Goal: Information Seeking & Learning: Compare options

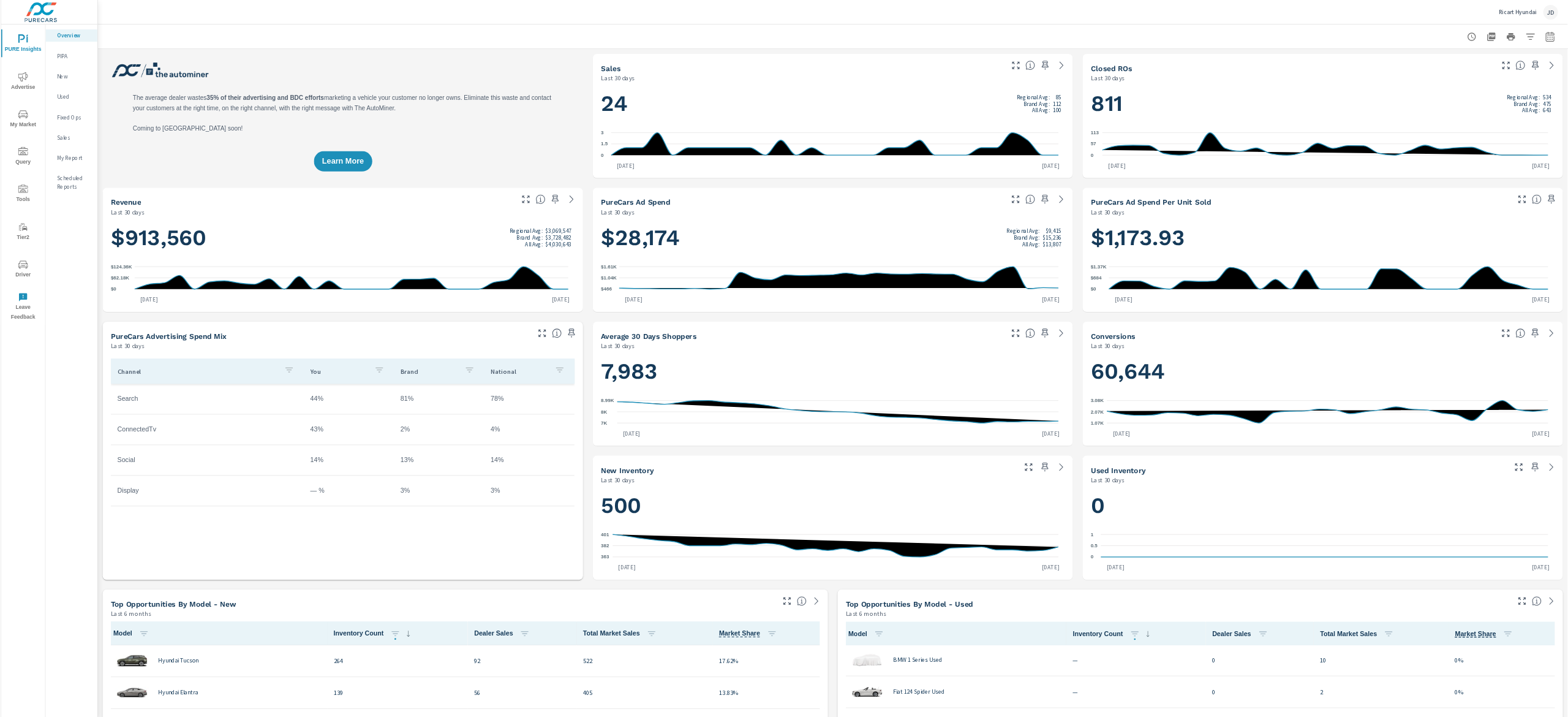
scroll to position [1, 0]
click at [38, 173] on icon "nav menu" at bounding box center [34, 172] width 15 height 15
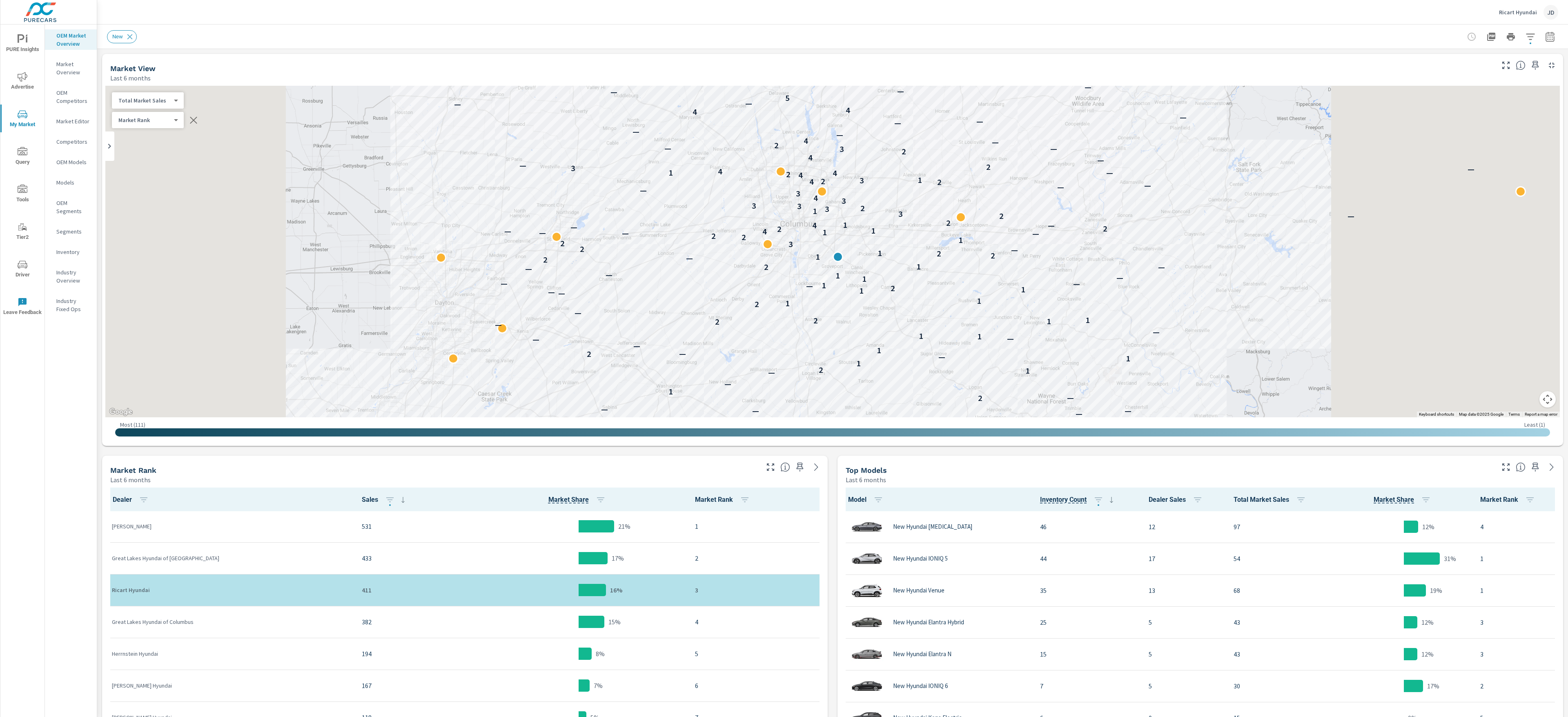
scroll to position [159, 0]
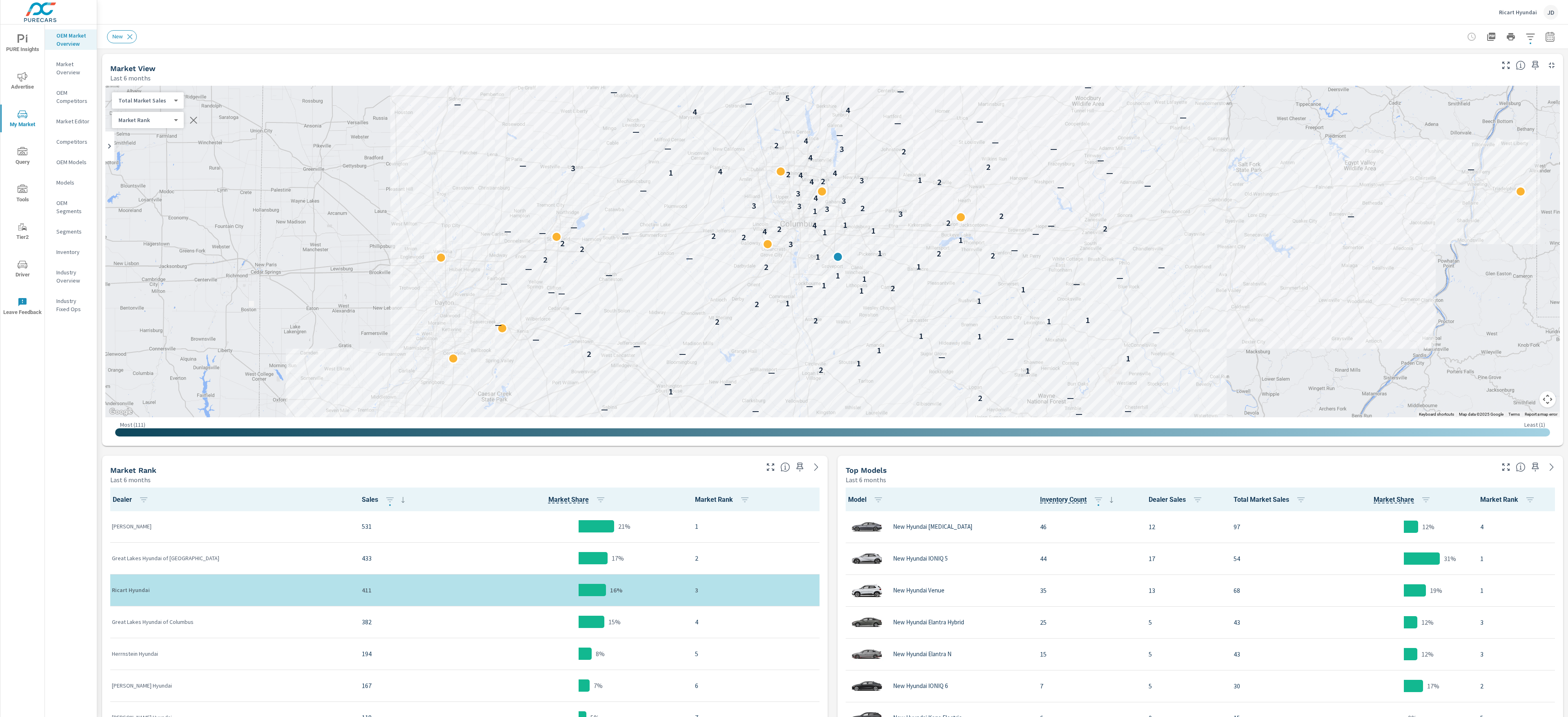
click at [1530, 46] on div "New" at bounding box center [833, 37] width 1451 height 24
click at [1530, 27] on div "New" at bounding box center [833, 37] width 1451 height 24
click at [1547, 39] on icon "button" at bounding box center [1550, 38] width 5 height 3
click at [1511, 52] on input "Apply comparison" at bounding box center [1509, 55] width 46 height 15
checkbox input "true"
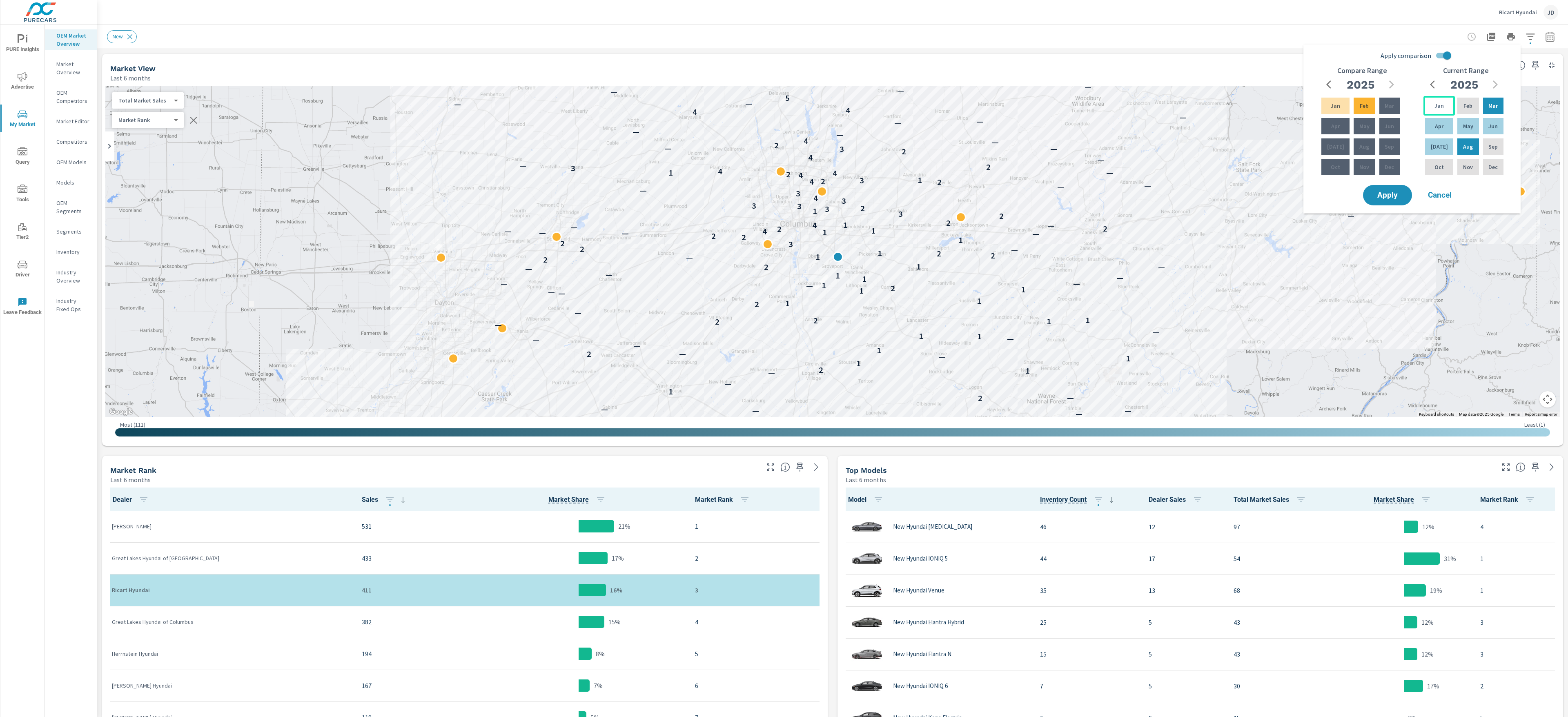
click at [1432, 102] on div "Jan" at bounding box center [1440, 106] width 32 height 19
click at [1436, 151] on div "[DATE]" at bounding box center [1440, 147] width 32 height 19
click at [1391, 199] on span "Apply" at bounding box center [1387, 195] width 33 height 8
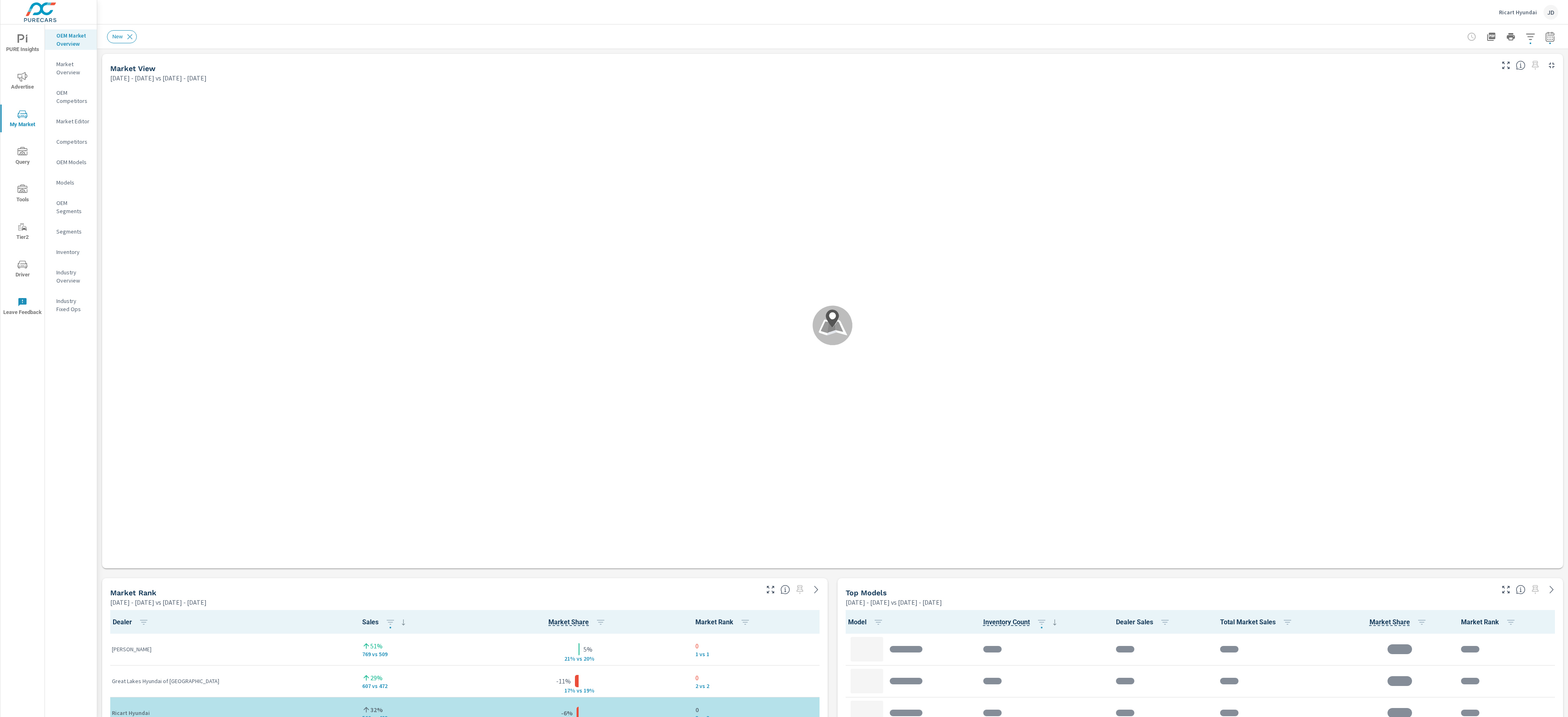
scroll to position [1, 0]
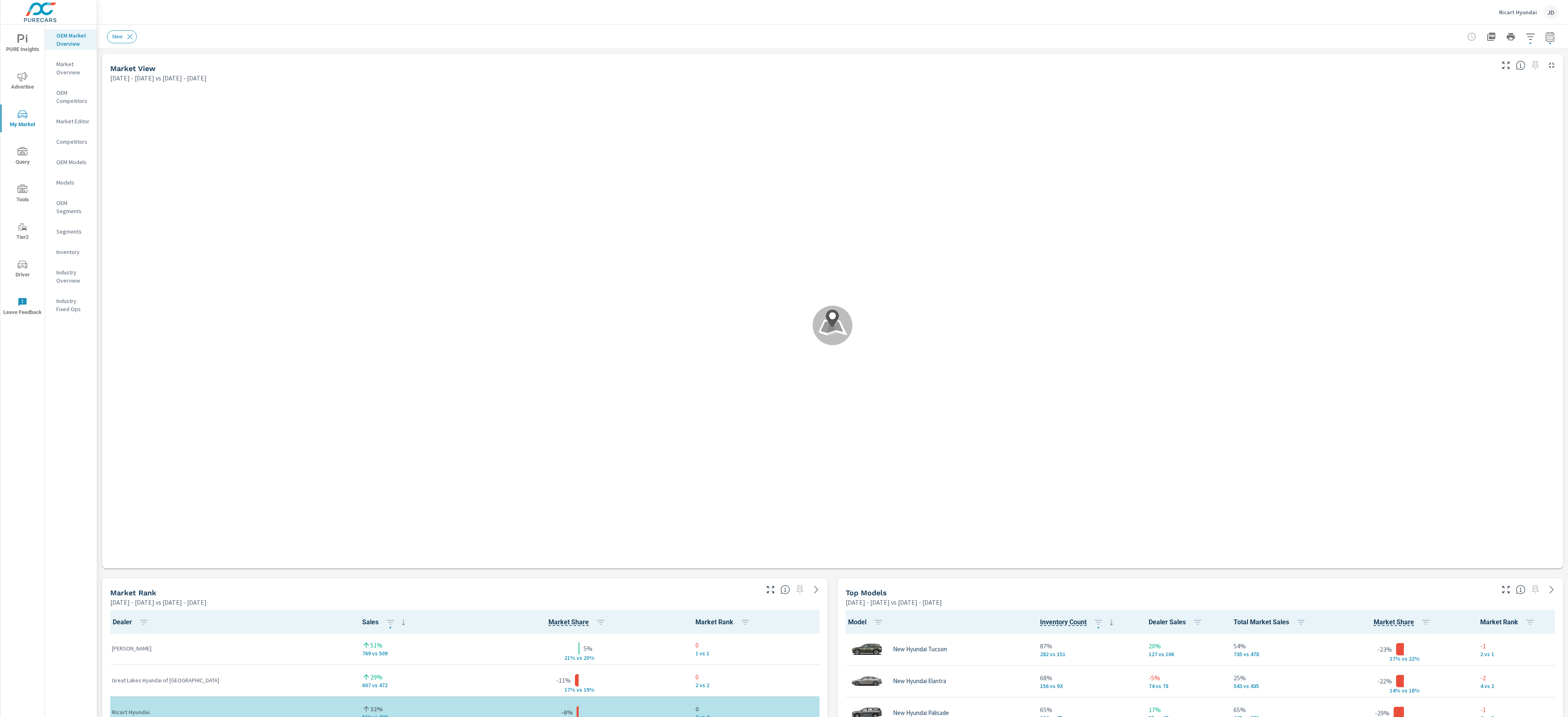
scroll to position [160, 0]
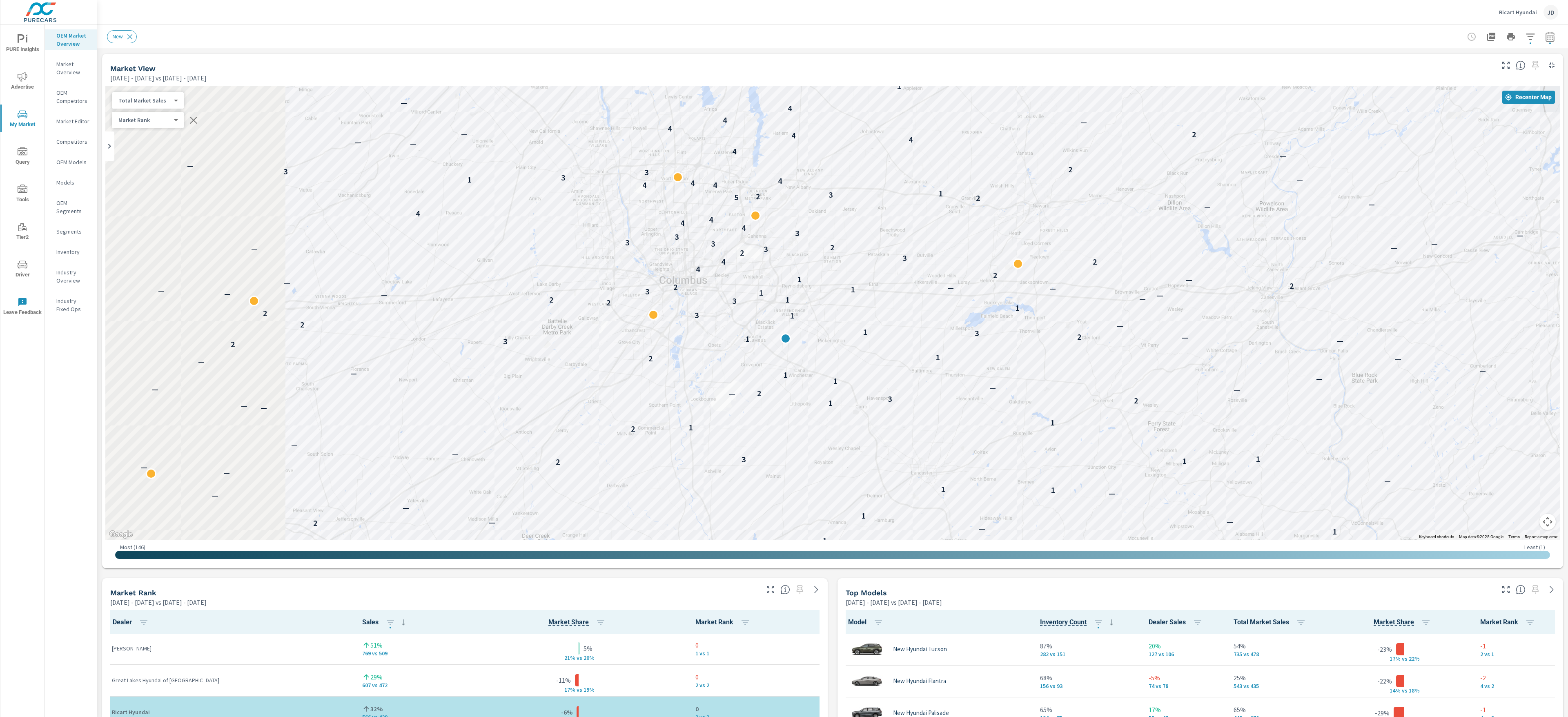
click at [995, 235] on div "— — — — — 2 — 2 — 2 — — — — — — — 2 — — — — — — 2 — 2 — — — — 2 — — — 1 — — 1 2…" at bounding box center [833, 313] width 1455 height 454
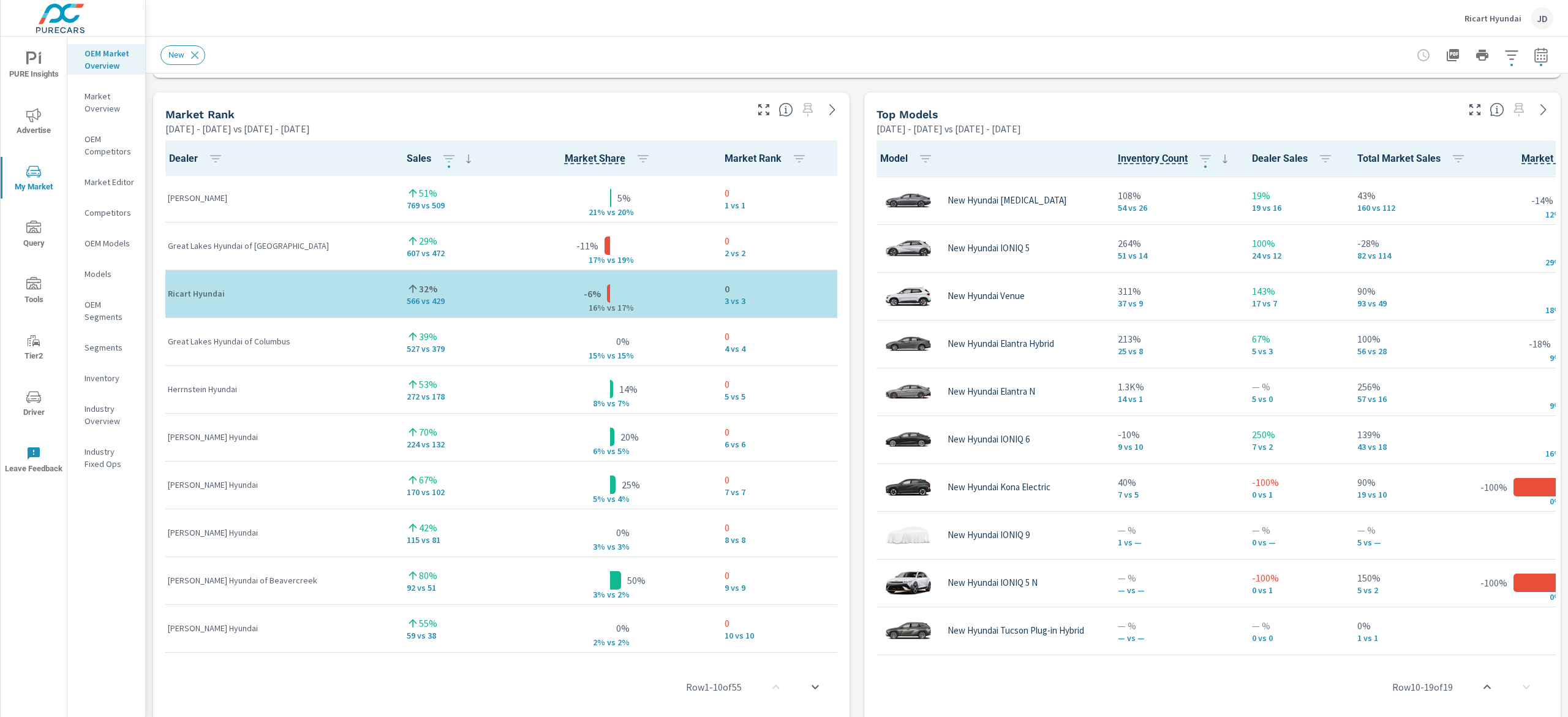
scroll to position [805, 0]
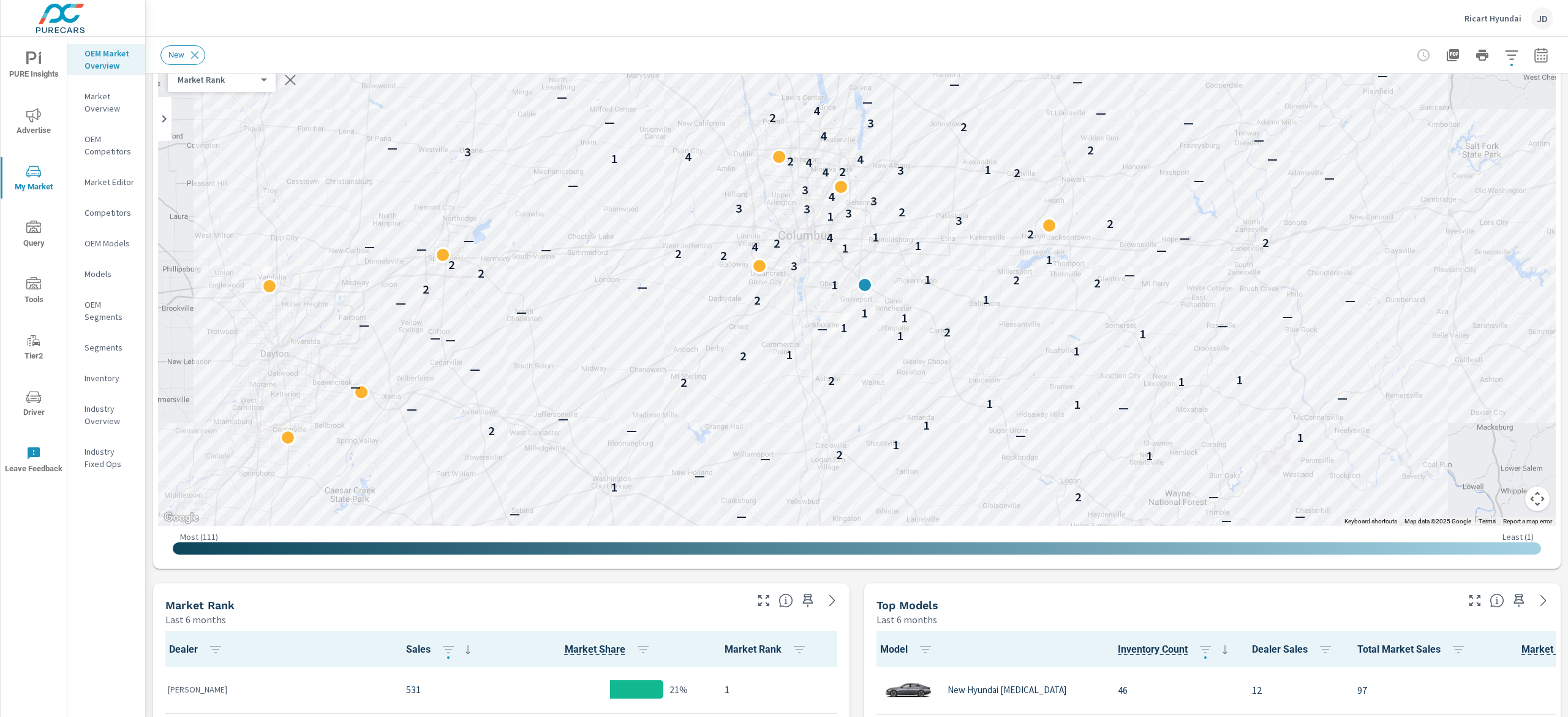
scroll to position [77, 0]
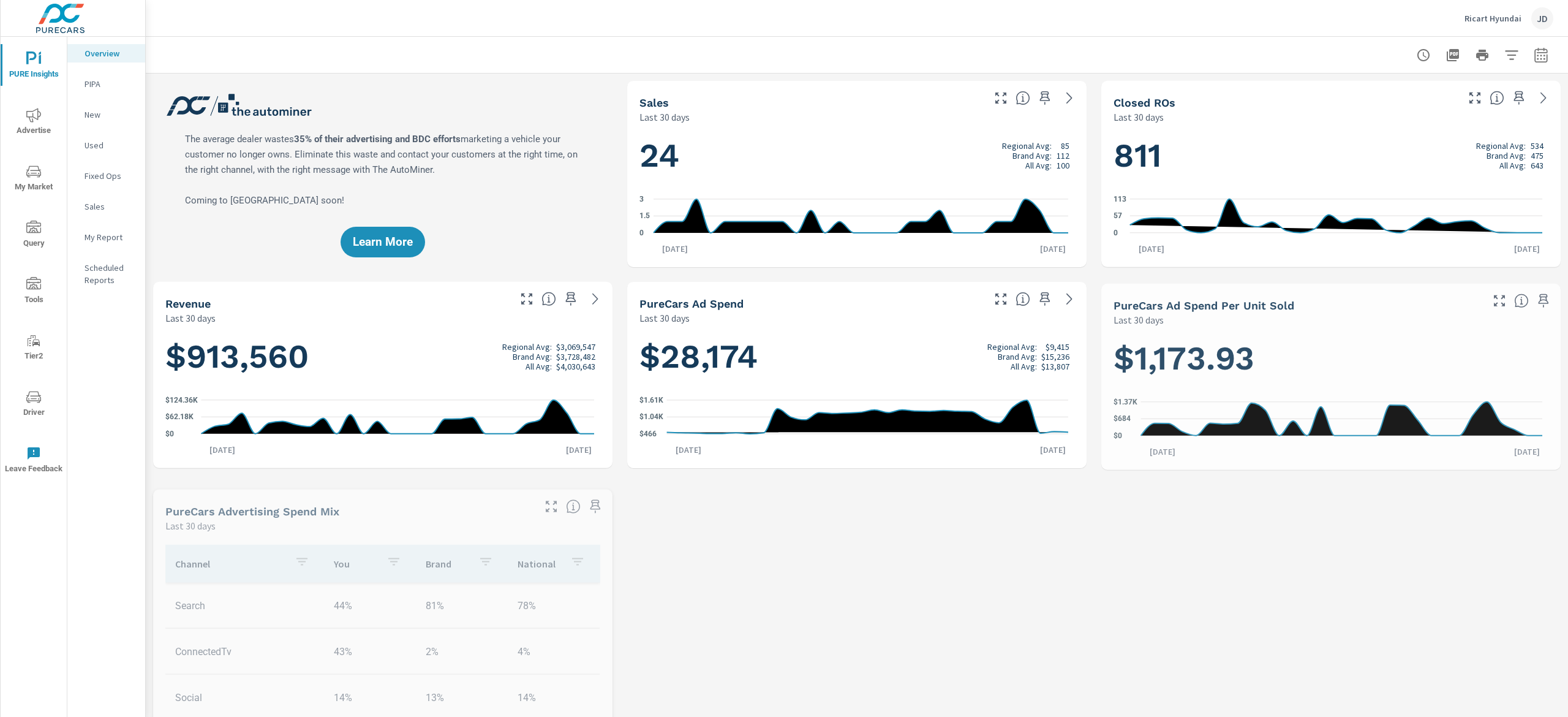
scroll to position [1, 0]
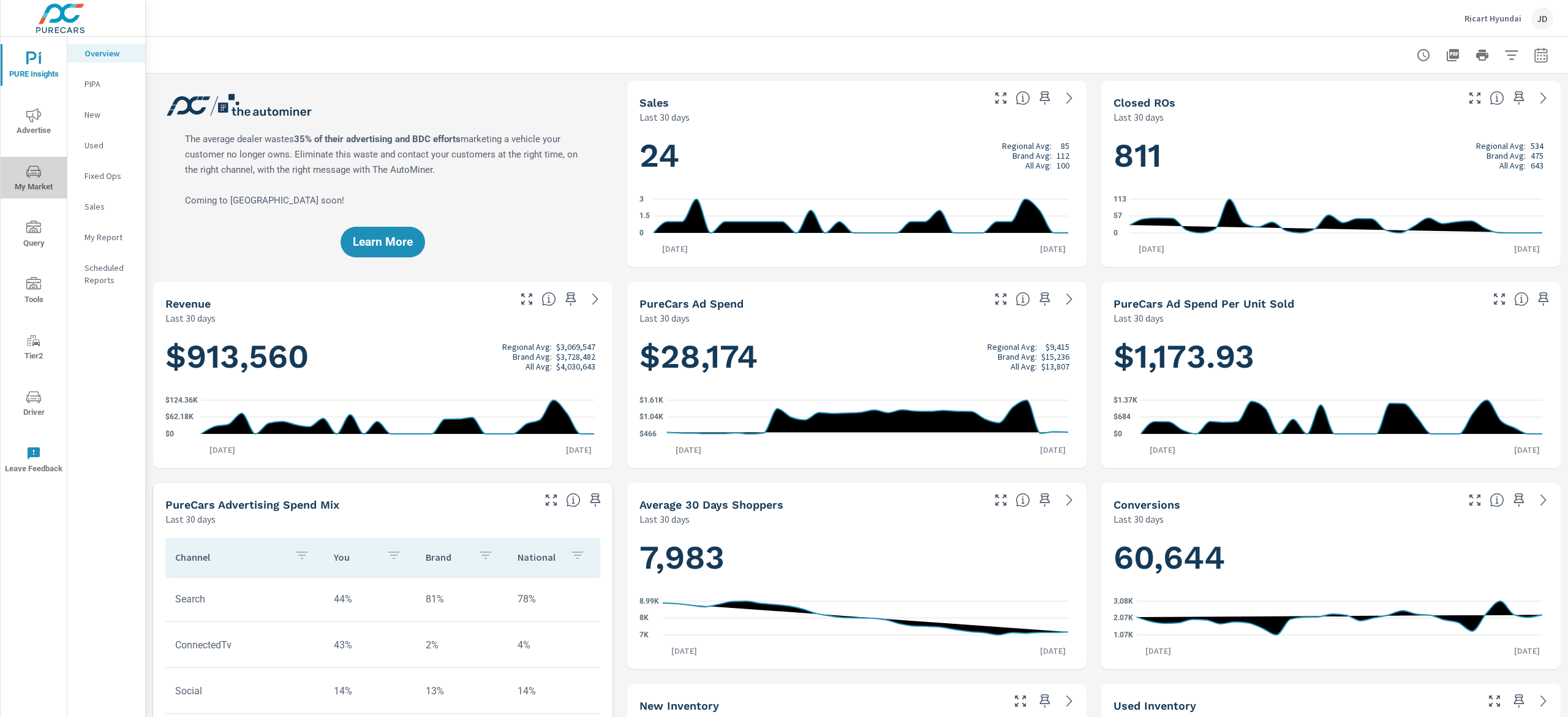
click at [42, 180] on span "My Market" at bounding box center [34, 179] width 58 height 30
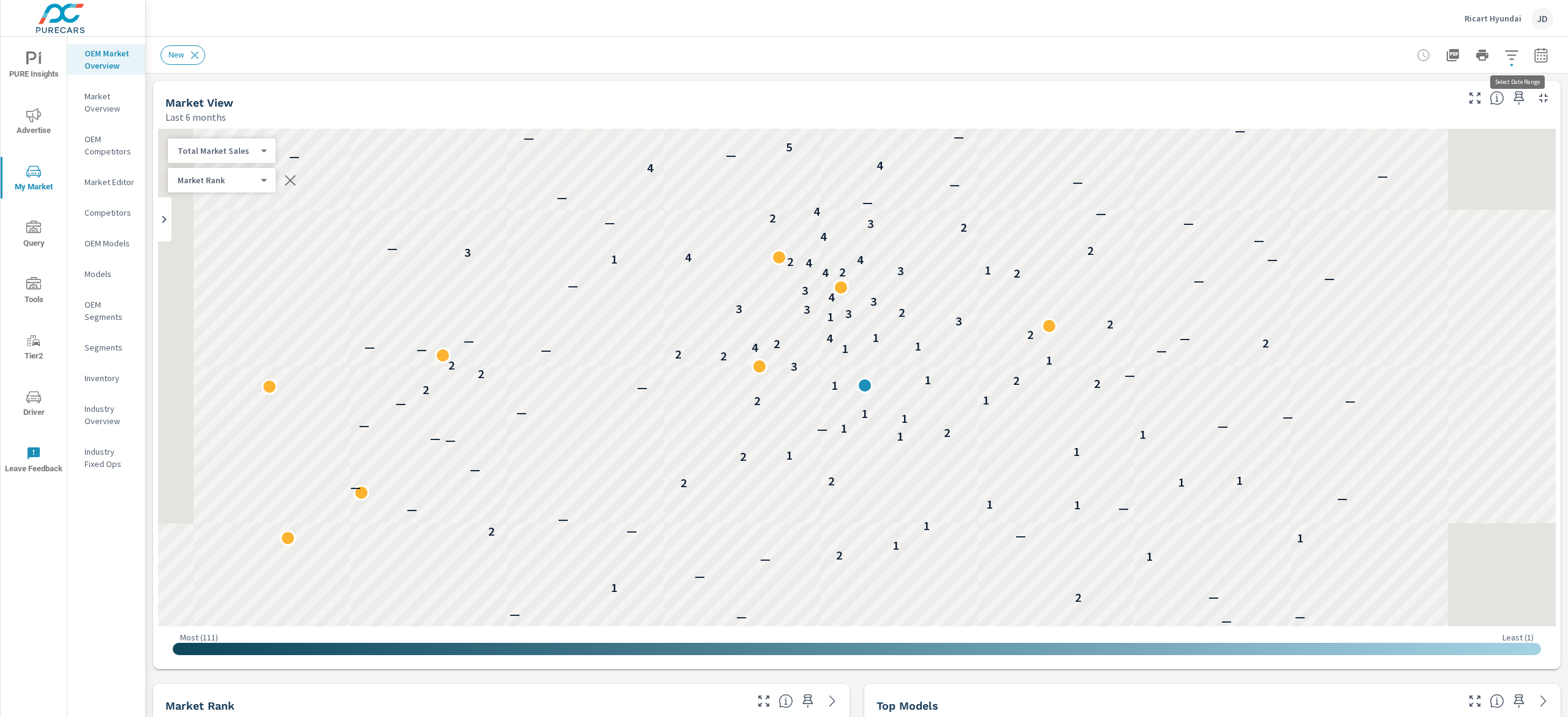
scroll to position [430, 0]
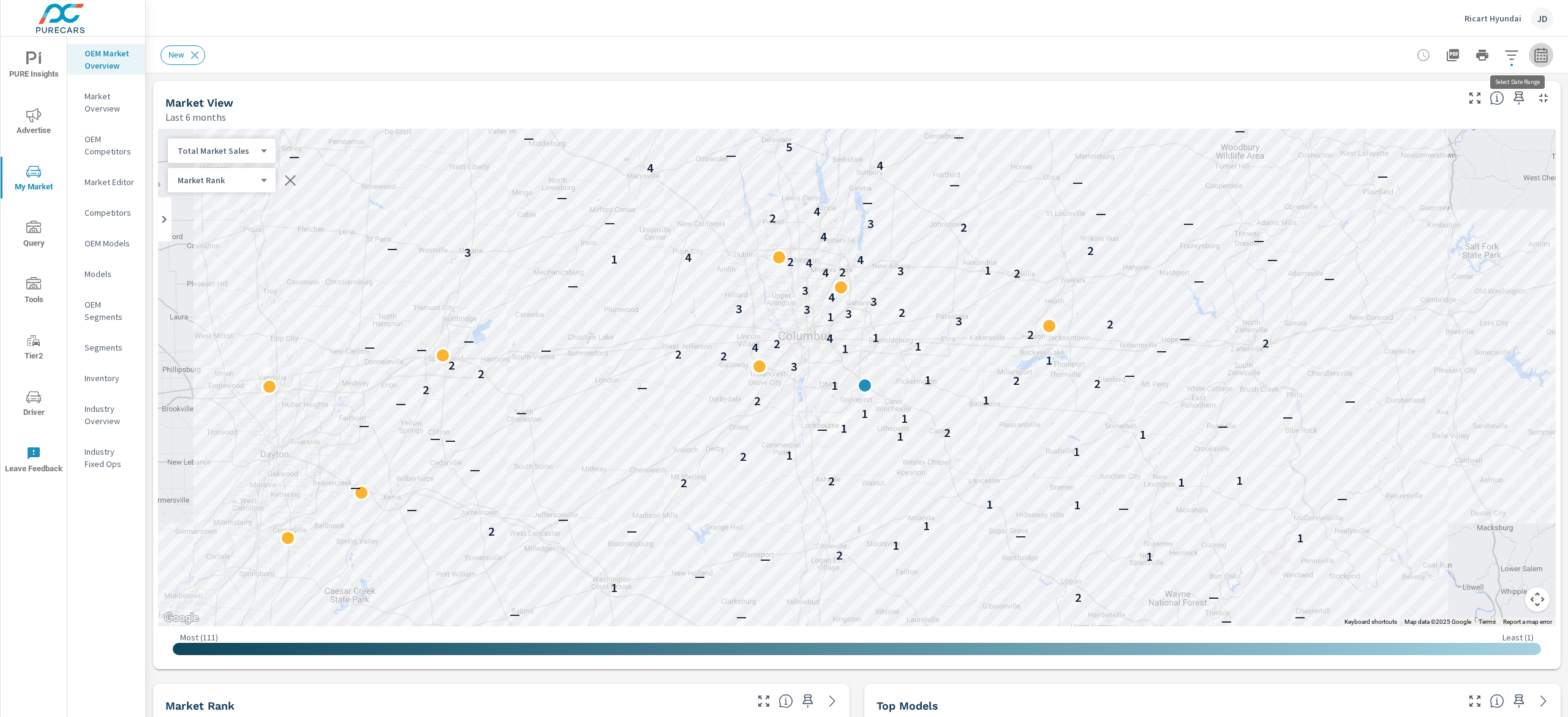
click at [1534, 57] on icon "button" at bounding box center [1542, 55] width 15 height 15
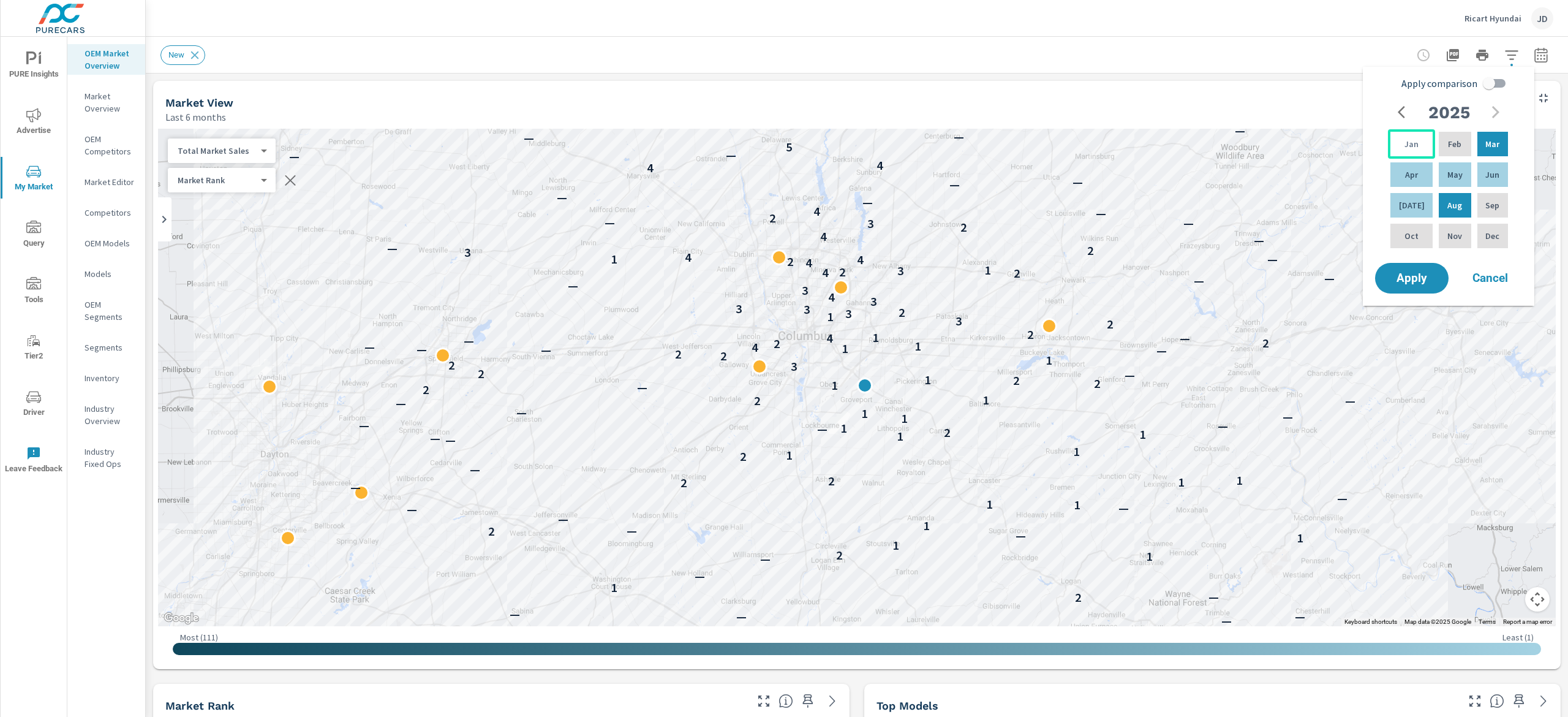
click at [1407, 150] on p "Jan" at bounding box center [1411, 143] width 14 height 12
click at [1405, 208] on p "Jul" at bounding box center [1412, 205] width 26 height 12
click at [1493, 72] on input "Apply comparison" at bounding box center [1489, 82] width 69 height 23
checkbox input "true"
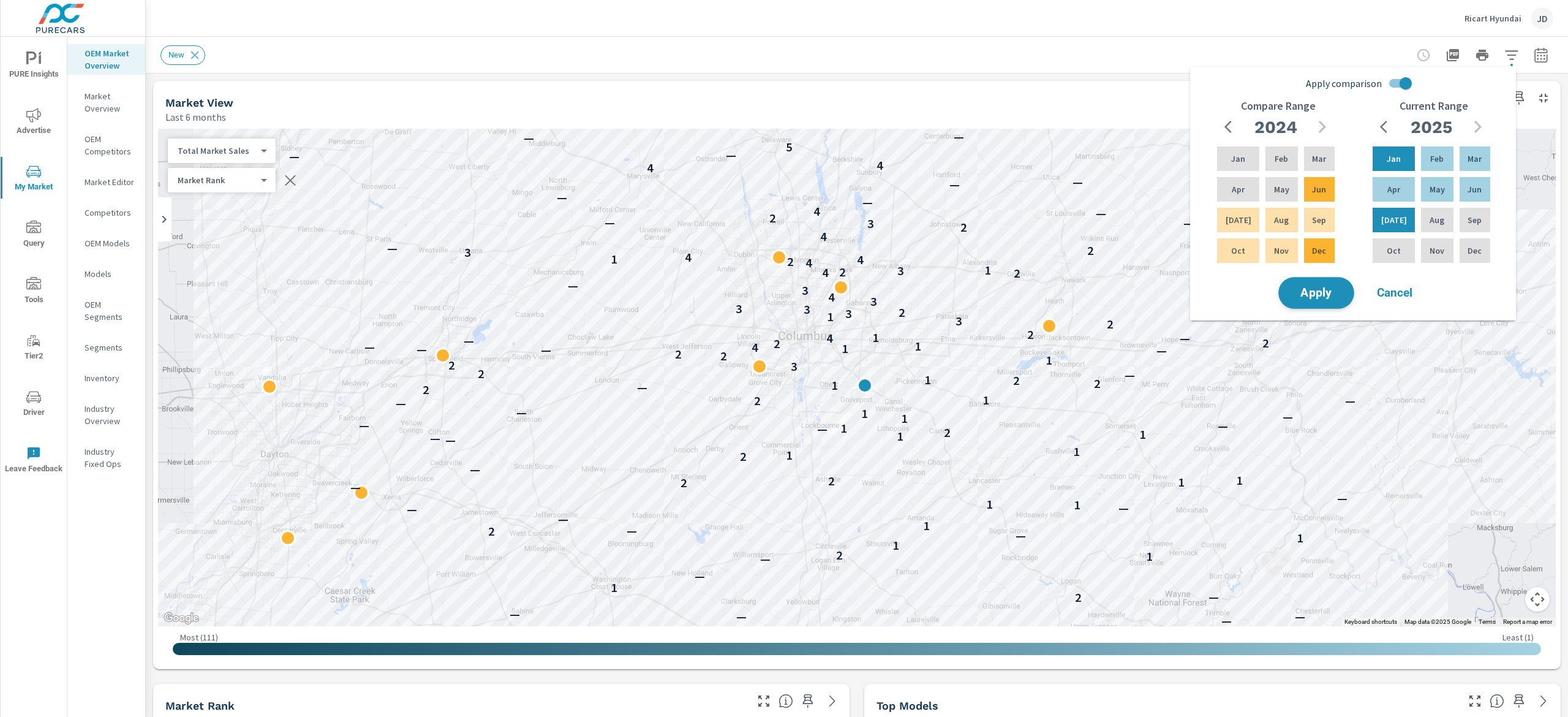
click at [1313, 291] on span "Apply" at bounding box center [1316, 293] width 50 height 12
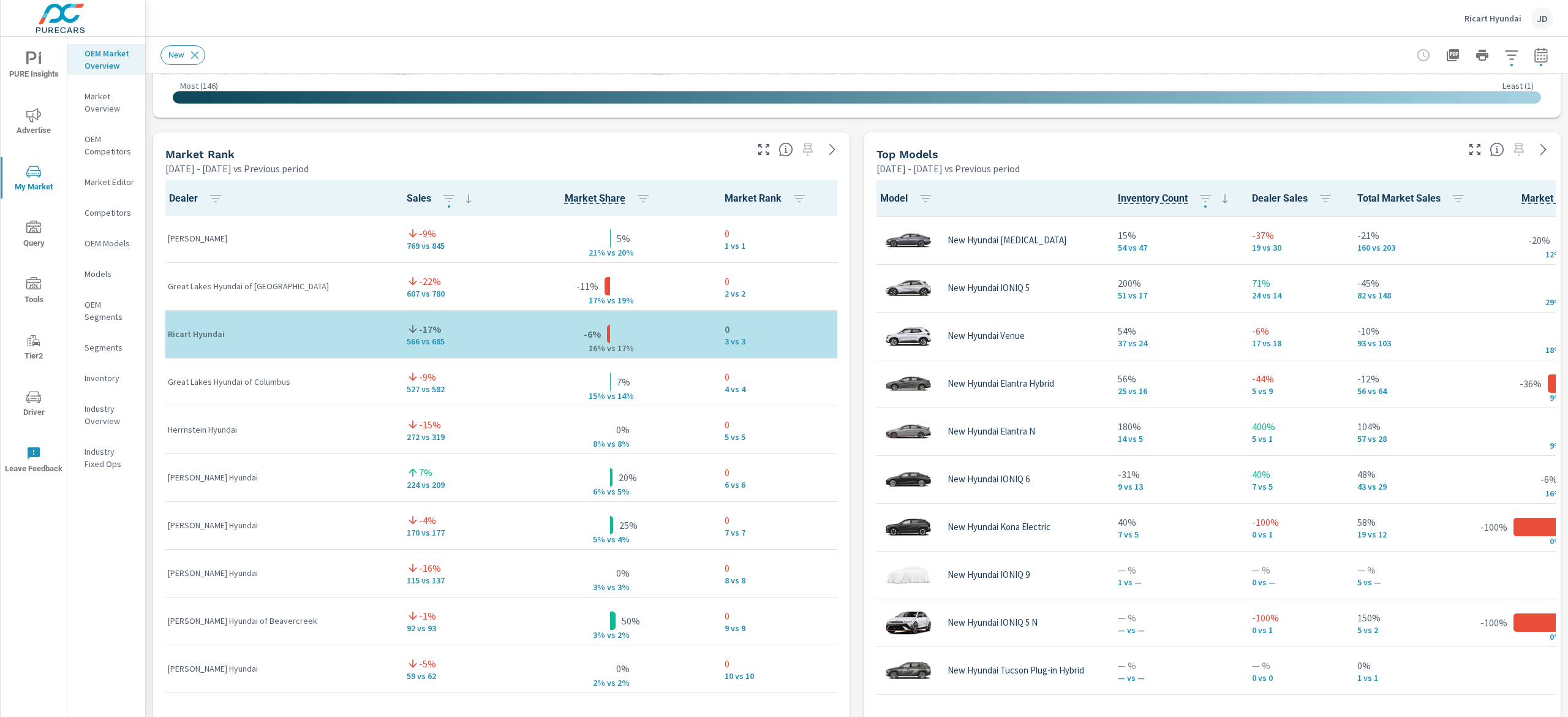
scroll to position [801, 0]
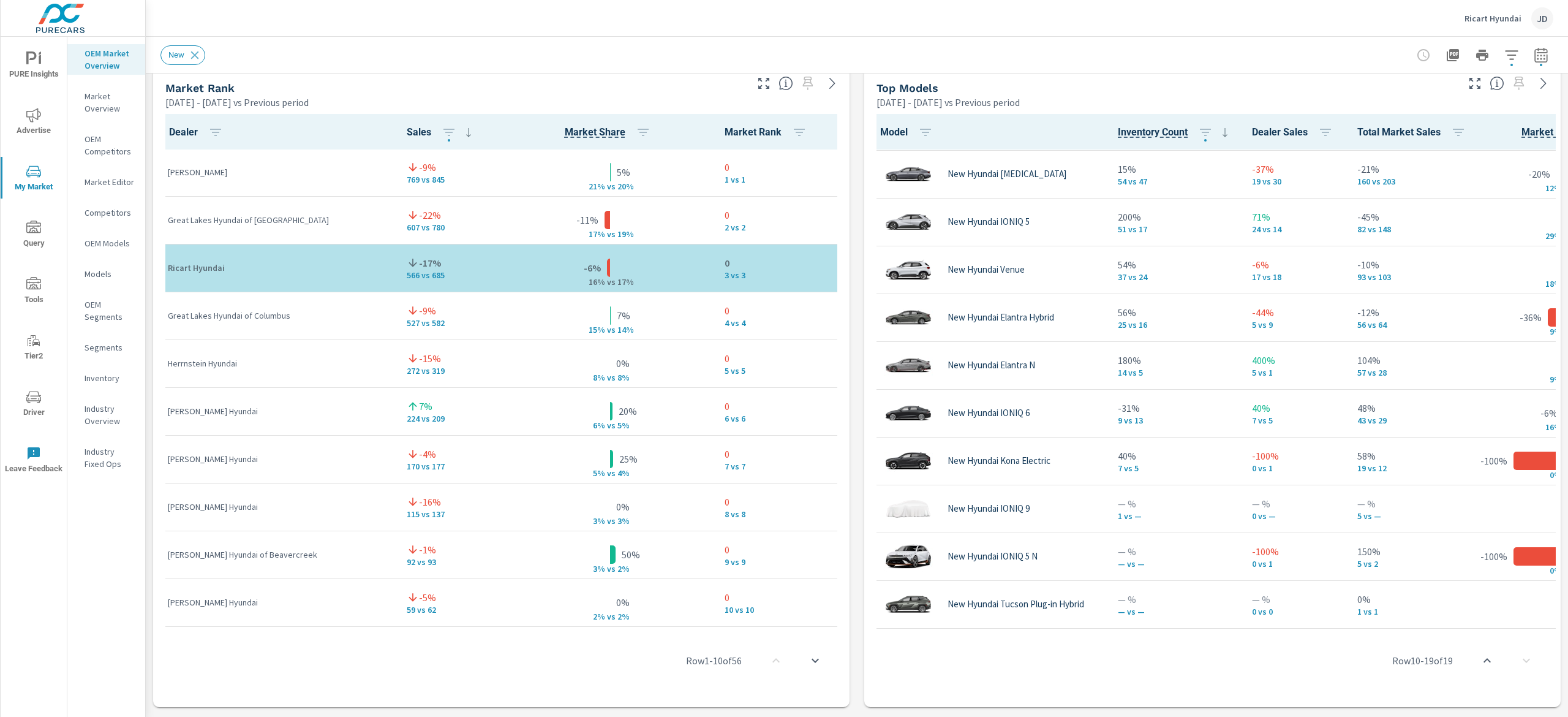
drag, startPoint x: 1194, startPoint y: 628, endPoint x: 1229, endPoint y: 627, distance: 35.0
click at [1229, 627] on div "Row 10 - 19 of 19" at bounding box center [1213, 660] width 687 height 73
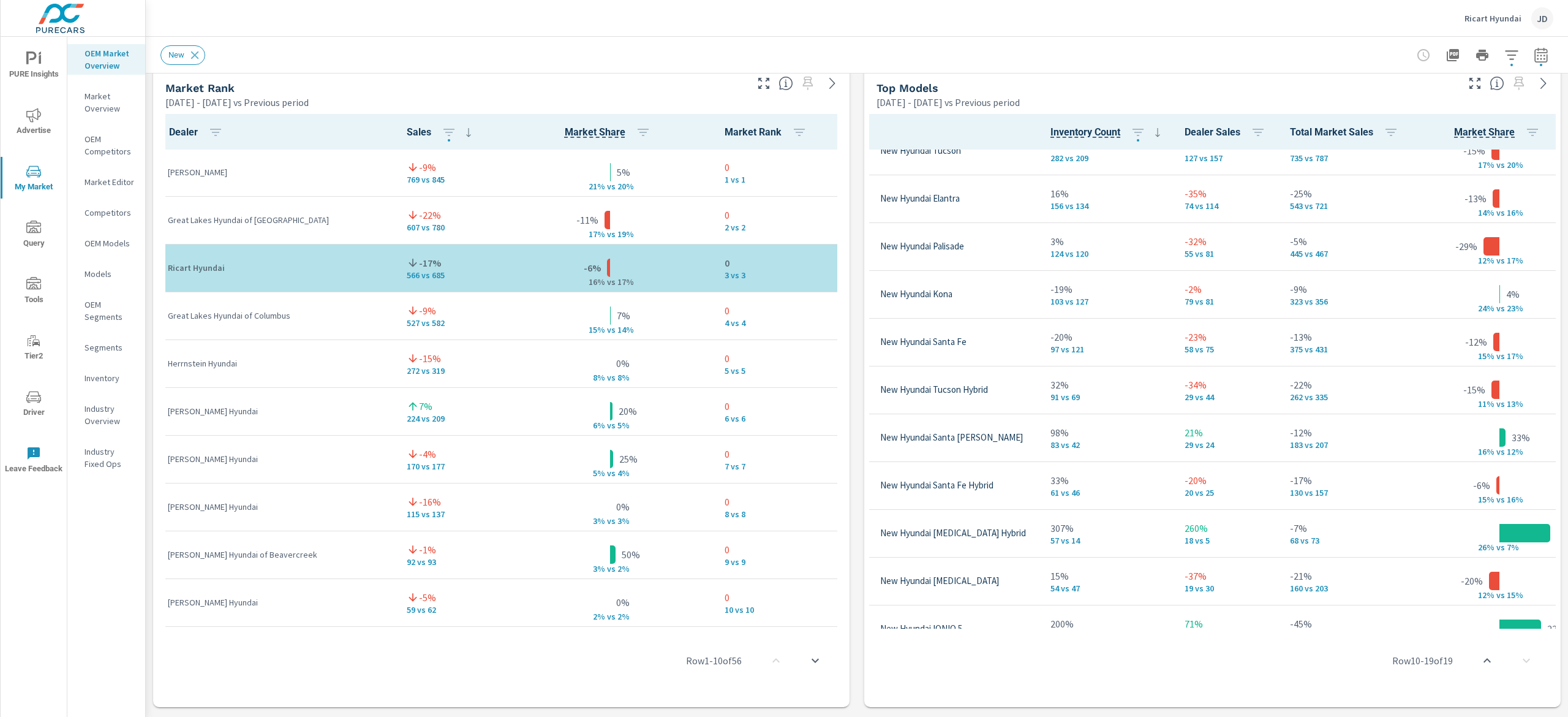
scroll to position [0, 68]
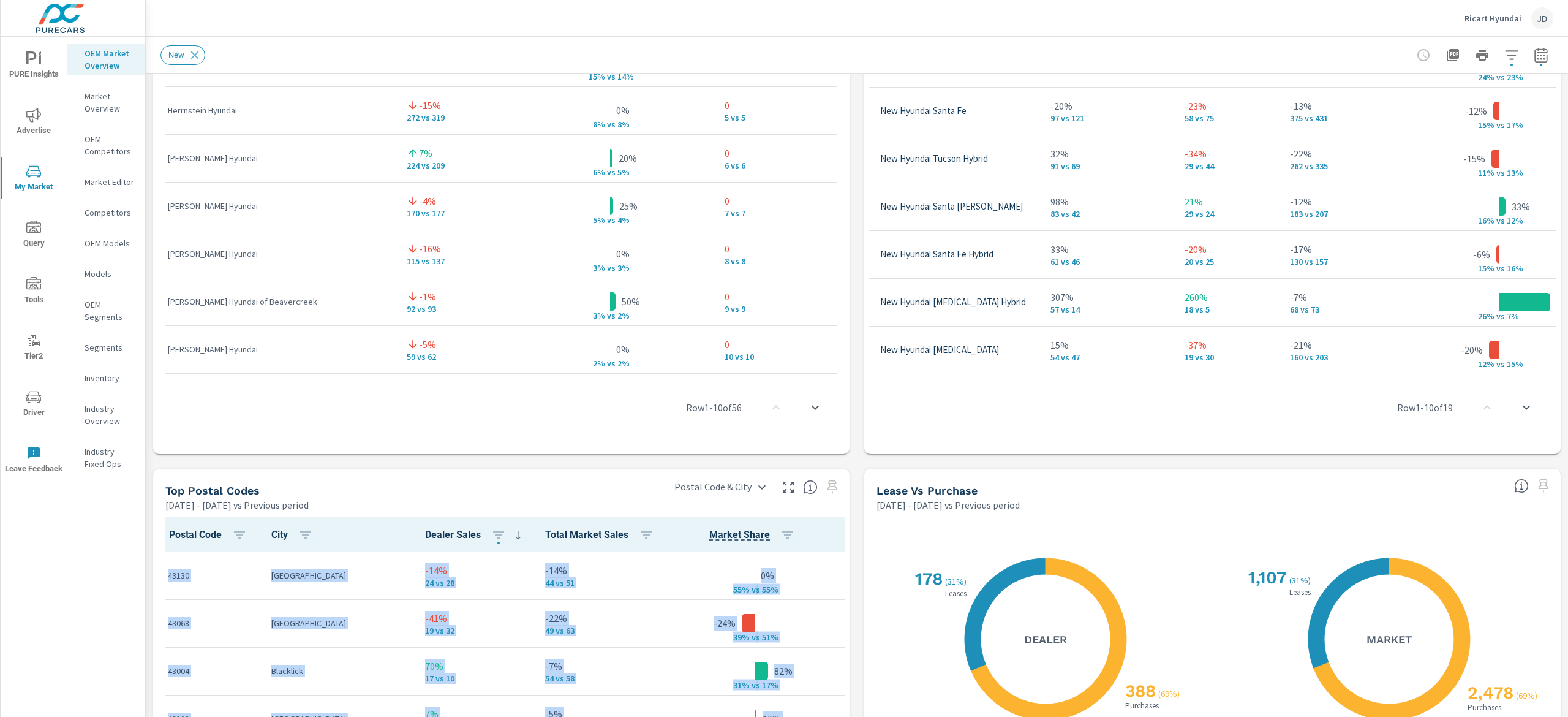
scroll to position [1145, 0]
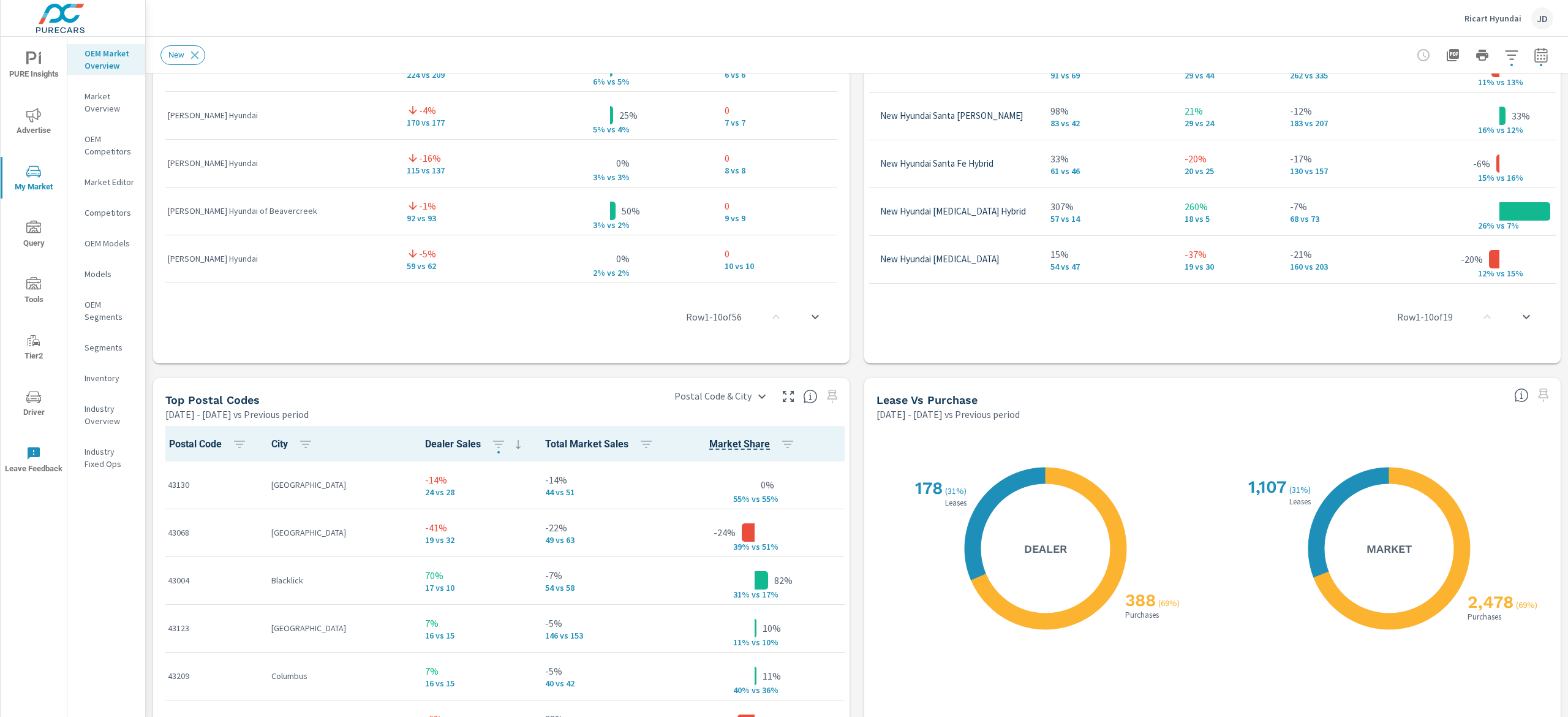
drag, startPoint x: 1567, startPoint y: 455, endPoint x: 1567, endPoint y: 416, distance: 39.0
click at [1567, 416] on div "Market Overview Ricart Hyundai Report date range: Jan 01, 2025 - Jul 31, 2025 v…" at bounding box center [858, 376] width 1423 height 680
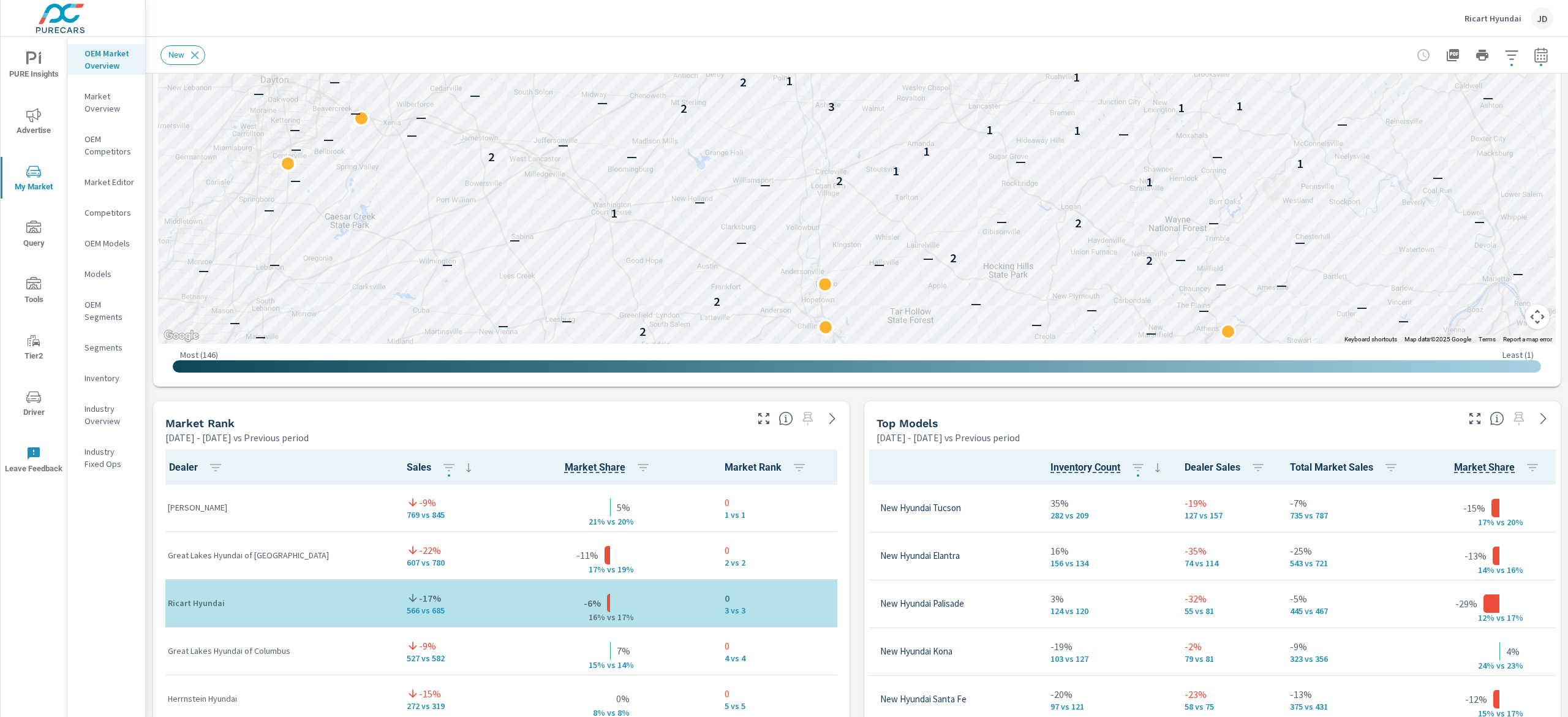
scroll to position [471, 0]
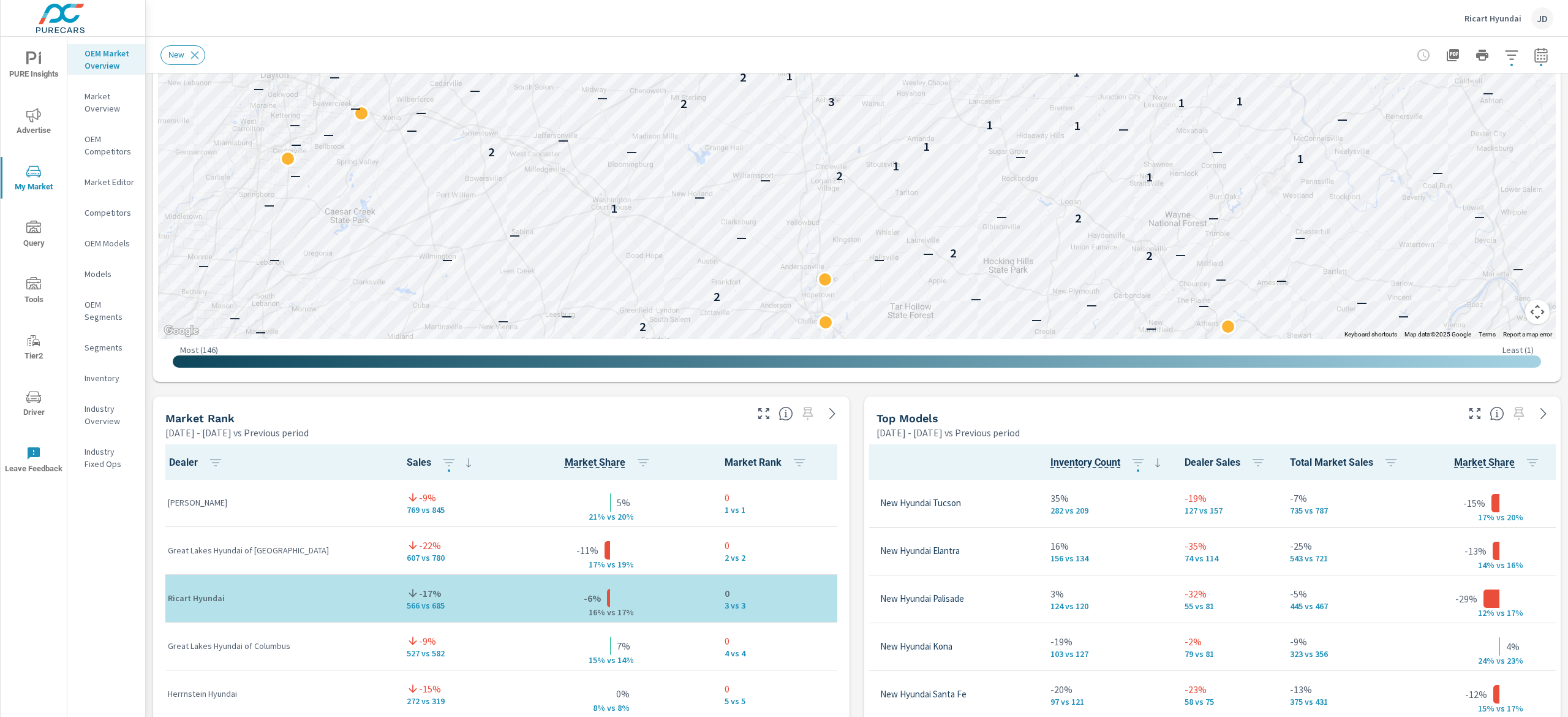
drag, startPoint x: 236, startPoint y: 495, endPoint x: 169, endPoint y: 500, distance: 67.2
click at [169, 500] on p "Germain Hyundai" at bounding box center [278, 501] width 219 height 12
copy p "Germain Hyundai"
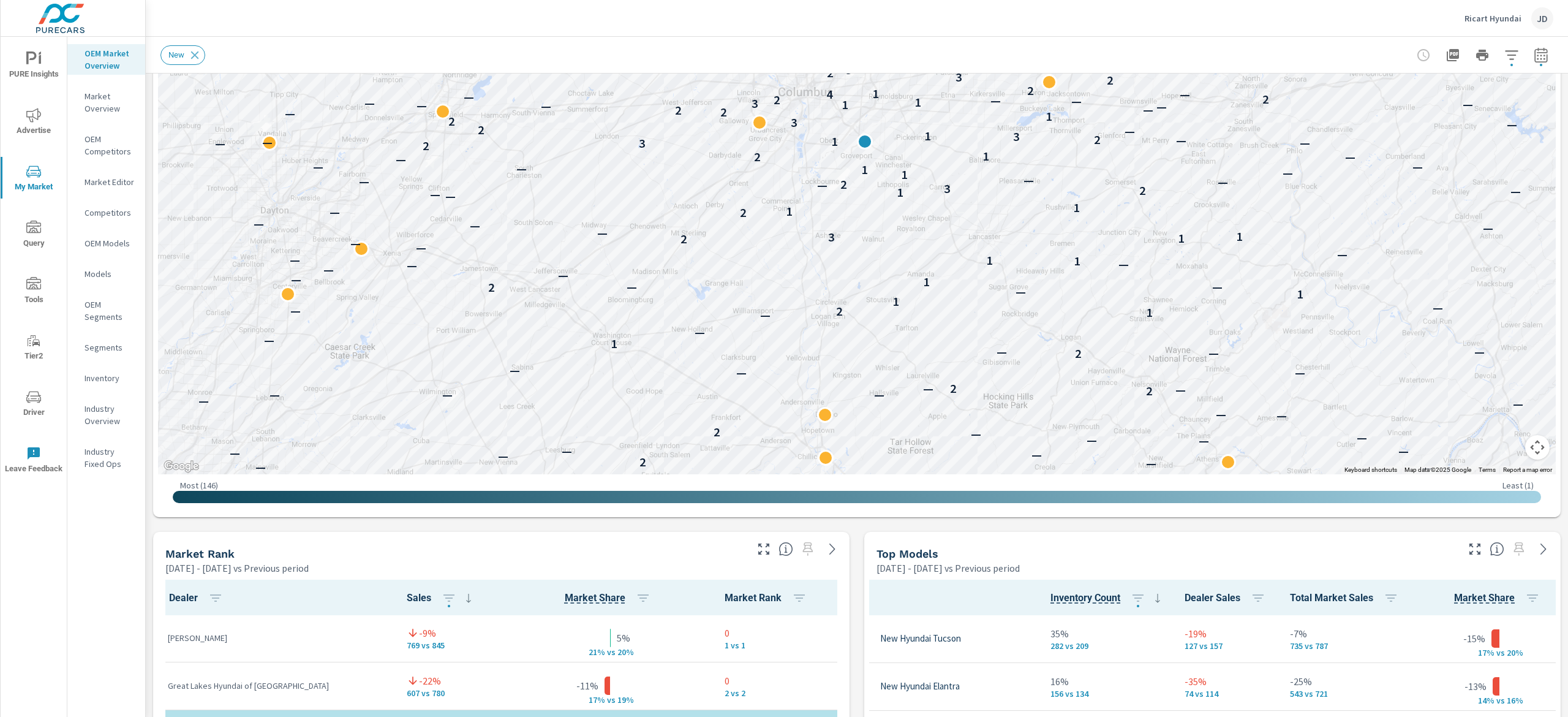
scroll to position [256, 0]
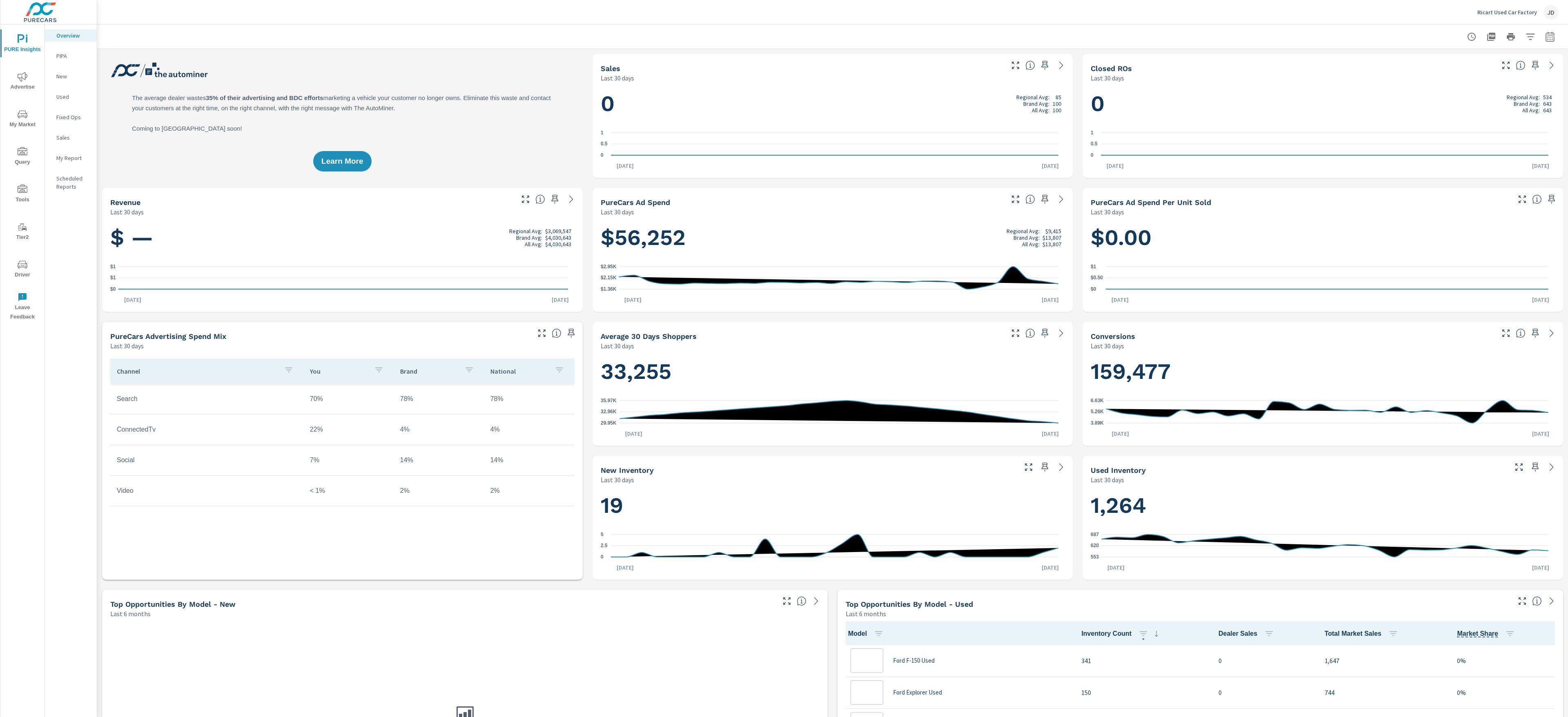
click at [18, 111] on icon "nav menu" at bounding box center [23, 114] width 10 height 10
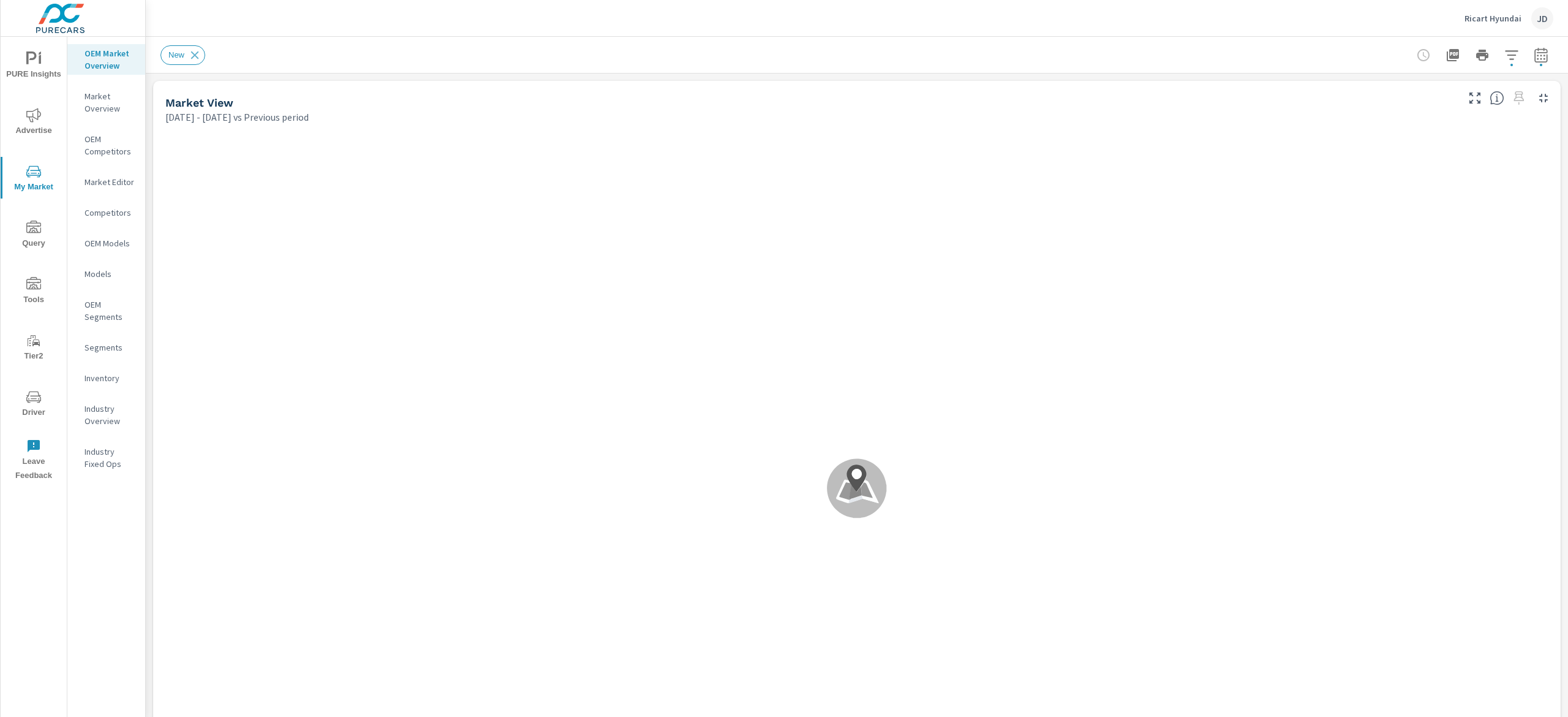
click at [105, 382] on p "Inventory" at bounding box center [110, 377] width 51 height 12
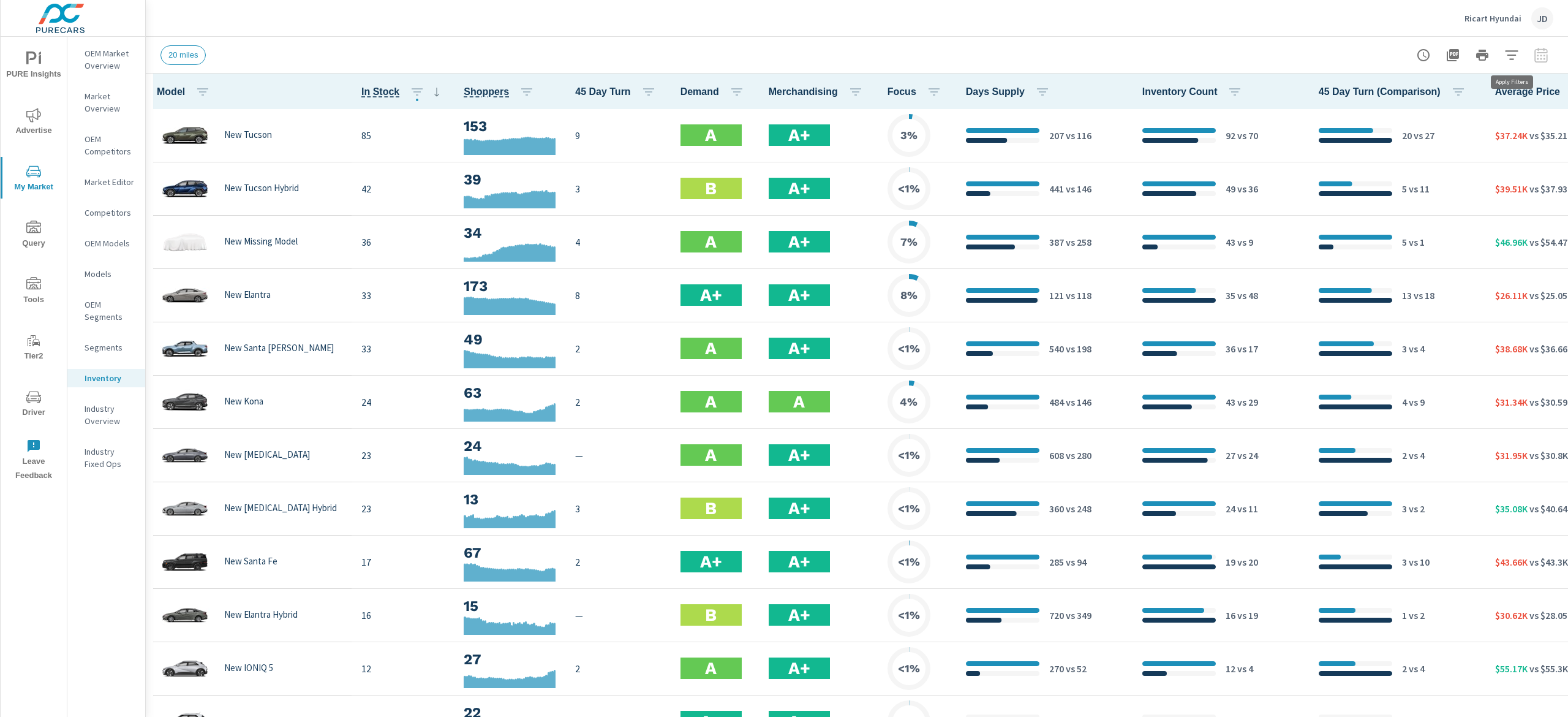
scroll to position [1, 0]
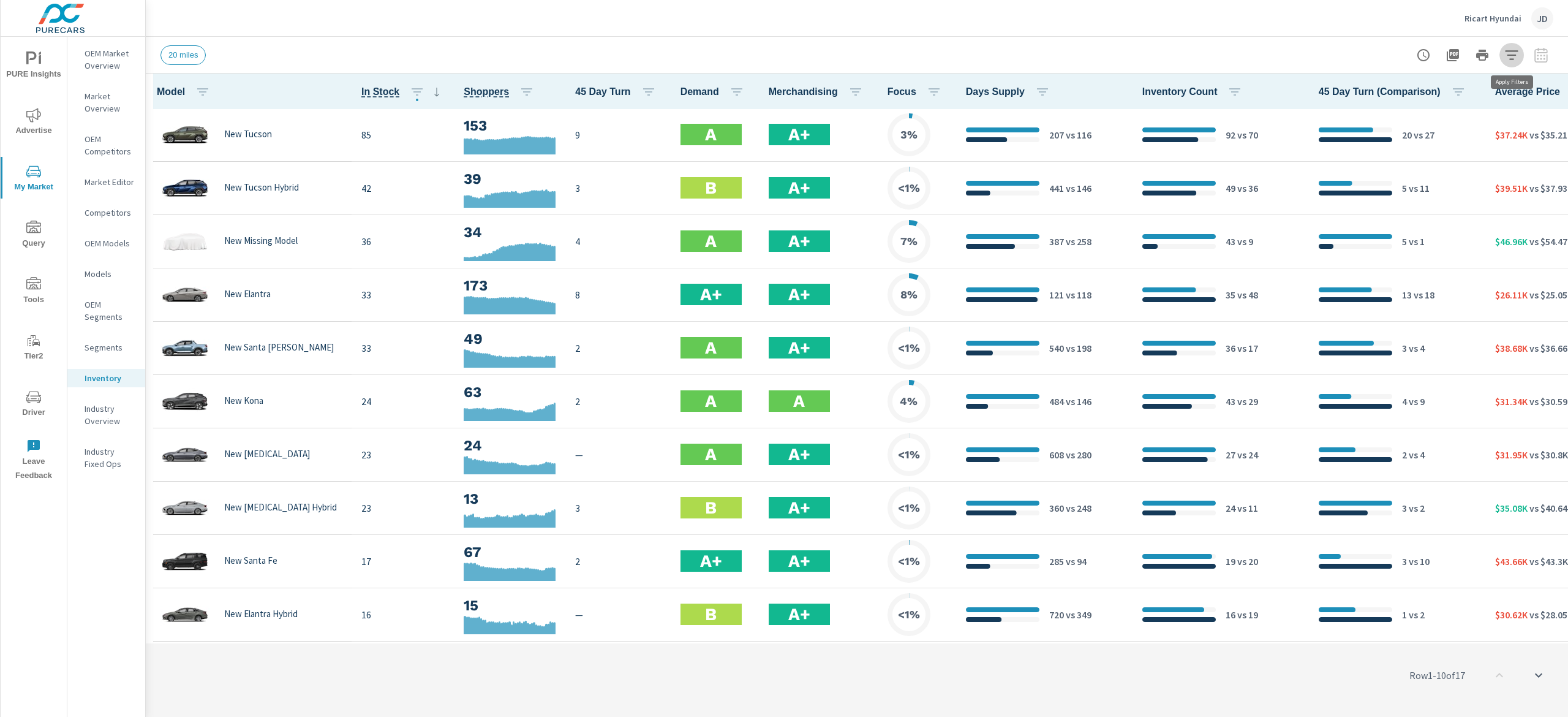
click at [1520, 47] on button "button" at bounding box center [1511, 55] width 25 height 25
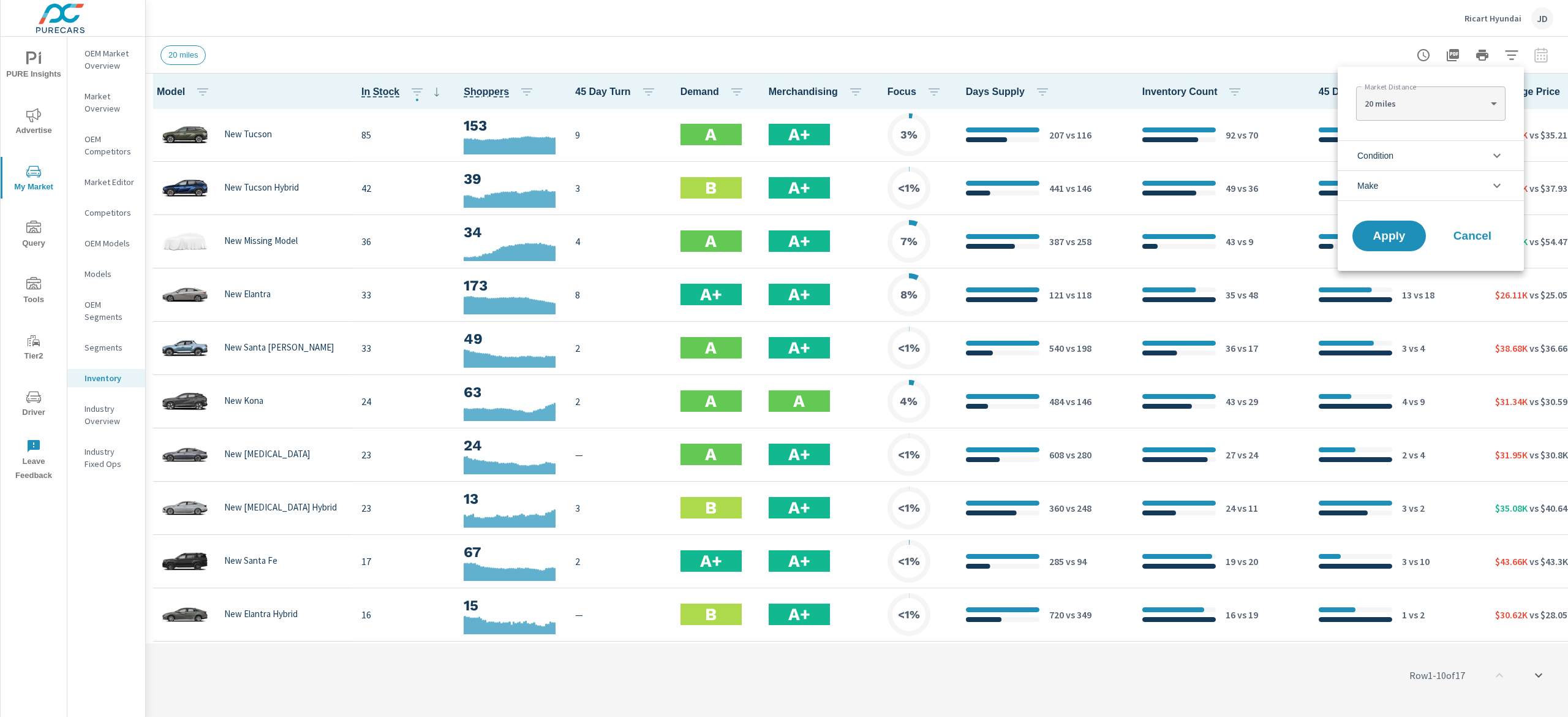
click at [1420, 151] on li "Condition" at bounding box center [1431, 155] width 186 height 30
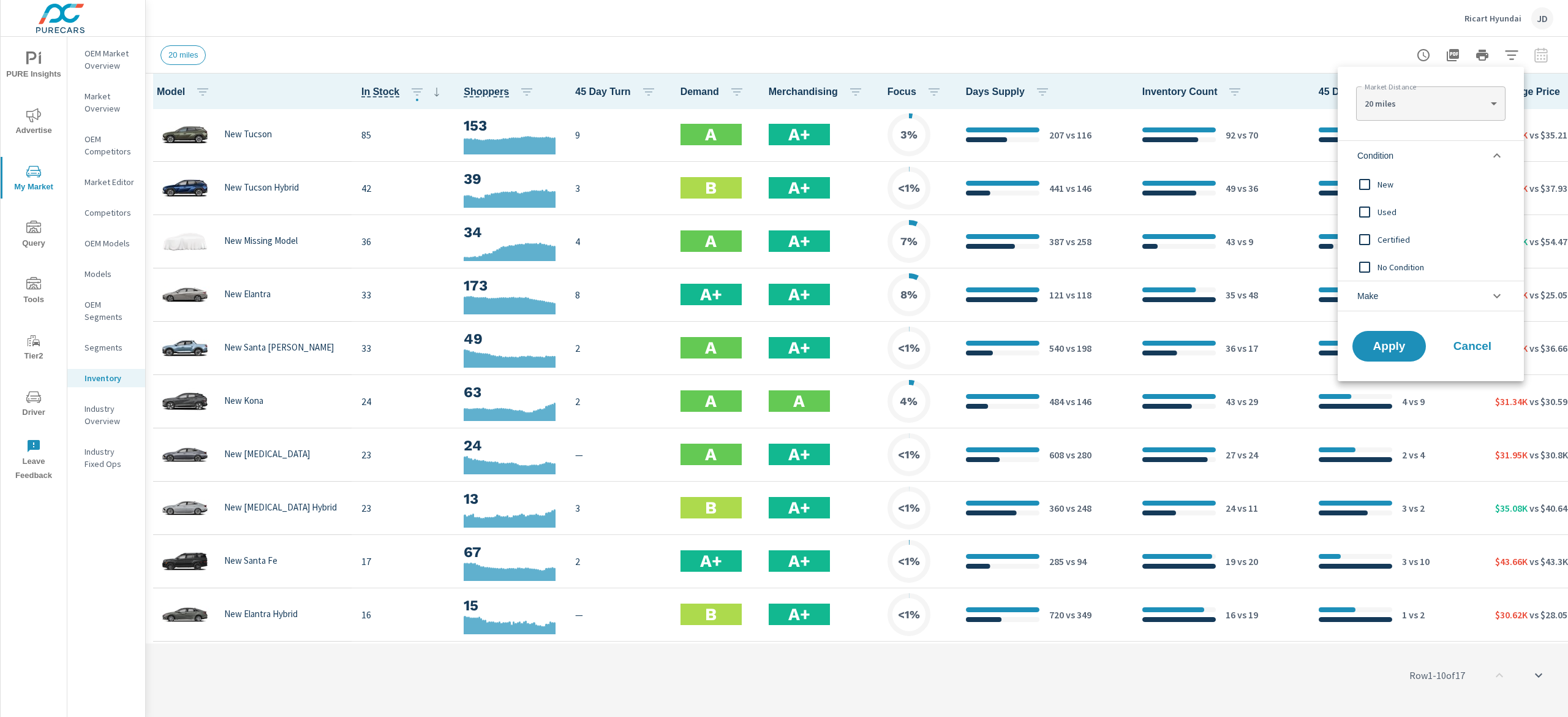
click at [1391, 185] on span "New" at bounding box center [1445, 185] width 134 height 15
click at [1384, 357] on button "Apply" at bounding box center [1389, 346] width 76 height 32
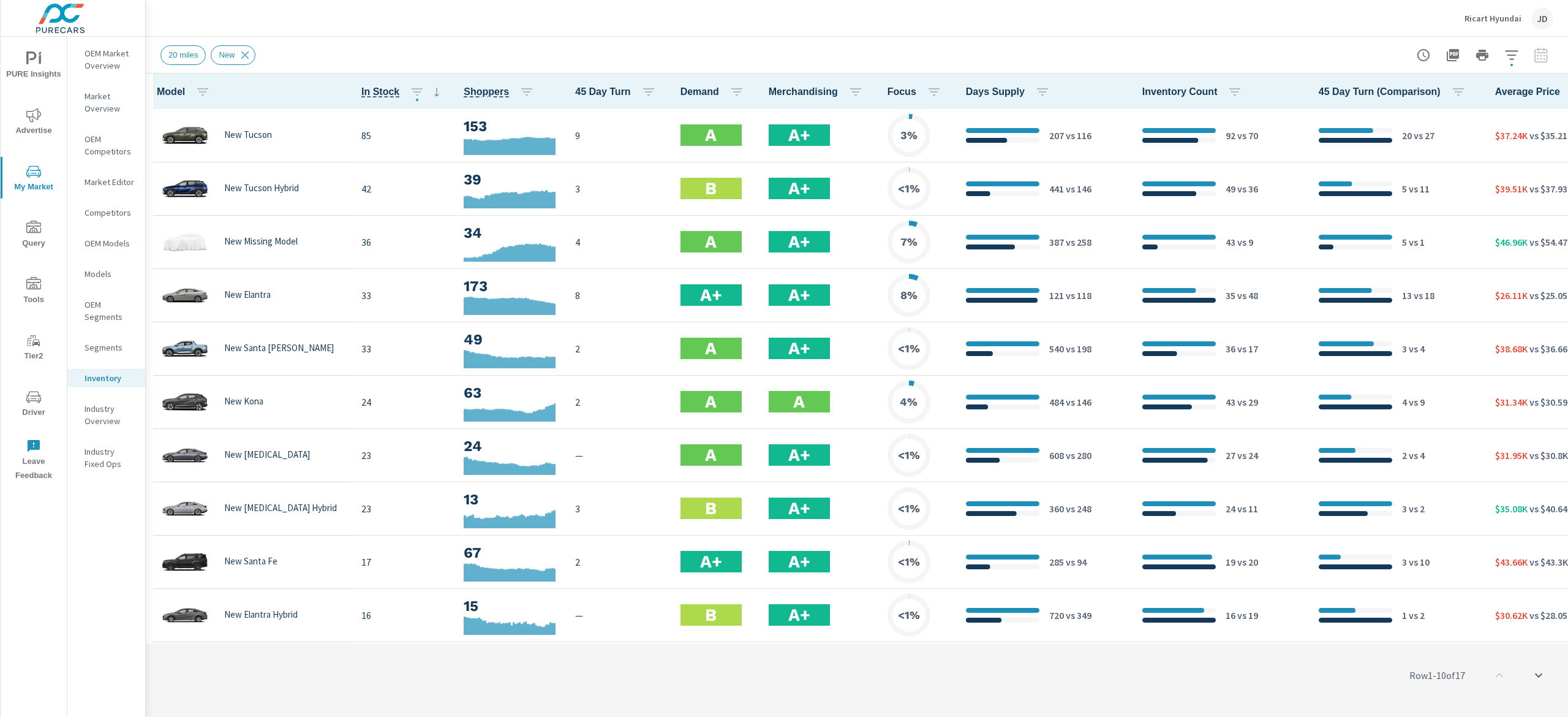
scroll to position [1, 0]
click at [39, 117] on icon "nav menu" at bounding box center [34, 115] width 15 height 15
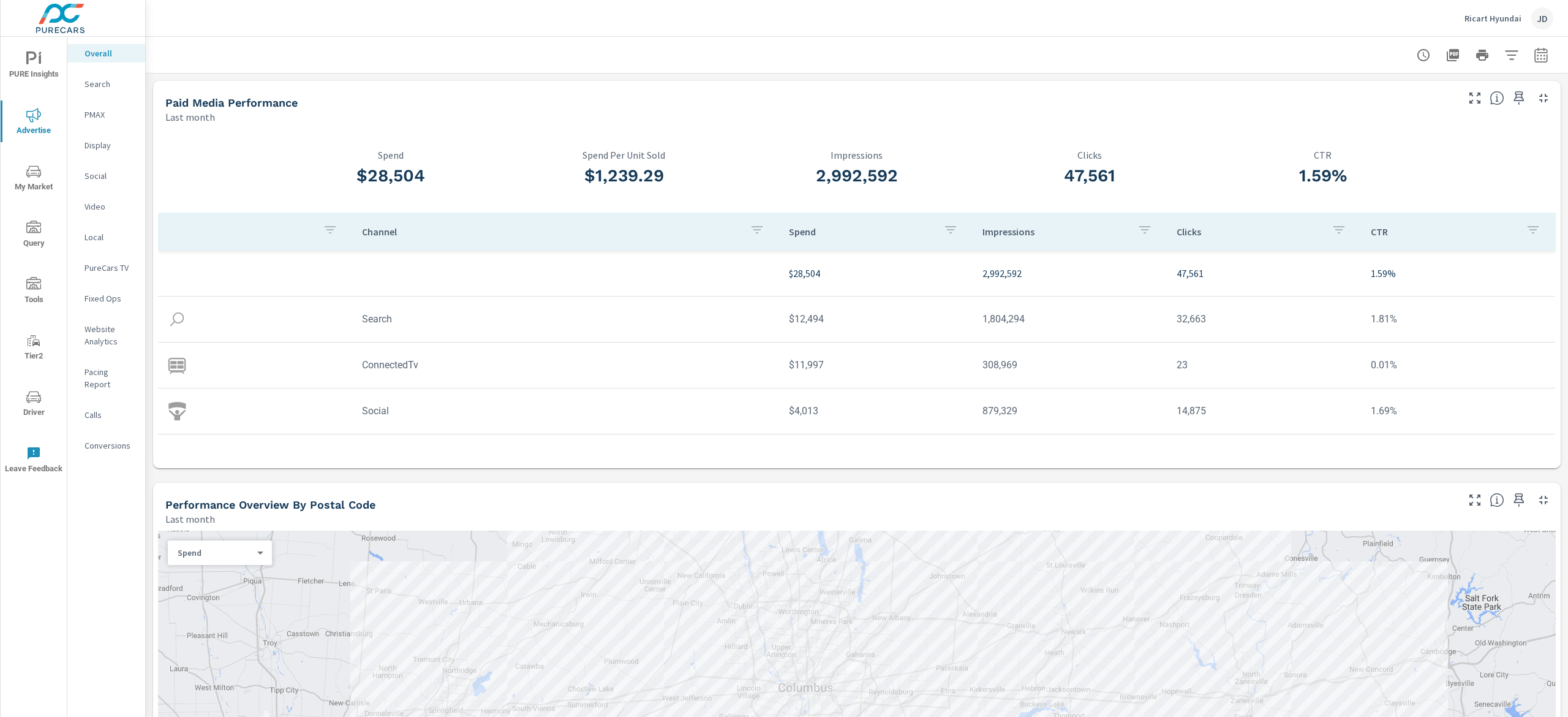
click at [103, 86] on p "Search" at bounding box center [110, 83] width 51 height 12
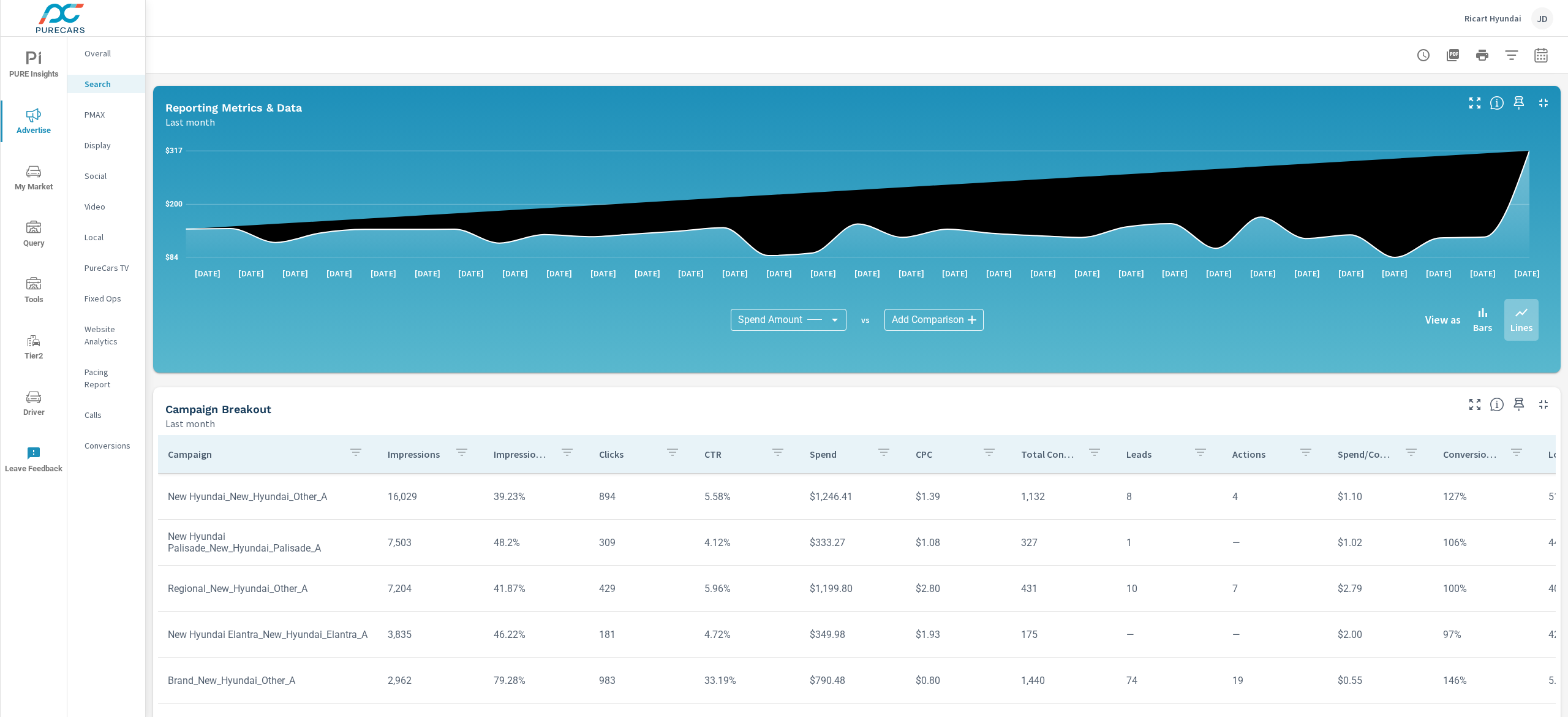
scroll to position [662, 0]
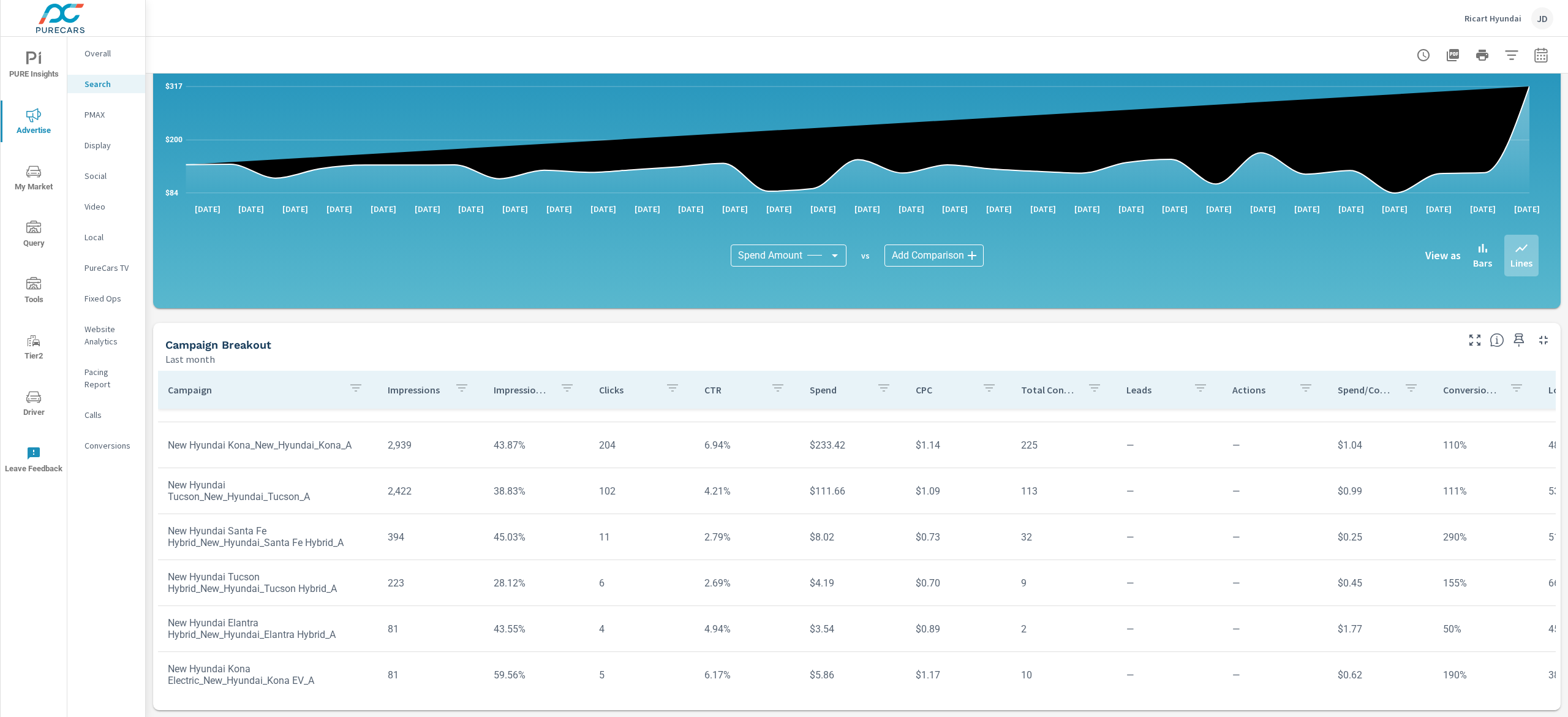
scroll to position [293, 0]
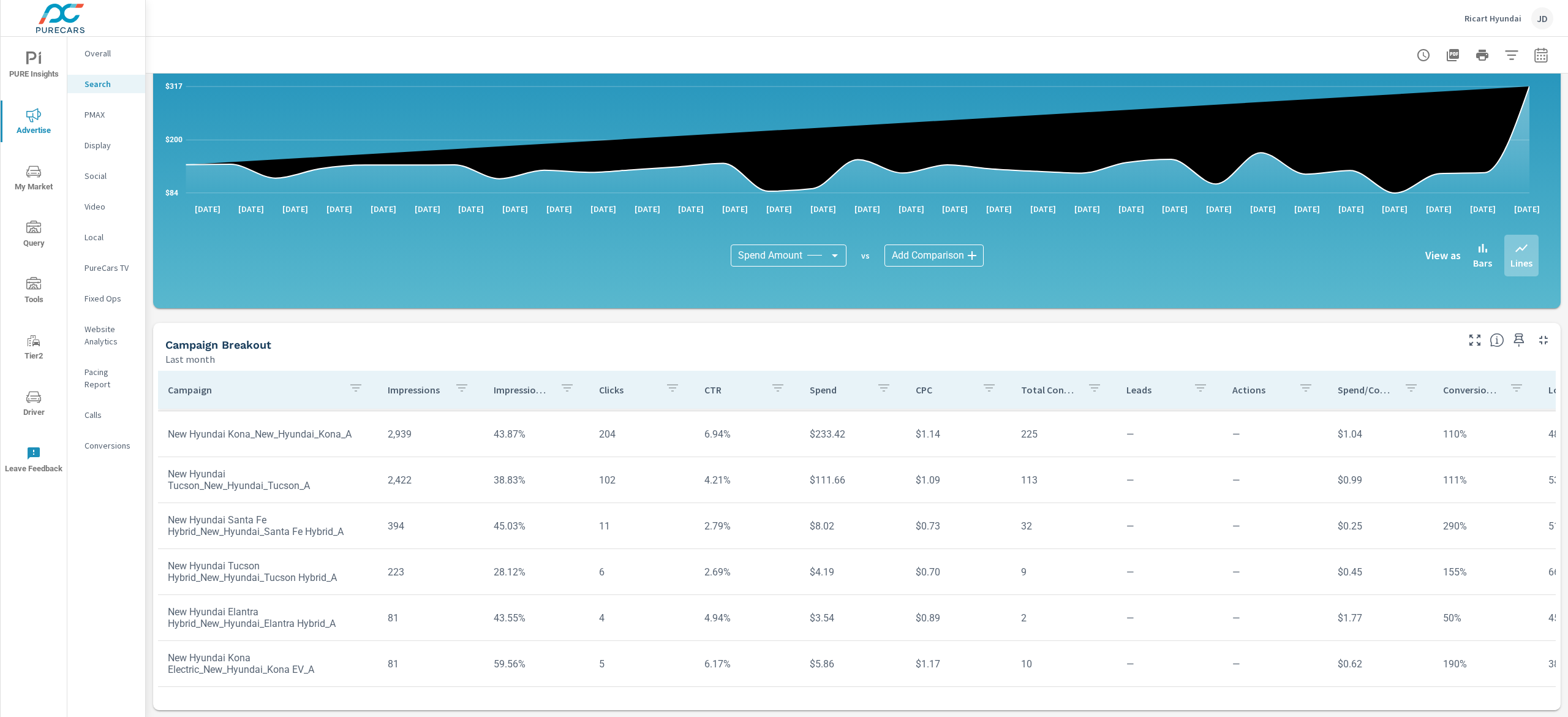
scroll to position [163, 0]
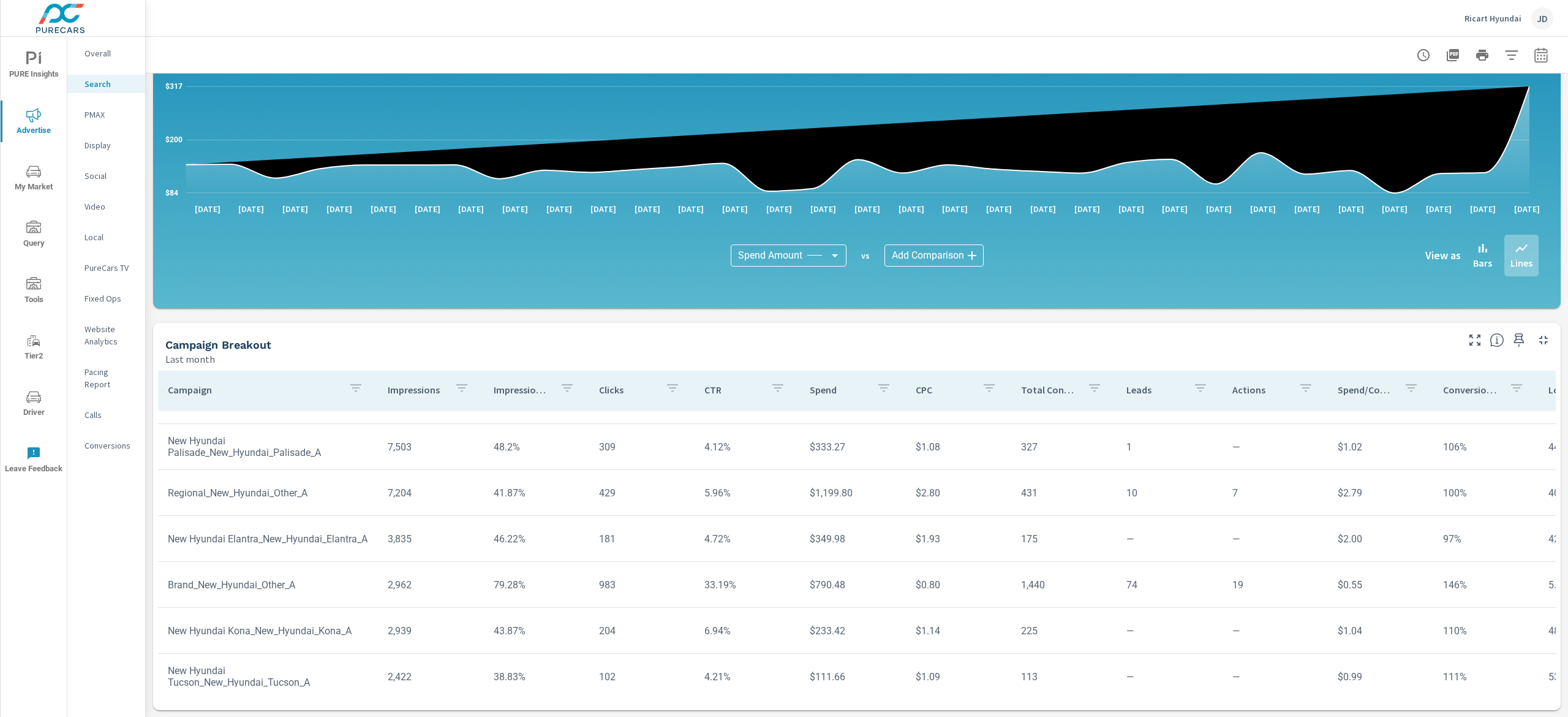
scroll to position [82, 0]
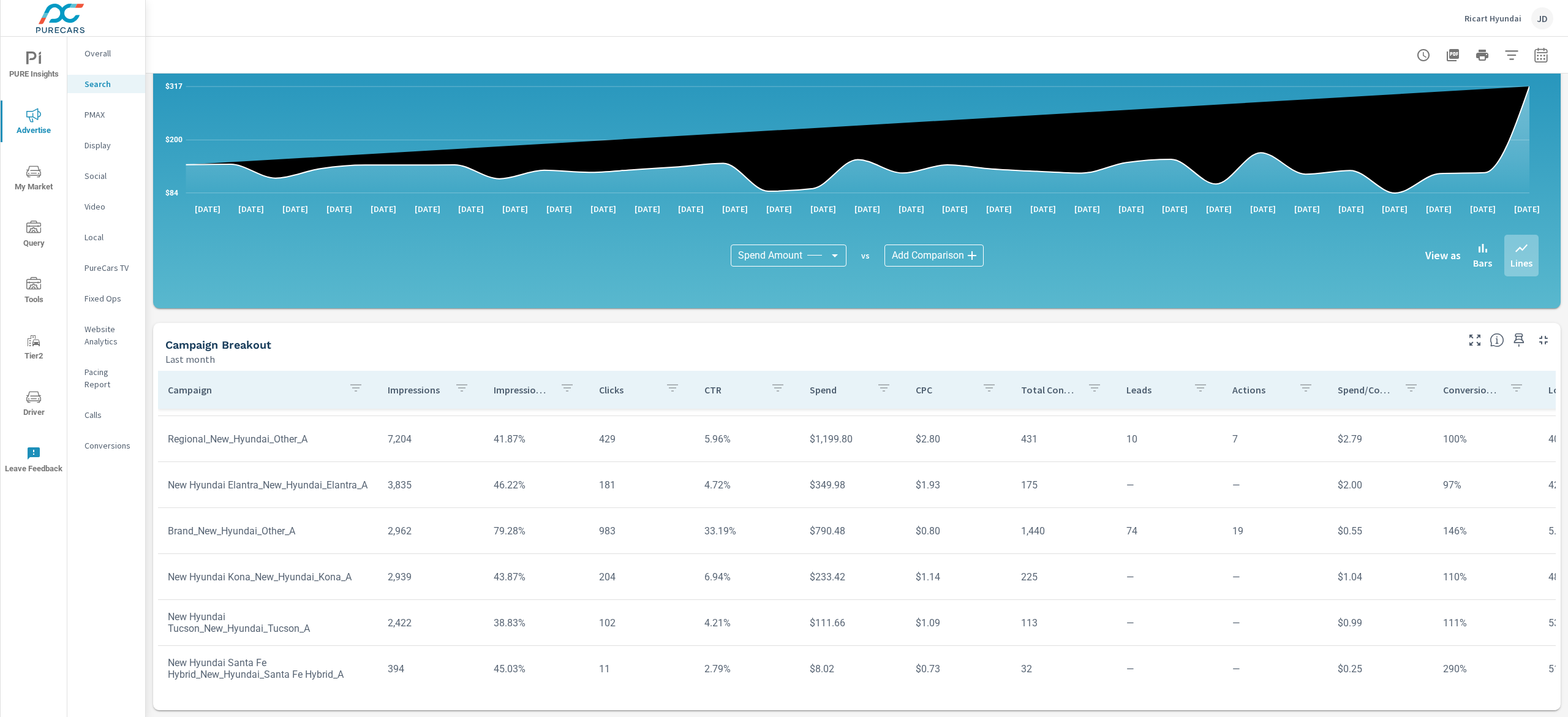
scroll to position [150, 0]
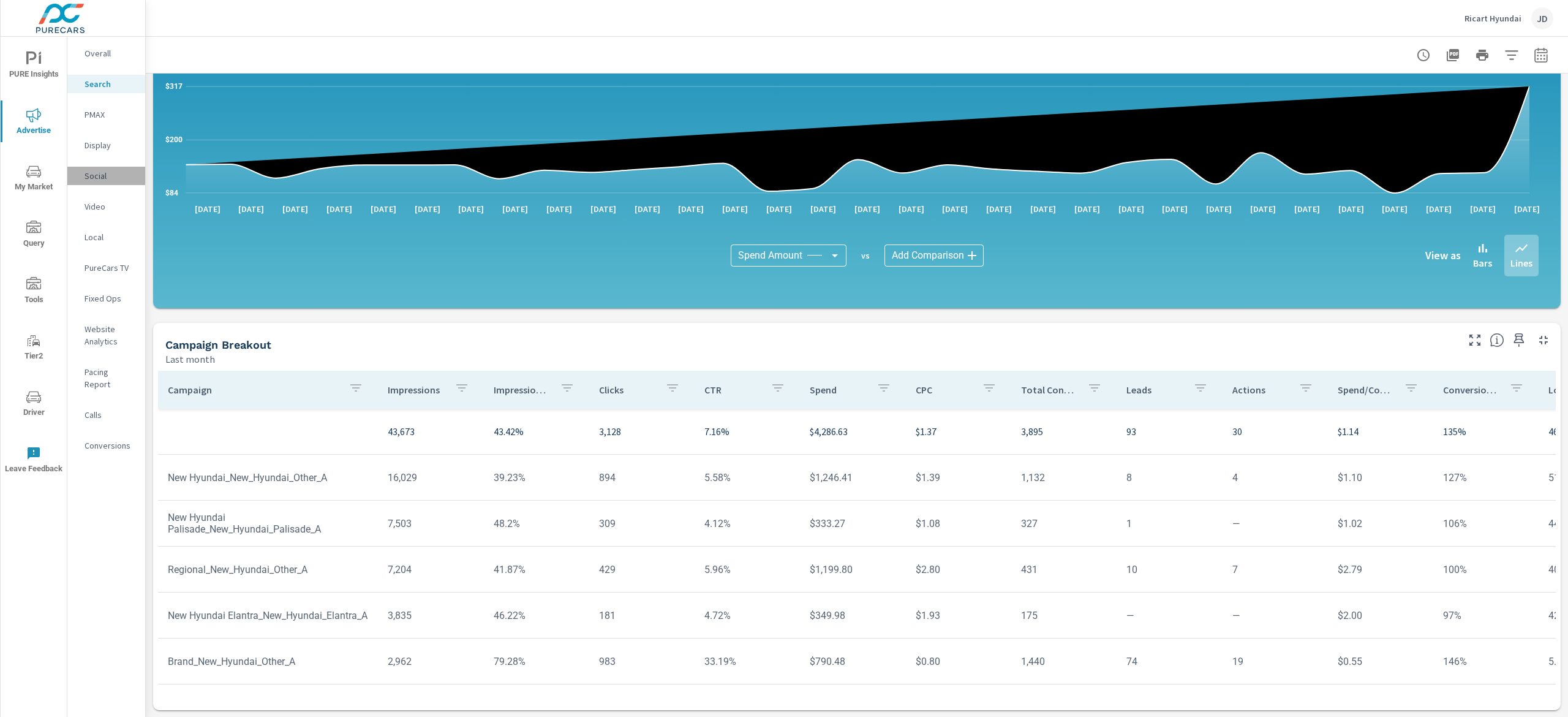
click at [111, 175] on p "Social" at bounding box center [110, 175] width 51 height 12
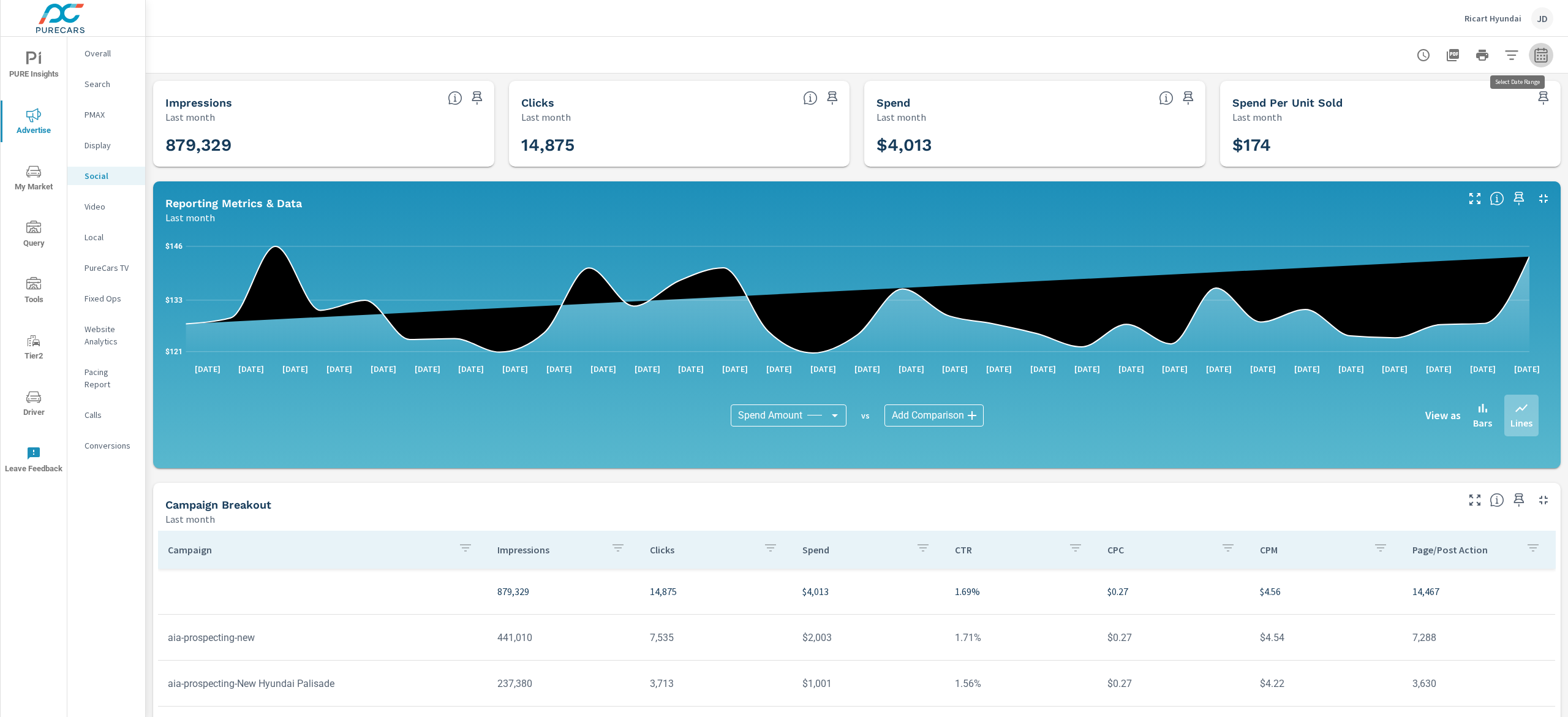
click at [1534, 53] on icon "button" at bounding box center [1541, 55] width 13 height 15
select select "Last month"
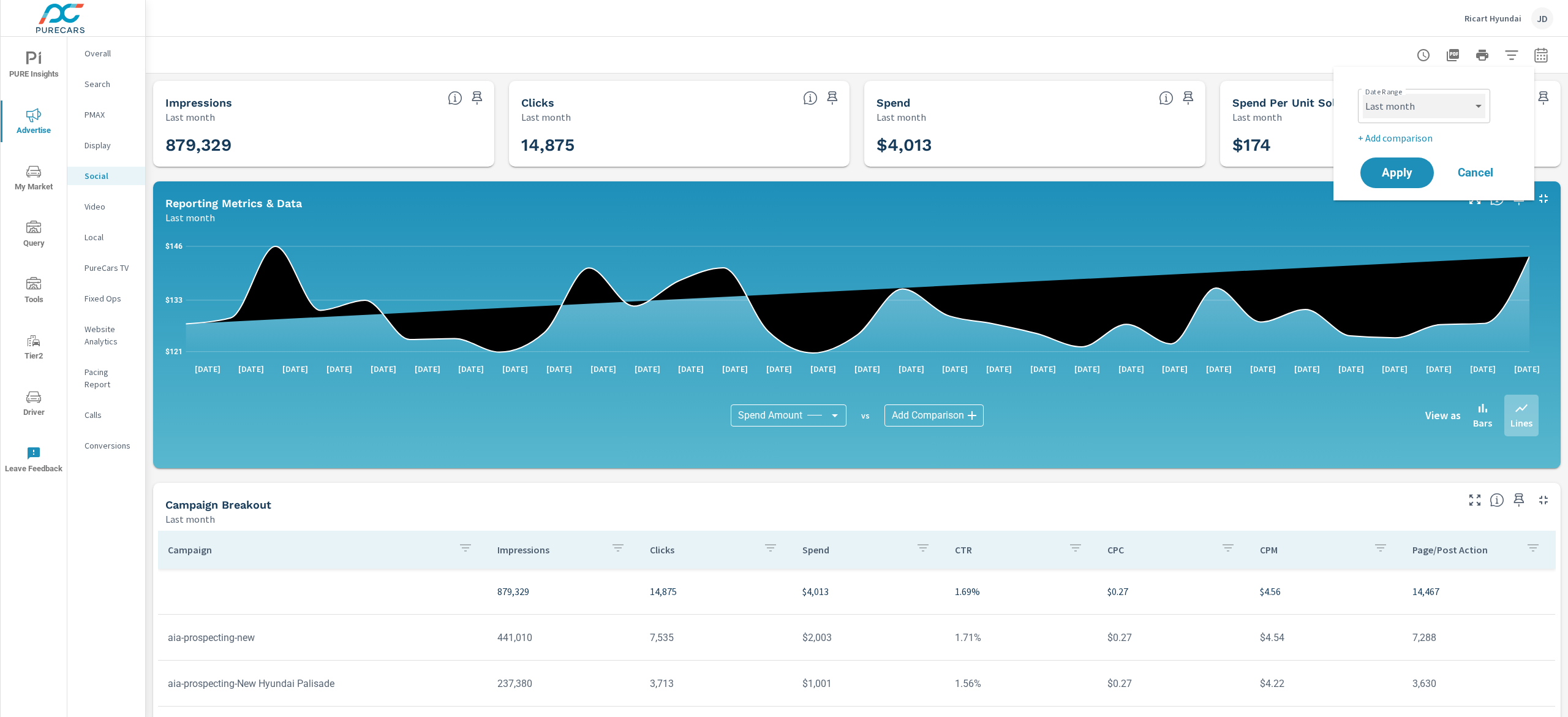
click at [1471, 117] on select "Custom [DATE] Last week Last 7 days Last 14 days Last 30 days Last 45 days Last…" at bounding box center [1425, 106] width 122 height 25
click at [1471, 114] on select "Custom [DATE] Last week Last 7 days Last 14 days Last 30 days Last 45 days Last…" at bounding box center [1425, 106] width 122 height 25
click at [1387, 139] on p "+ Add comparison" at bounding box center [1436, 138] width 157 height 15
select select "Previous period"
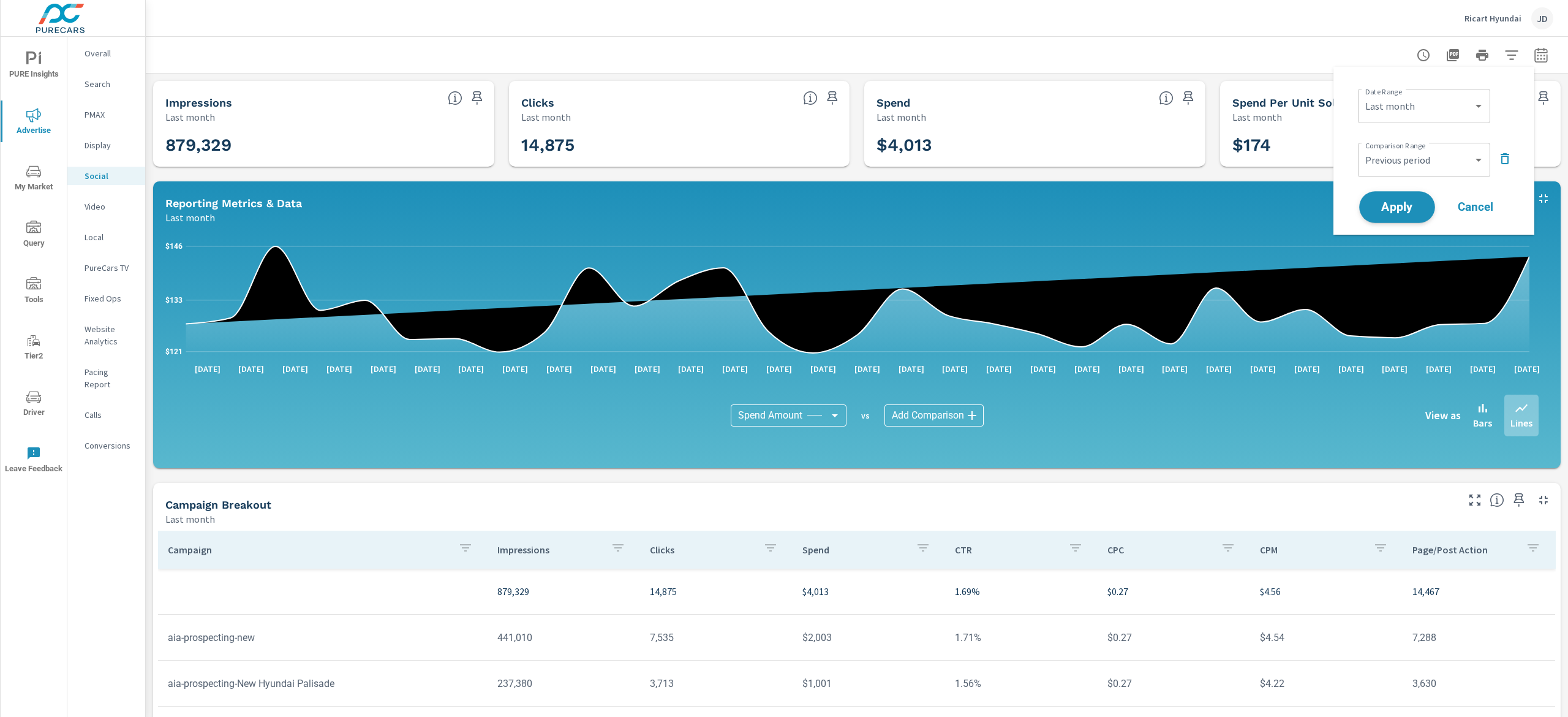
click at [1403, 202] on span "Apply" at bounding box center [1397, 207] width 50 height 12
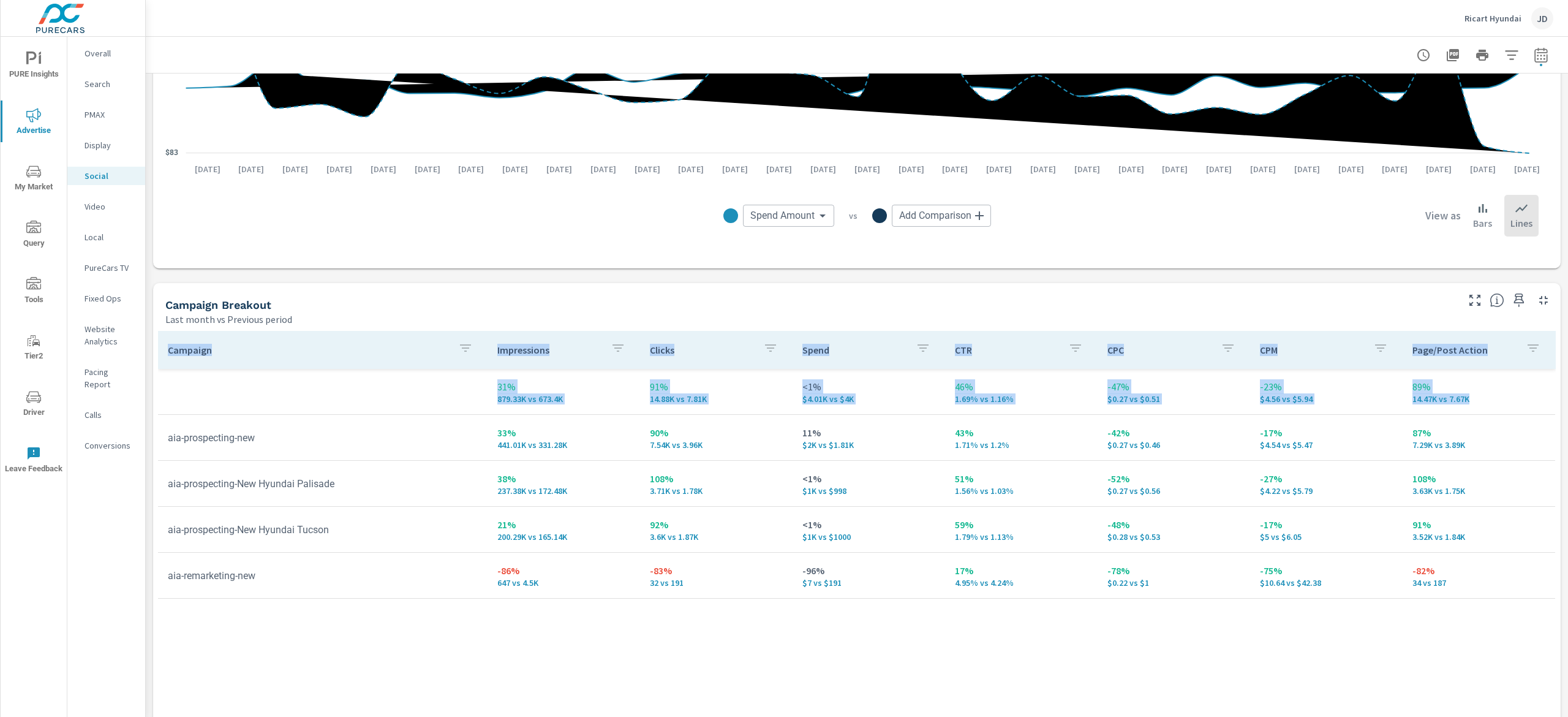
scroll to position [395, 0]
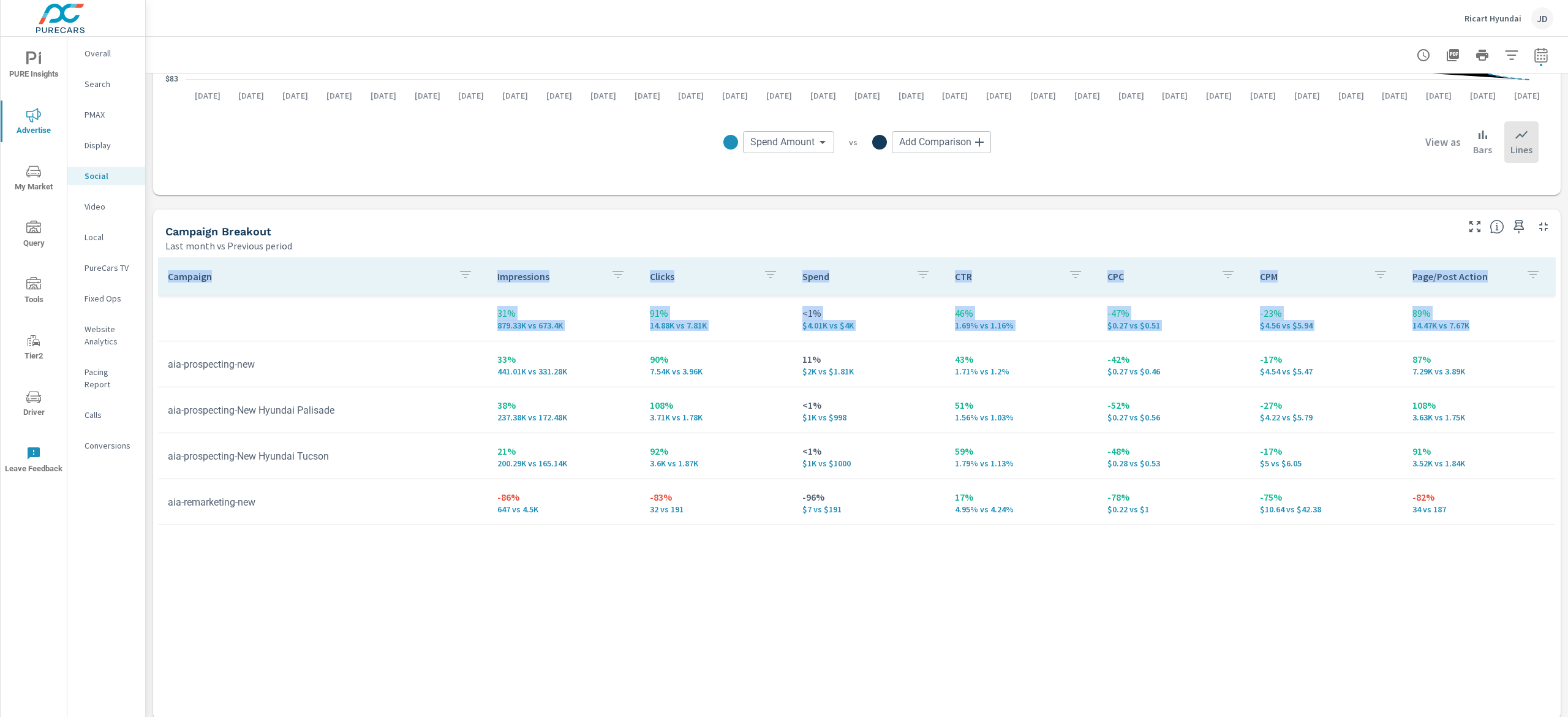
drag, startPoint x: 1567, startPoint y: 193, endPoint x: 1567, endPoint y: 426, distance: 233.0
click at [1567, 426] on div "Social Performance Ricart Hyundai Report date range: Aug 01, 2025 - Aug 31, 202…" at bounding box center [858, 376] width 1423 height 680
click at [788, 634] on div "Campaign Impressions Clicks Spend CTR CPC CPM Page/Post Action 31% 879.33K vs 6…" at bounding box center [857, 477] width 1398 height 438
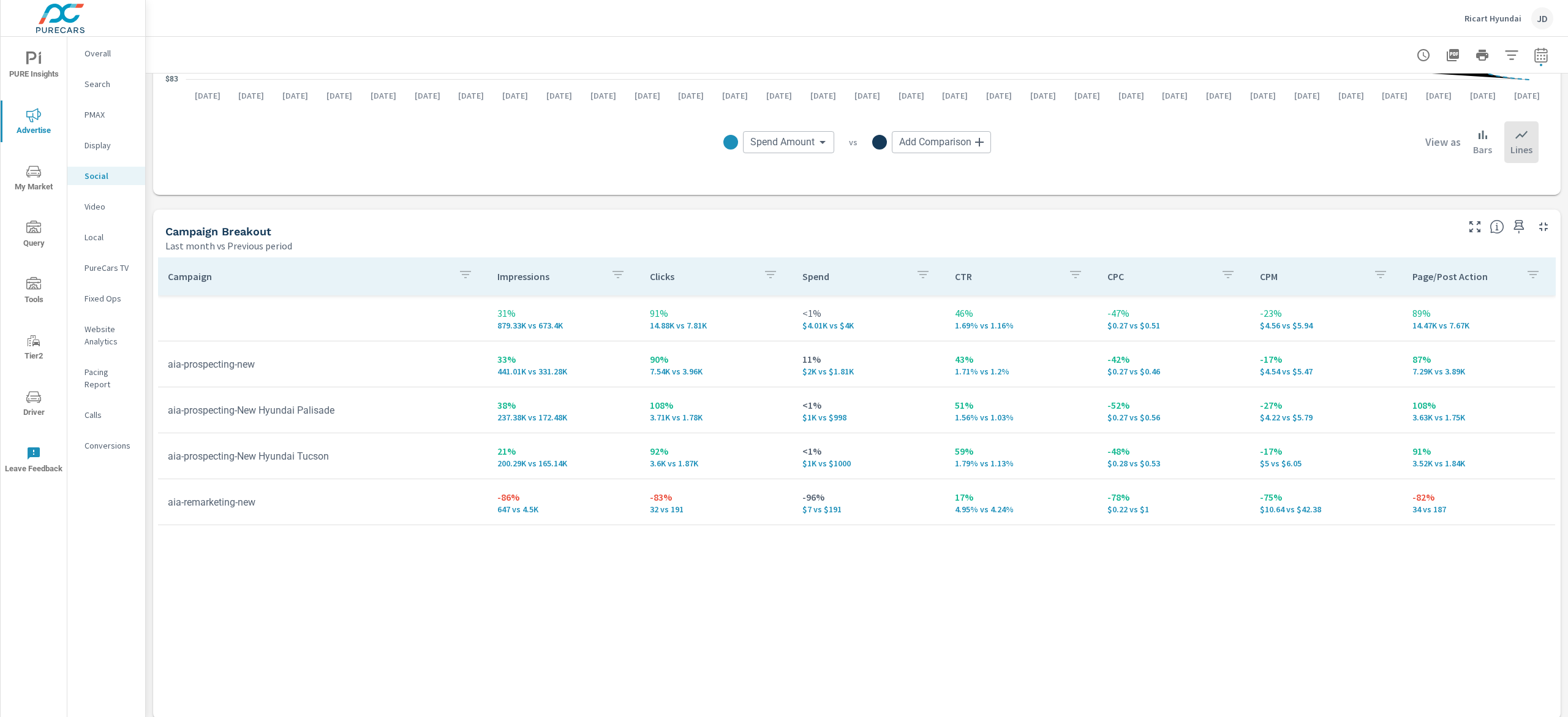
click at [110, 121] on div "PMAX" at bounding box center [106, 114] width 78 height 18
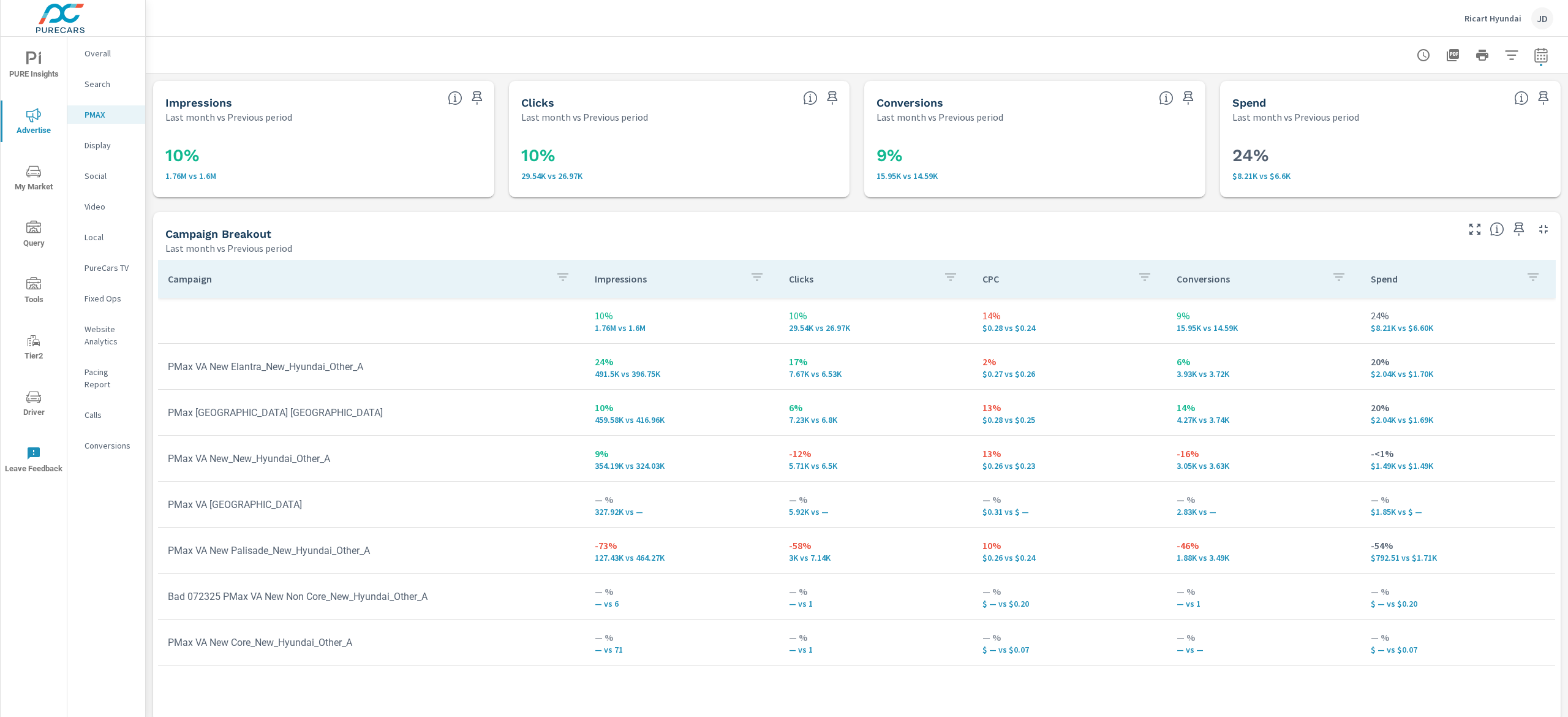
scroll to position [3, 0]
click at [101, 153] on div "Display" at bounding box center [106, 145] width 78 height 18
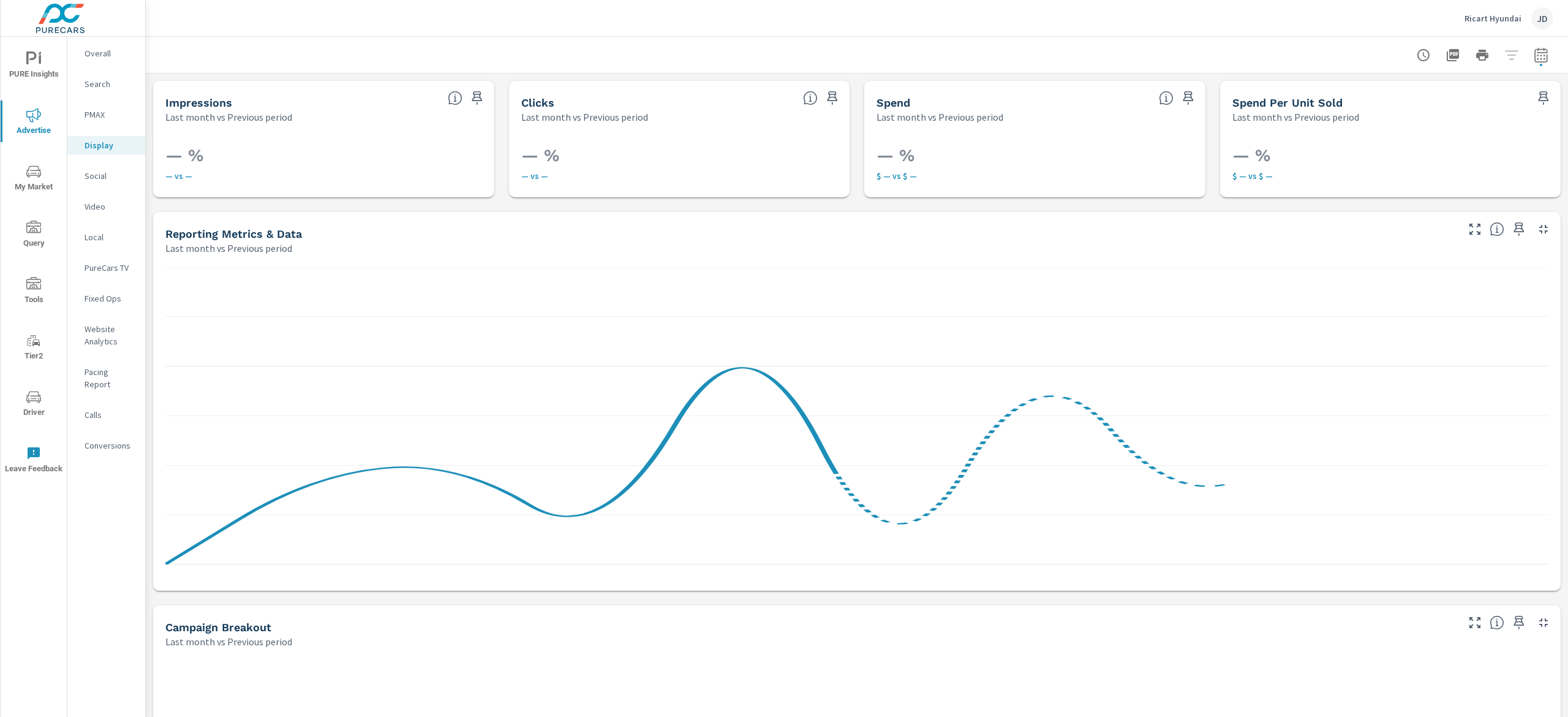
click at [107, 181] on p "Social" at bounding box center [110, 175] width 51 height 12
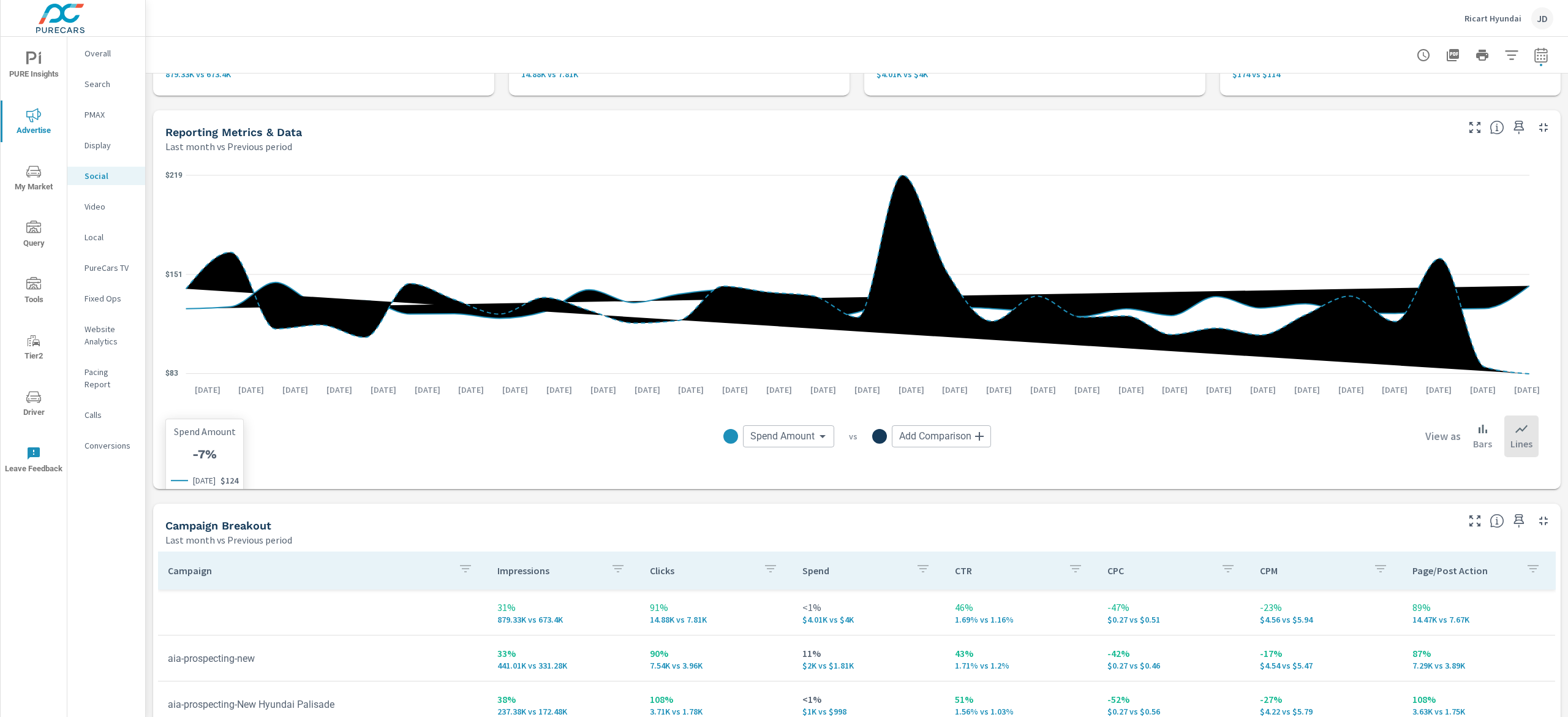
scroll to position [245, 0]
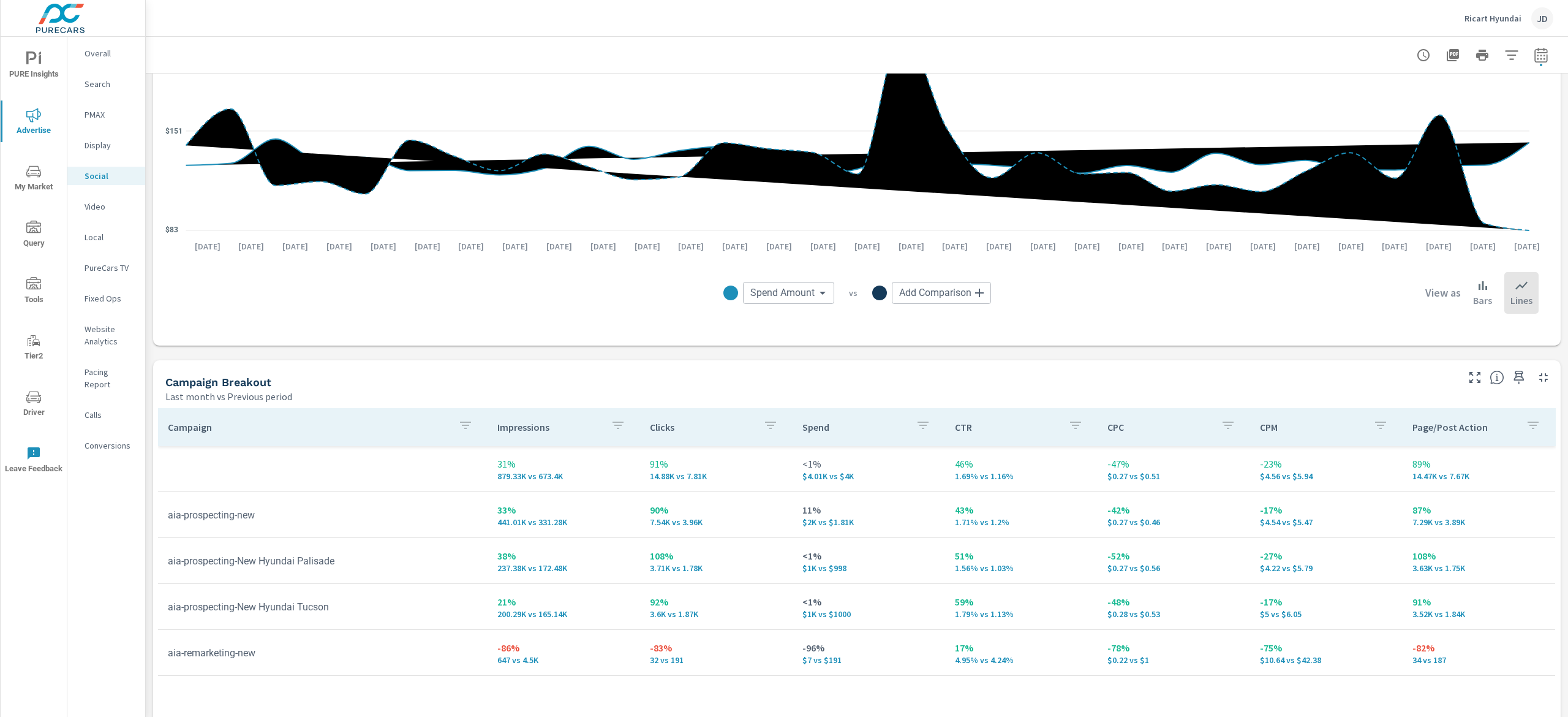
click at [100, 232] on p "Local" at bounding box center [110, 237] width 51 height 12
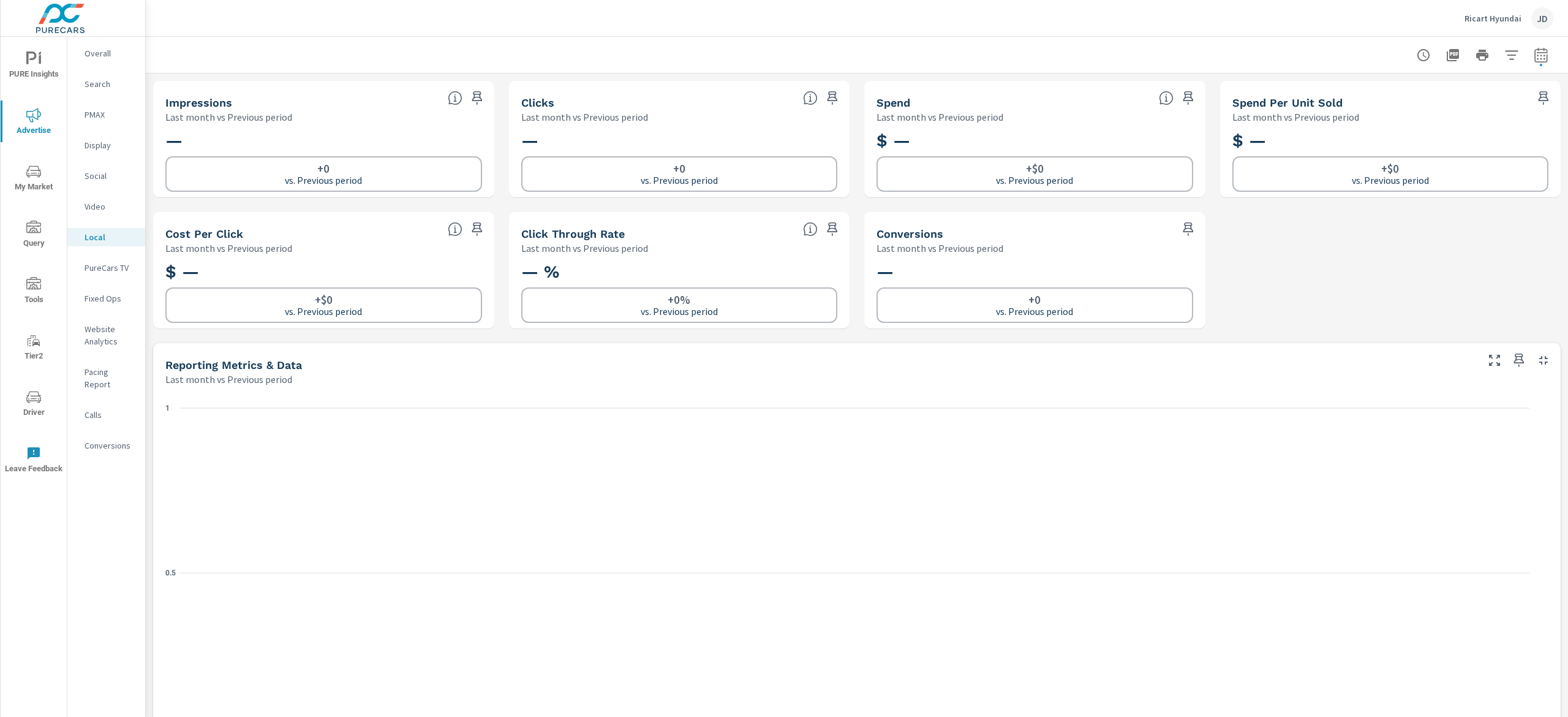
click at [100, 206] on p "Video" at bounding box center [110, 206] width 51 height 12
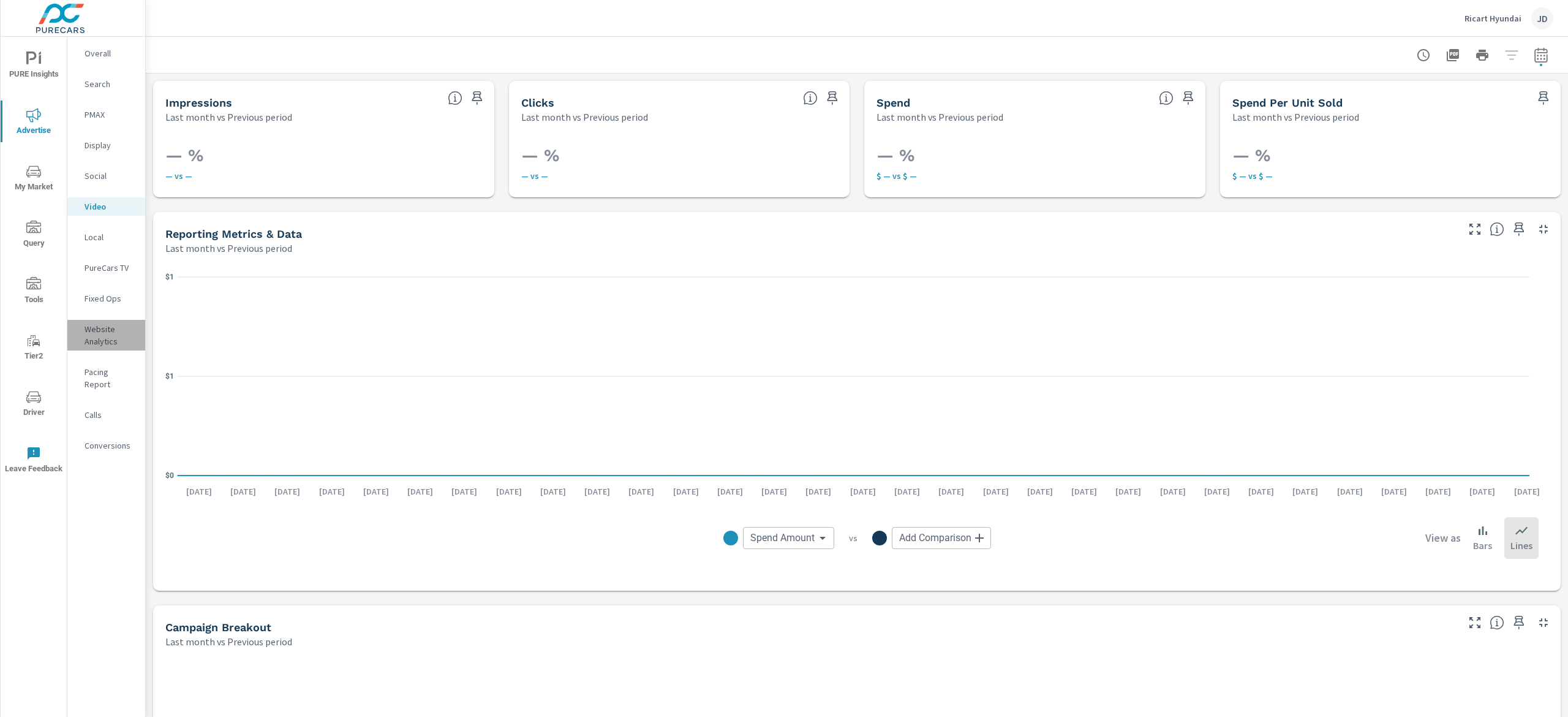
click at [103, 340] on p "Website Analytics" at bounding box center [110, 335] width 51 height 25
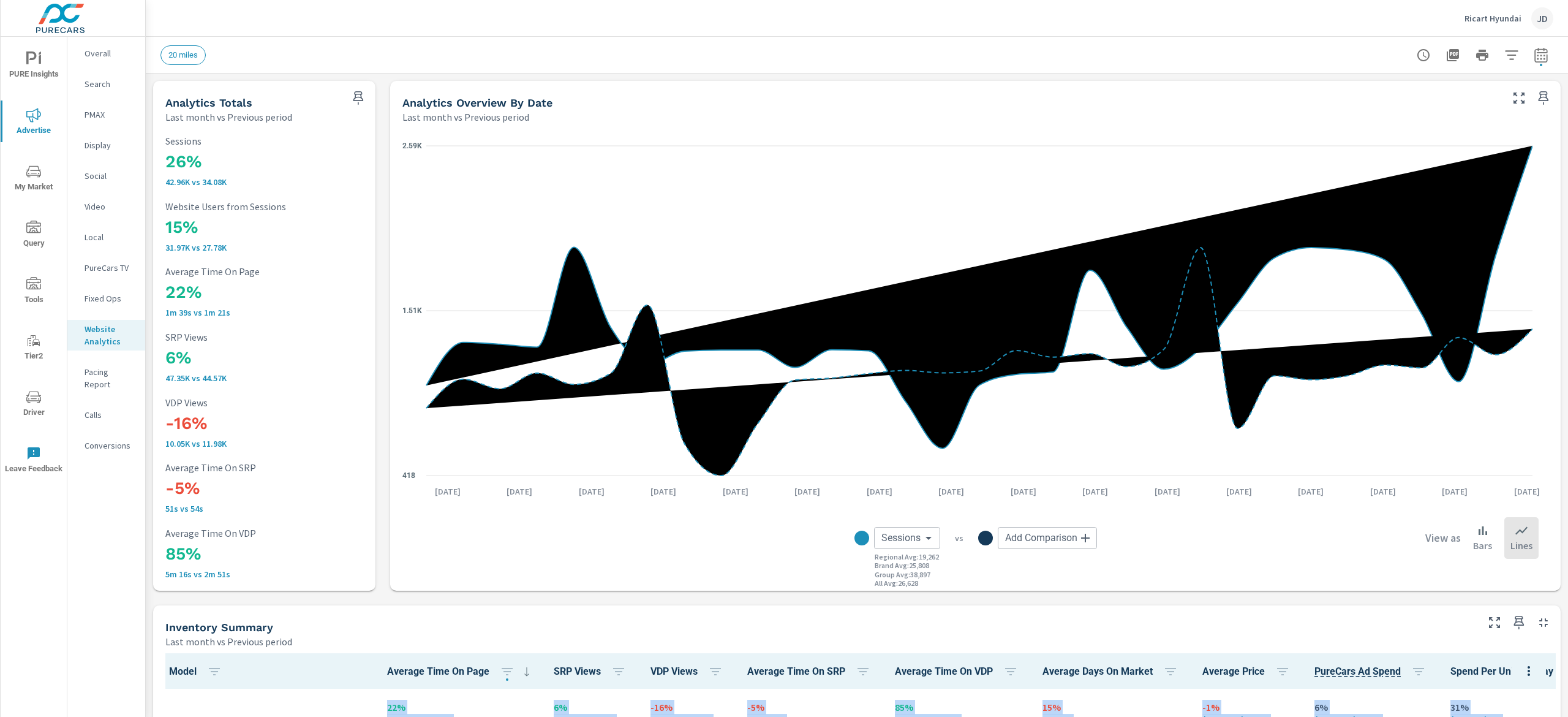
drag, startPoint x: 1567, startPoint y: 258, endPoint x: 1566, endPoint y: 102, distance: 156.0
click at [1566, 102] on div "Analytics Drilldown Ricart Hyundai Report date range: Aug 01, 2025 - Aug 31, 20…" at bounding box center [858, 376] width 1423 height 680
click at [107, 117] on p "PMAX" at bounding box center [110, 114] width 51 height 12
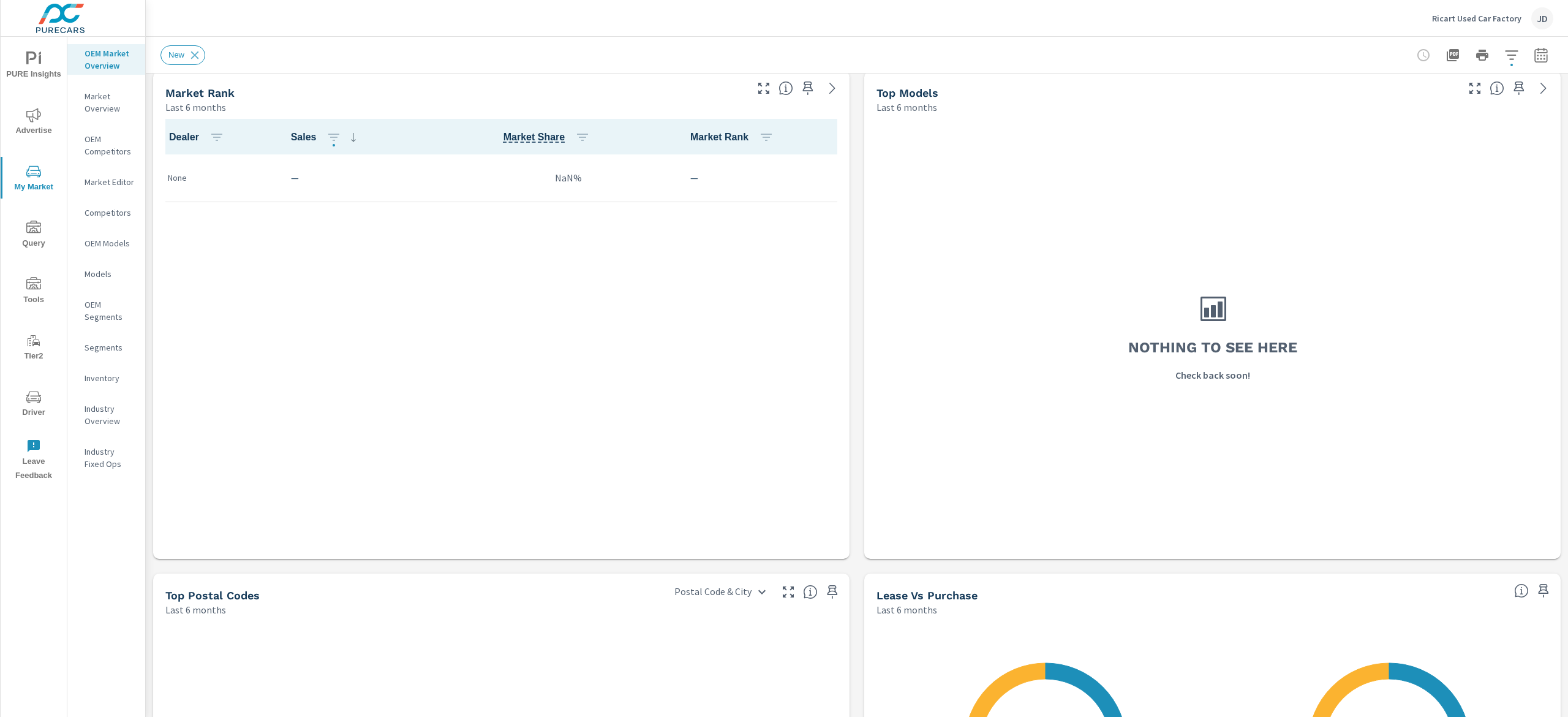
scroll to position [490, 0]
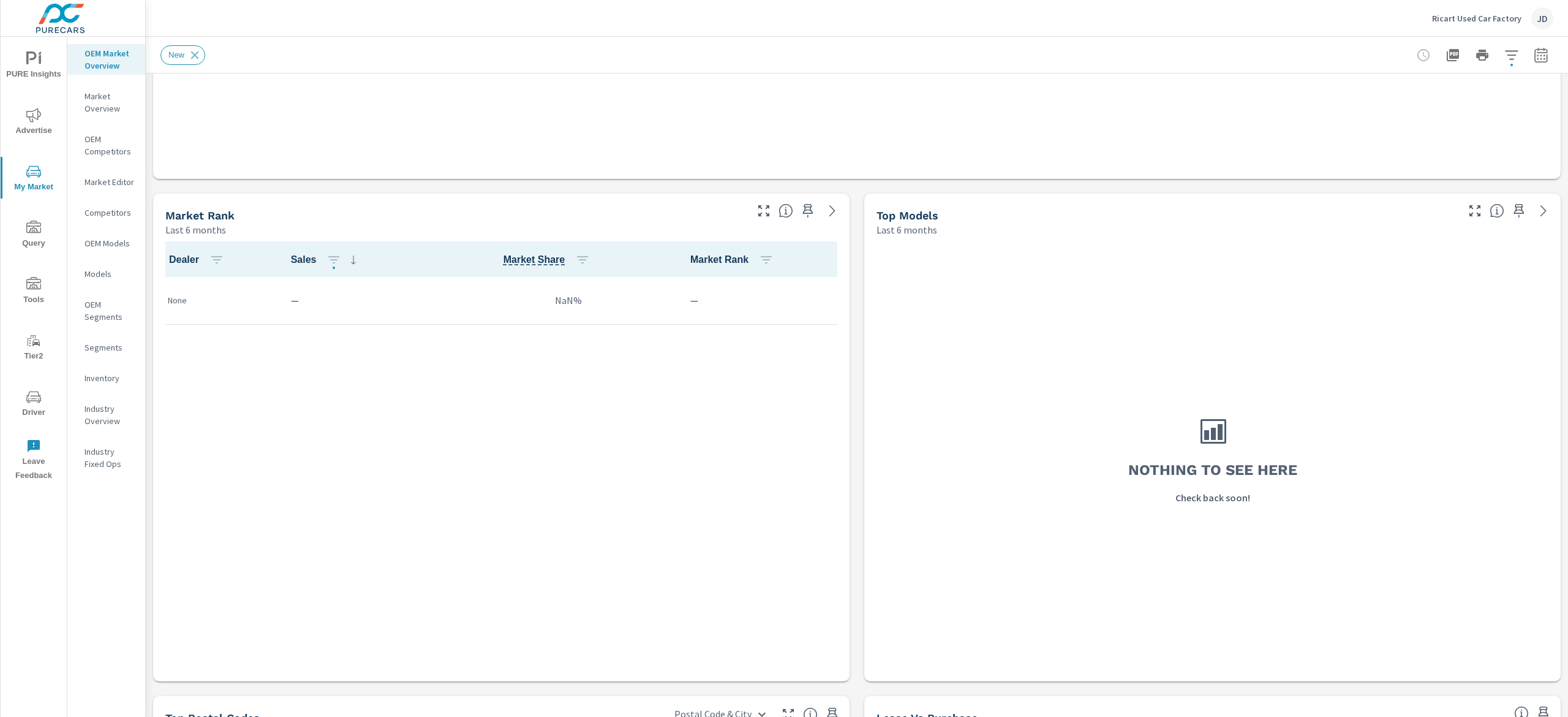
click at [38, 126] on span "Advertise" at bounding box center [34, 122] width 58 height 30
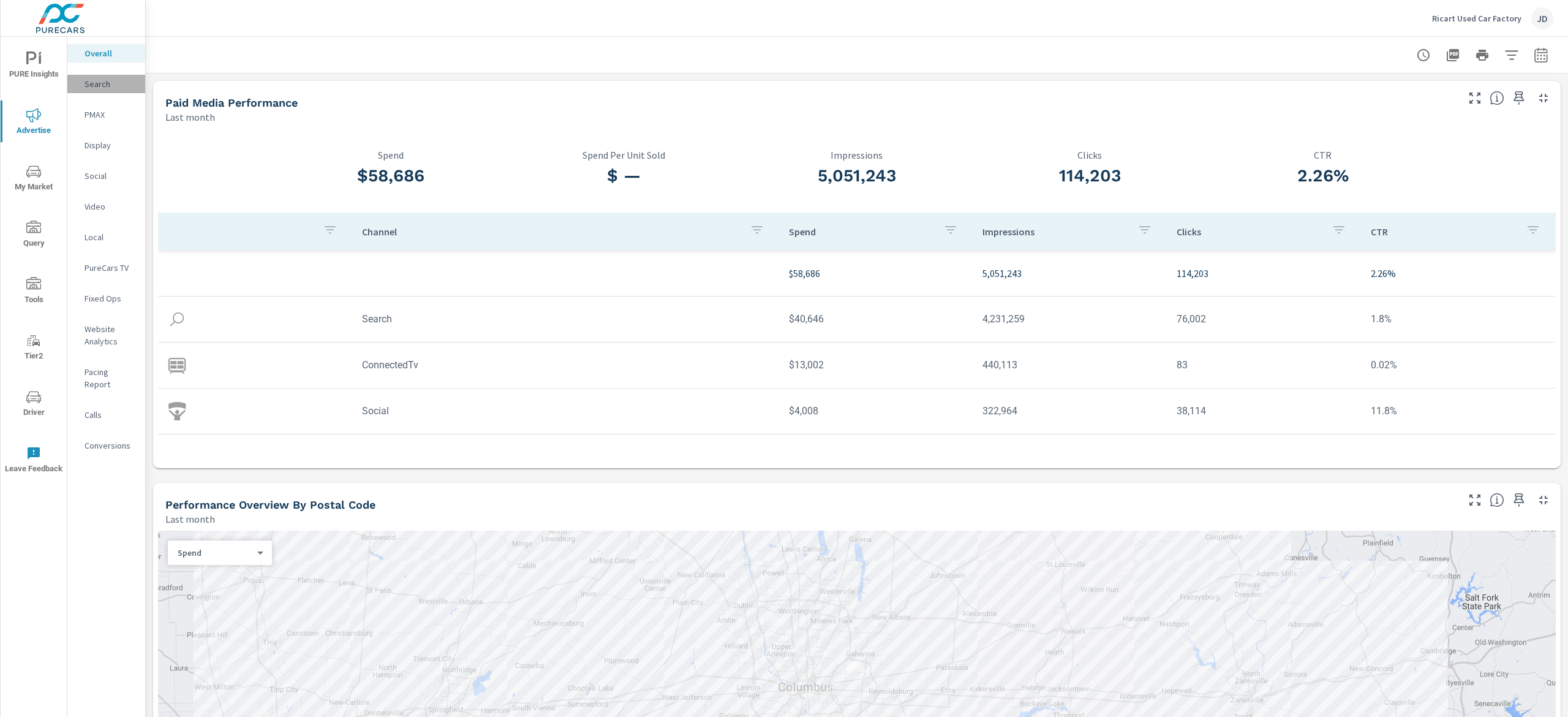
click at [103, 75] on div "Search" at bounding box center [106, 84] width 78 height 18
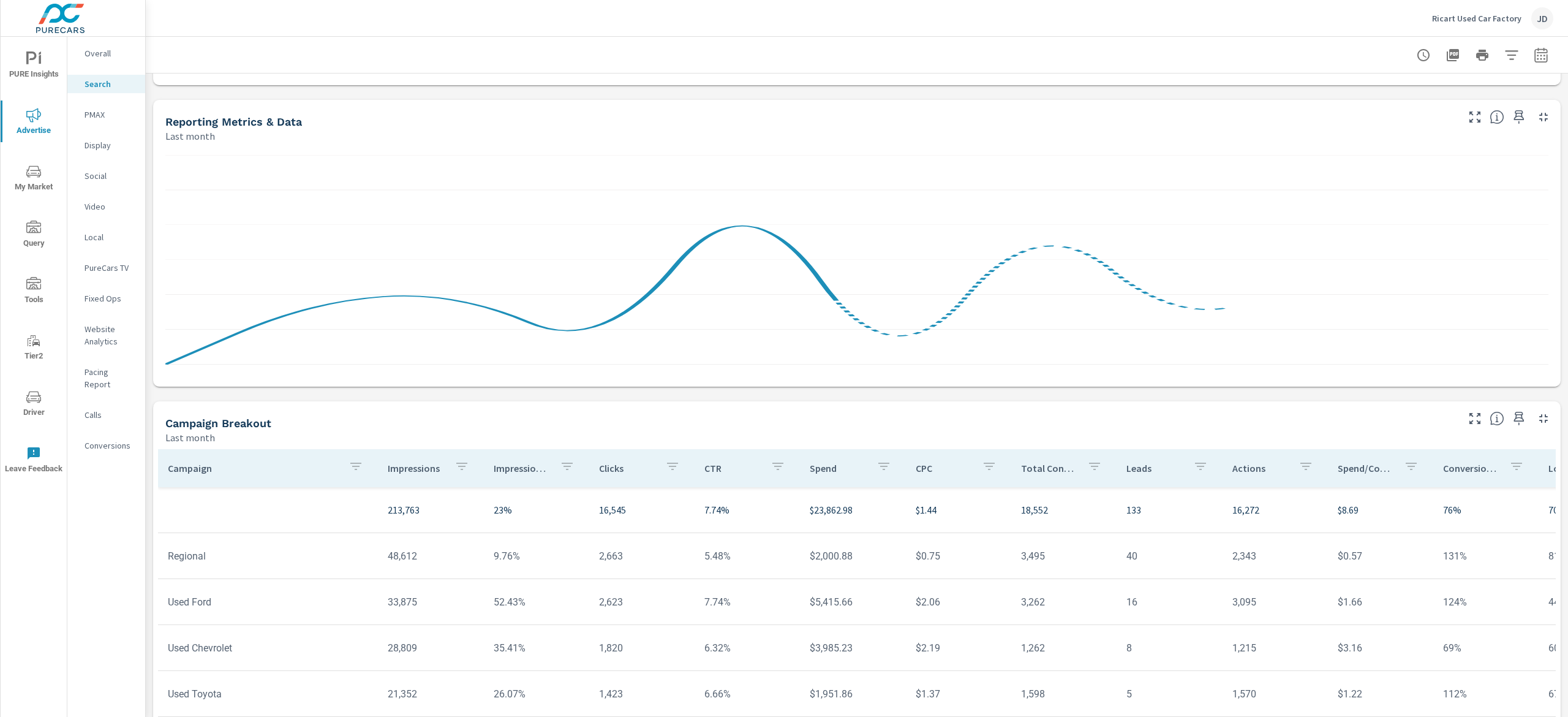
scroll to position [662, 0]
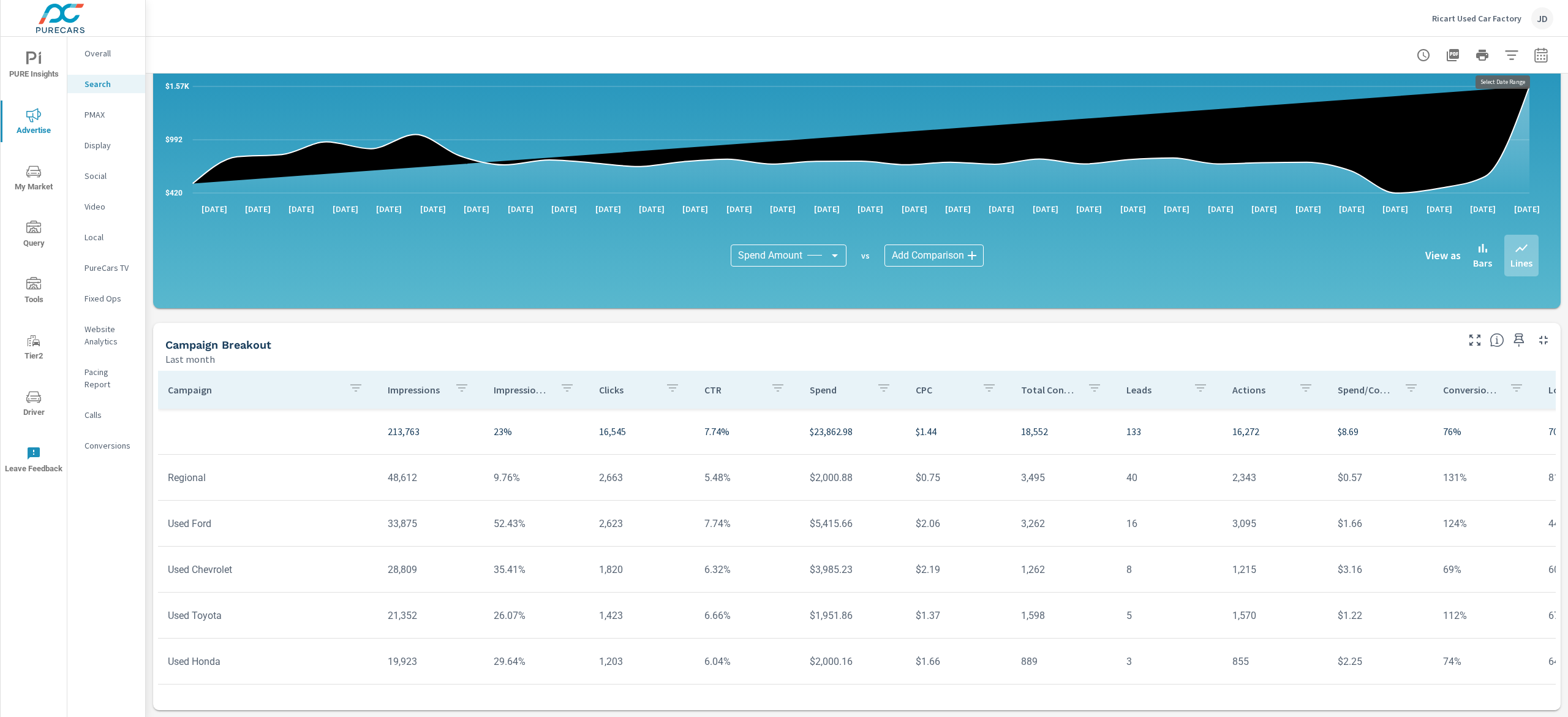
click at [1534, 53] on icon "button" at bounding box center [1541, 55] width 13 height 15
select select "Last month"
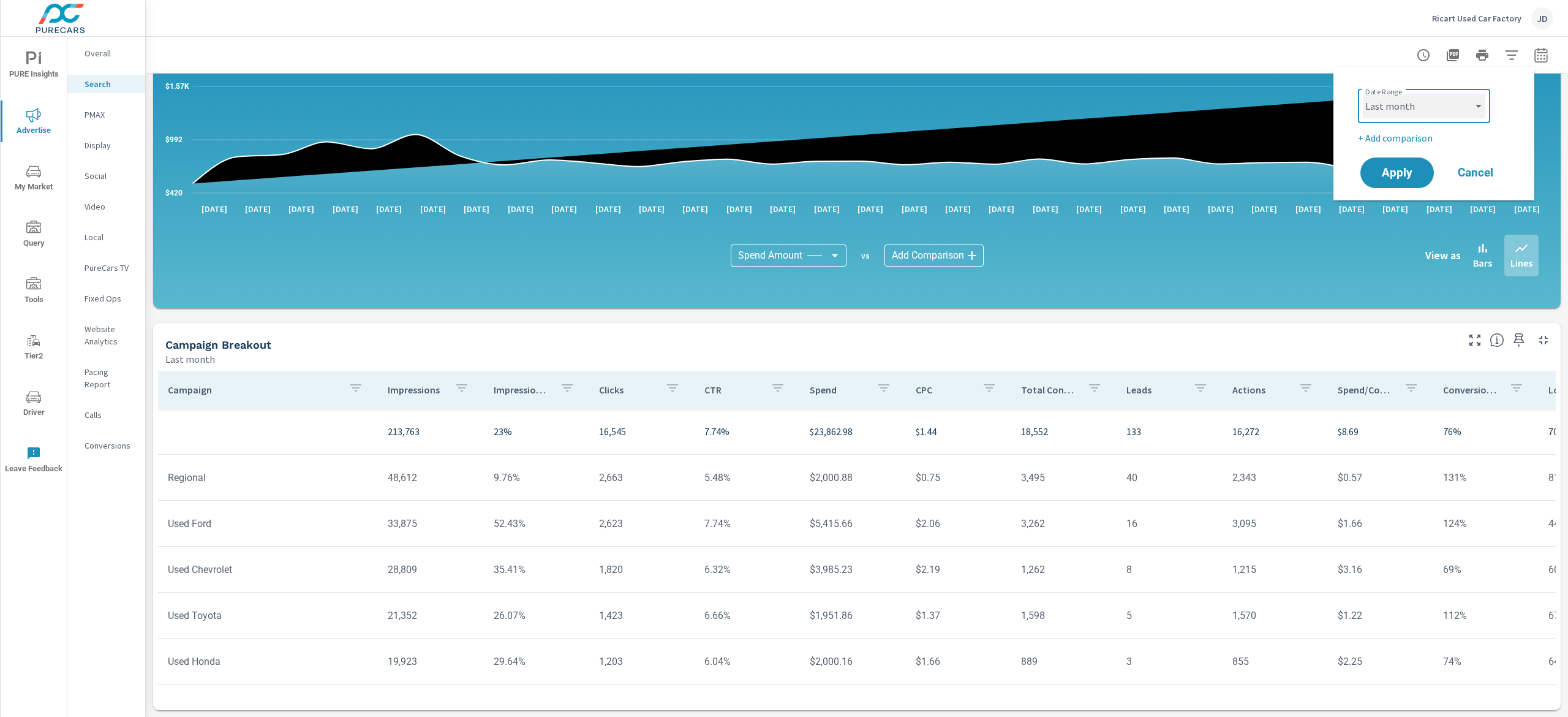
click at [1461, 103] on select "Custom [DATE] Last week Last 7 days Last 14 days Last 30 days Last 45 days Last…" at bounding box center [1425, 106] width 122 height 25
click at [1415, 142] on p "+ Add comparison" at bounding box center [1436, 138] width 157 height 15
select select "Previous period"
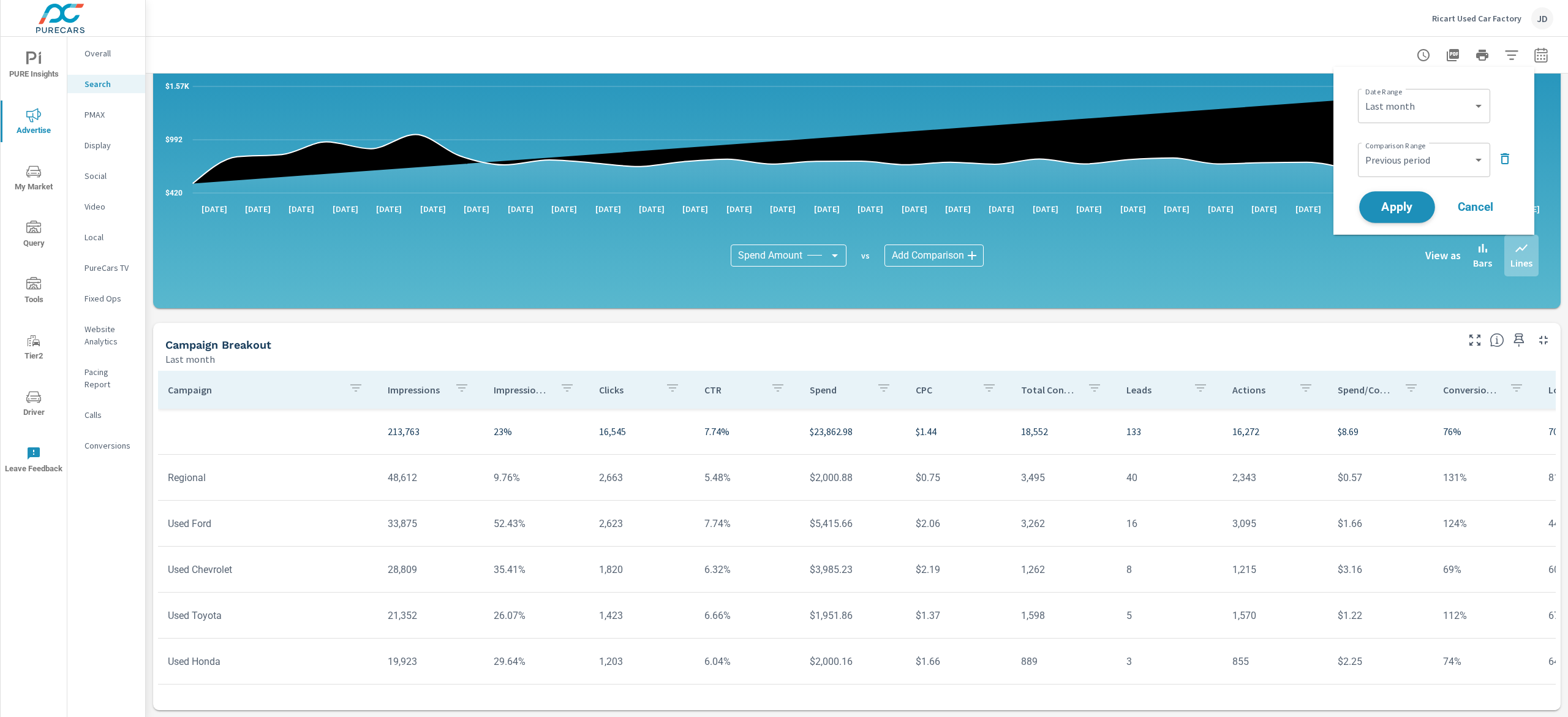
click at [1394, 220] on button "Apply" at bounding box center [1397, 206] width 76 height 32
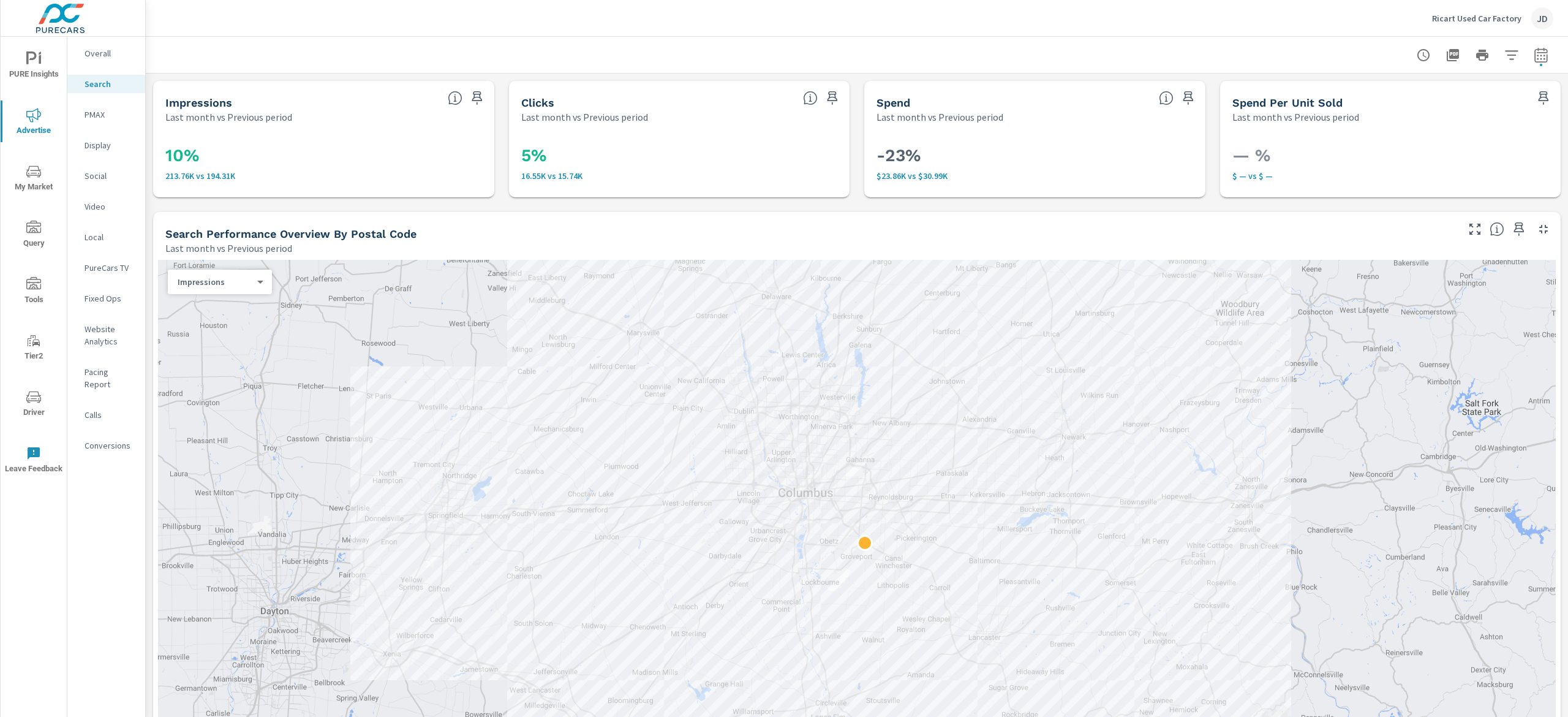
click at [47, 69] on span "PURE Insights" at bounding box center [34, 66] width 58 height 30
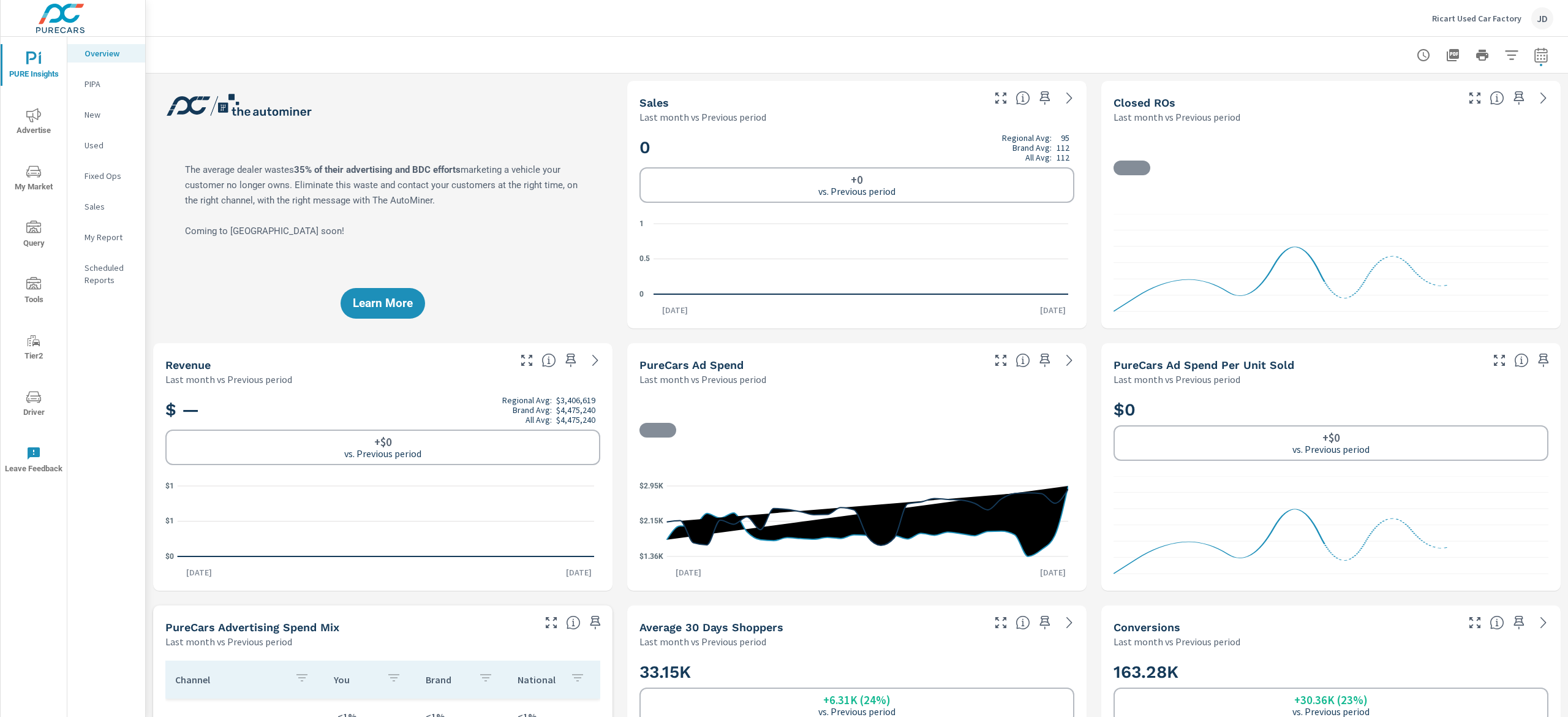
scroll to position [1, 0]
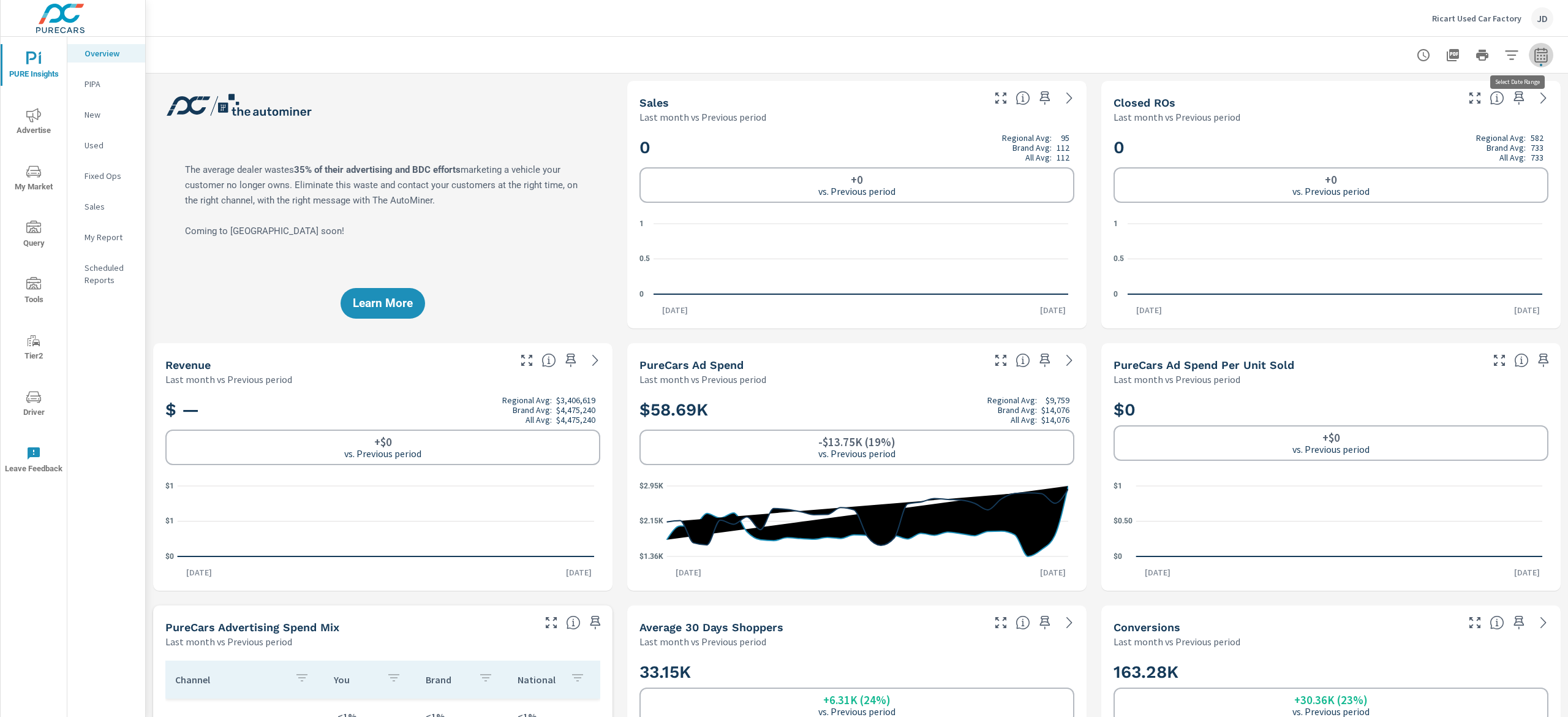
click at [1534, 49] on icon "button" at bounding box center [1541, 55] width 13 height 15
select select "Last month"
select select "Previous period"
click at [1260, 34] on div "Ricart Used Car Factory JD" at bounding box center [857, 18] width 1393 height 37
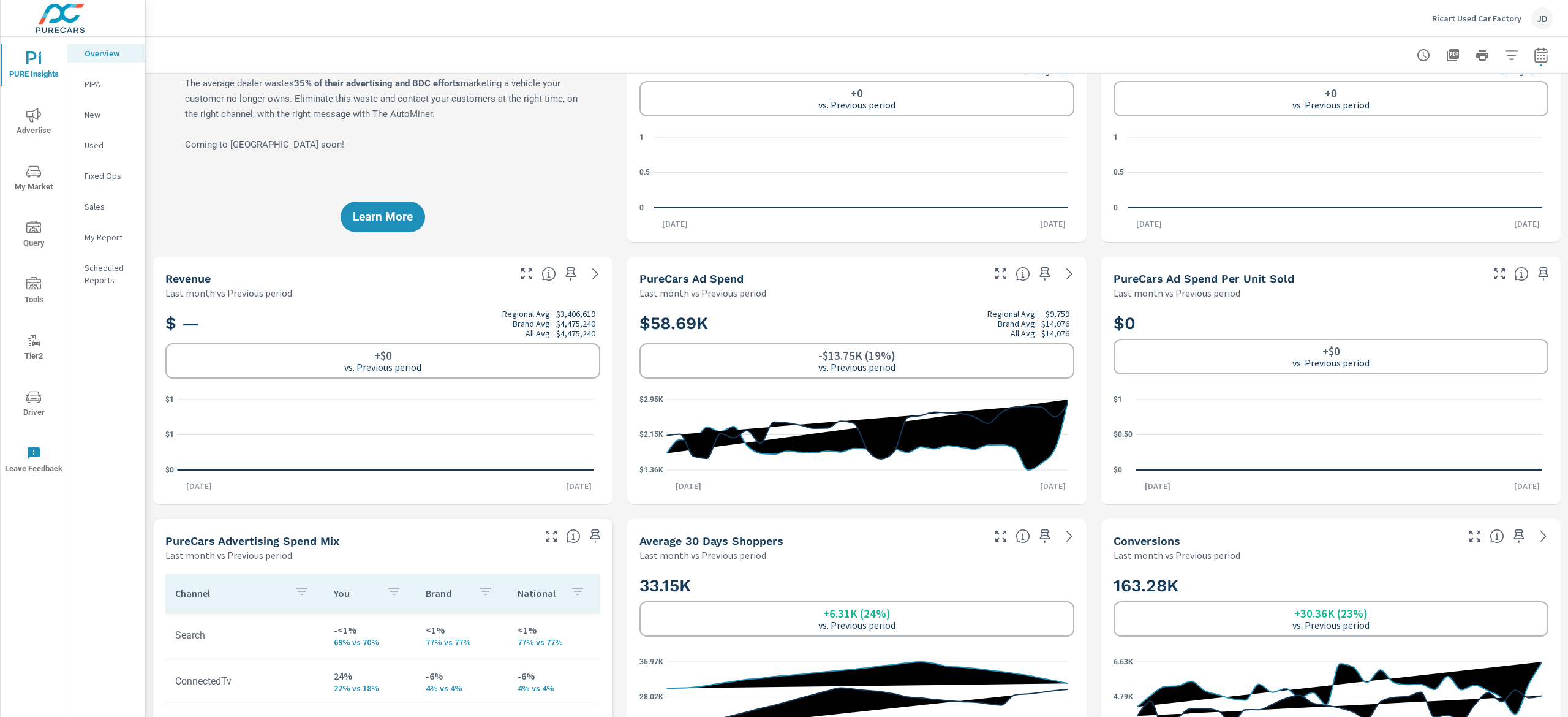
scroll to position [0, 0]
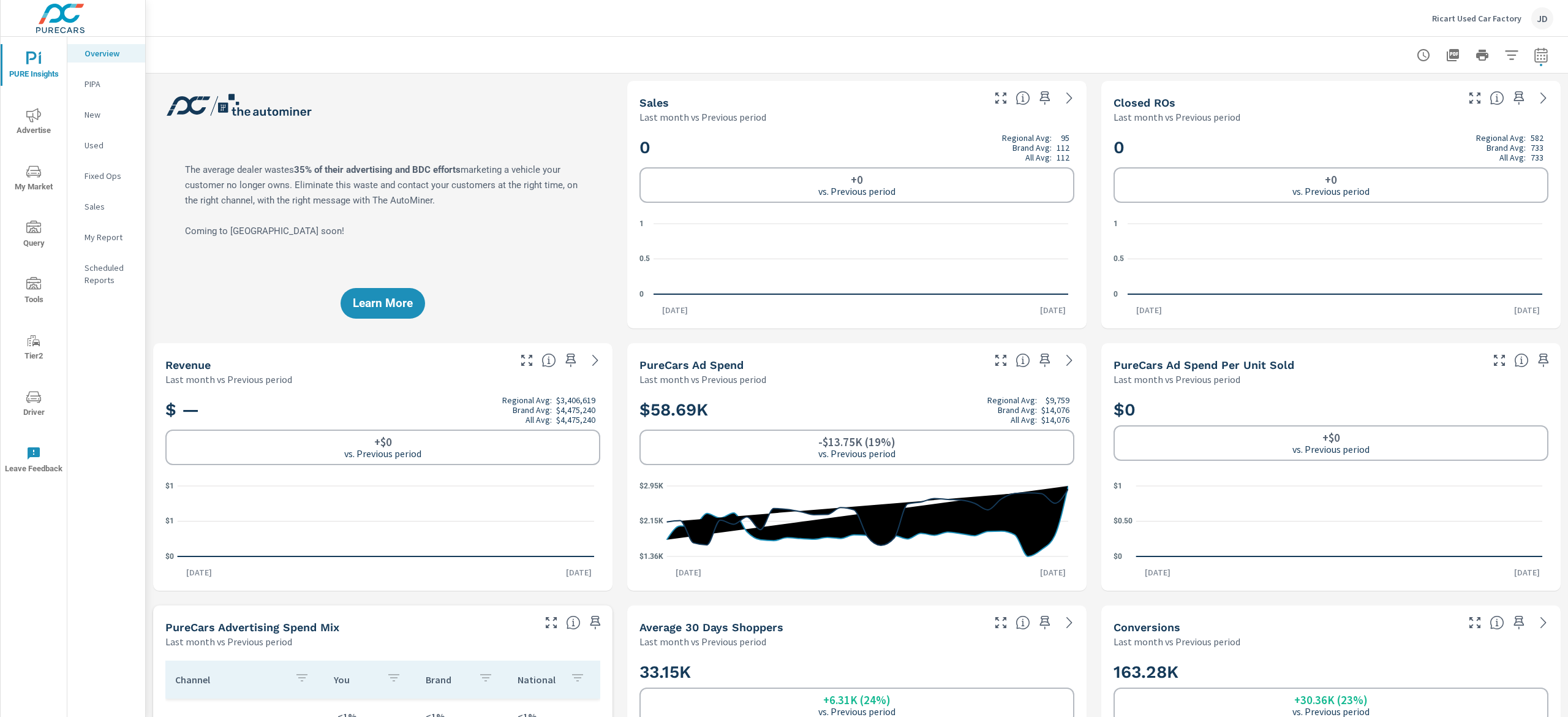
click at [1534, 49] on icon "button" at bounding box center [1541, 55] width 13 height 15
select select "Last month"
select select "Previous period"
click at [1199, 32] on div "Ricart Used Car Factory JD" at bounding box center [857, 18] width 1393 height 37
click at [103, 86] on p "PIPA" at bounding box center [110, 83] width 51 height 12
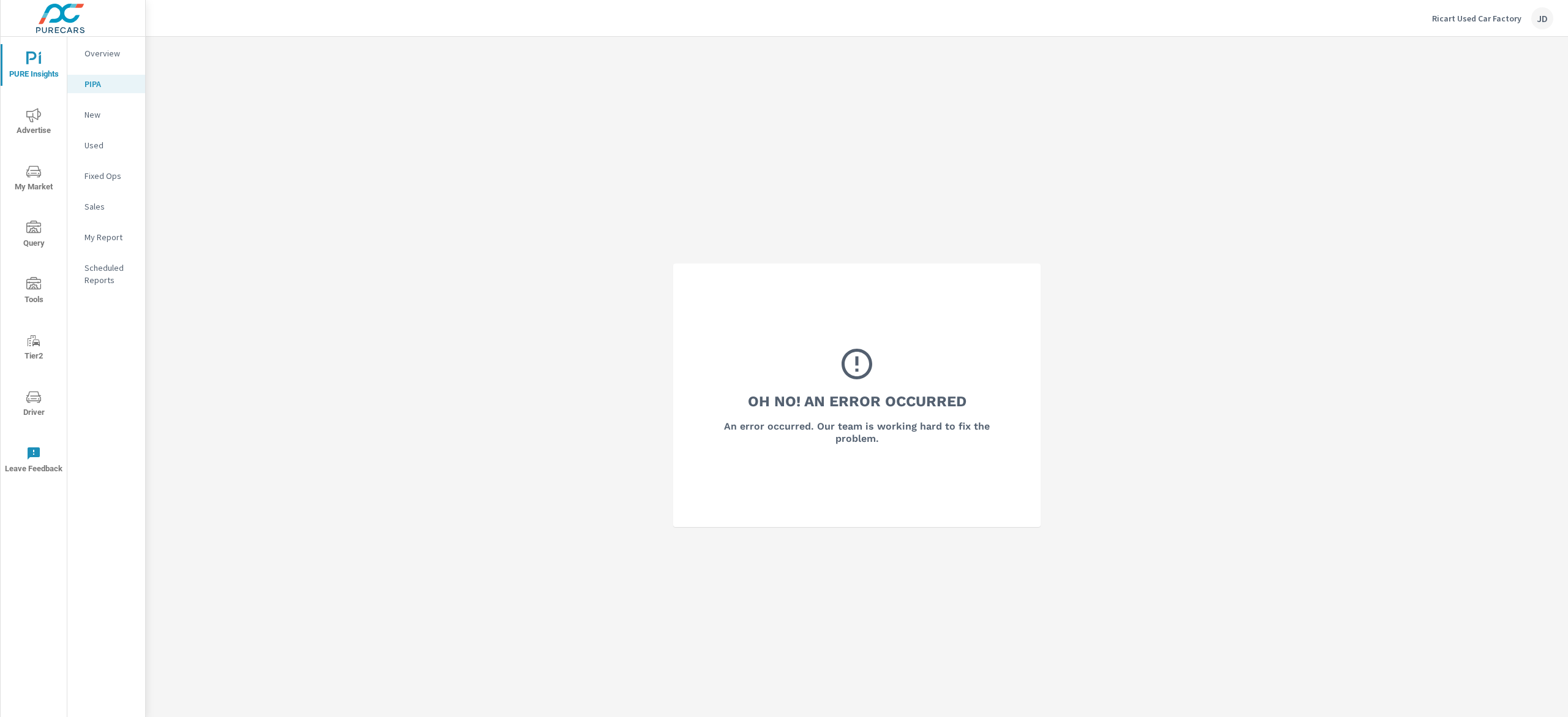
click at [89, 120] on p "New" at bounding box center [110, 114] width 51 height 12
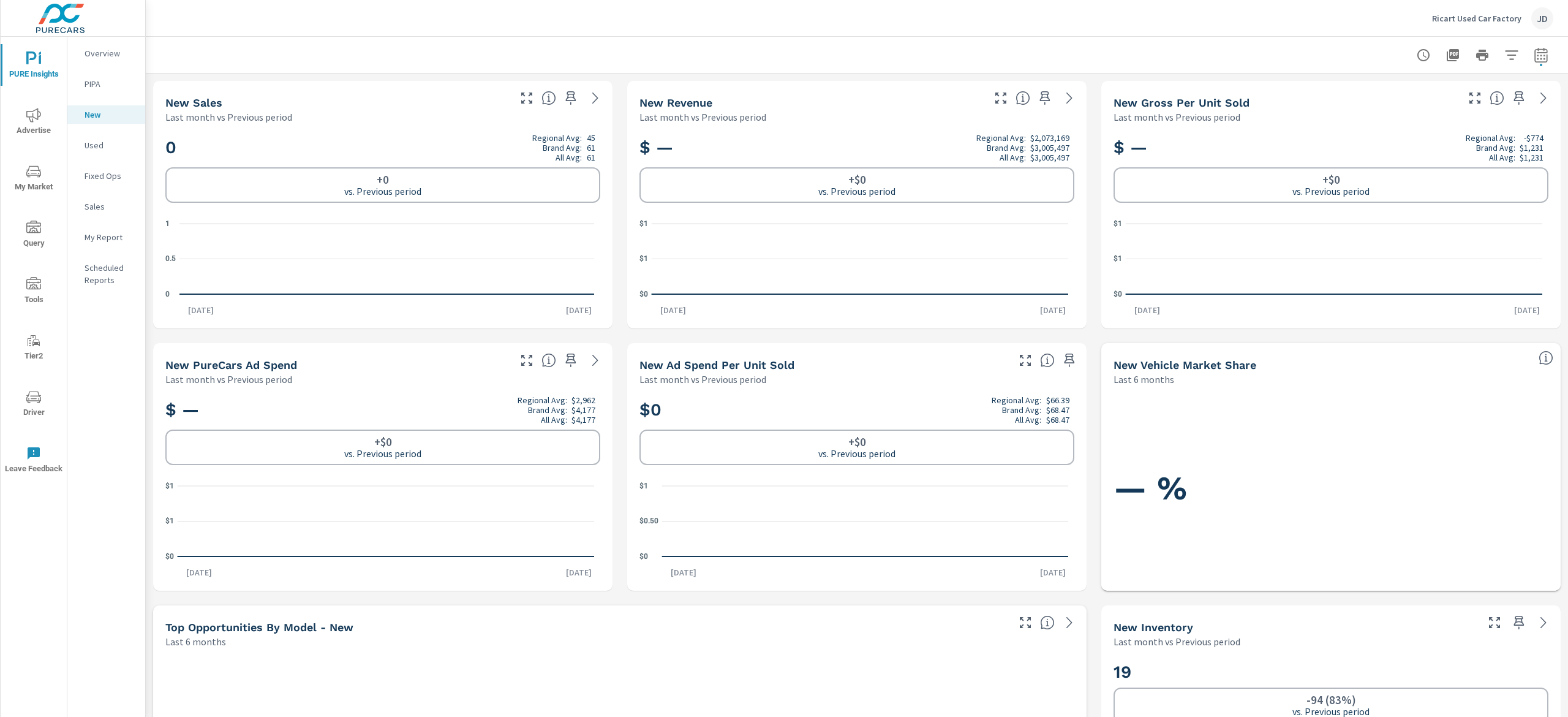
click at [93, 149] on p "Used" at bounding box center [110, 144] width 51 height 12
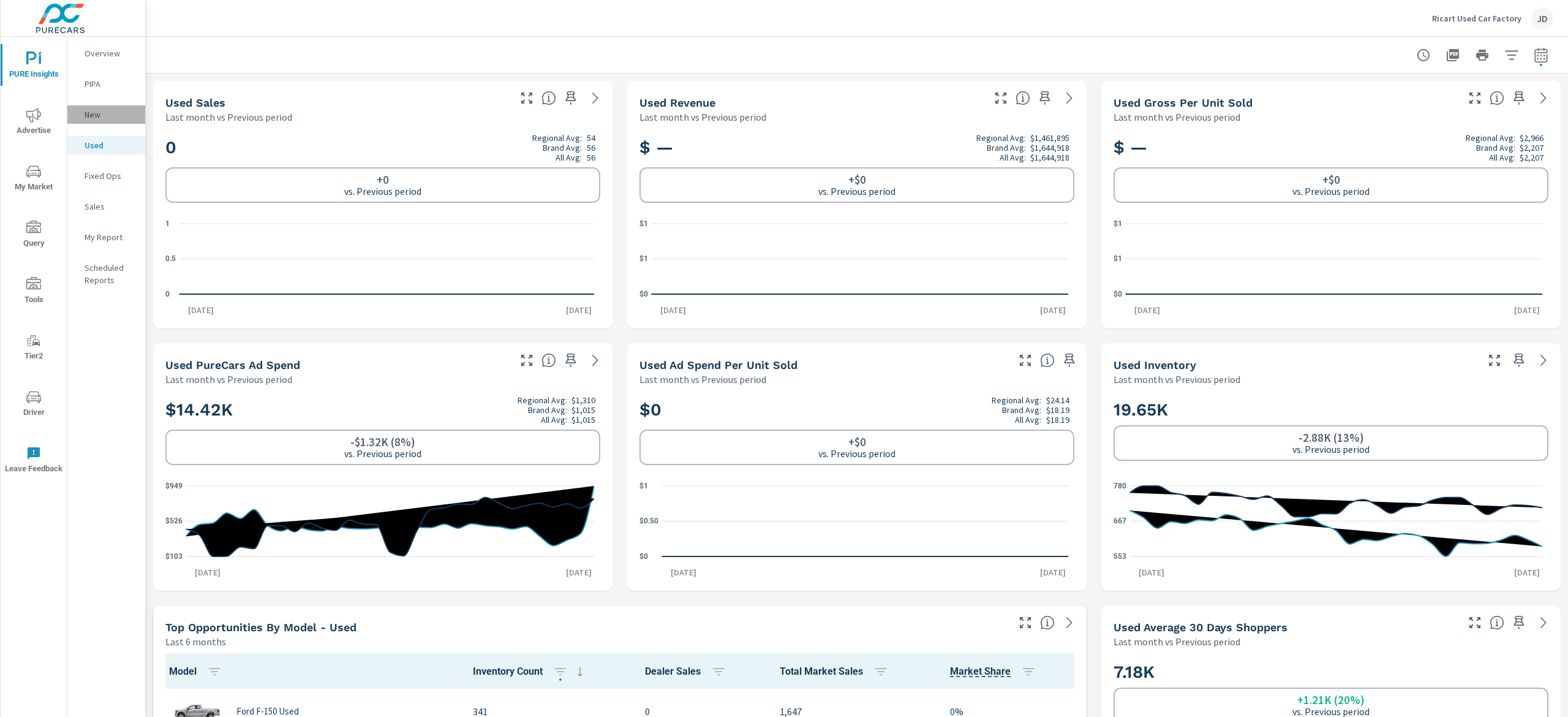
click at [96, 112] on p "New" at bounding box center [110, 114] width 51 height 12
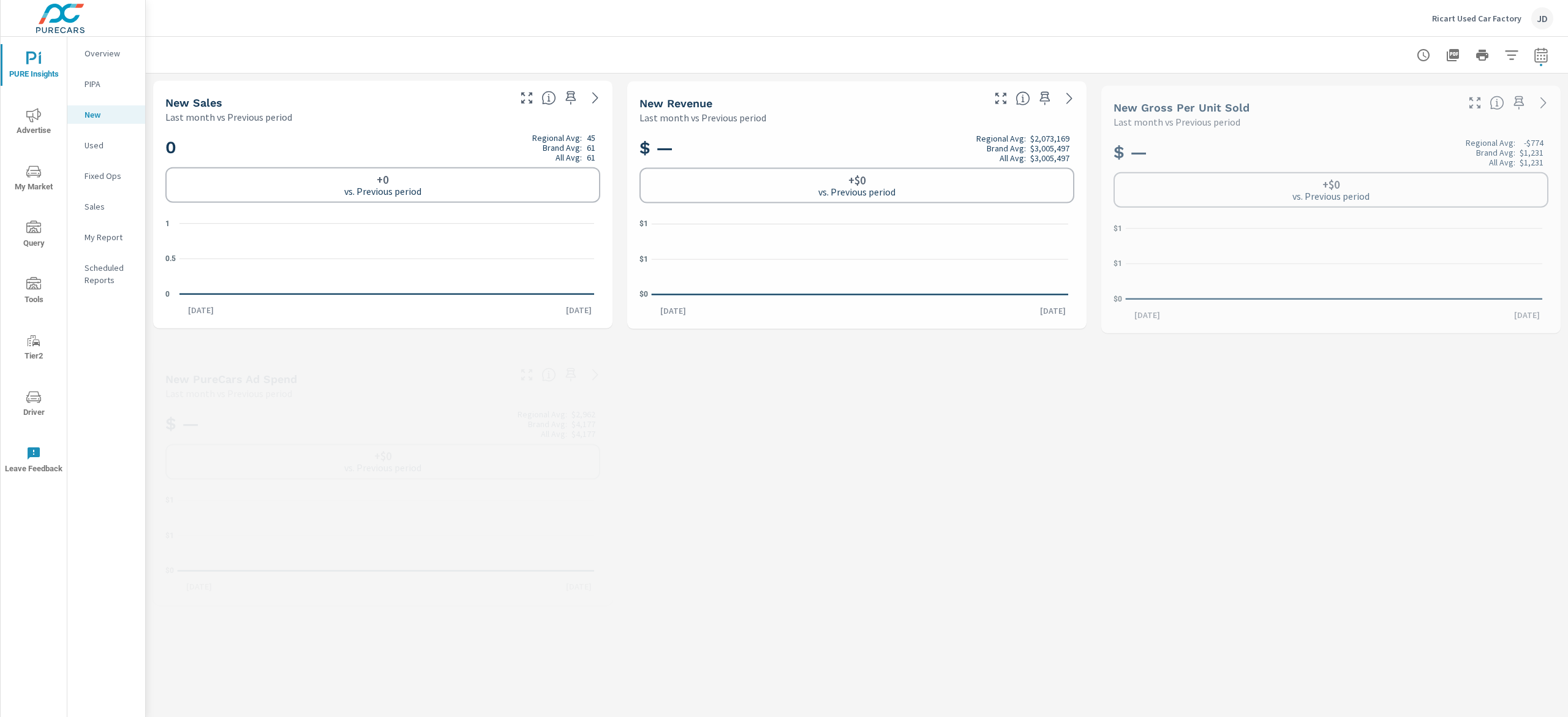
click at [42, 125] on span "Advertise" at bounding box center [34, 122] width 58 height 30
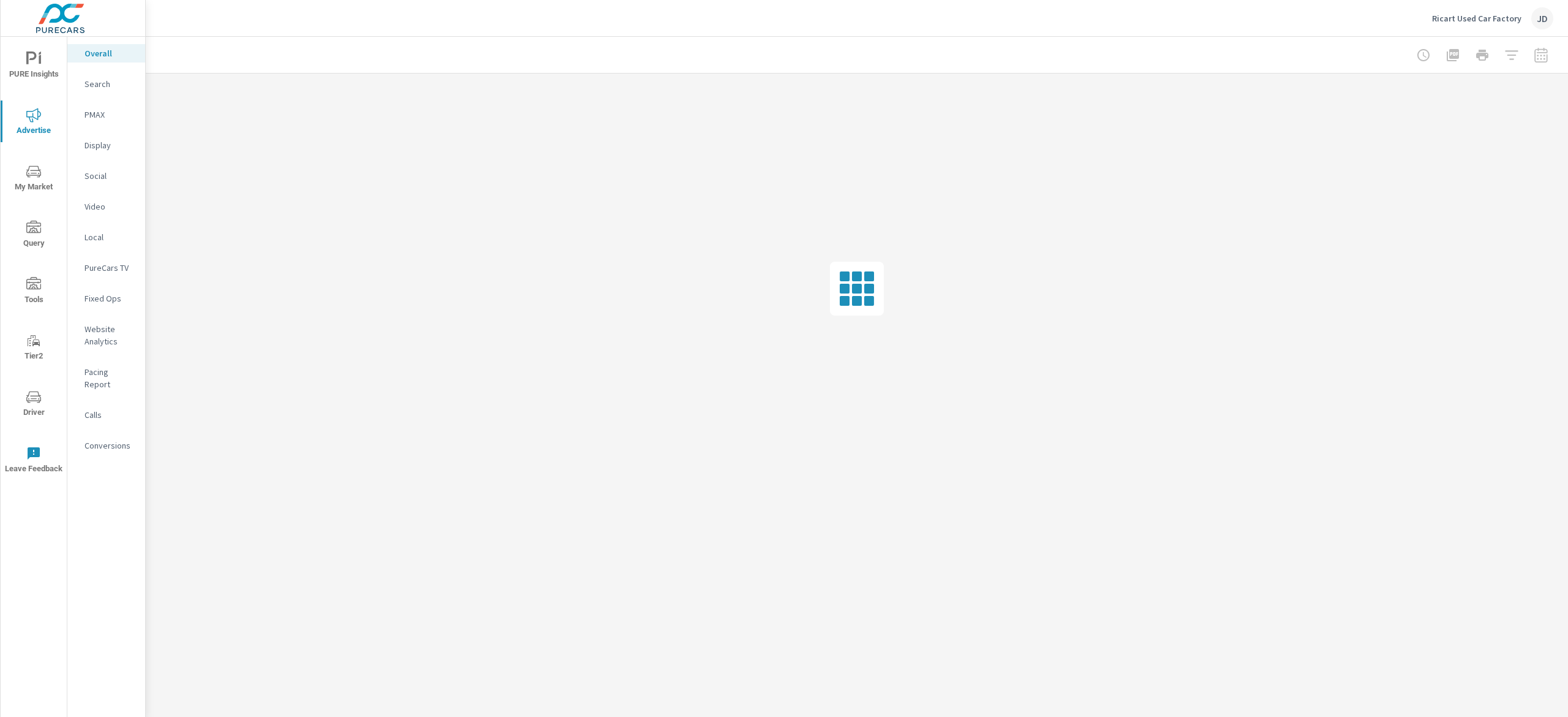
click at [98, 85] on p "Search" at bounding box center [110, 83] width 51 height 12
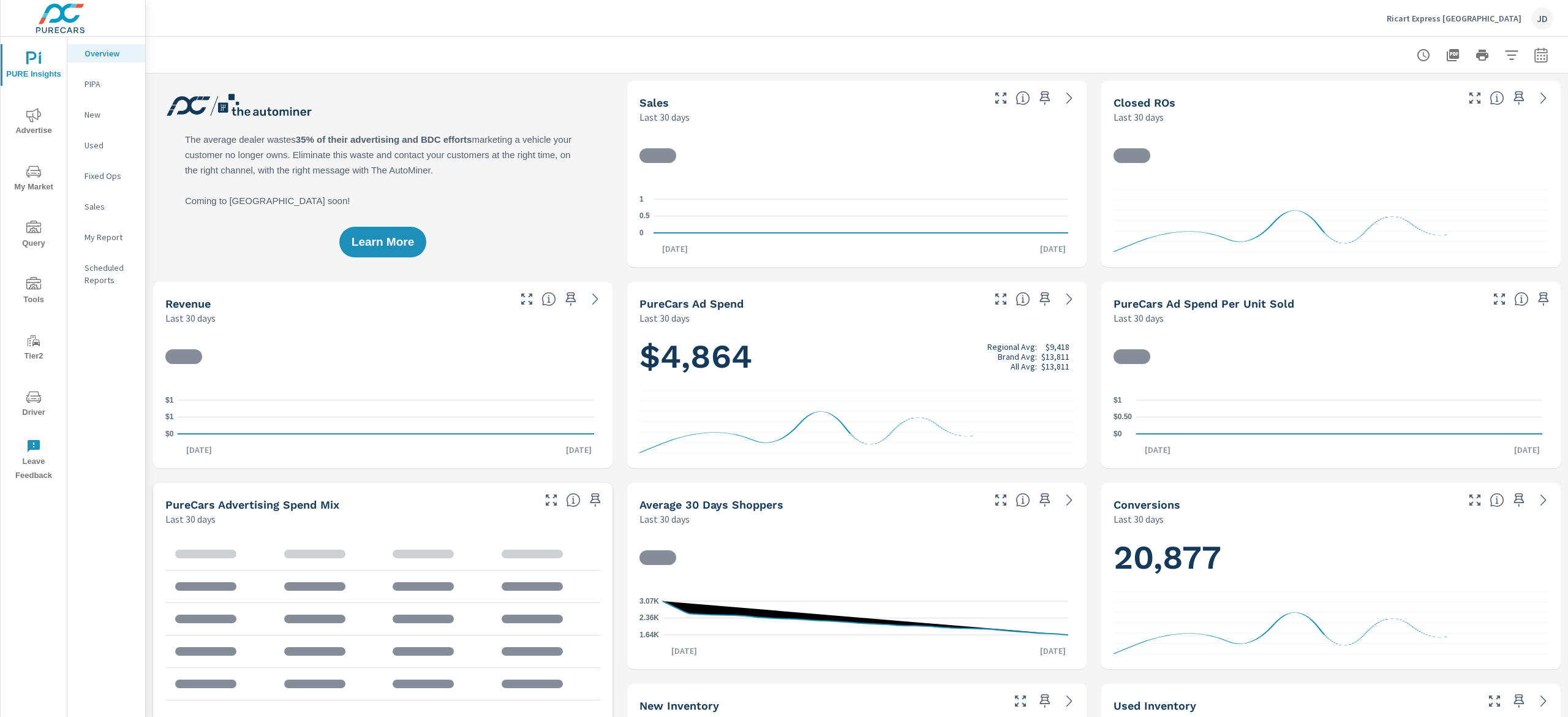
click at [47, 169] on span "My Market" at bounding box center [34, 179] width 58 height 30
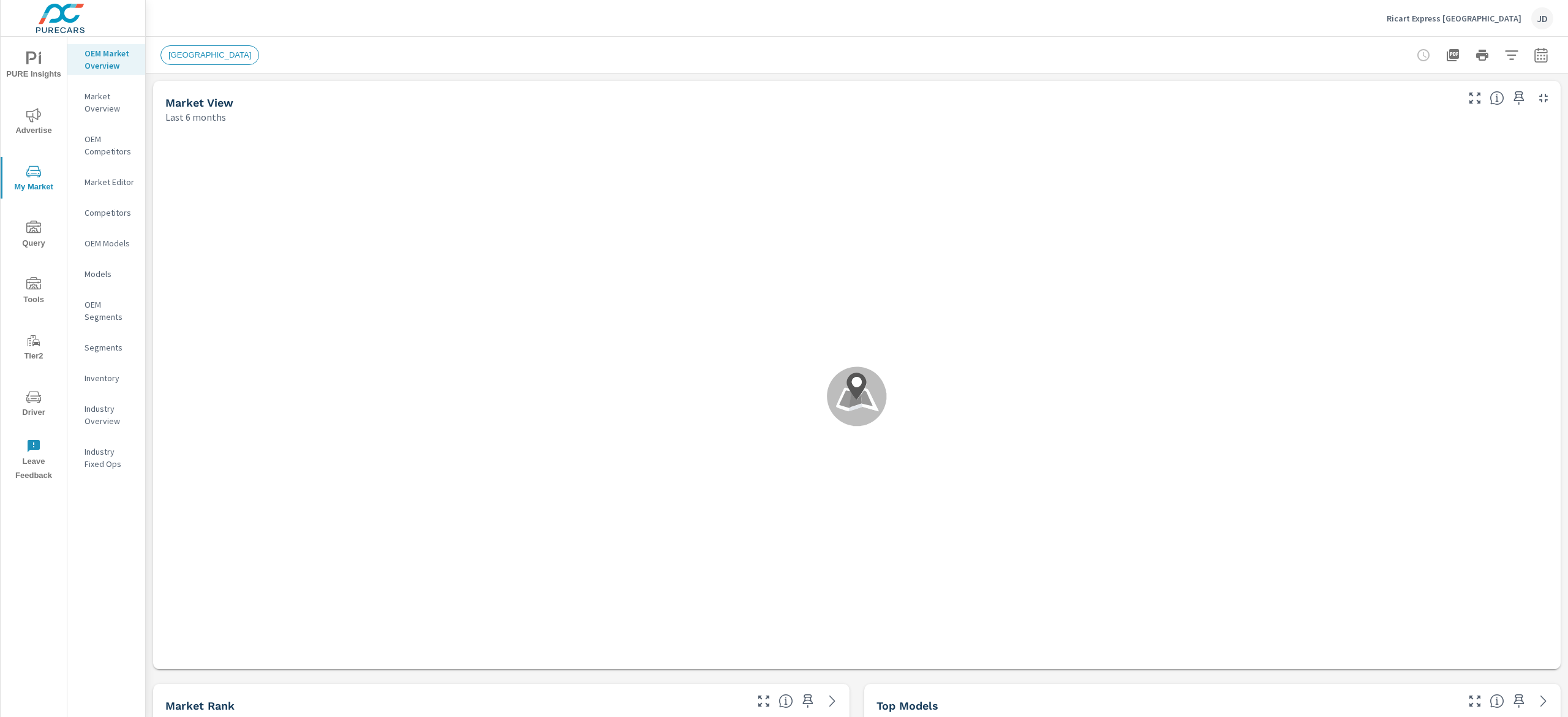
scroll to position [1, 0]
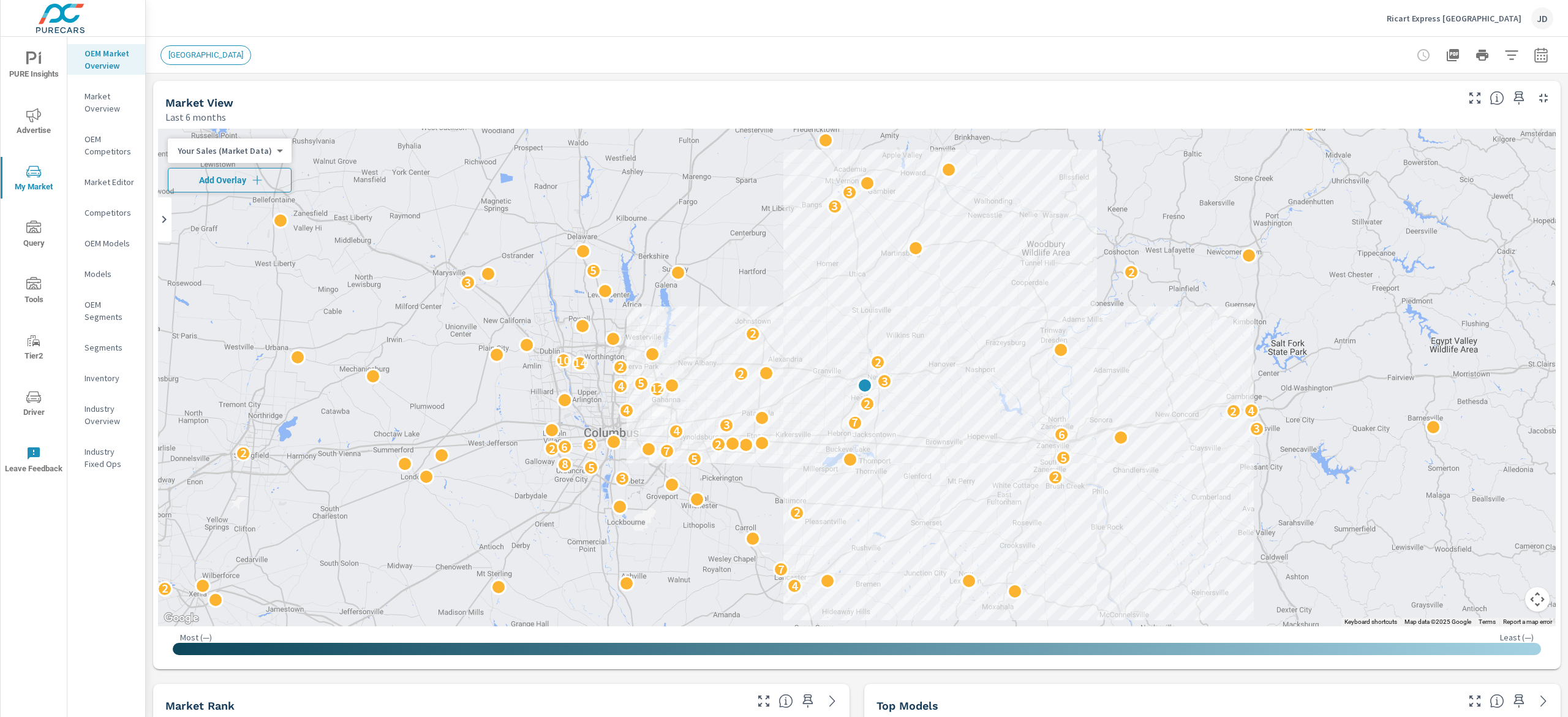
click at [231, 178] on span "Add Overlay" at bounding box center [229, 180] width 112 height 12
click at [1534, 47] on icon "button" at bounding box center [1542, 55] width 15 height 15
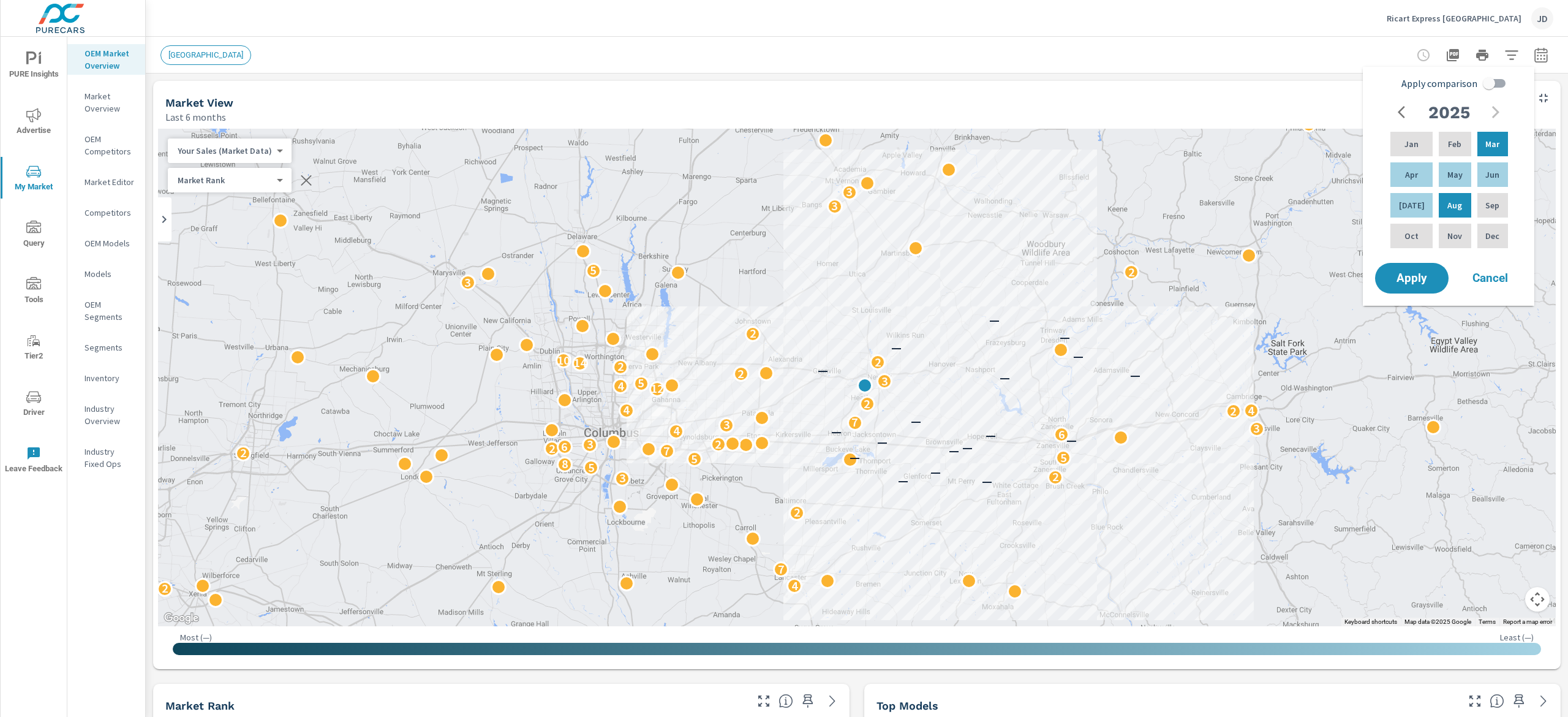
click at [1491, 86] on input "Apply comparison" at bounding box center [1489, 82] width 69 height 23
checkbox input "true"
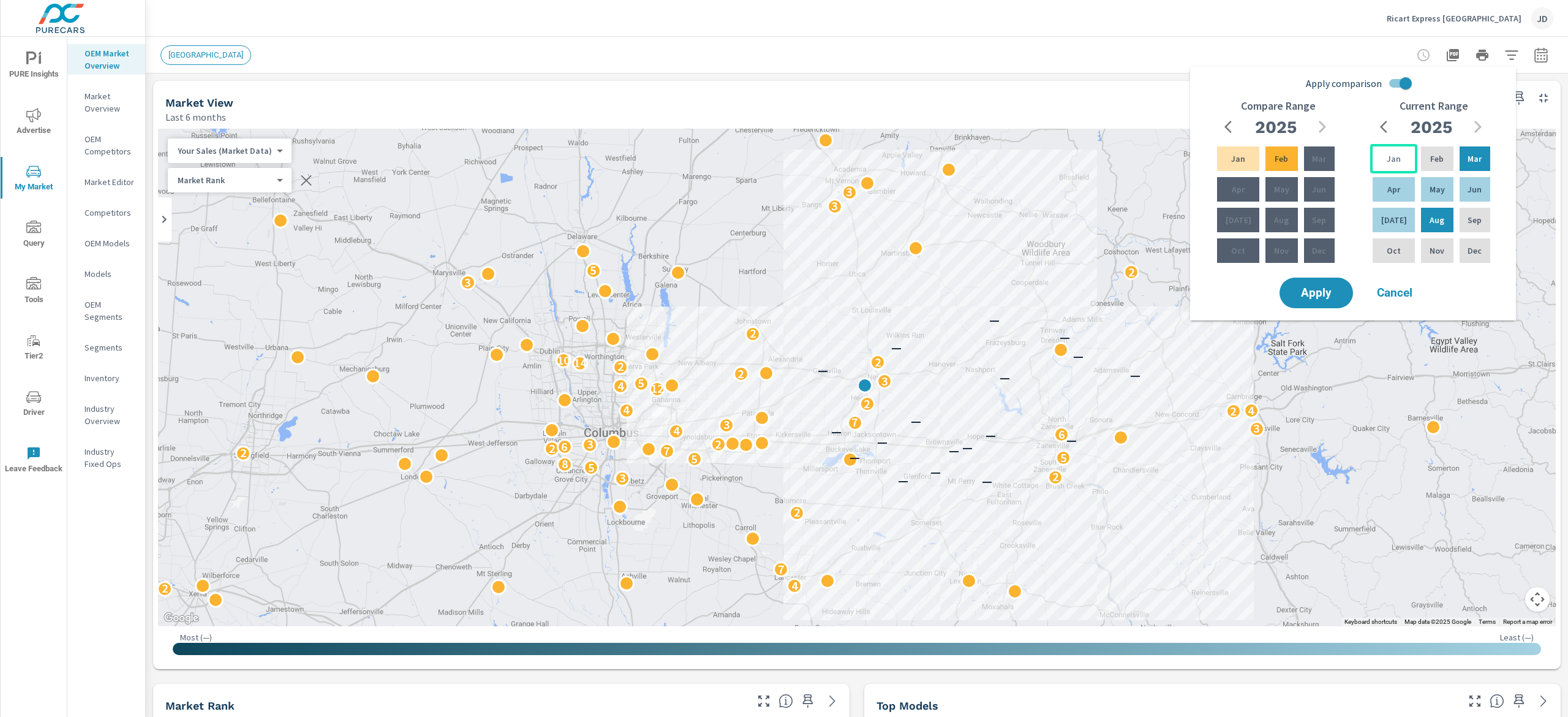
click at [1387, 163] on p "Jan" at bounding box center [1394, 158] width 14 height 12
click at [1385, 215] on p "[DATE]" at bounding box center [1394, 219] width 26 height 12
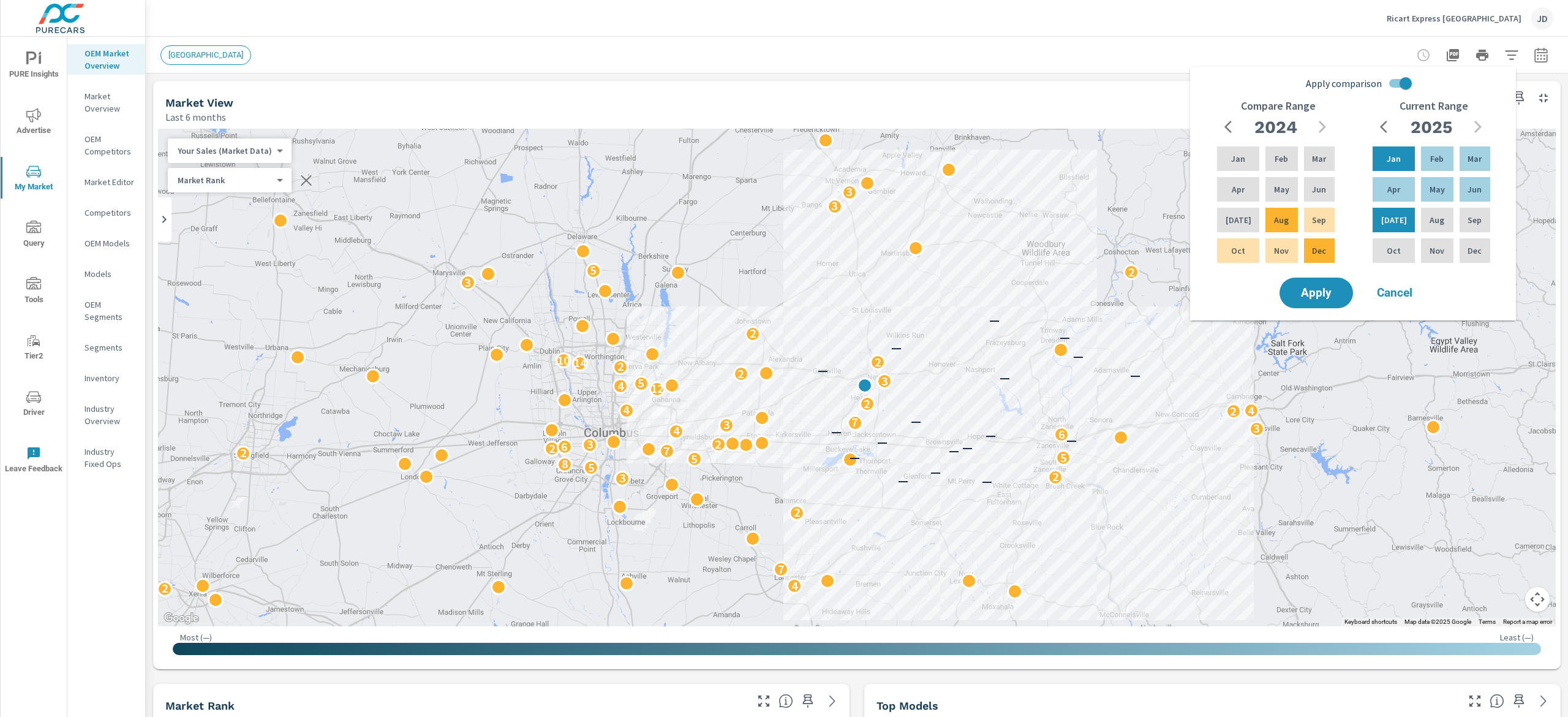
drag, startPoint x: 1309, startPoint y: 296, endPoint x: 1329, endPoint y: 319, distance: 30.5
click at [1310, 296] on span "Apply" at bounding box center [1317, 293] width 49 height 11
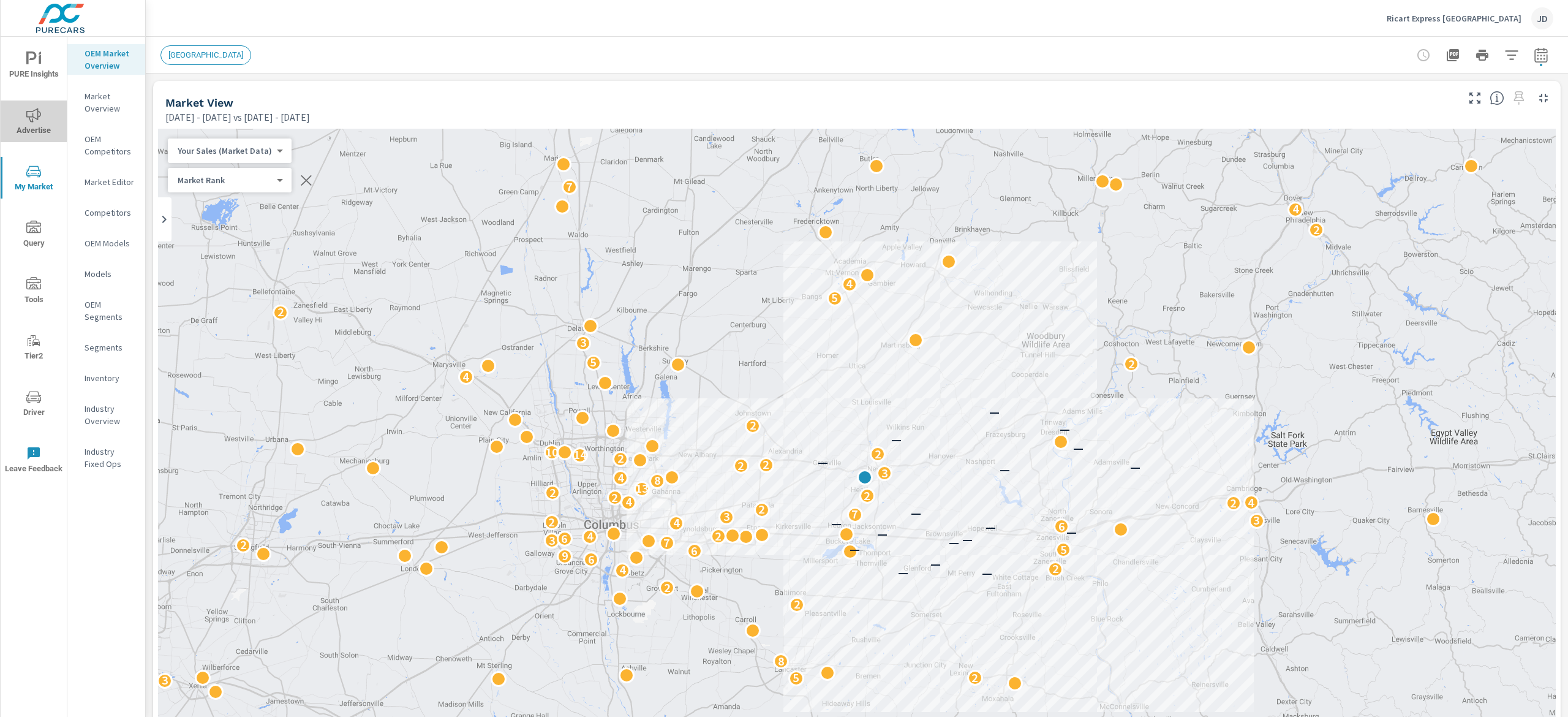
click at [46, 124] on span "Advertise" at bounding box center [34, 122] width 58 height 30
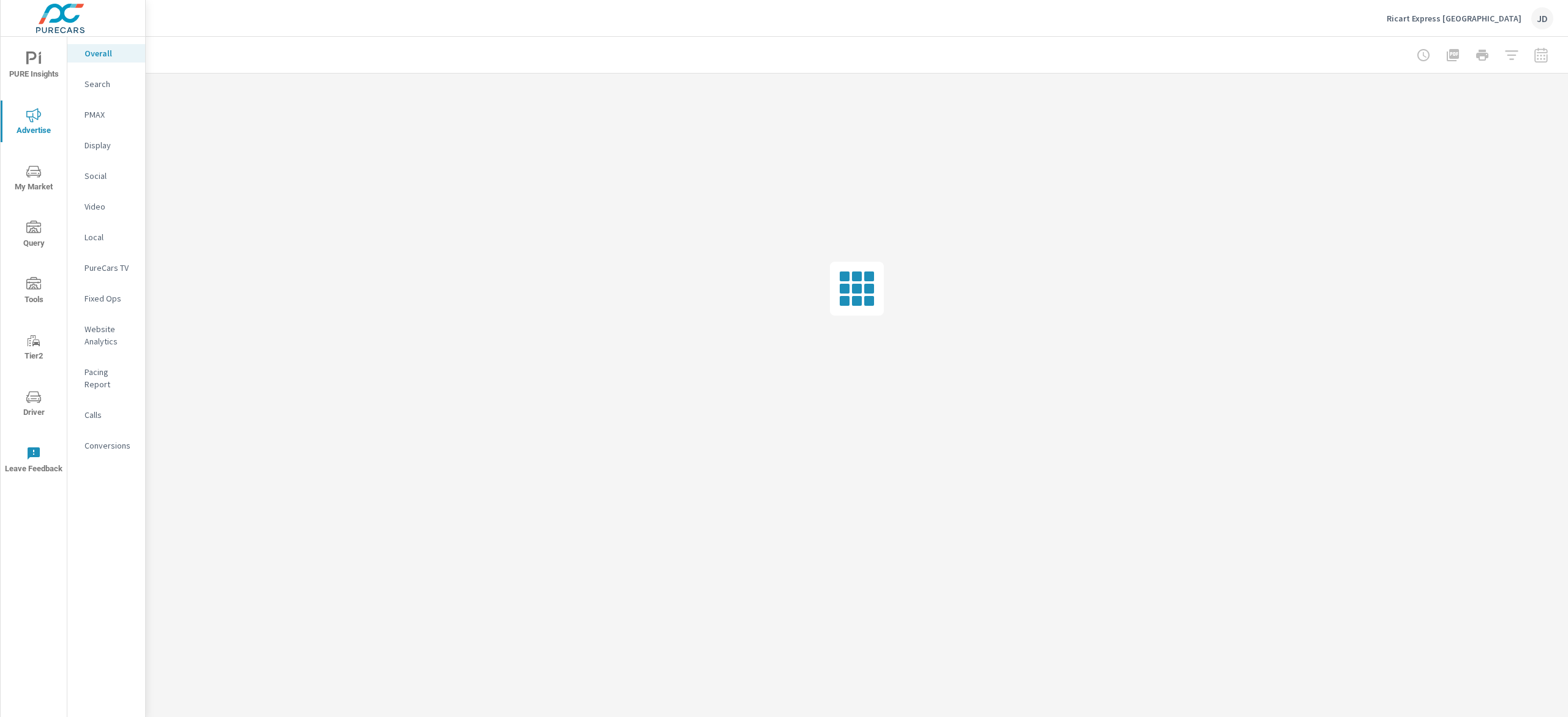
click at [114, 88] on p "Search" at bounding box center [110, 83] width 51 height 12
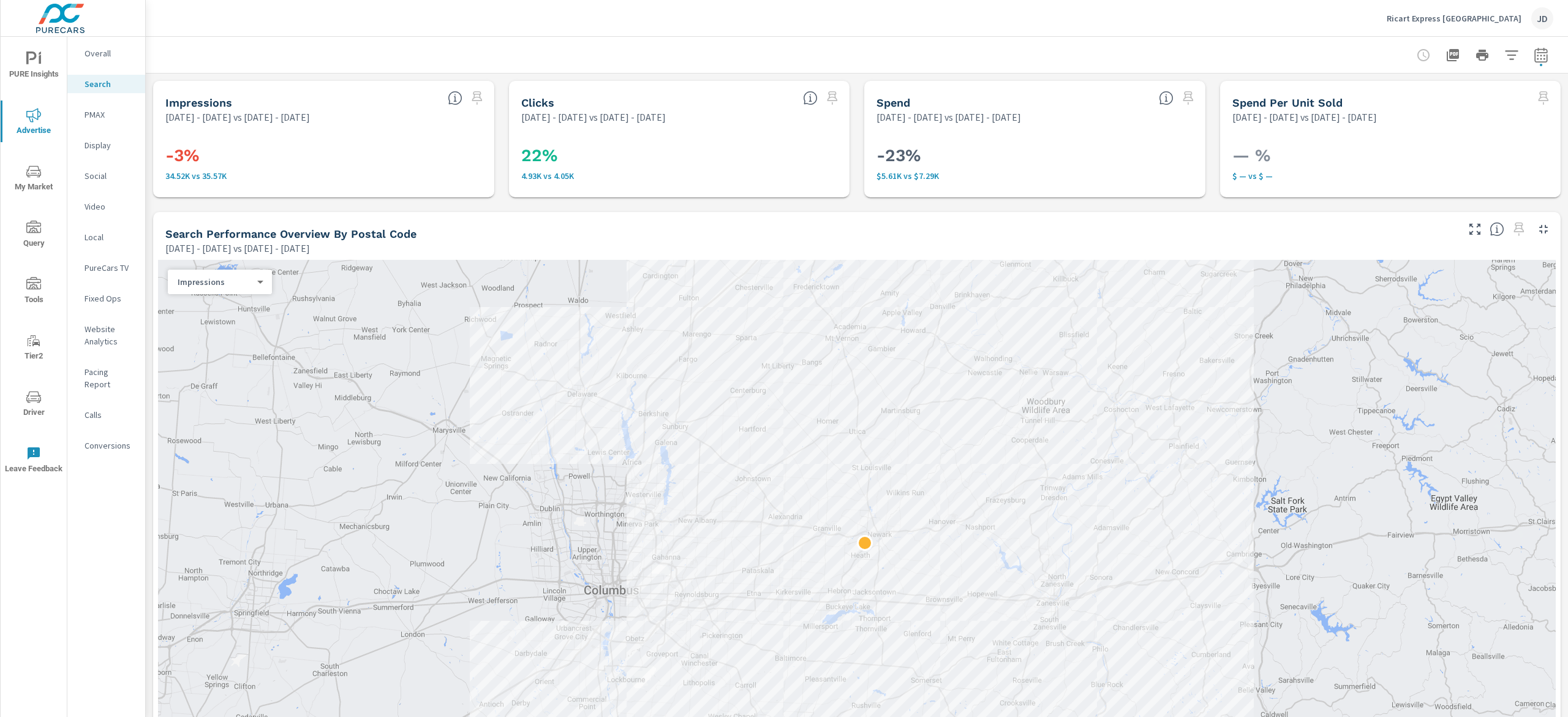
click at [1531, 44] on div at bounding box center [1483, 55] width 142 height 25
click at [1534, 54] on icon "button" at bounding box center [1542, 55] width 15 height 15
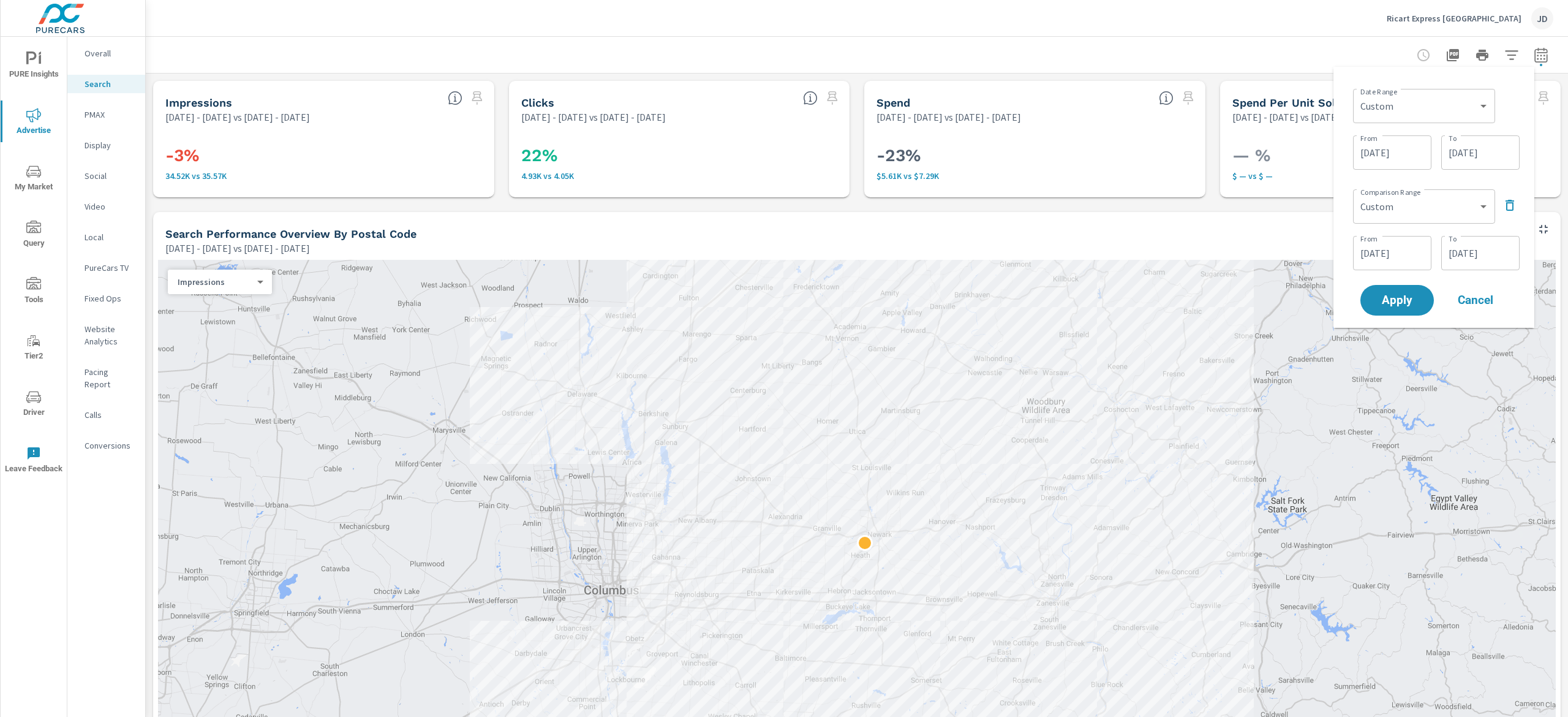
click at [1505, 58] on icon "button" at bounding box center [1512, 55] width 15 height 15
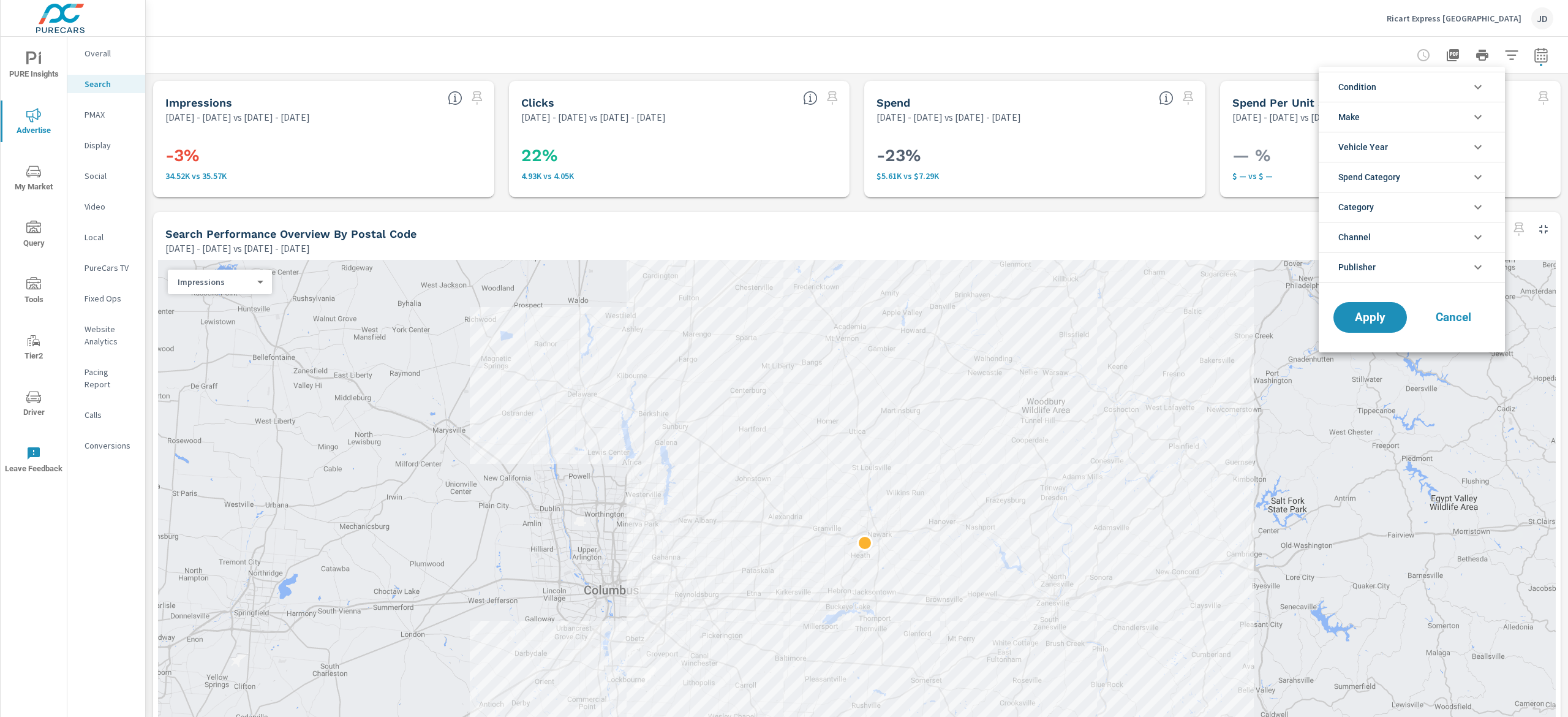
click at [1266, 56] on div at bounding box center [784, 358] width 1568 height 717
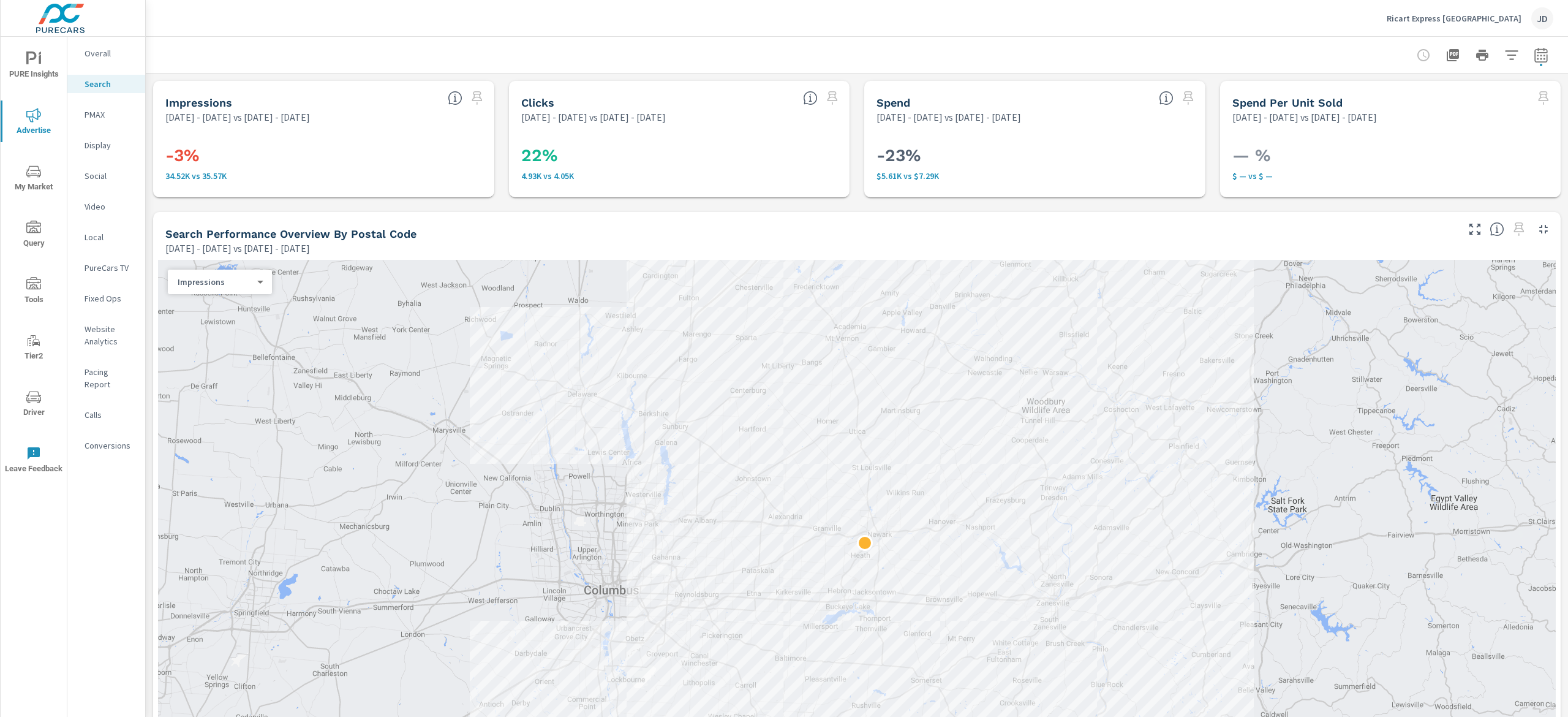
click at [109, 142] on p "Display" at bounding box center [110, 144] width 51 height 12
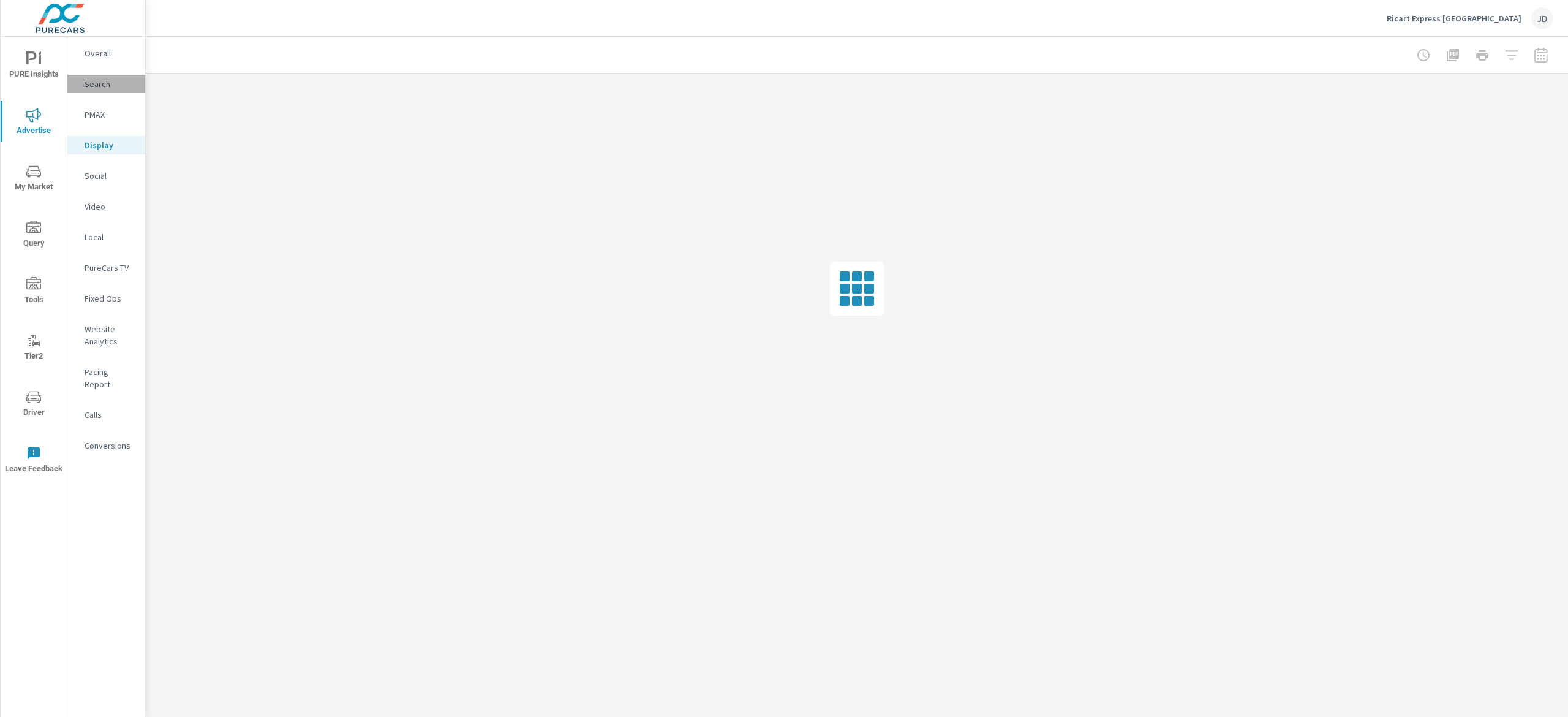
click at [101, 81] on p "Search" at bounding box center [110, 83] width 51 height 12
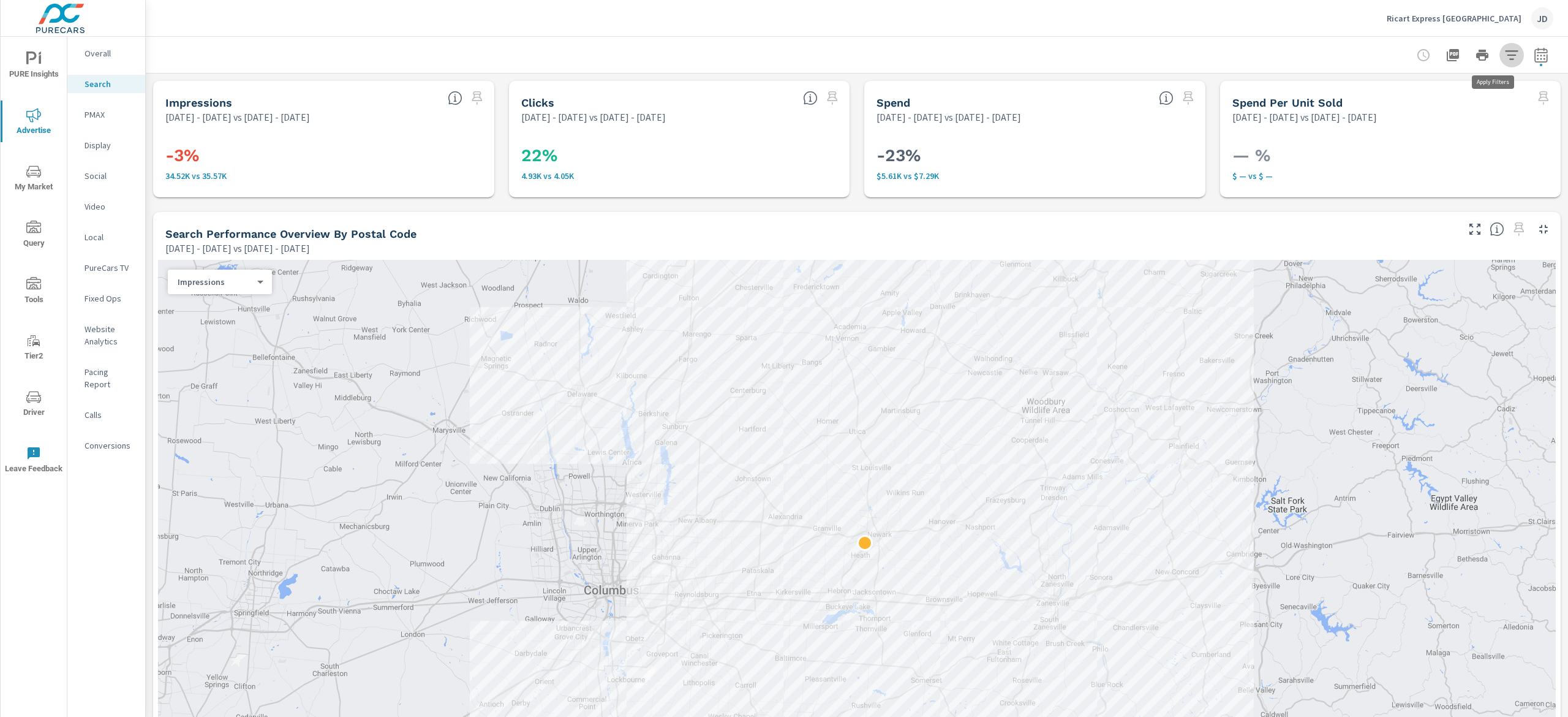
click at [1505, 58] on icon "button" at bounding box center [1512, 55] width 15 height 15
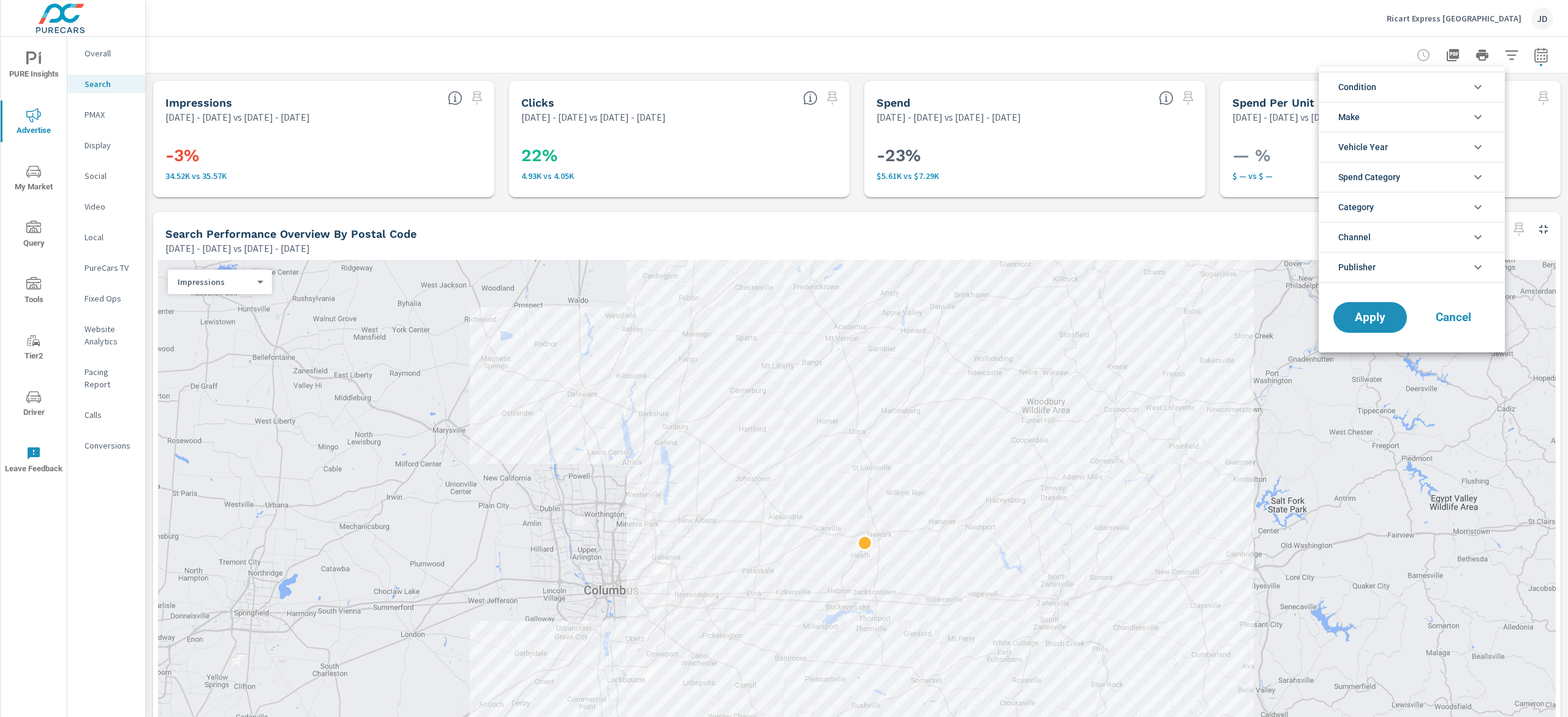
click at [1520, 58] on div at bounding box center [784, 358] width 1568 height 717
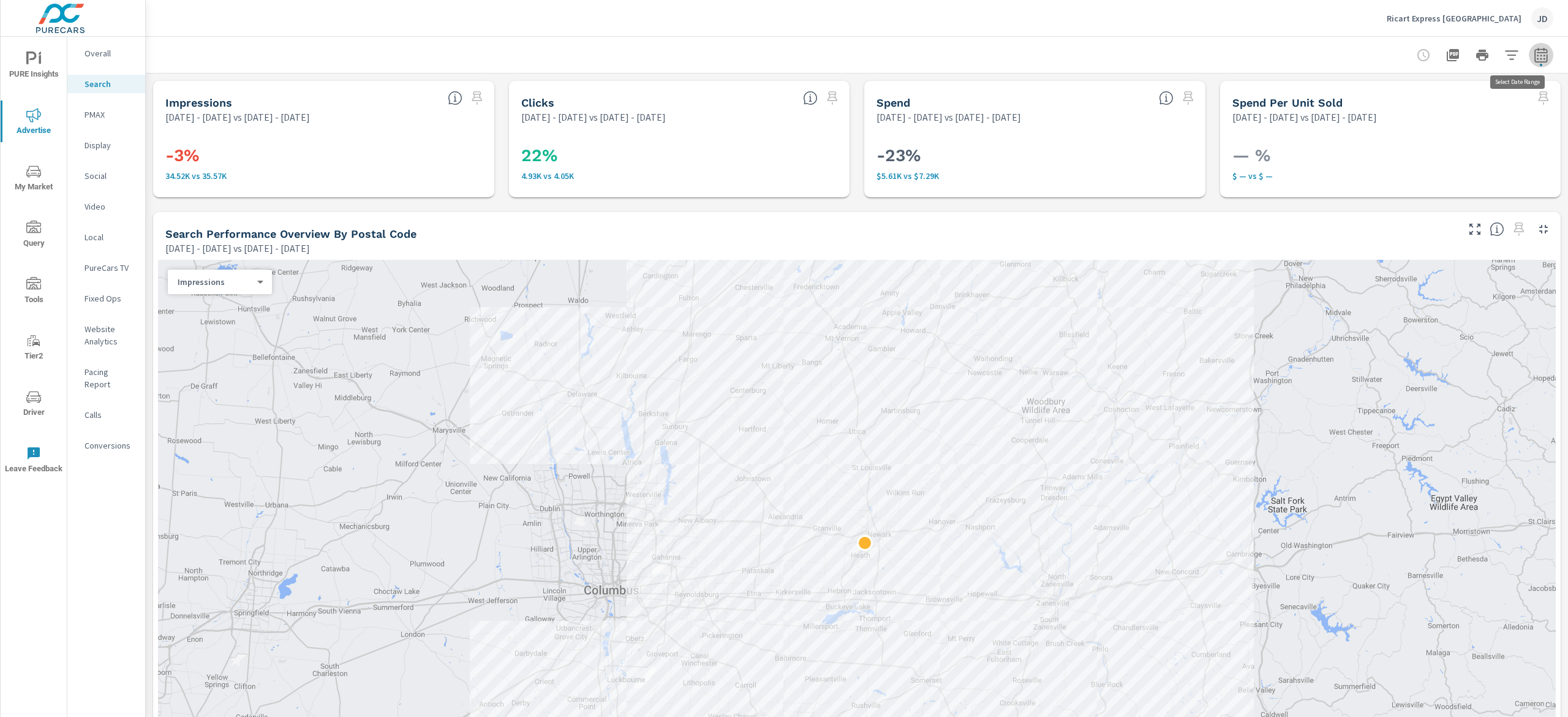
click at [1537, 58] on icon "button" at bounding box center [1541, 57] width 8 height 5
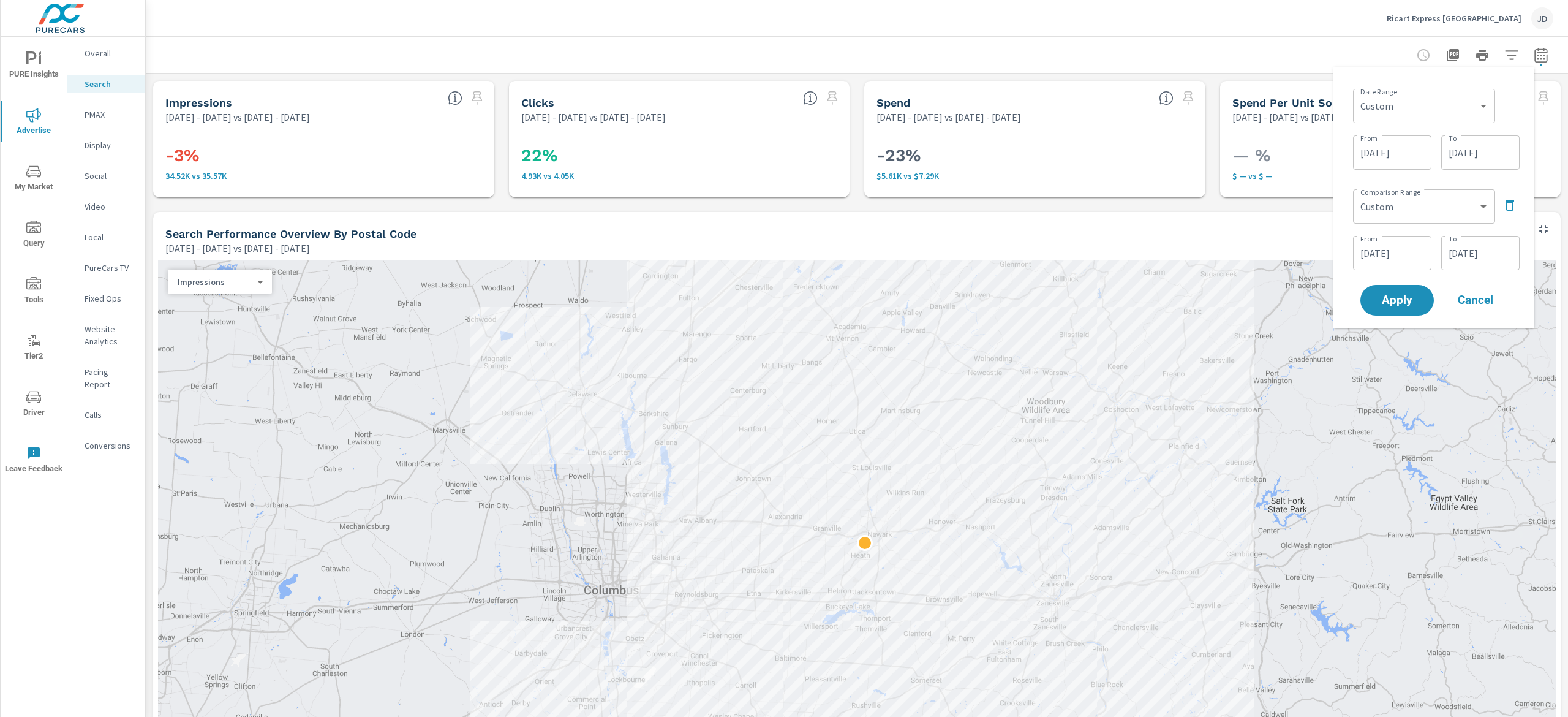
click at [1498, 100] on div "Date Range Custom Yesterday Last week Last 7 days Last 14 days Last 30 days Las…" at bounding box center [1436, 105] width 166 height 42
click at [1488, 102] on select "Custom Yesterday Last week Last 7 days Last 14 days Last 30 days Last 45 days L…" at bounding box center [1424, 106] width 132 height 25
click at [1358, 94] on select "Custom Yesterday Last week Last 7 days Last 14 days Last 30 days Last 45 days L…" at bounding box center [1424, 106] width 132 height 25
select select "Month to date"
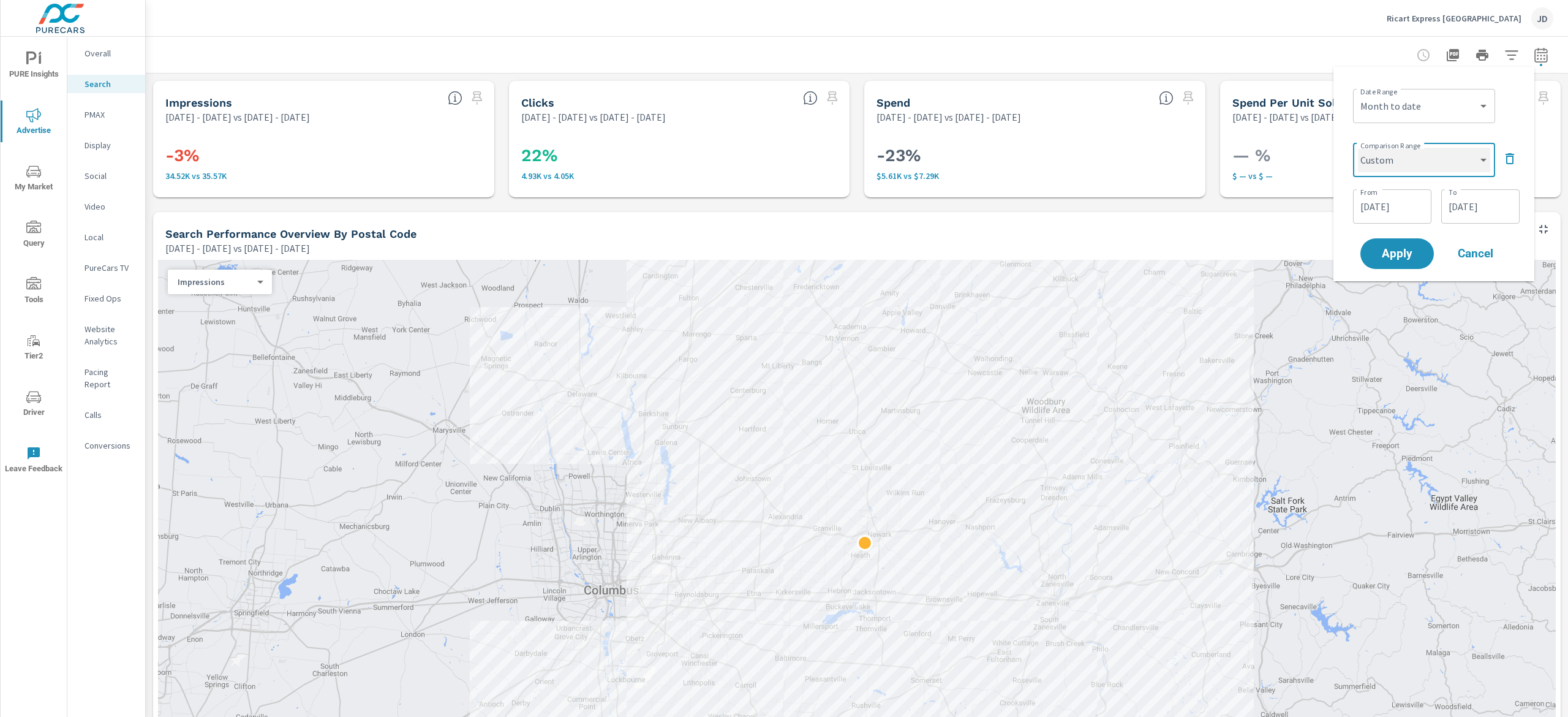
click at [1486, 159] on select "Custom Previous period Previous month Previous year" at bounding box center [1424, 160] width 132 height 25
click at [1358, 148] on select "Custom Previous period Previous month Previous year" at bounding box center [1424, 160] width 132 height 25
select select "Previous period"
click at [1412, 215] on button "Apply" at bounding box center [1397, 206] width 76 height 32
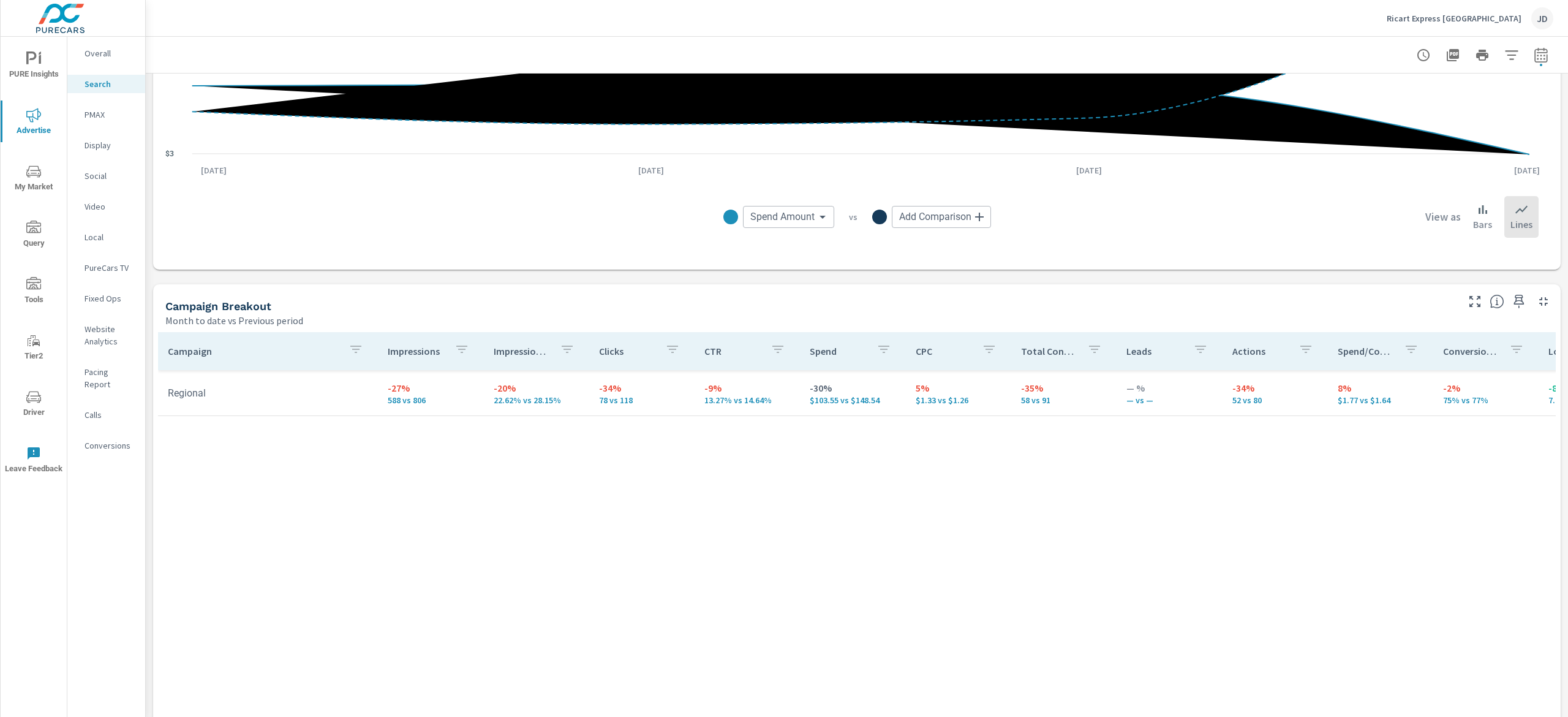
scroll to position [954, 0]
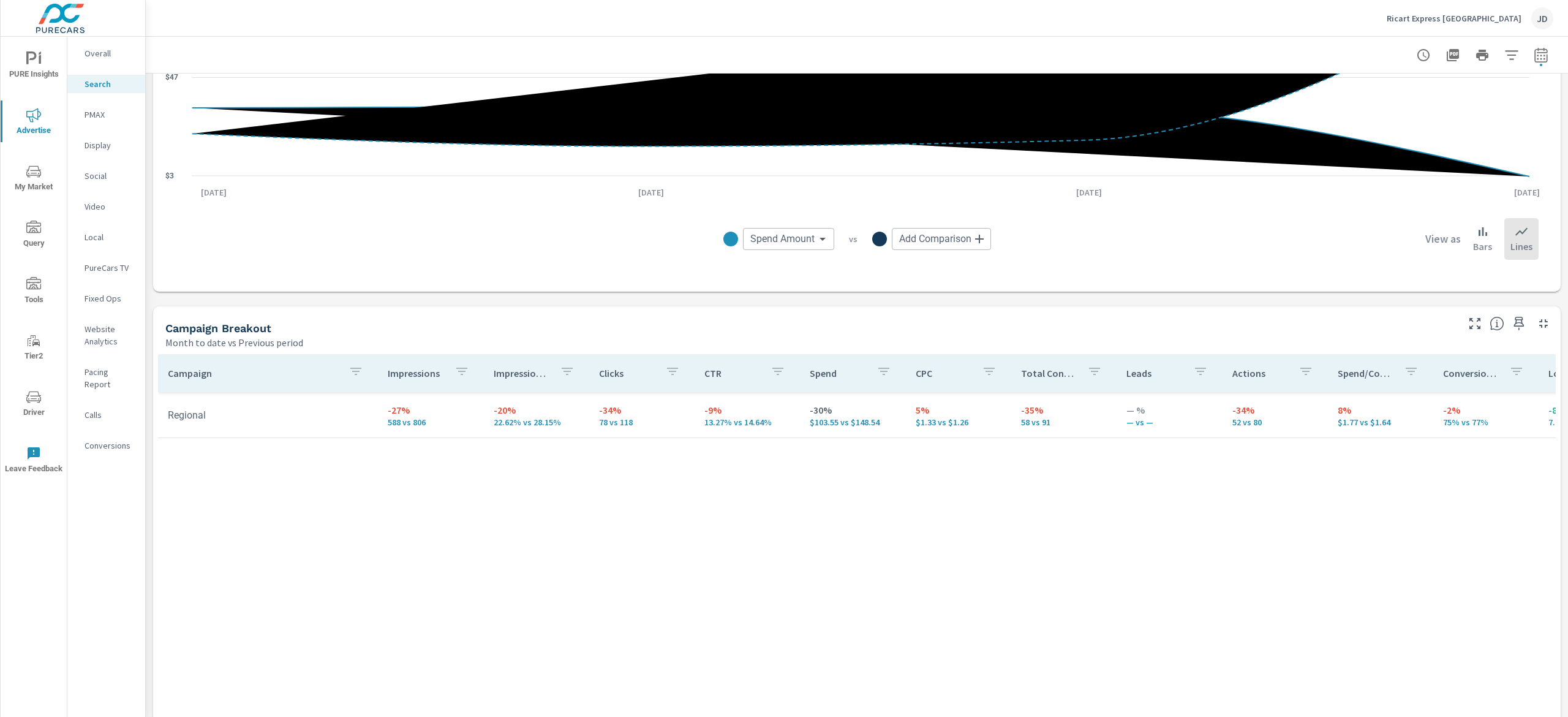
click at [109, 117] on p "PMAX" at bounding box center [110, 114] width 51 height 12
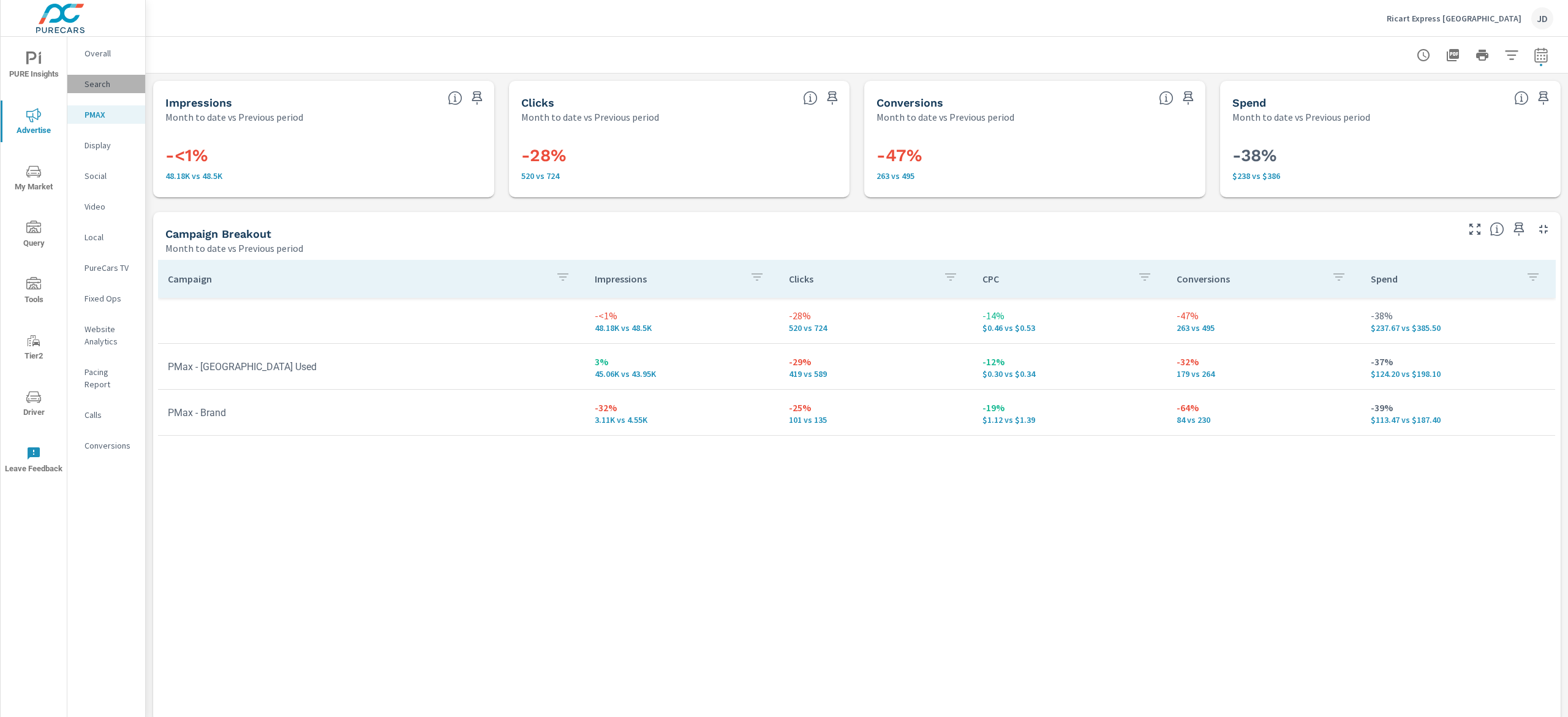
click at [110, 80] on p "Search" at bounding box center [110, 83] width 51 height 12
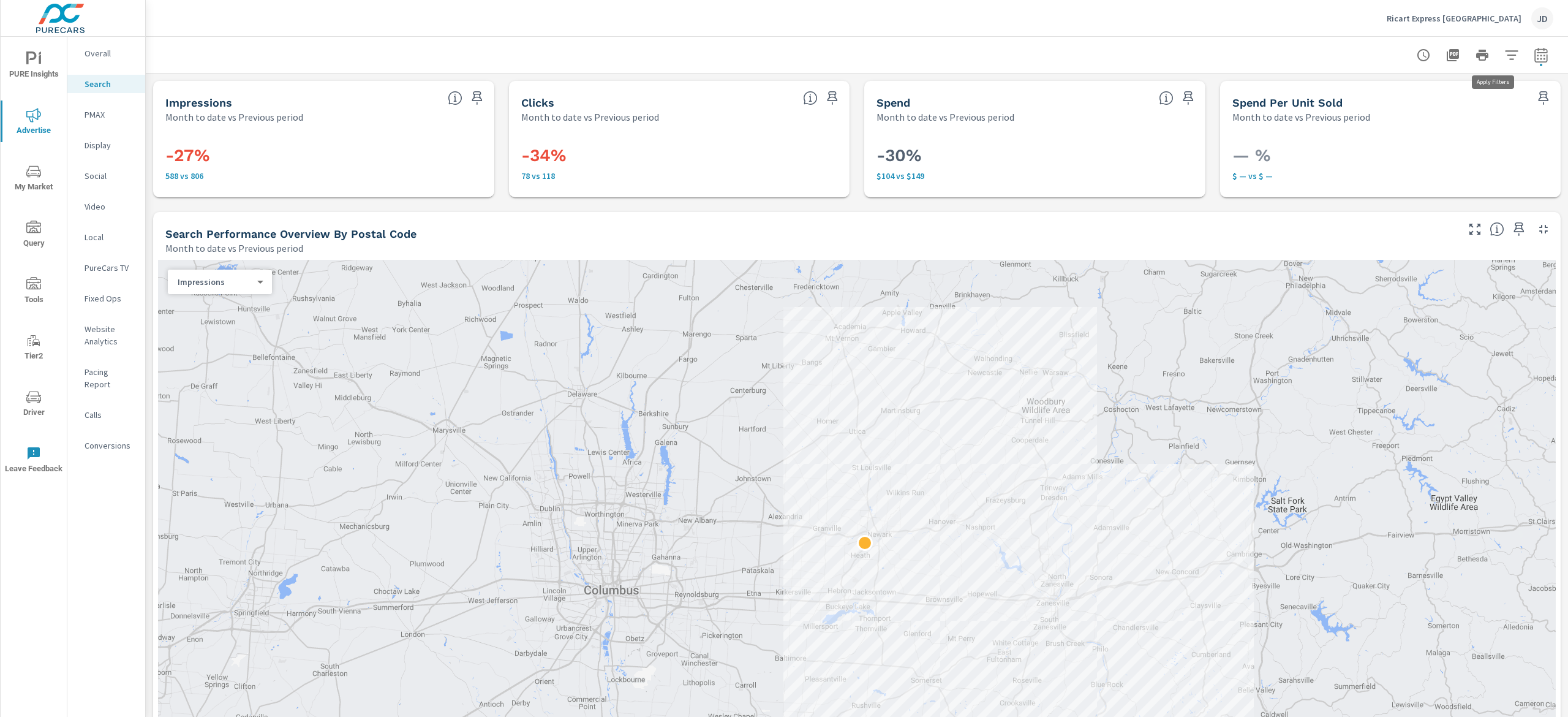
click at [1505, 54] on icon "button" at bounding box center [1511, 55] width 13 height 9
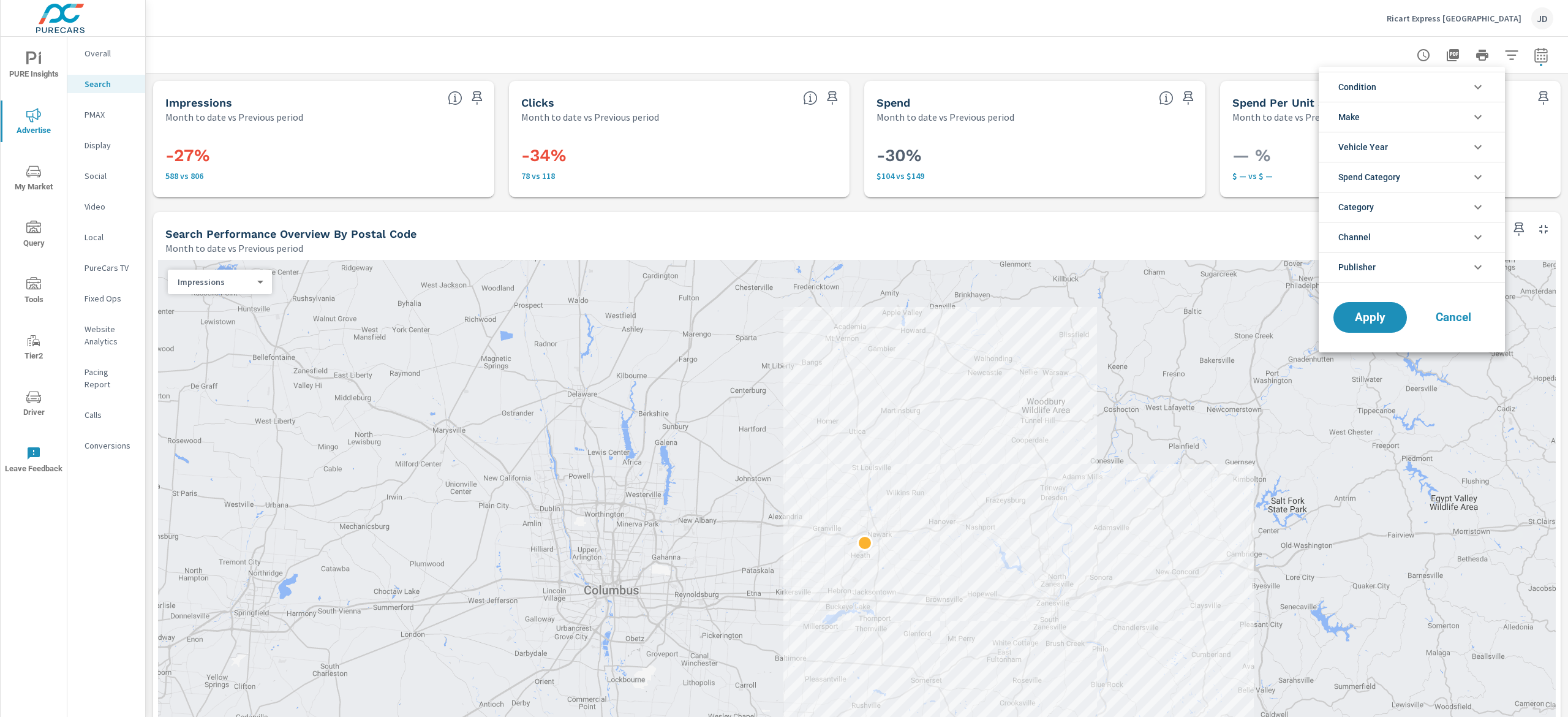
click at [1485, 88] on icon "filter options" at bounding box center [1479, 87] width 15 height 15
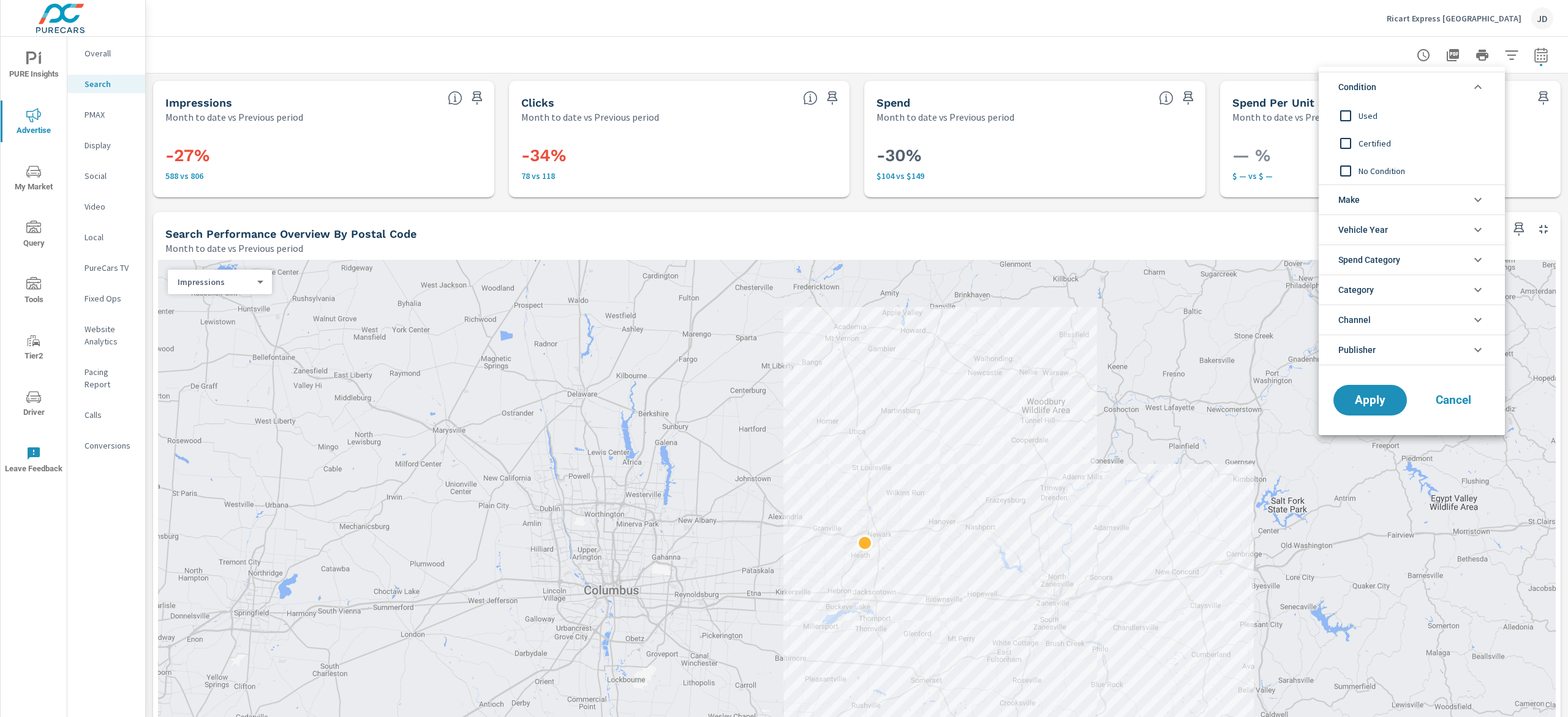
click at [1485, 88] on icon "filter options" at bounding box center [1479, 87] width 15 height 15
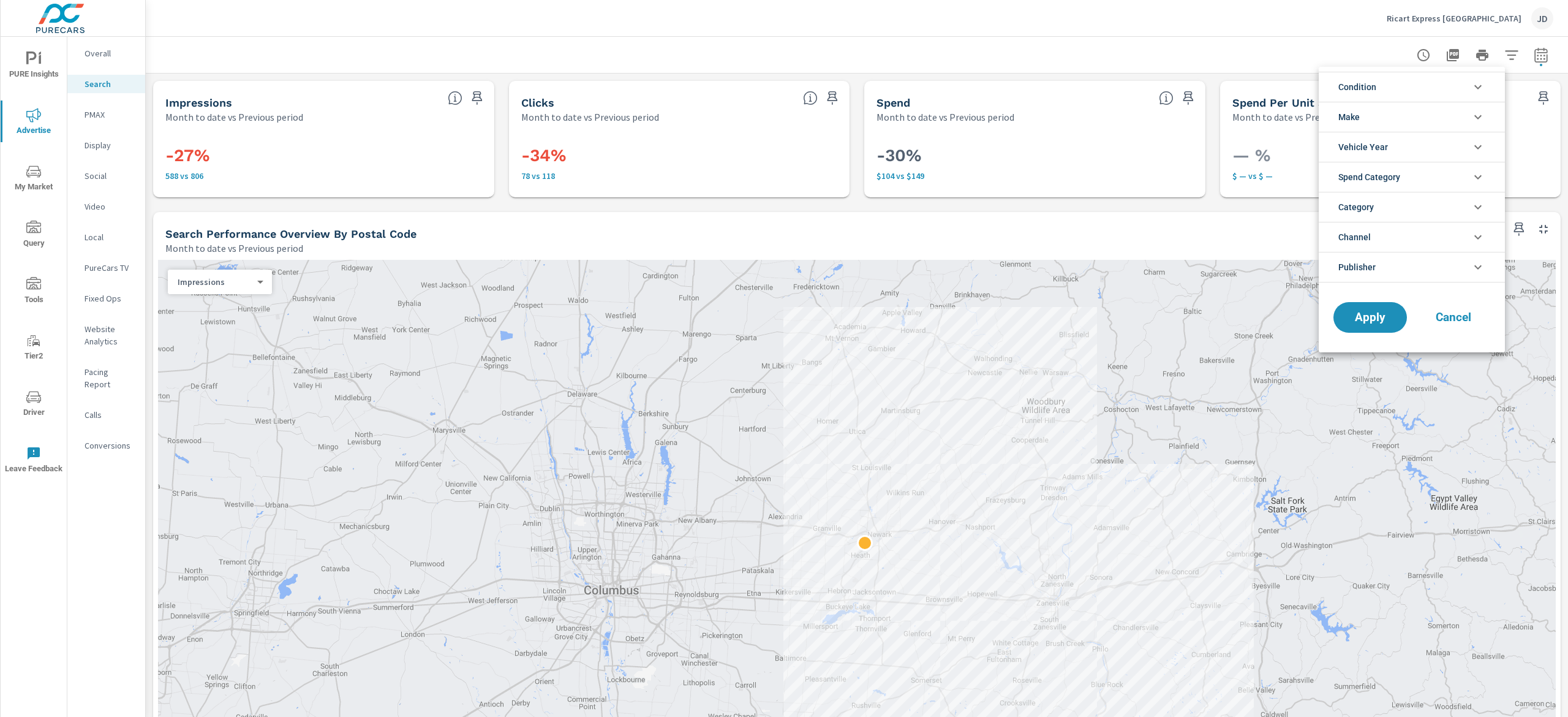
click at [935, 21] on div at bounding box center [784, 358] width 1568 height 717
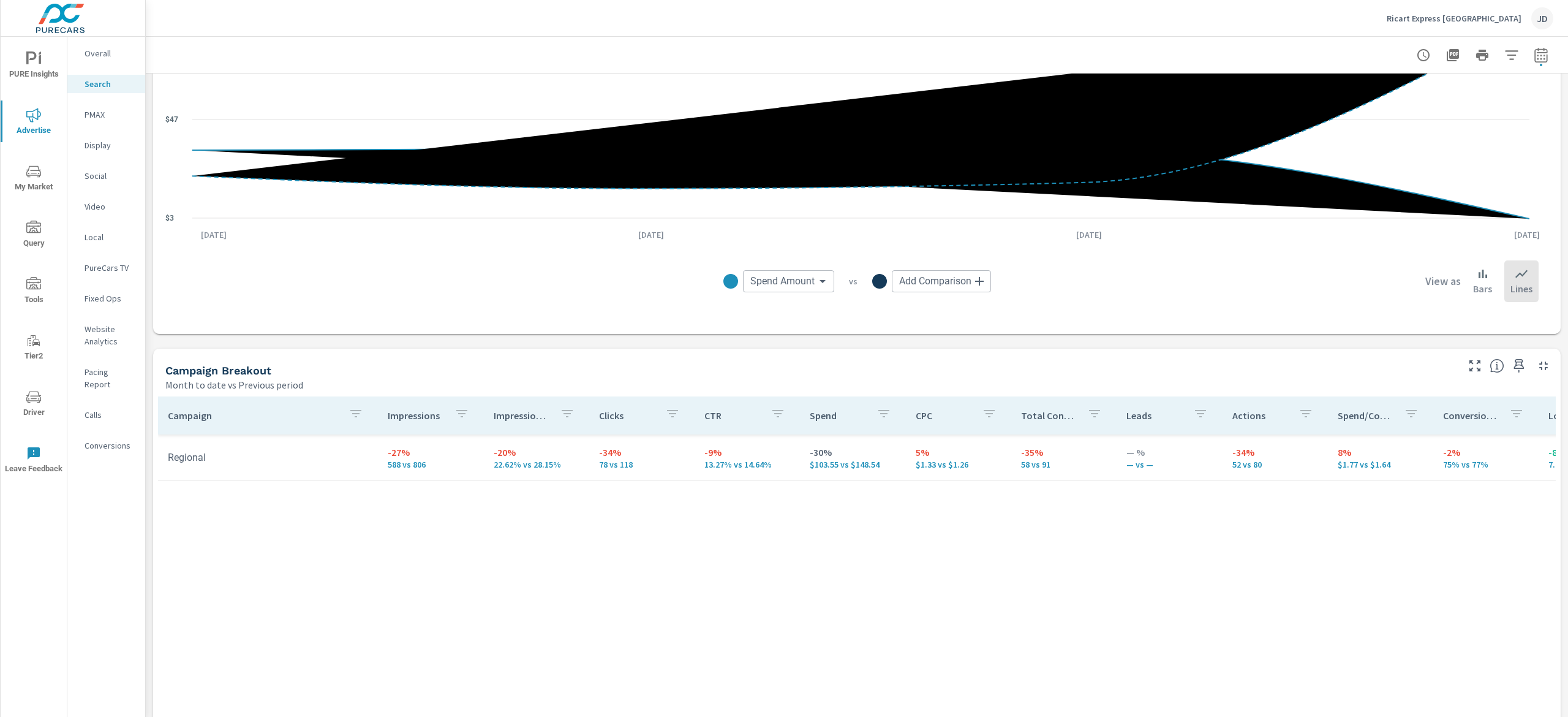
scroll to position [939, 0]
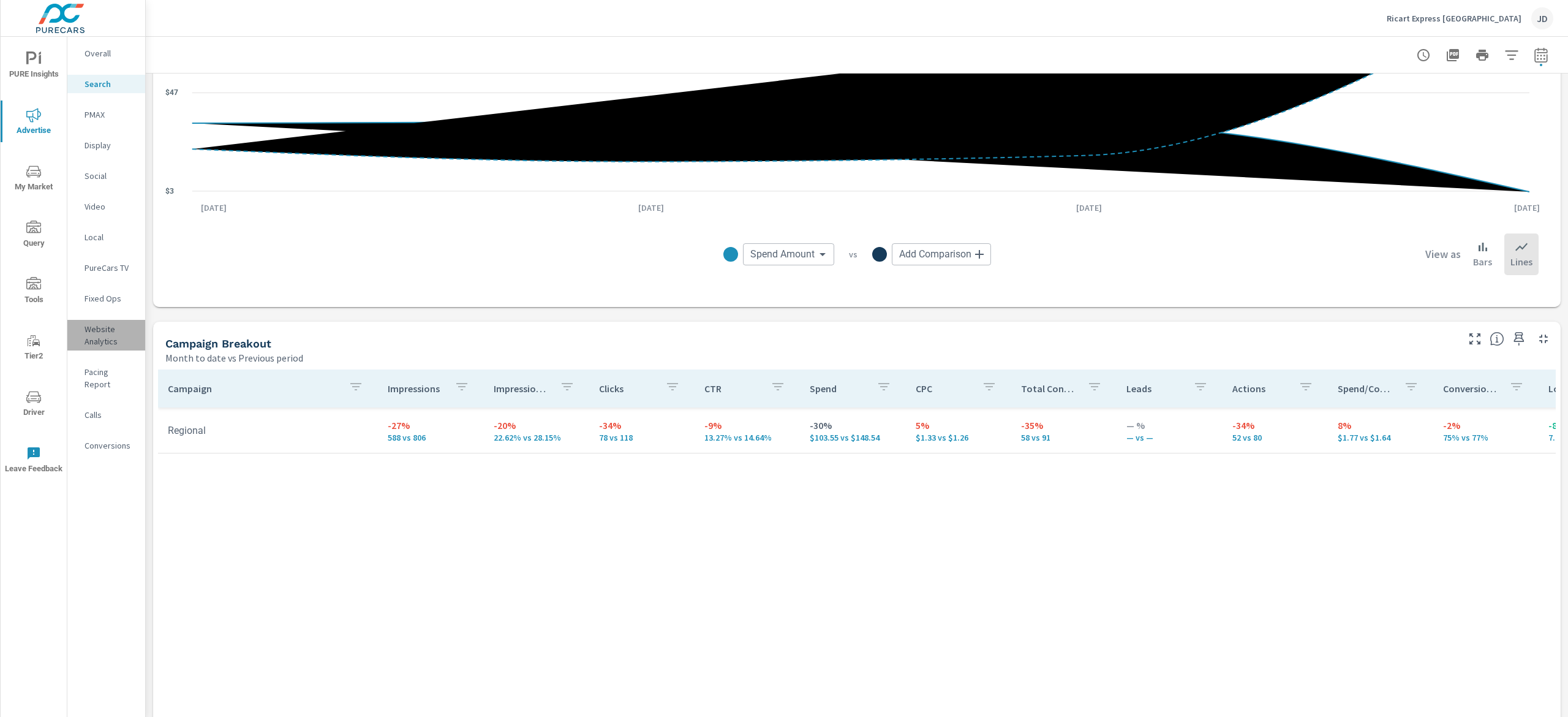
click at [101, 343] on p "Website Analytics" at bounding box center [110, 335] width 51 height 25
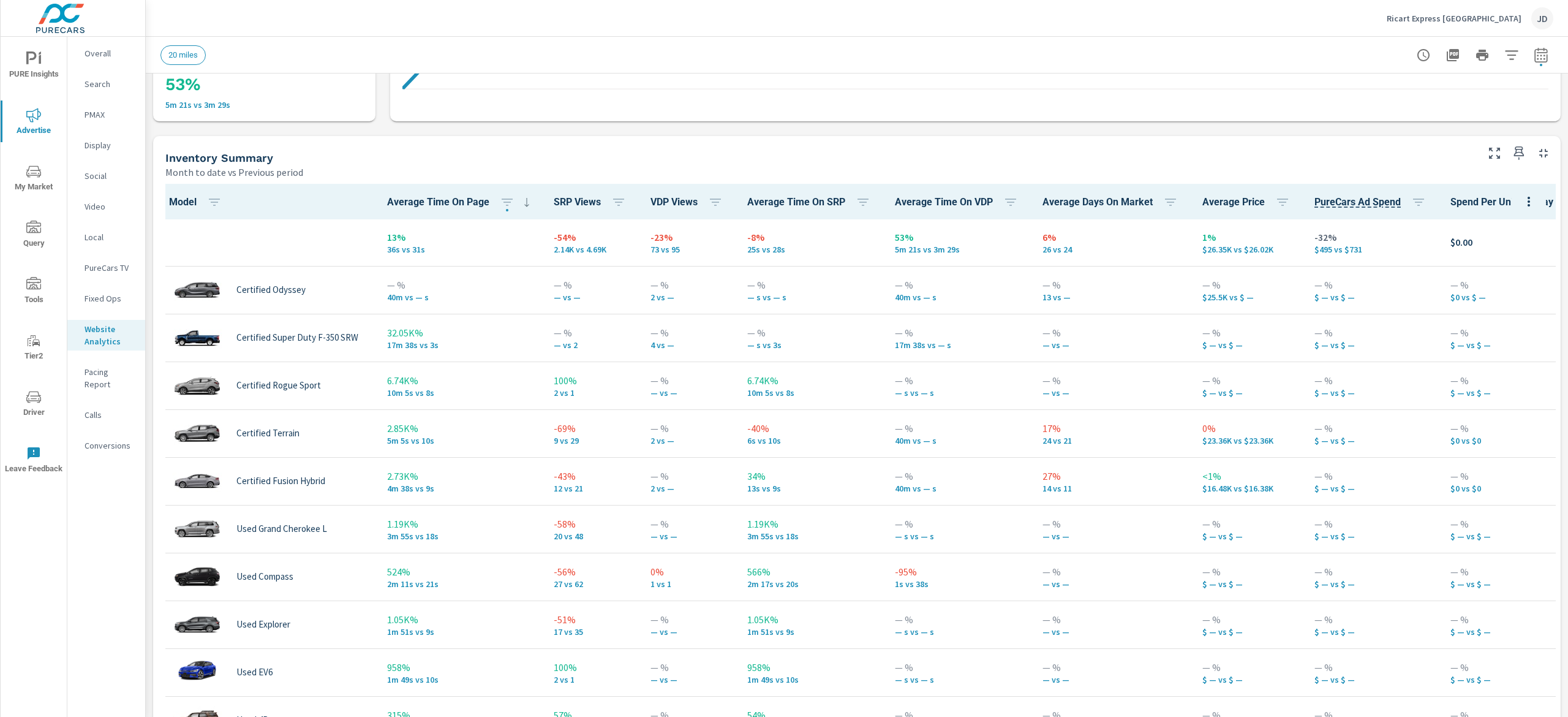
scroll to position [542, 0]
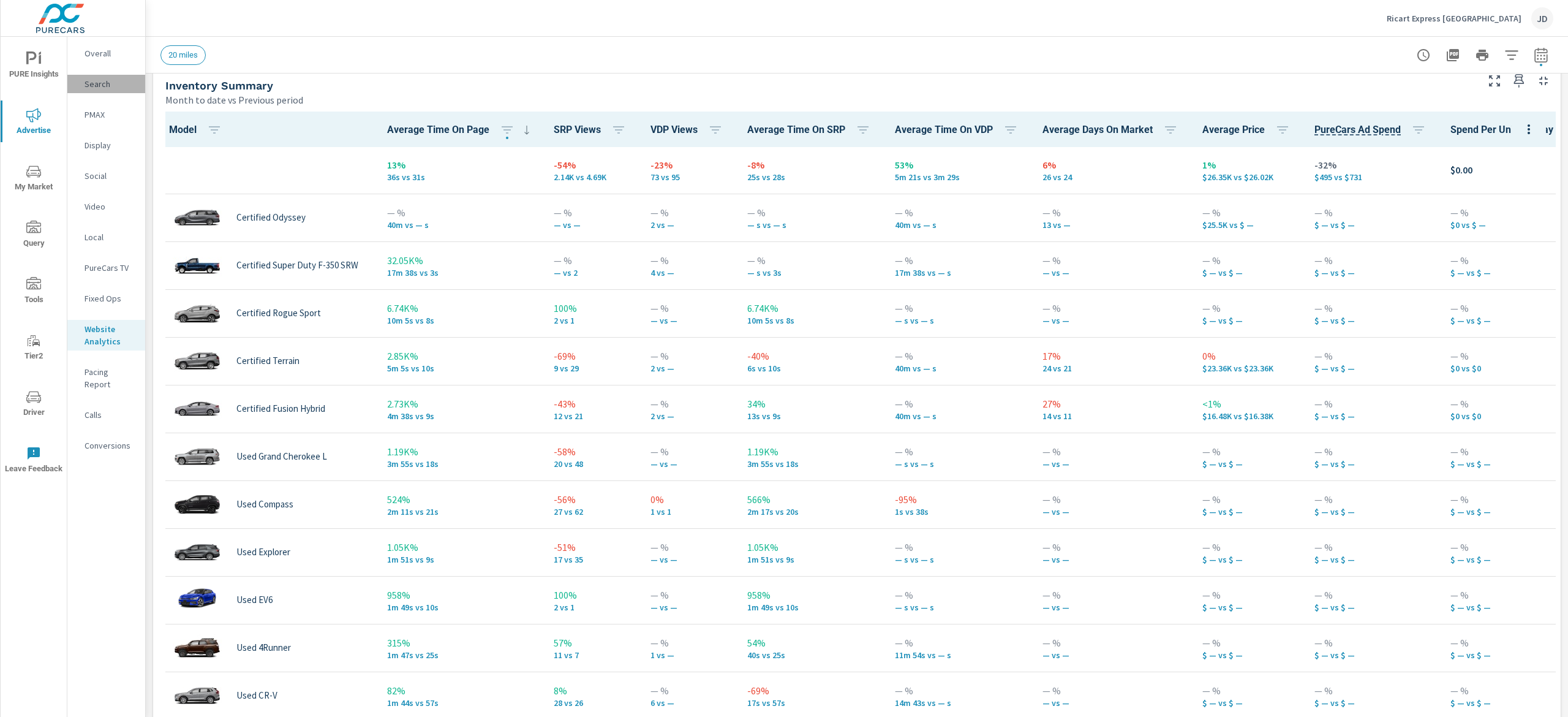
click at [113, 88] on p "Search" at bounding box center [110, 83] width 51 height 12
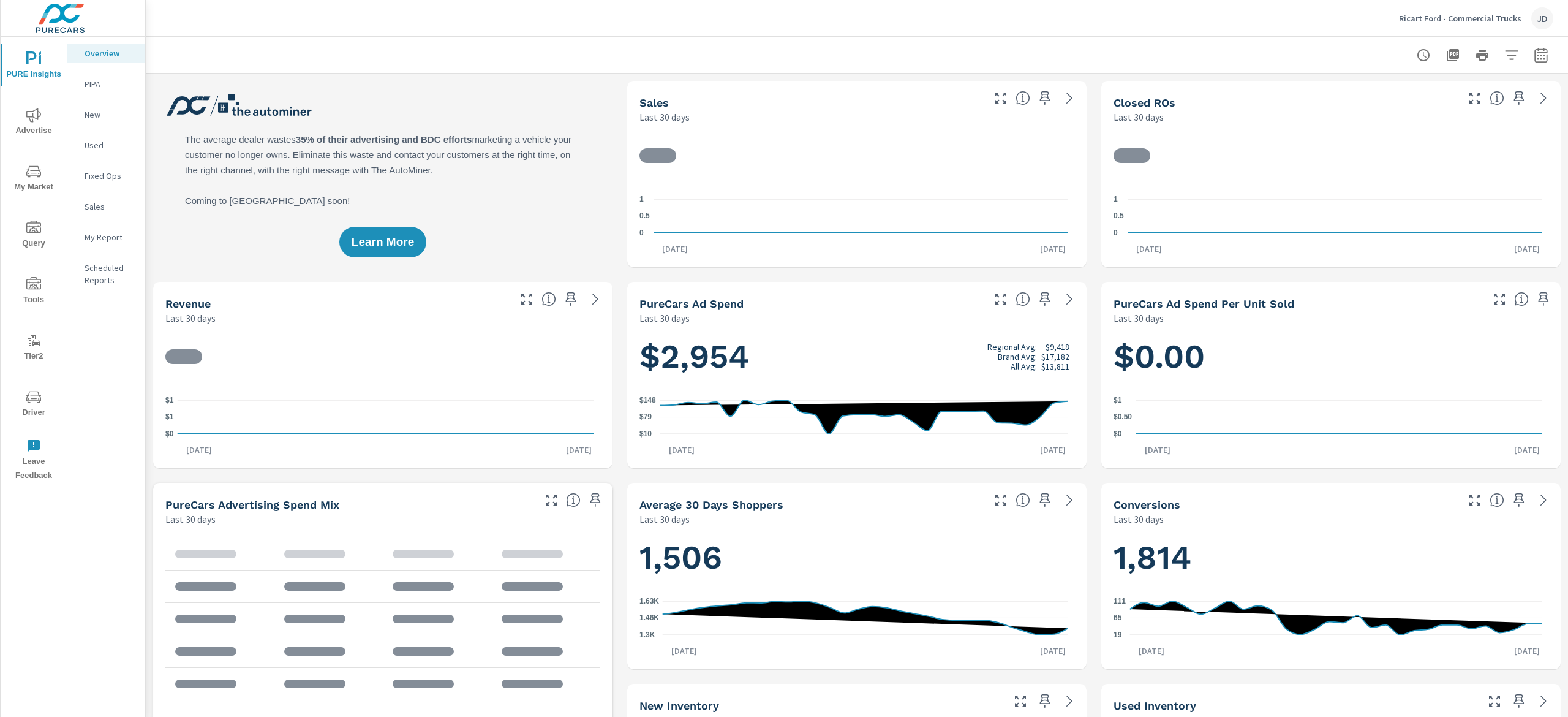
click at [101, 111] on p "New" at bounding box center [110, 114] width 51 height 12
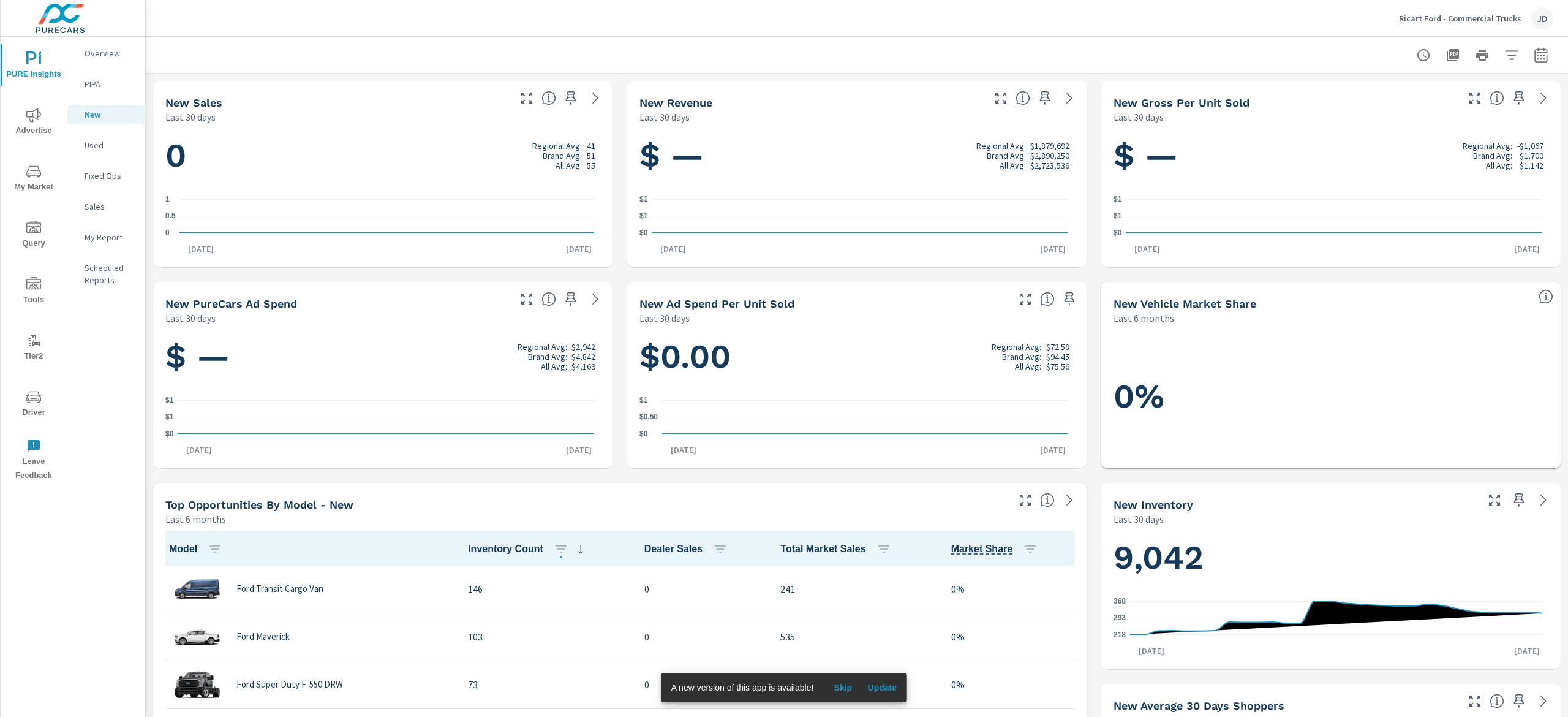
click at [96, 144] on p "Used" at bounding box center [110, 144] width 51 height 12
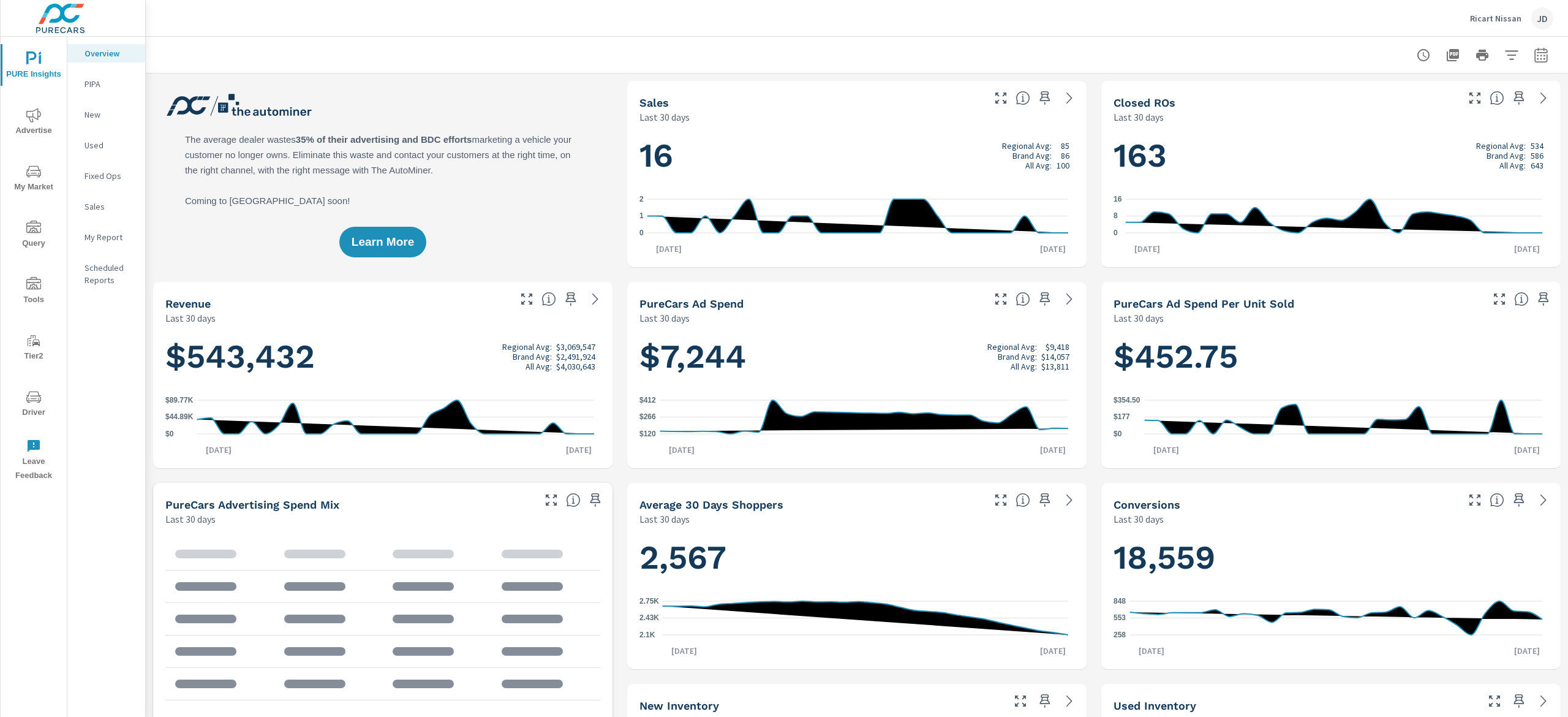
scroll to position [1, 0]
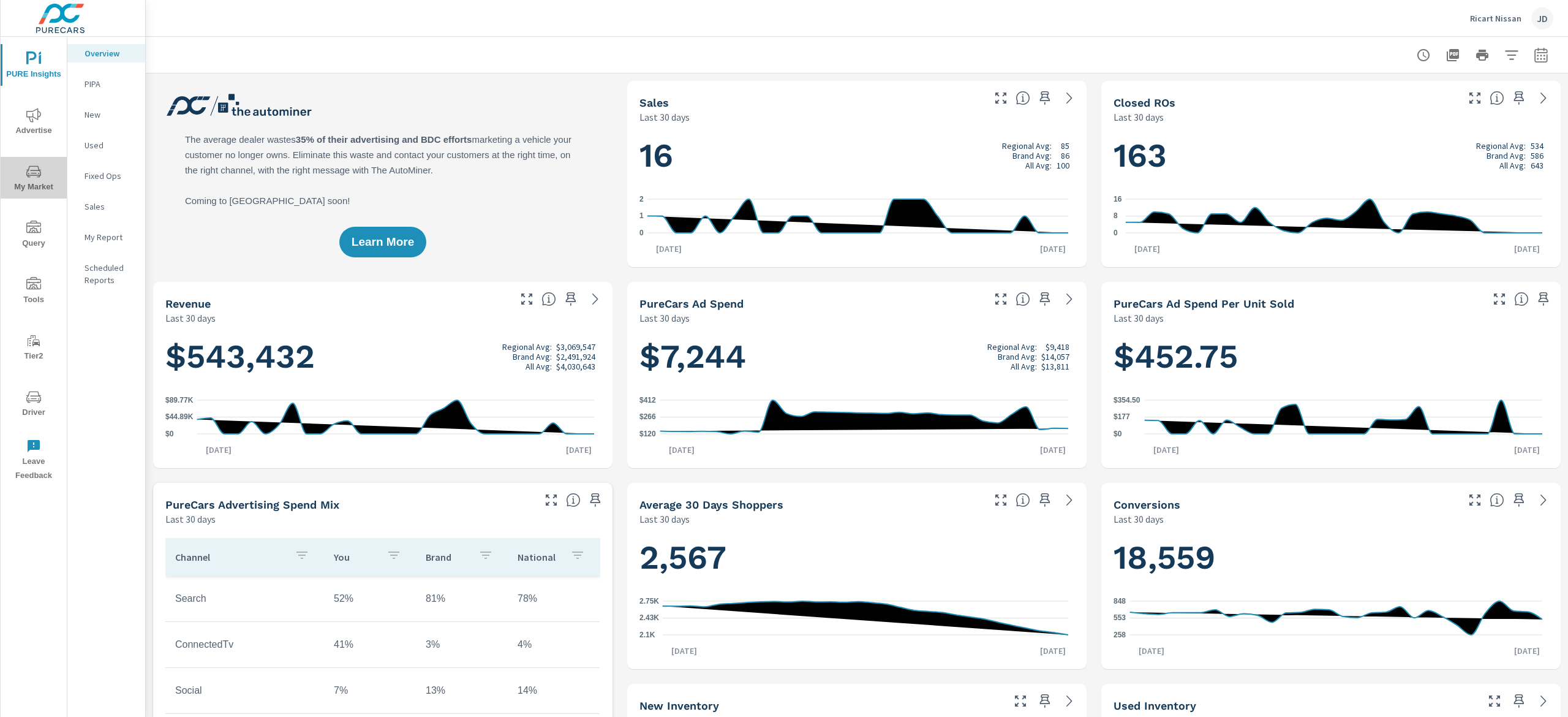
click at [37, 173] on icon "nav menu" at bounding box center [34, 172] width 15 height 15
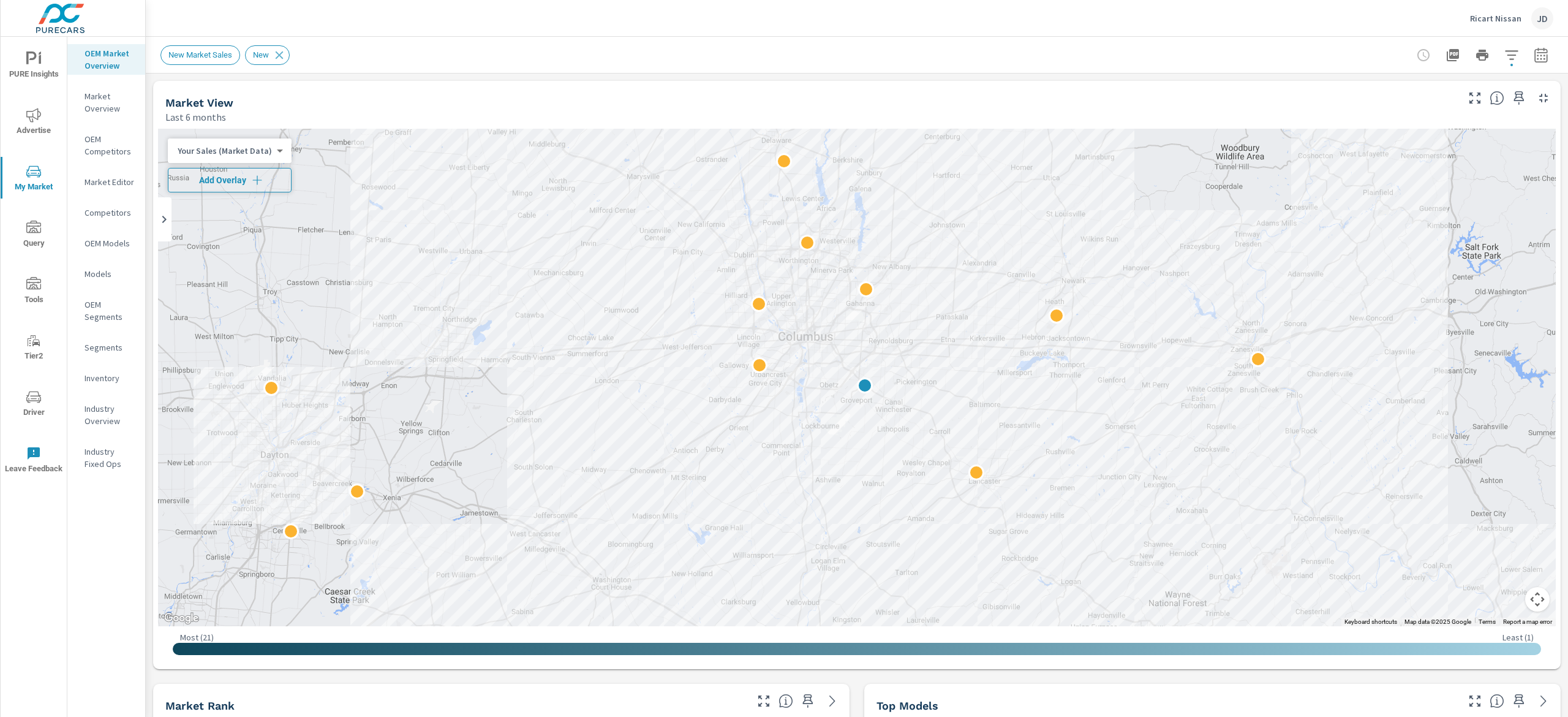
drag, startPoint x: 246, startPoint y: 179, endPoint x: 269, endPoint y: 190, distance: 25.5
click at [244, 179] on span "Add Overlay" at bounding box center [229, 180] width 112 height 12
click at [1529, 51] on button "button" at bounding box center [1541, 55] width 25 height 25
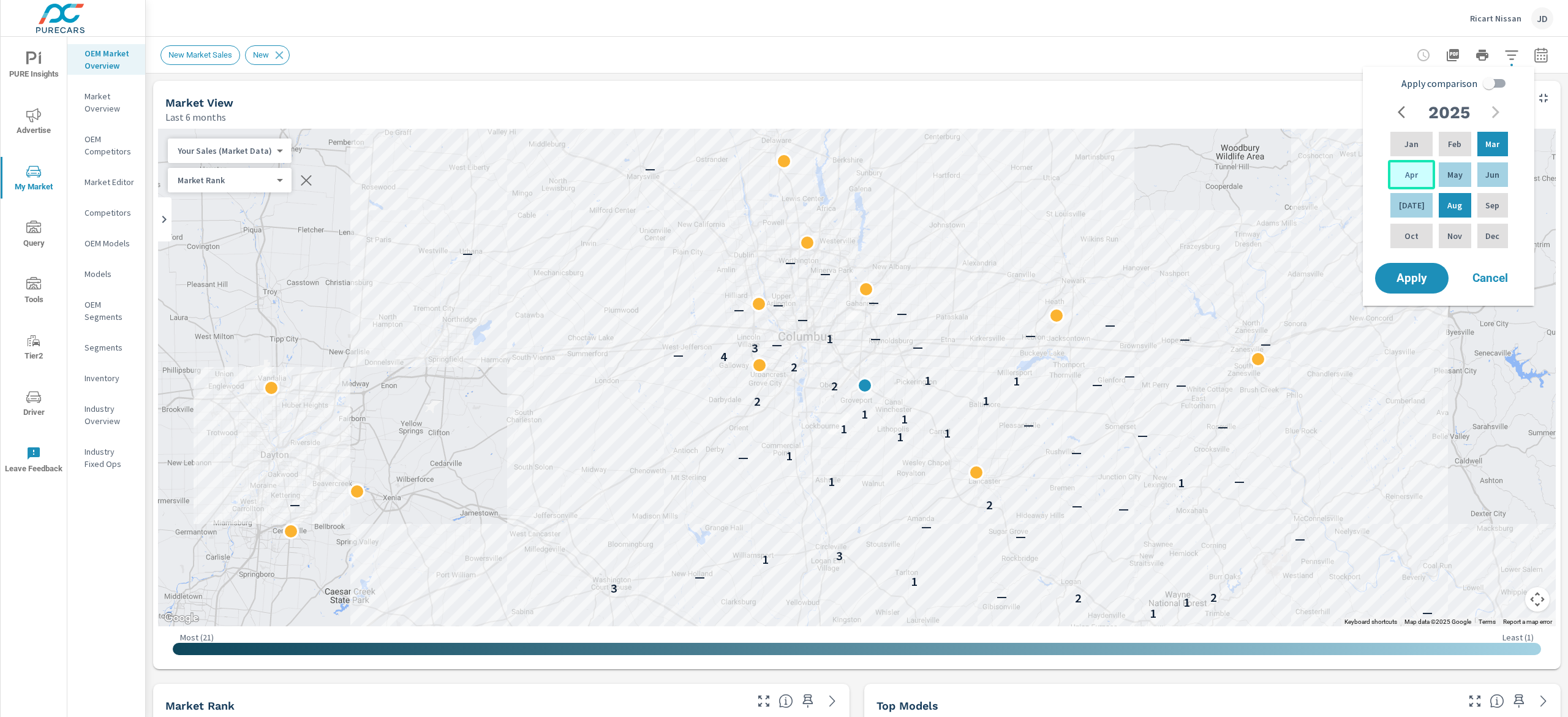
drag, startPoint x: 1403, startPoint y: 150, endPoint x: 1400, endPoint y: 171, distance: 21.2
click at [1405, 150] on p "Jan" at bounding box center [1411, 143] width 14 height 12
click at [1393, 206] on div "Jul" at bounding box center [1412, 206] width 47 height 29
click at [1483, 90] on input "Apply comparison" at bounding box center [1489, 82] width 69 height 23
checkbox input "true"
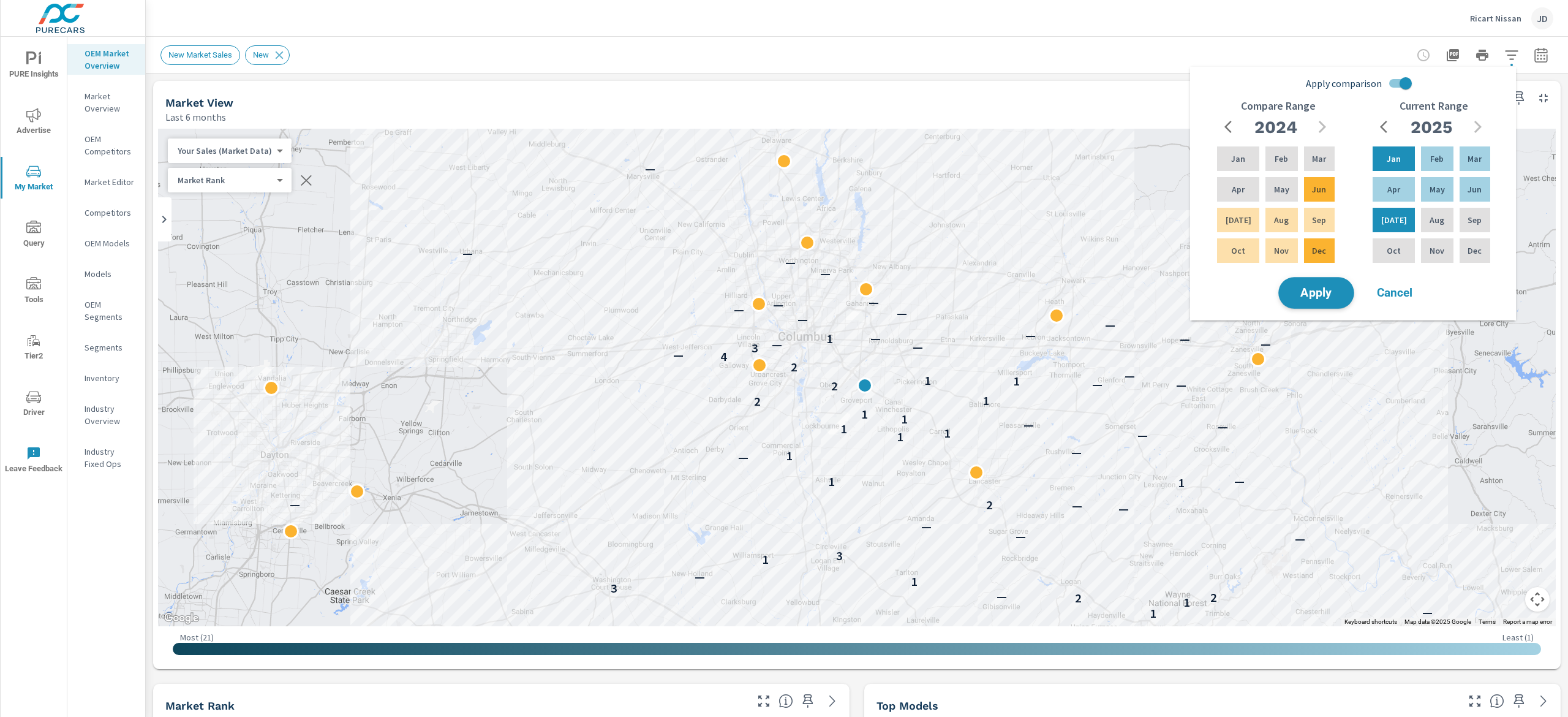
click at [1309, 296] on span "Apply" at bounding box center [1316, 293] width 50 height 12
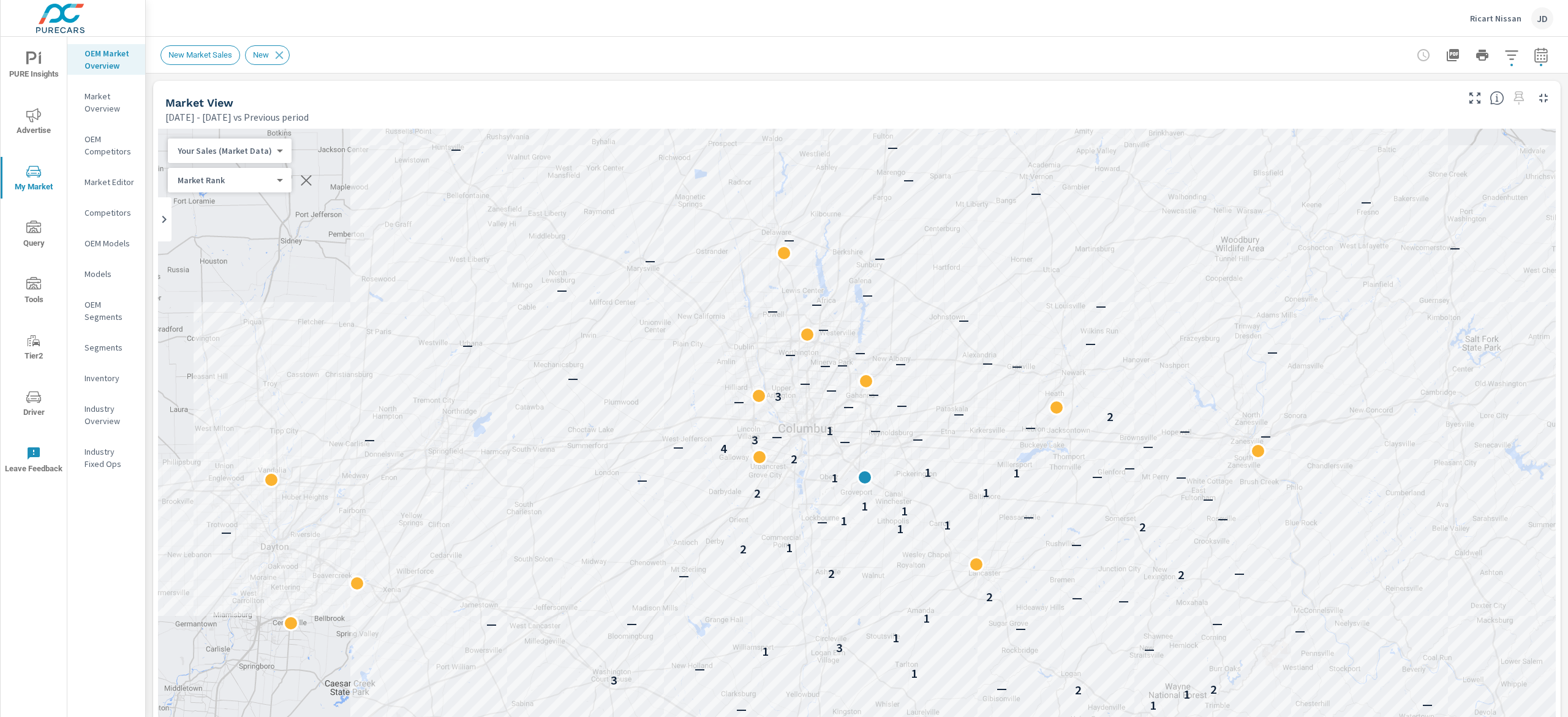
click at [31, 112] on icon "nav menu" at bounding box center [34, 115] width 15 height 15
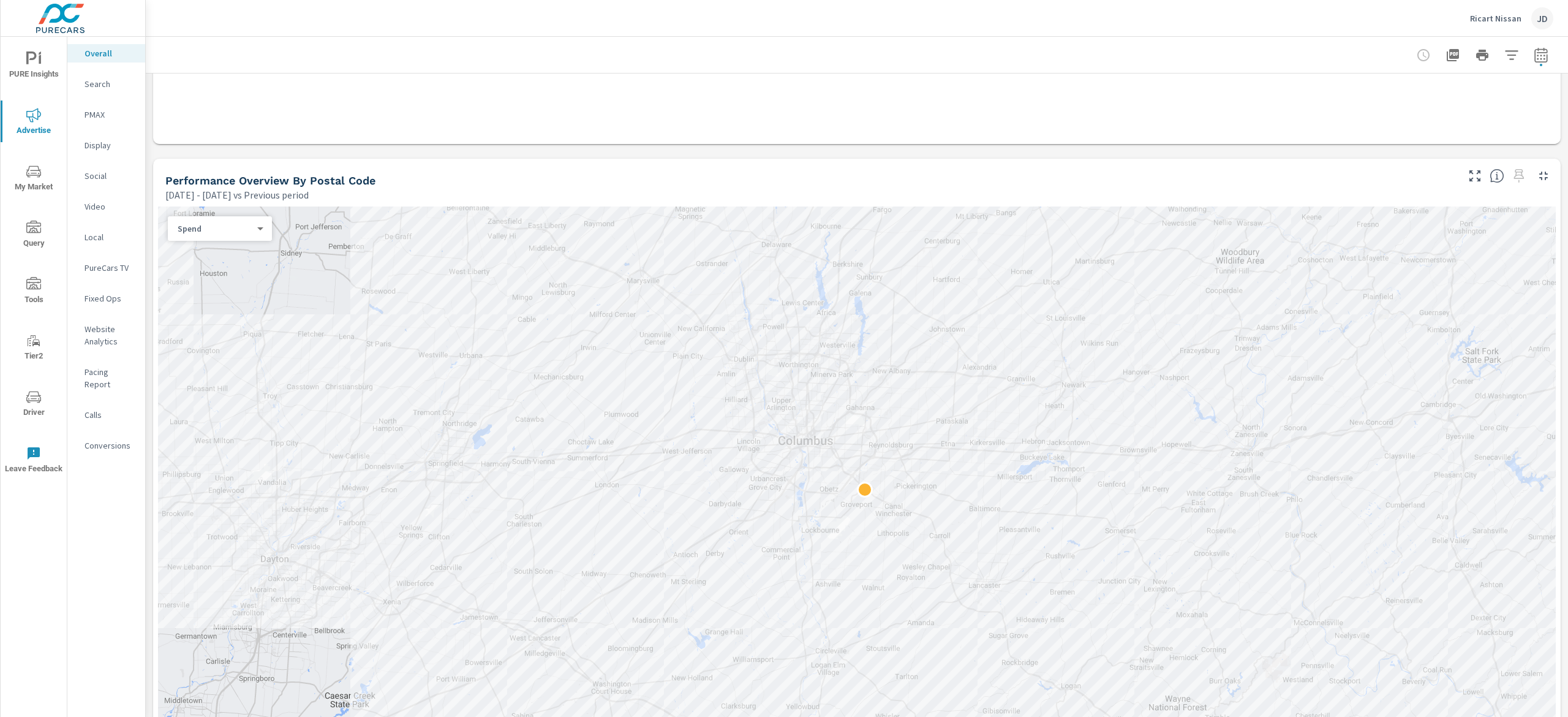
scroll to position [429, 0]
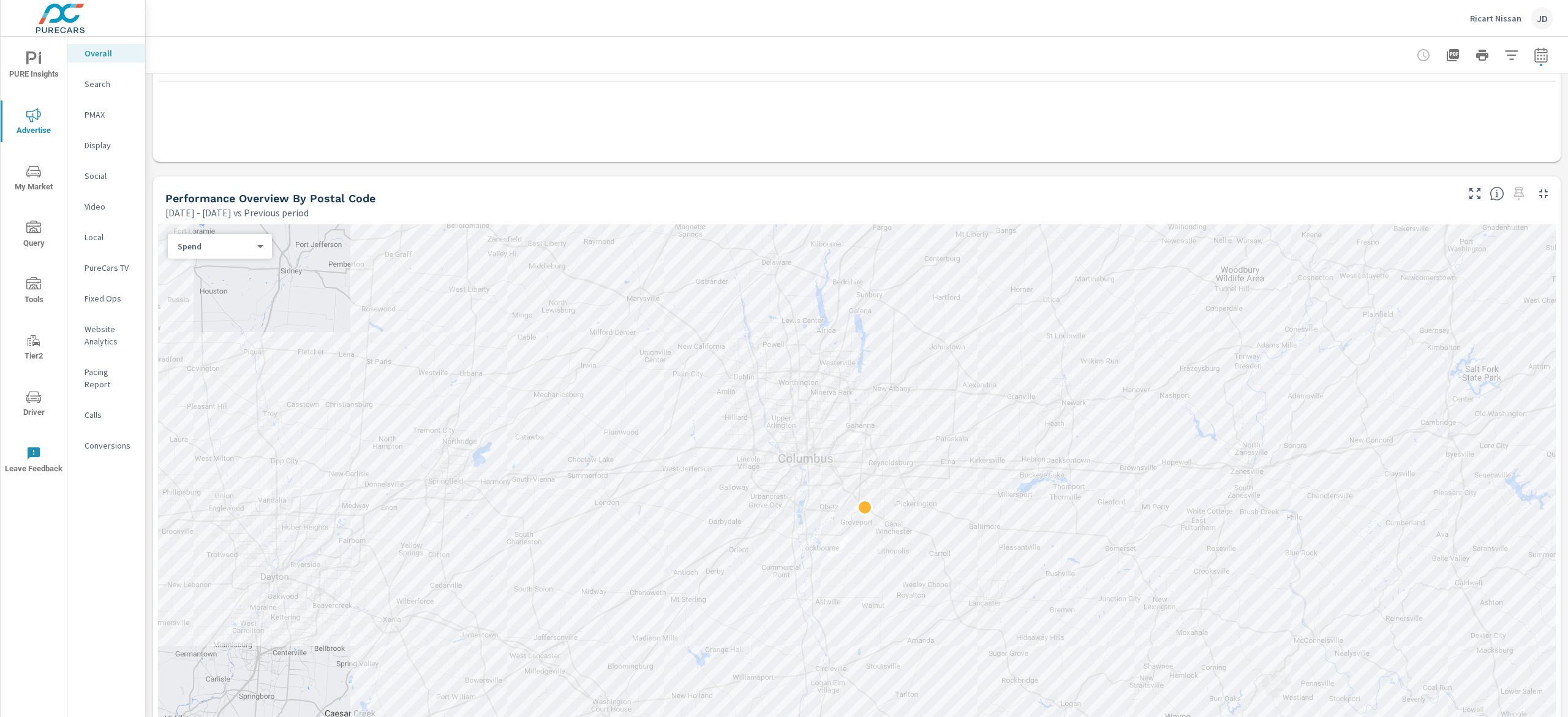
click at [99, 89] on p "Search" at bounding box center [110, 83] width 51 height 12
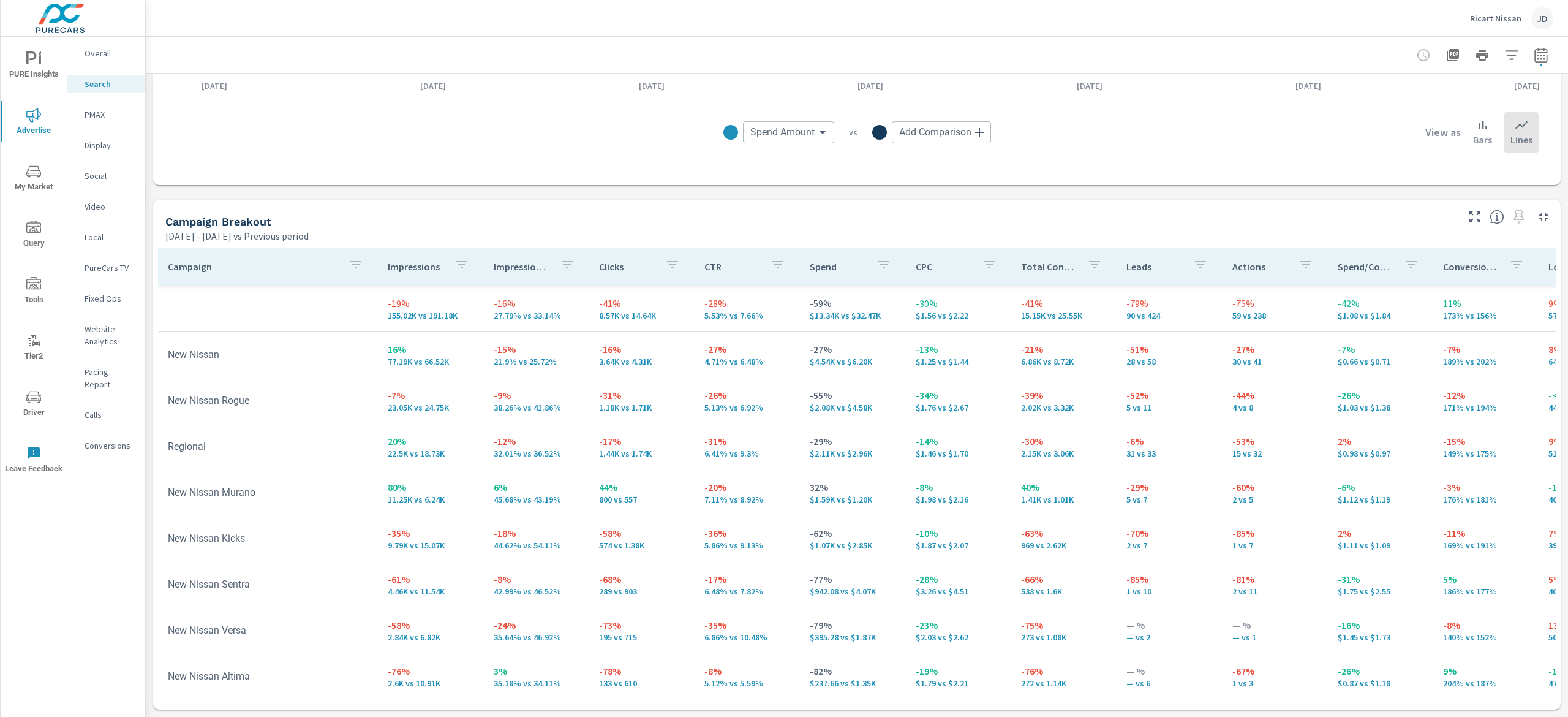
scroll to position [1061, 0]
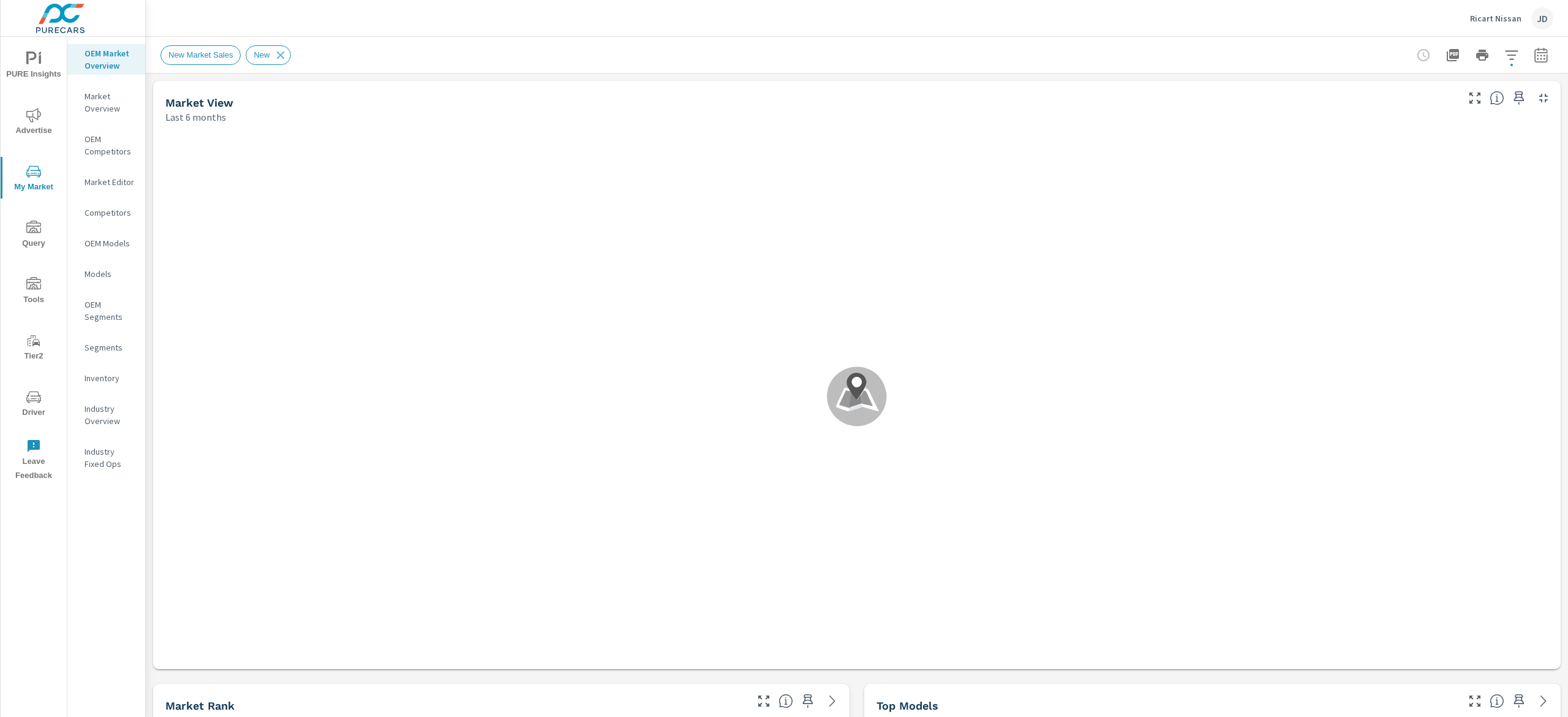
scroll to position [1, 0]
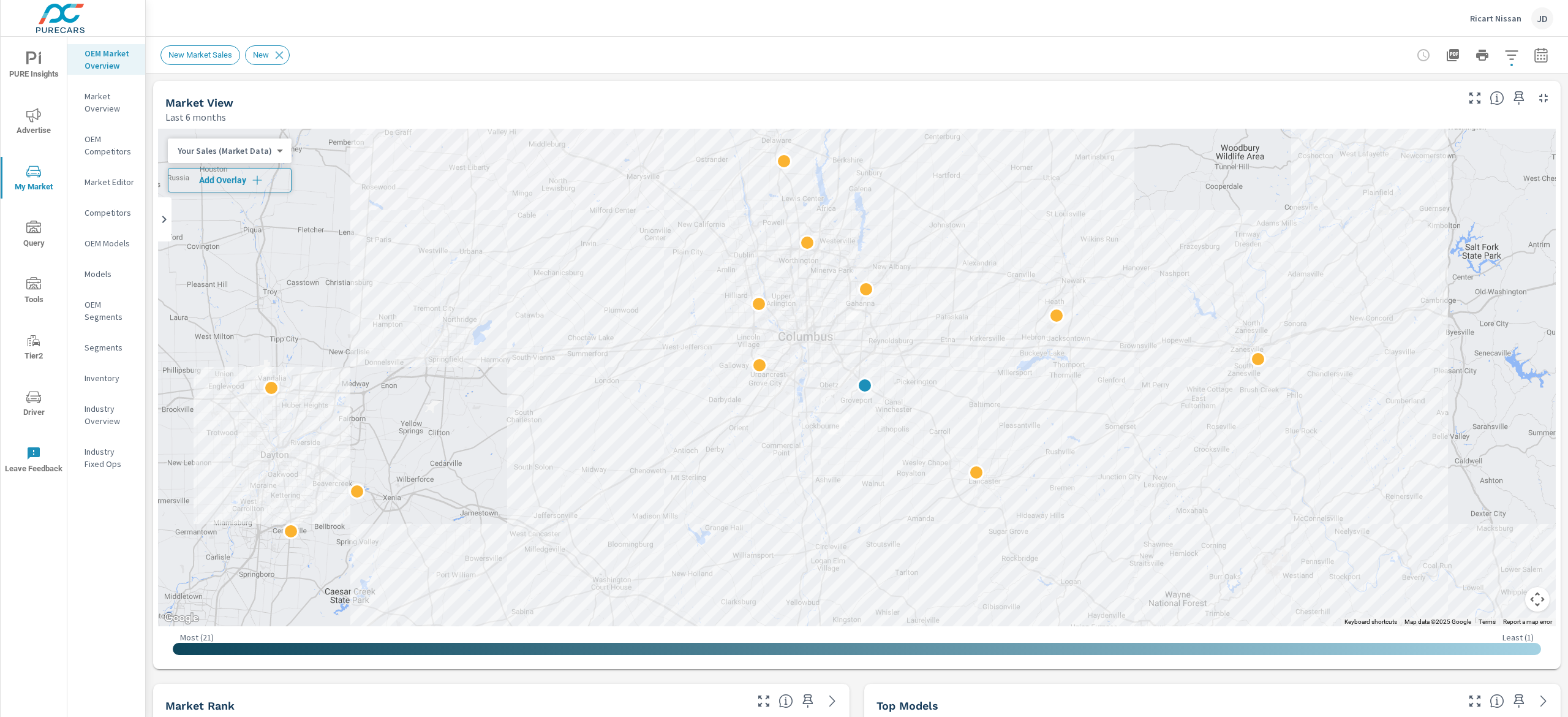
click at [243, 184] on span "Add Overlay" at bounding box center [229, 180] width 112 height 12
click at [1534, 55] on icon "button" at bounding box center [1542, 55] width 15 height 15
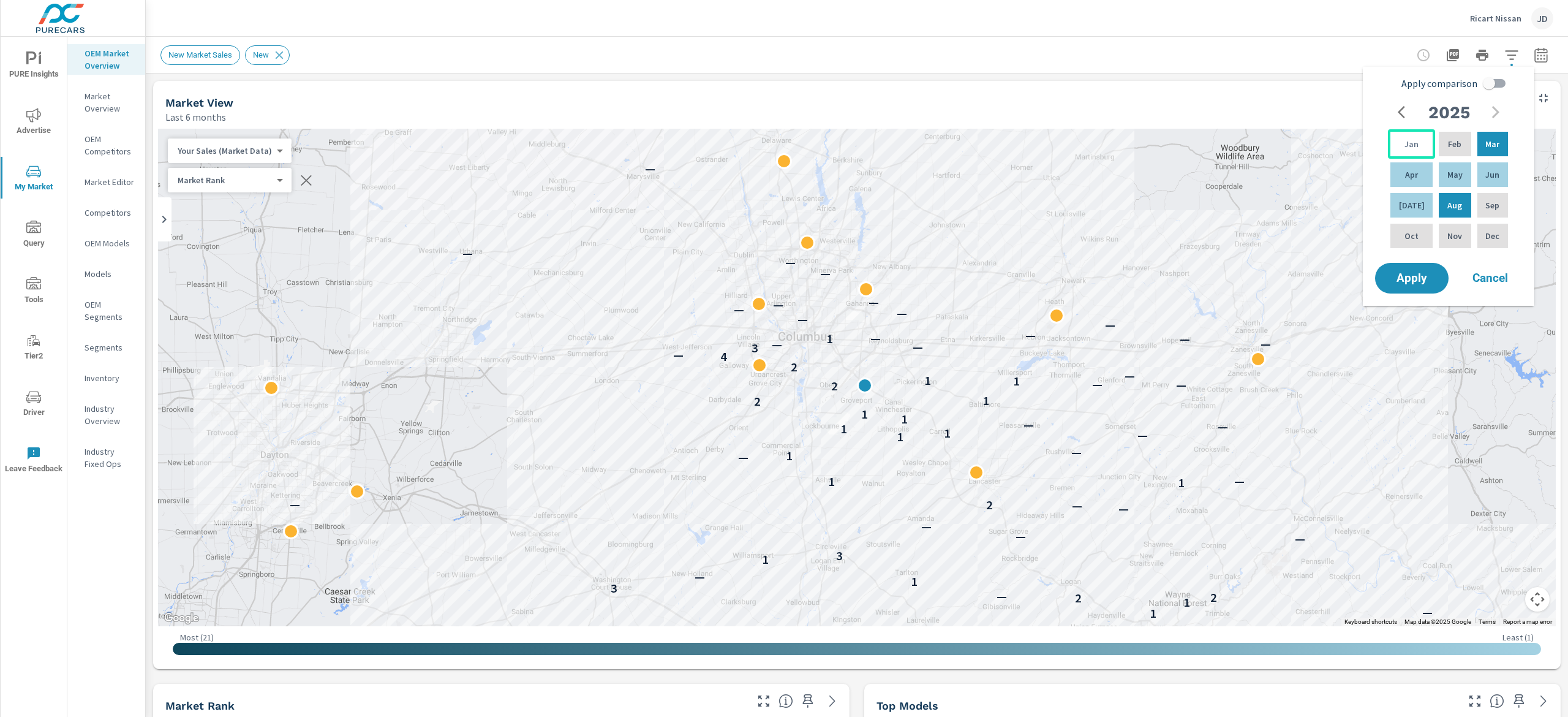
click at [1405, 142] on p "Jan" at bounding box center [1411, 143] width 14 height 12
click at [1410, 195] on div "[DATE]" at bounding box center [1412, 206] width 47 height 29
click at [1489, 76] on input "Apply comparison" at bounding box center [1489, 82] width 69 height 23
checkbox input "true"
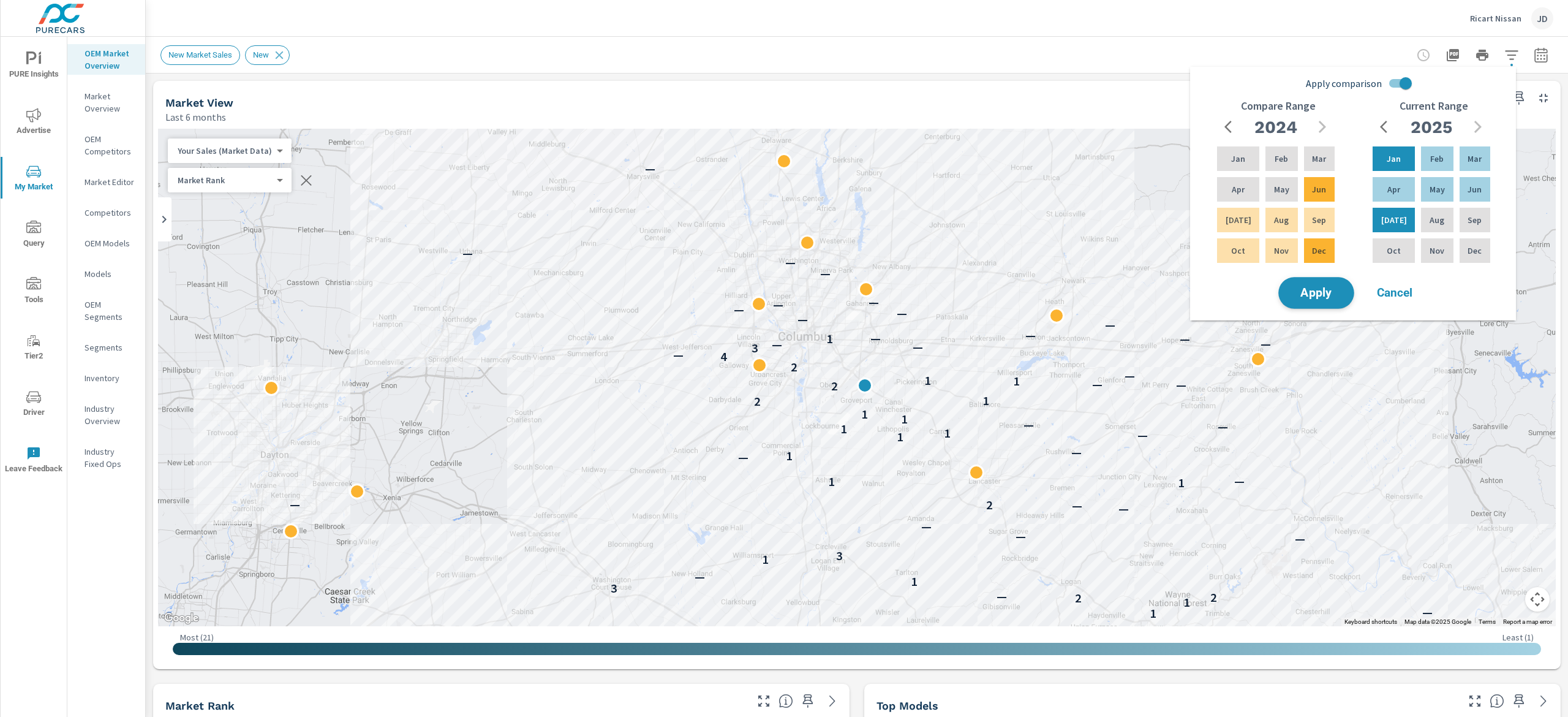
click at [1341, 293] on span "Apply" at bounding box center [1316, 293] width 50 height 12
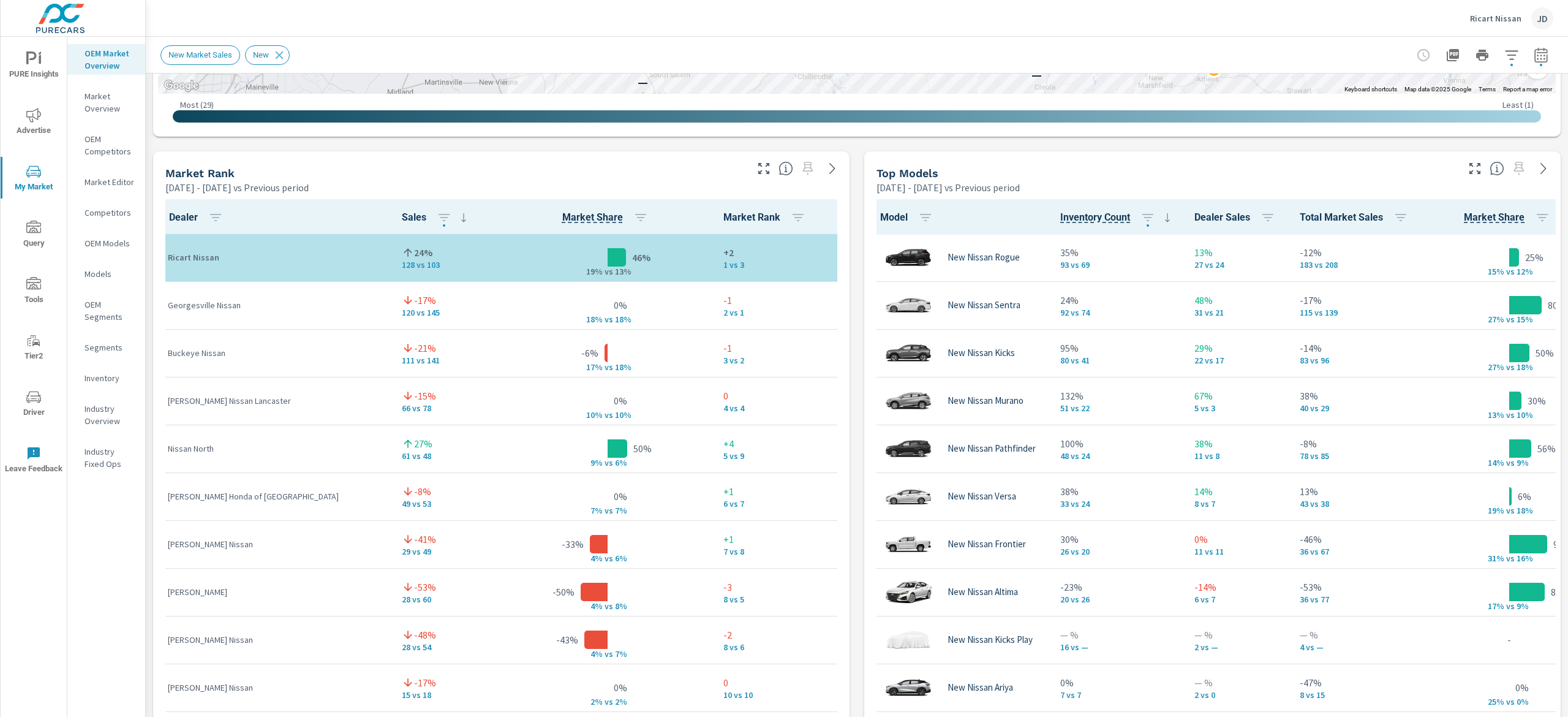
scroll to position [842, 0]
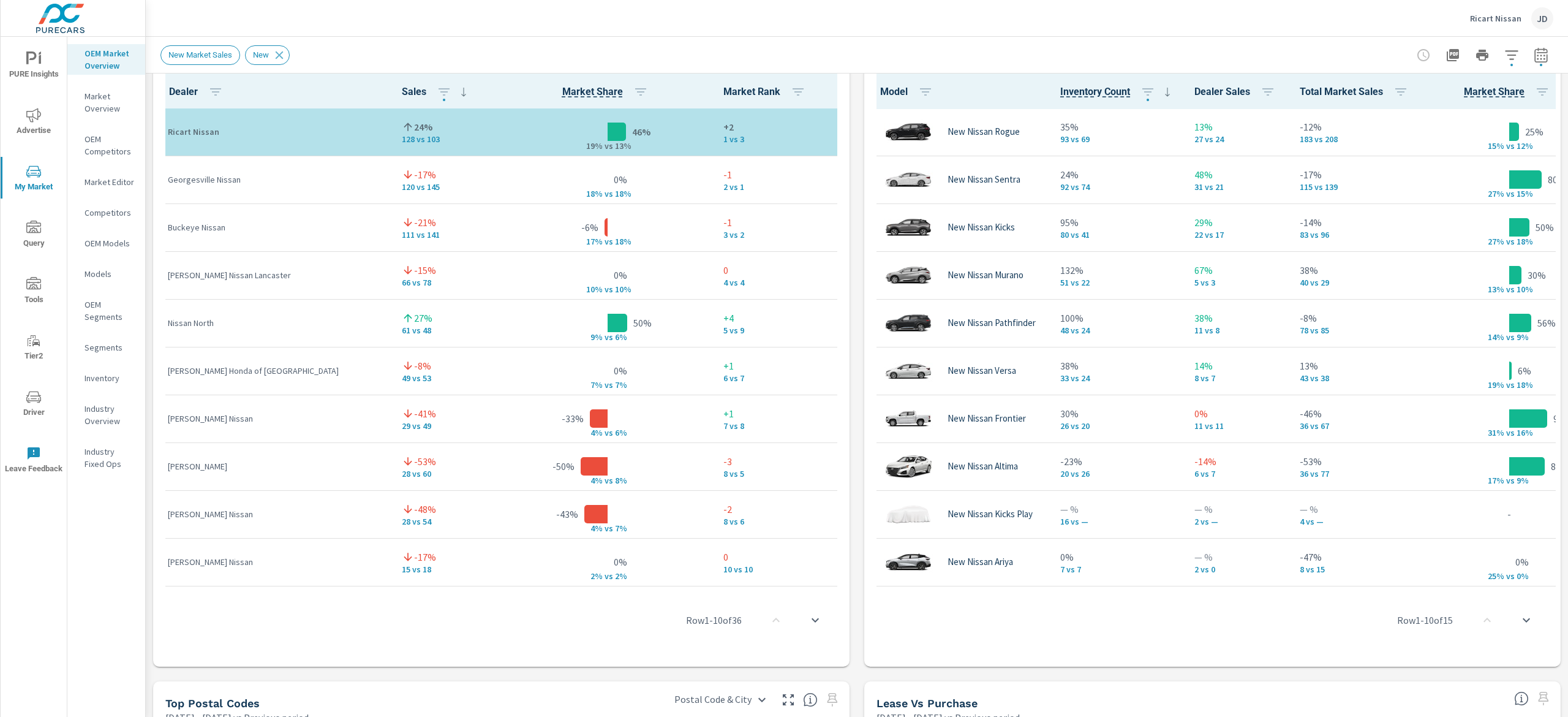
click at [1567, 323] on div "Market Overview Ricart Nissan Report date range: Jan 01, 2025 - Jul 31, 2025 vs…" at bounding box center [858, 376] width 1423 height 680
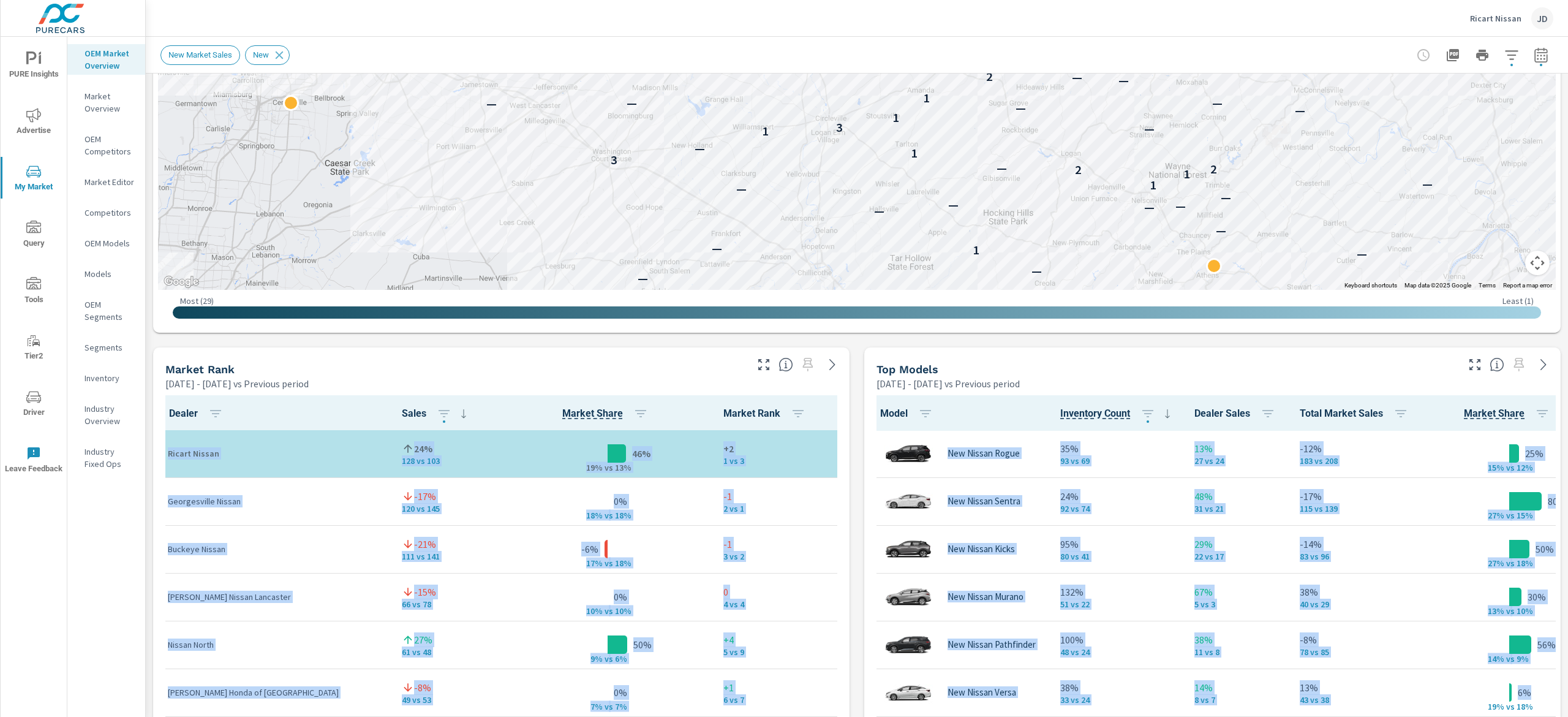
scroll to position [614, 0]
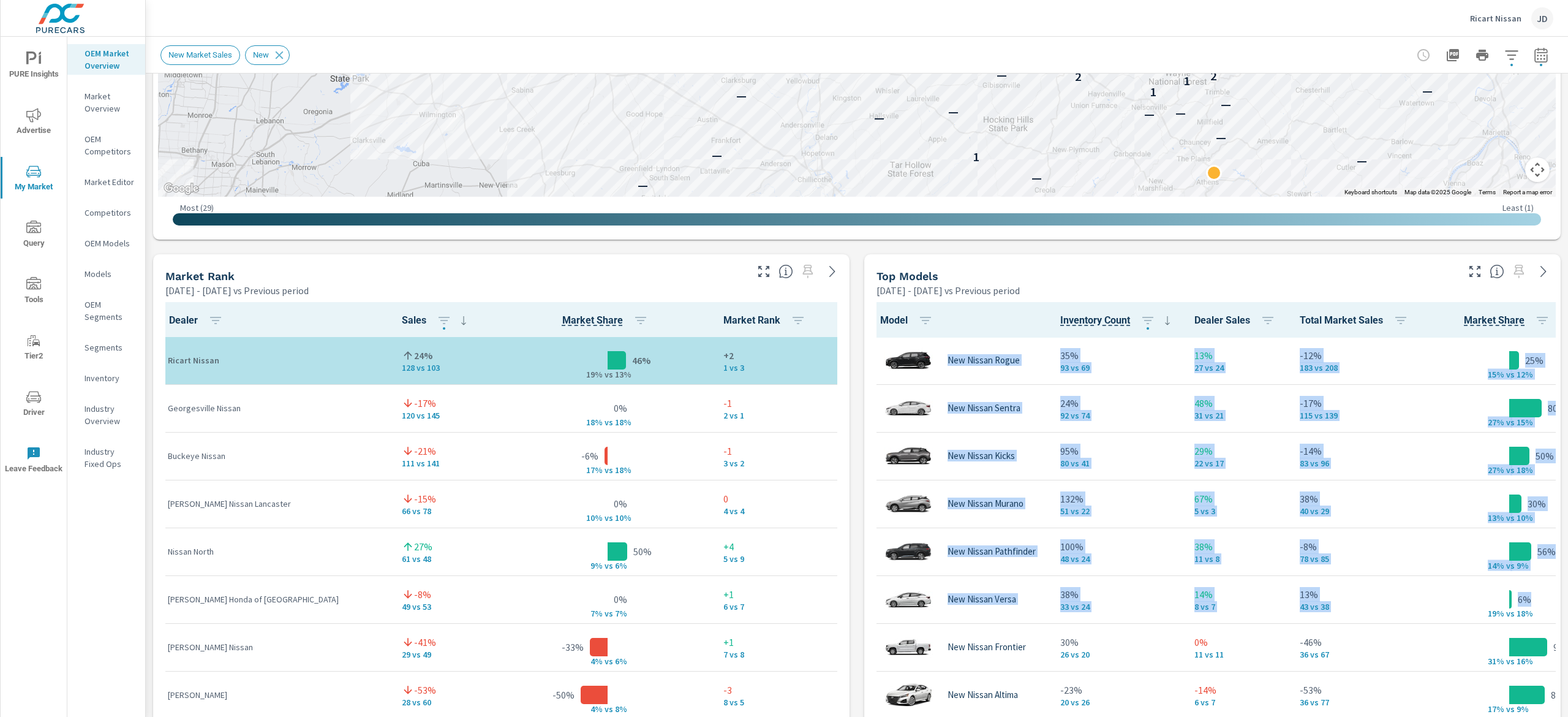
drag, startPoint x: 1567, startPoint y: 349, endPoint x: 1567, endPoint y: 282, distance: 67.0
click at [1567, 282] on div "Market Overview Ricart Nissan Report date range: Jan 01, 2025 - Jul 31, 2025 vs…" at bounding box center [858, 376] width 1423 height 680
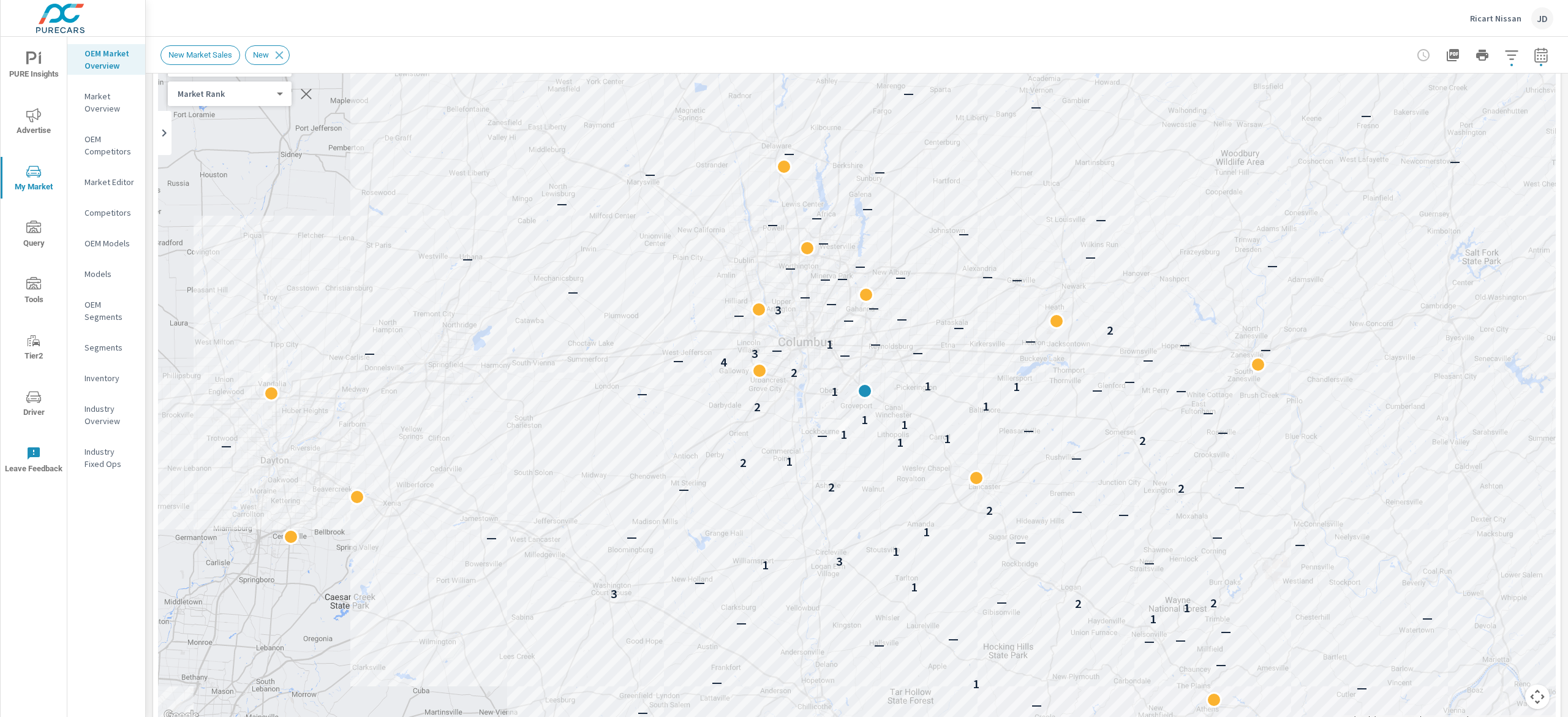
scroll to position [0, 0]
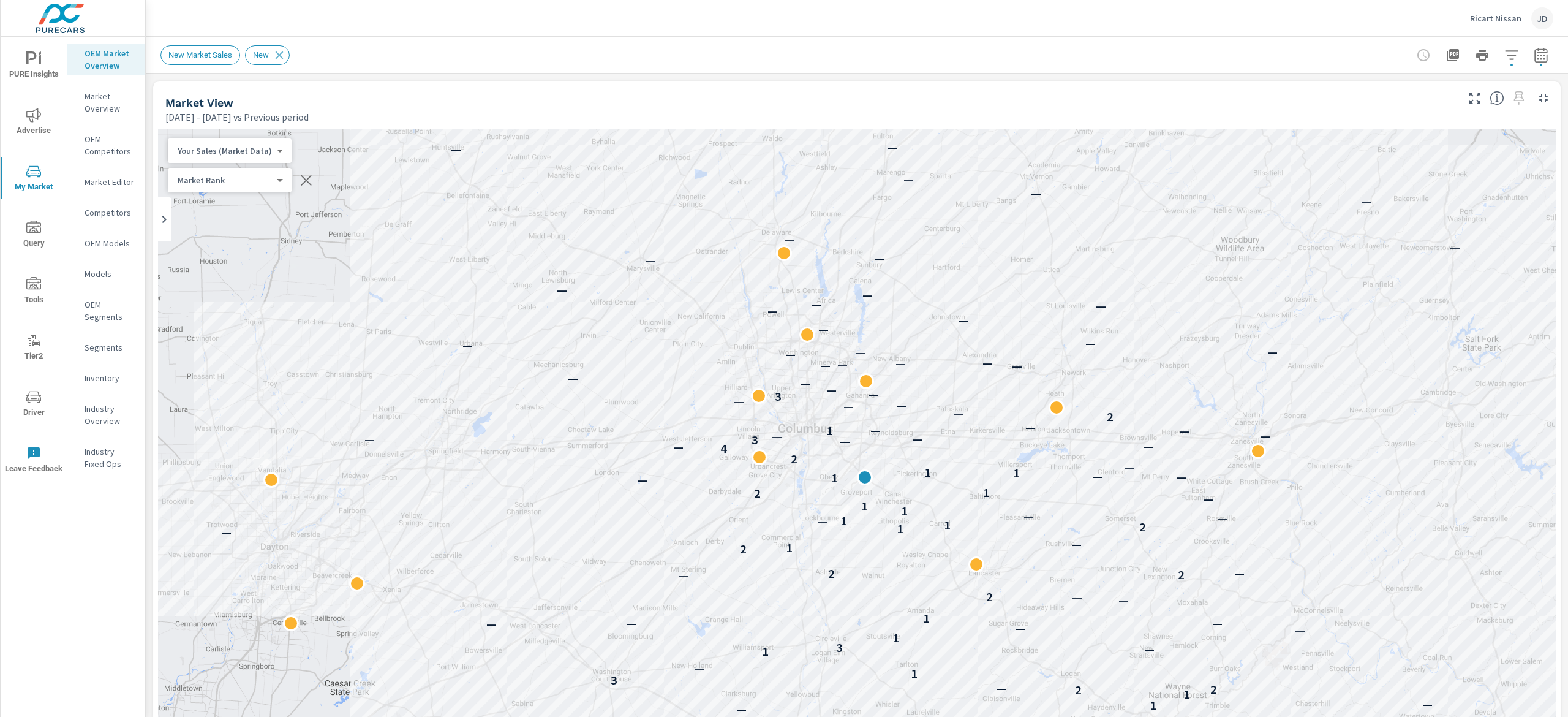
drag, startPoint x: 1132, startPoint y: 35, endPoint x: 1125, endPoint y: 23, distance: 13.9
click at [1131, 34] on div "Ricart Nissan JD" at bounding box center [857, 18] width 1393 height 37
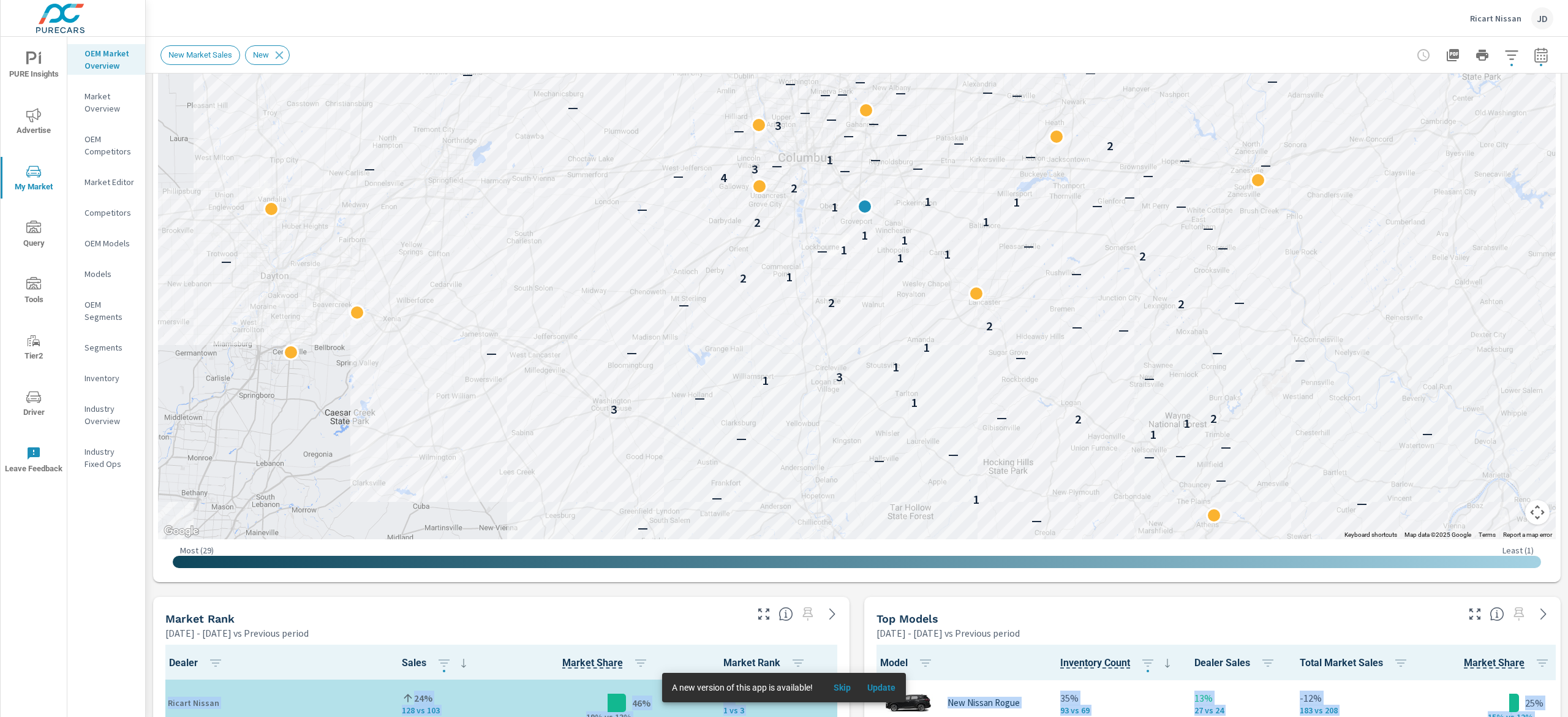
scroll to position [258, 0]
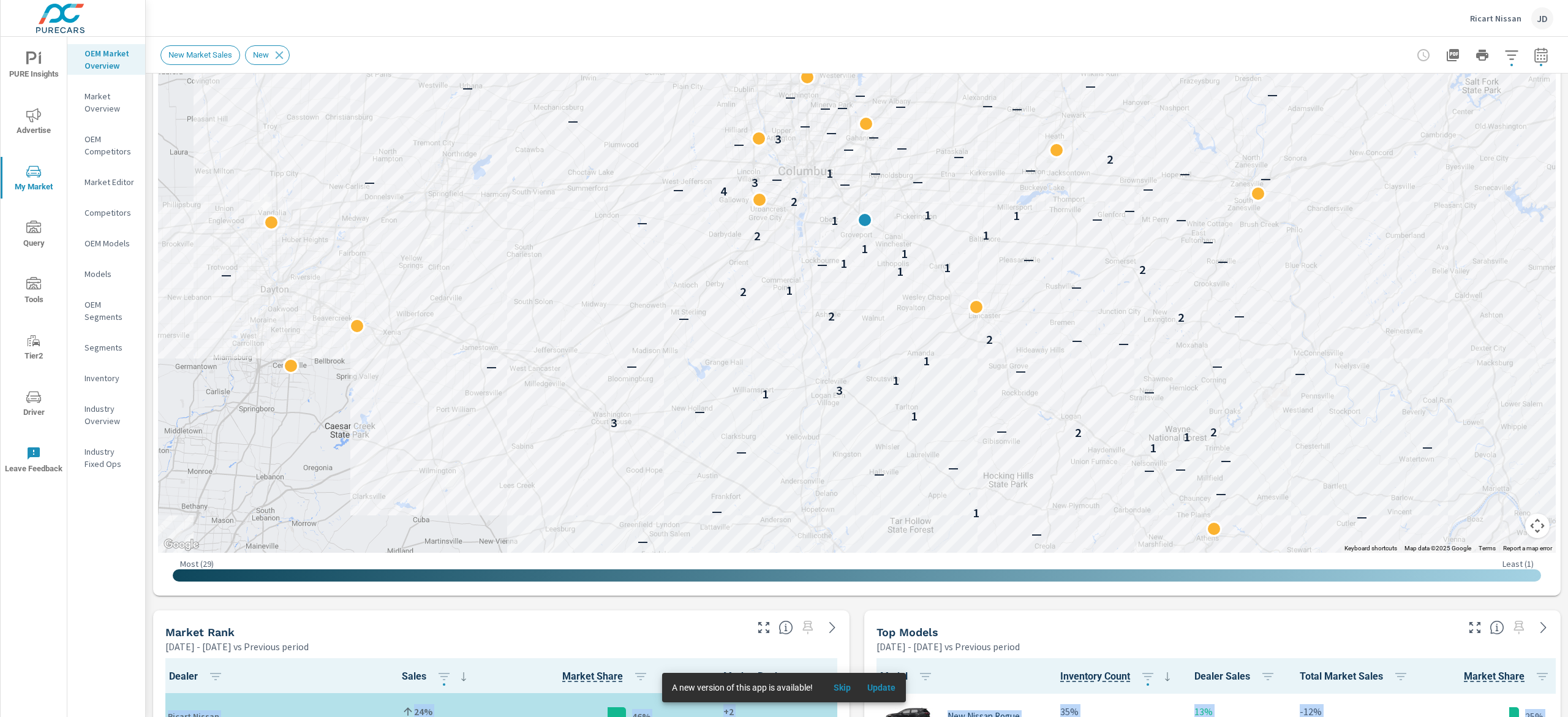
drag, startPoint x: 1567, startPoint y: 338, endPoint x: 1567, endPoint y: 188, distance: 150.0
click at [1567, 188] on div "Market Overview Ricart Nissan Report date range: Jan 01, 2025 - Jul 31, 2025 vs…" at bounding box center [858, 376] width 1423 height 680
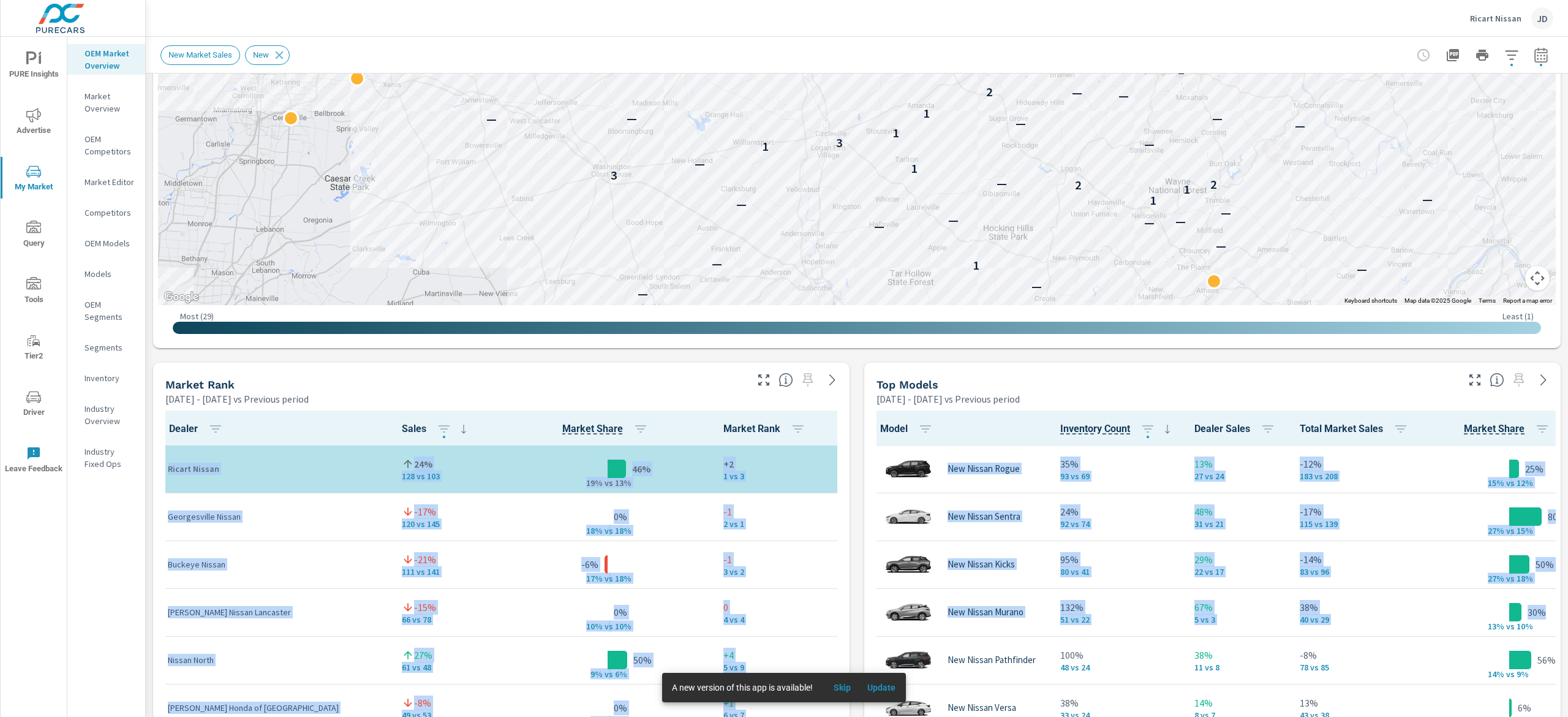
scroll to position [519, 0]
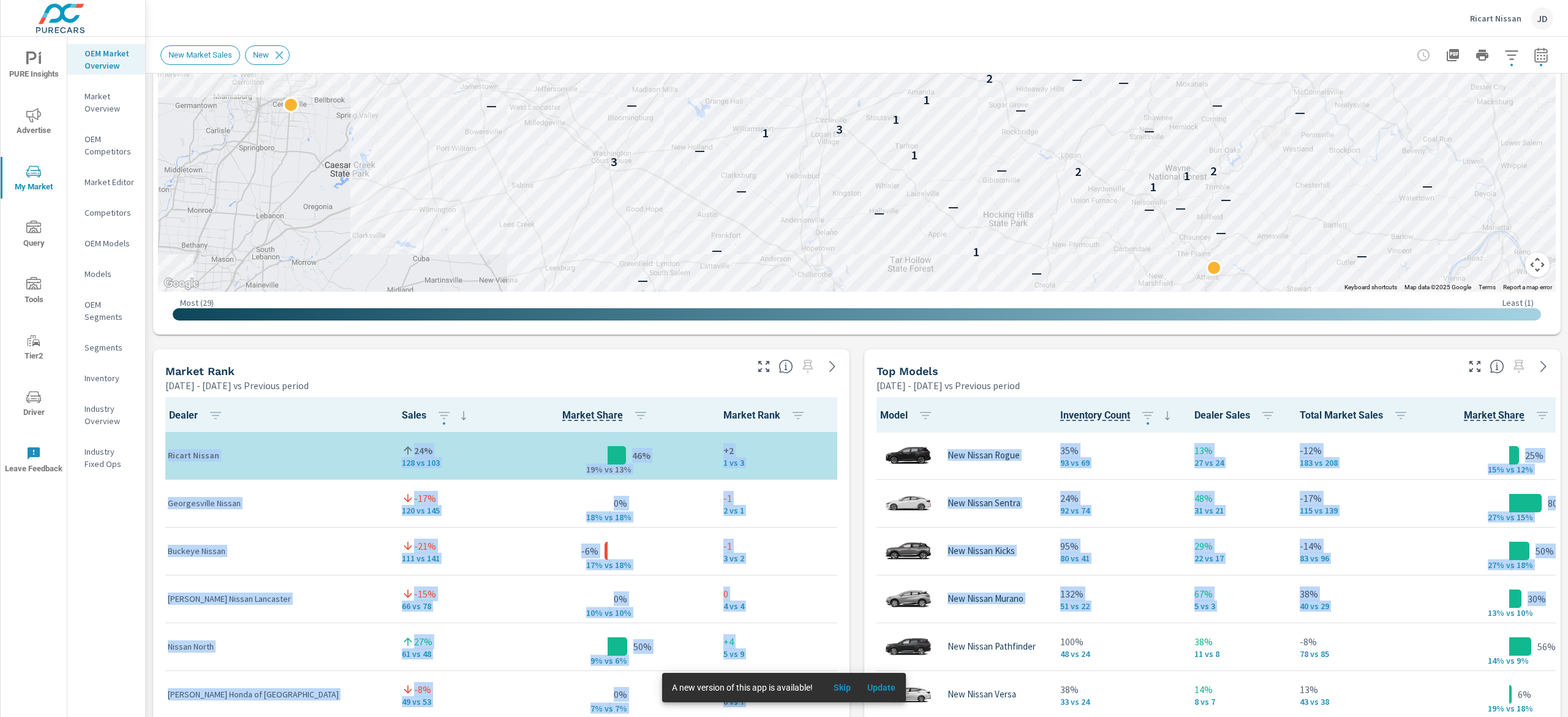
click at [254, 345] on div "Market View Jan 01, 2025 - Jul 31, 2025 vs Previous period ← Move left → Move r…" at bounding box center [858, 604] width 1423 height 2098
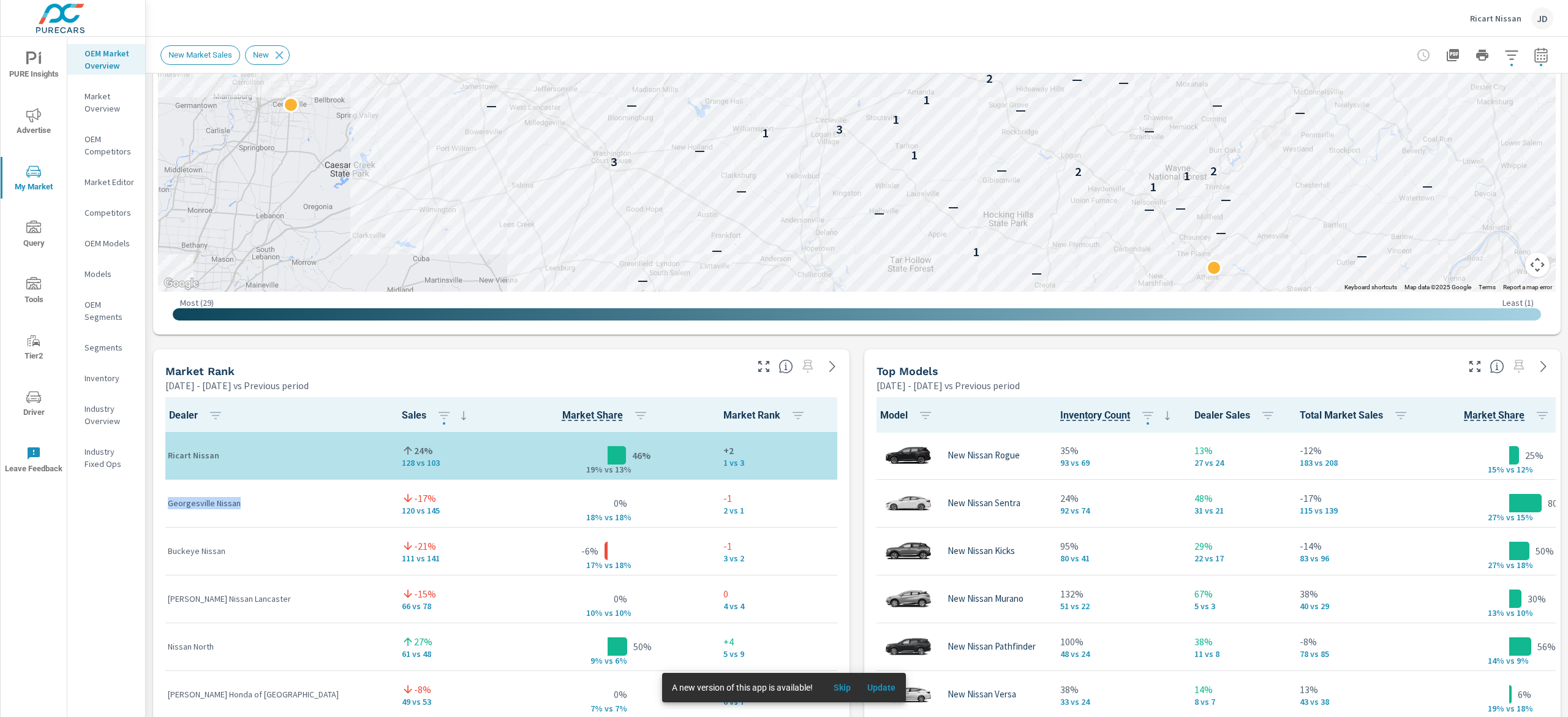
drag, startPoint x: 247, startPoint y: 507, endPoint x: 166, endPoint y: 503, distance: 81.1
click at [166, 503] on td "Georgesville Nissan" at bounding box center [275, 503] width 234 height 47
copy p "Georgesville Nissan"
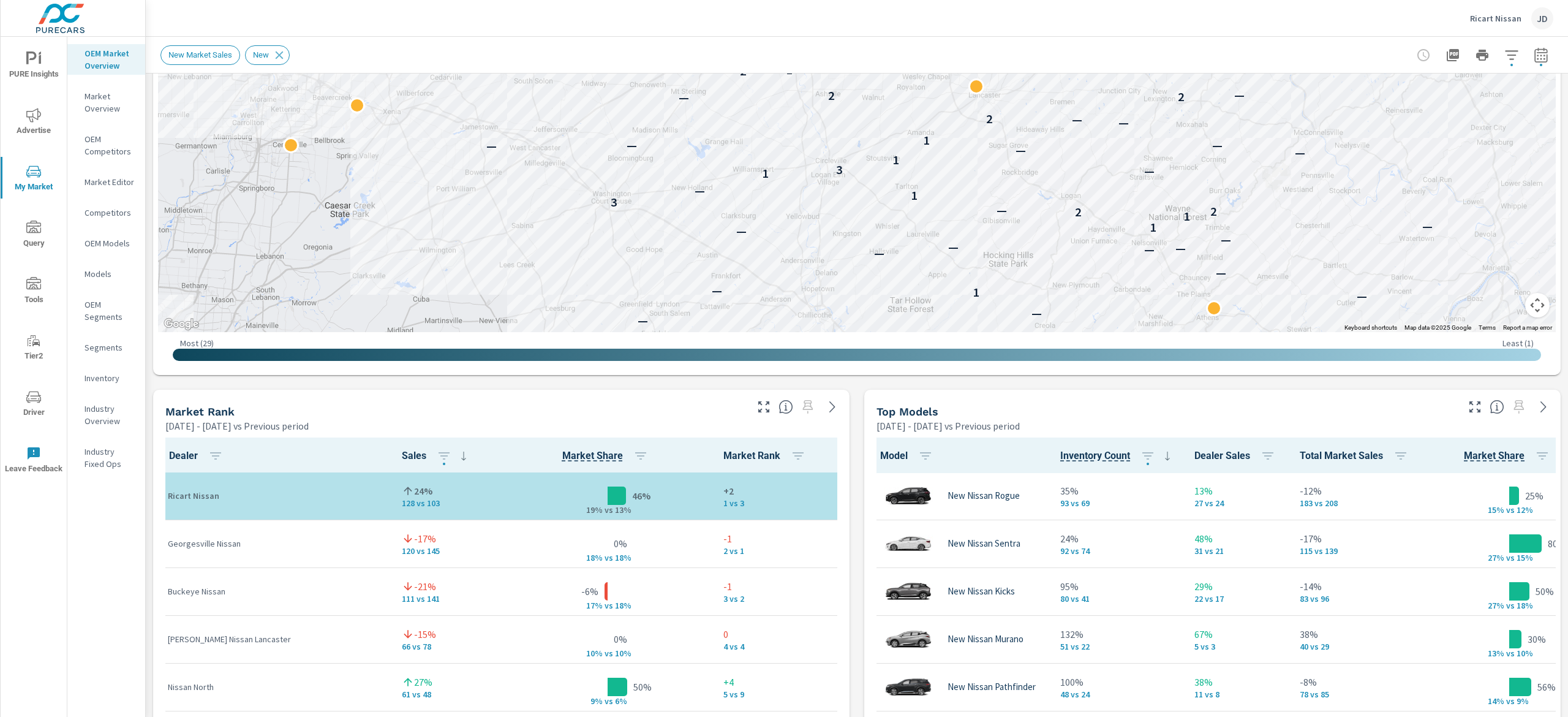
scroll to position [439, 0]
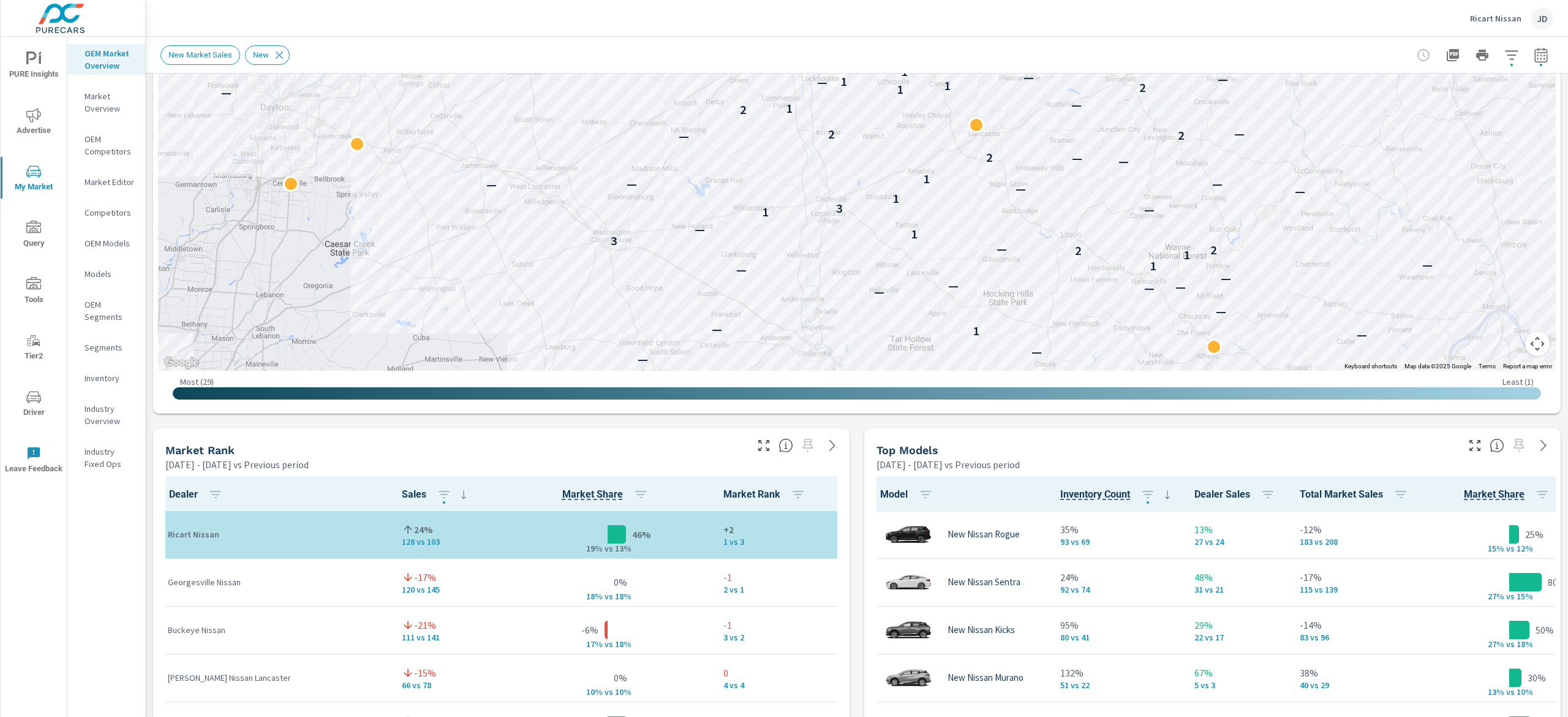
click at [98, 379] on p "Inventory" at bounding box center [110, 377] width 51 height 12
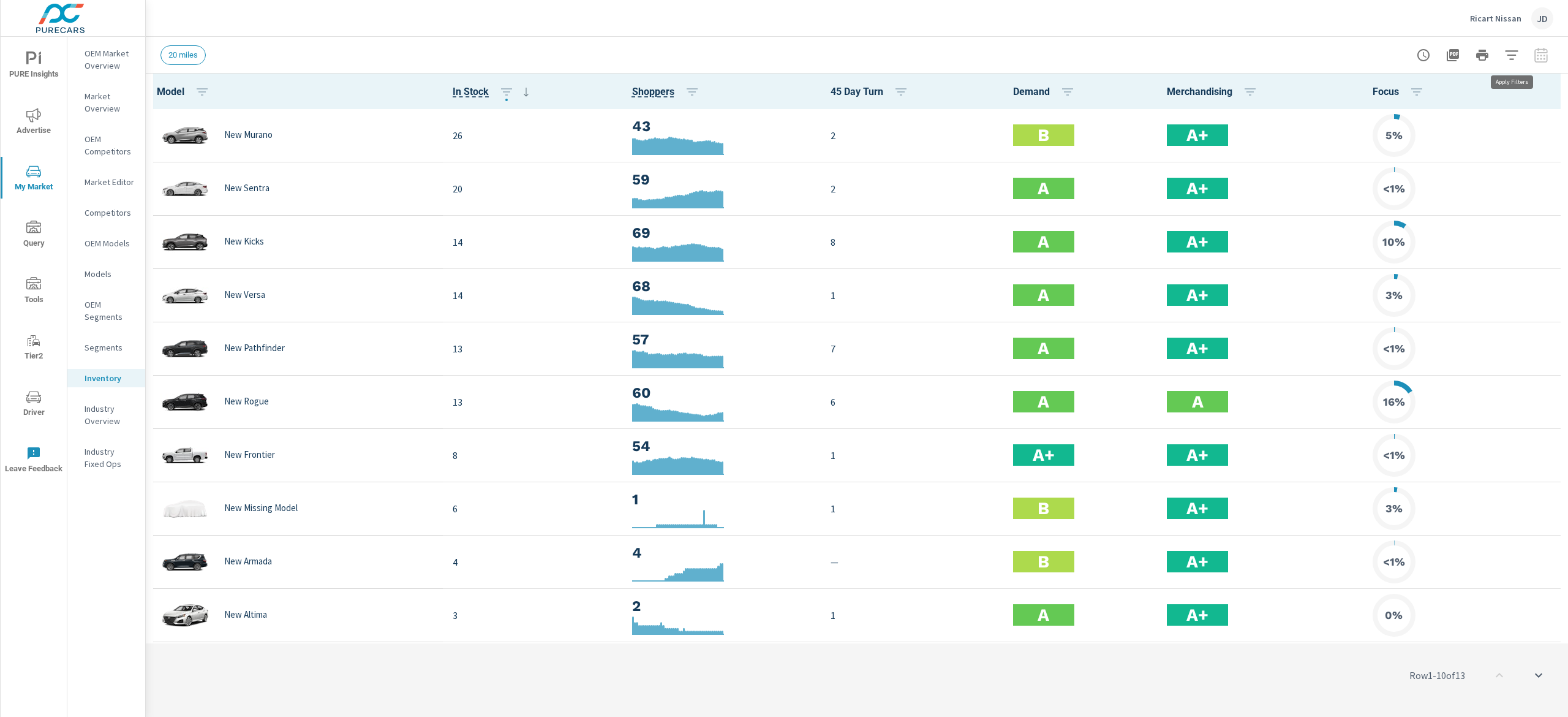
scroll to position [1, 0]
click at [1507, 57] on icon "button" at bounding box center [1512, 55] width 15 height 15
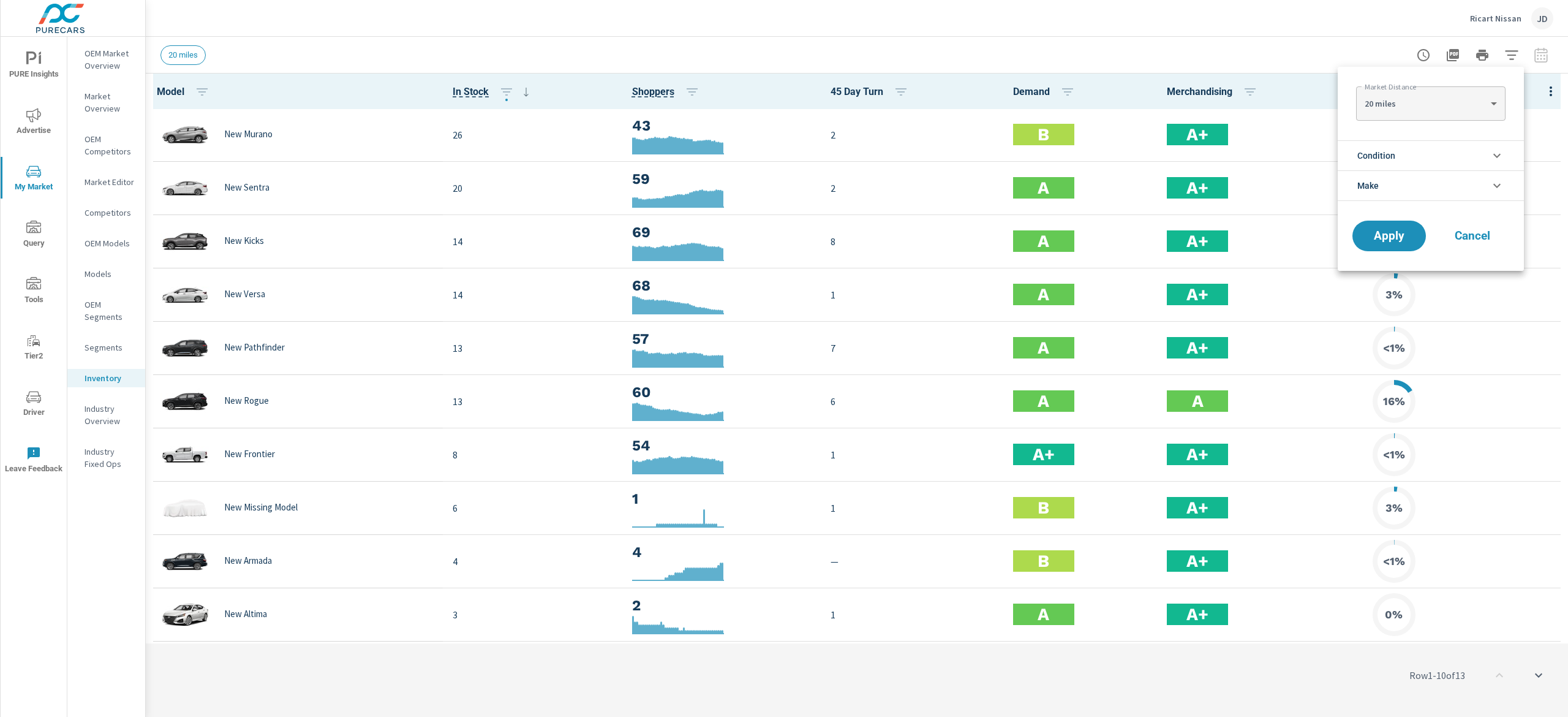
click at [1480, 153] on li "Condition" at bounding box center [1431, 155] width 186 height 30
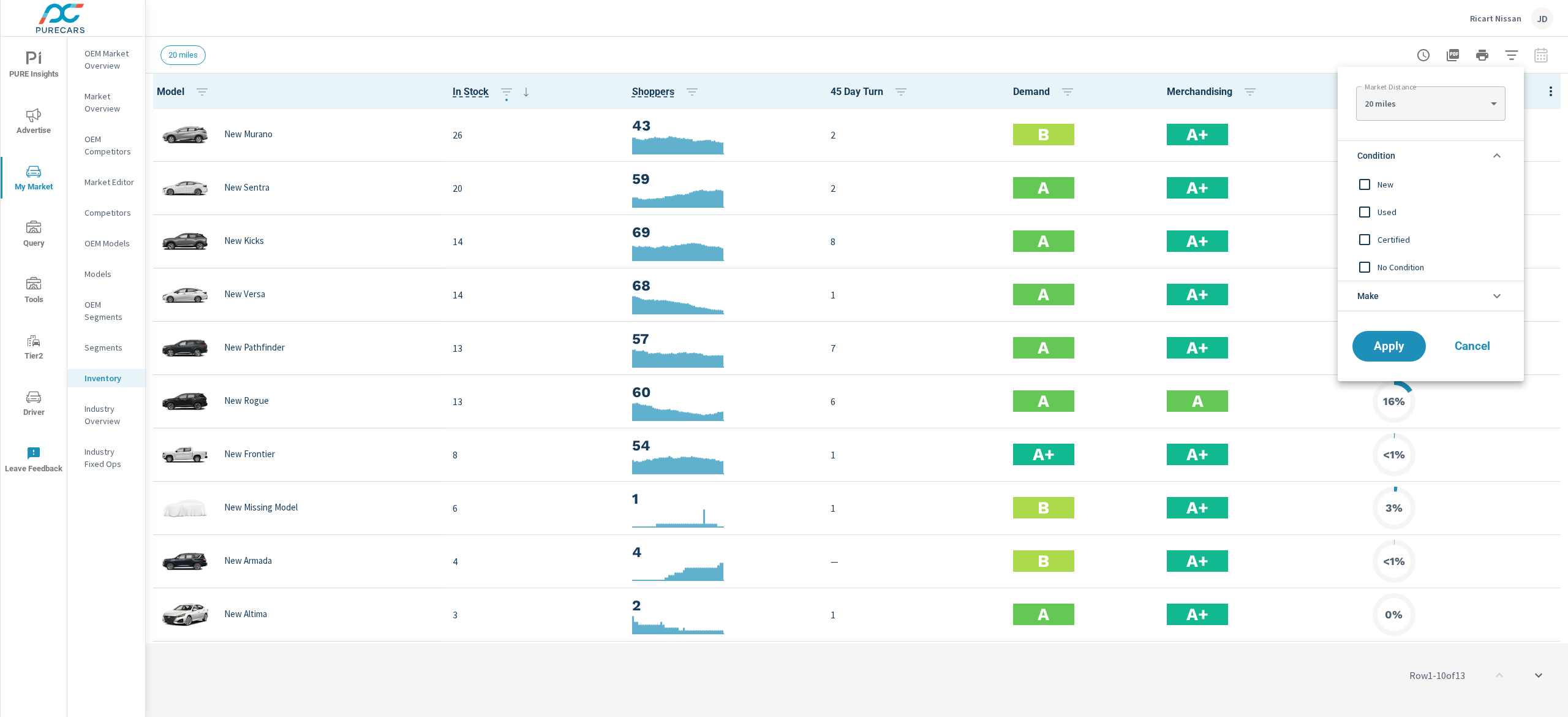
click at [1391, 187] on span "New" at bounding box center [1445, 185] width 134 height 15
click at [1384, 341] on span "Apply" at bounding box center [1389, 346] width 50 height 12
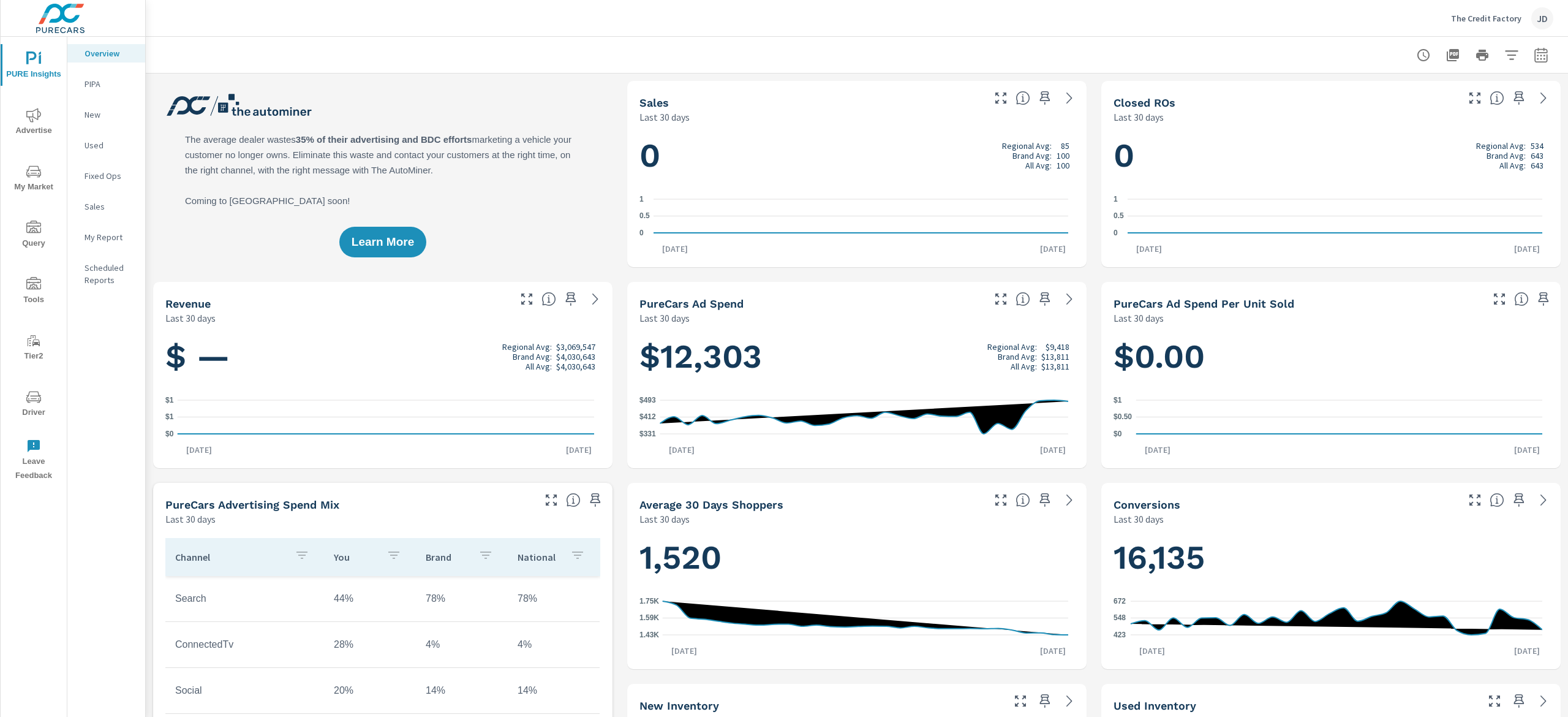
scroll to position [1, 0]
click at [28, 183] on span "My Market" at bounding box center [34, 179] width 58 height 30
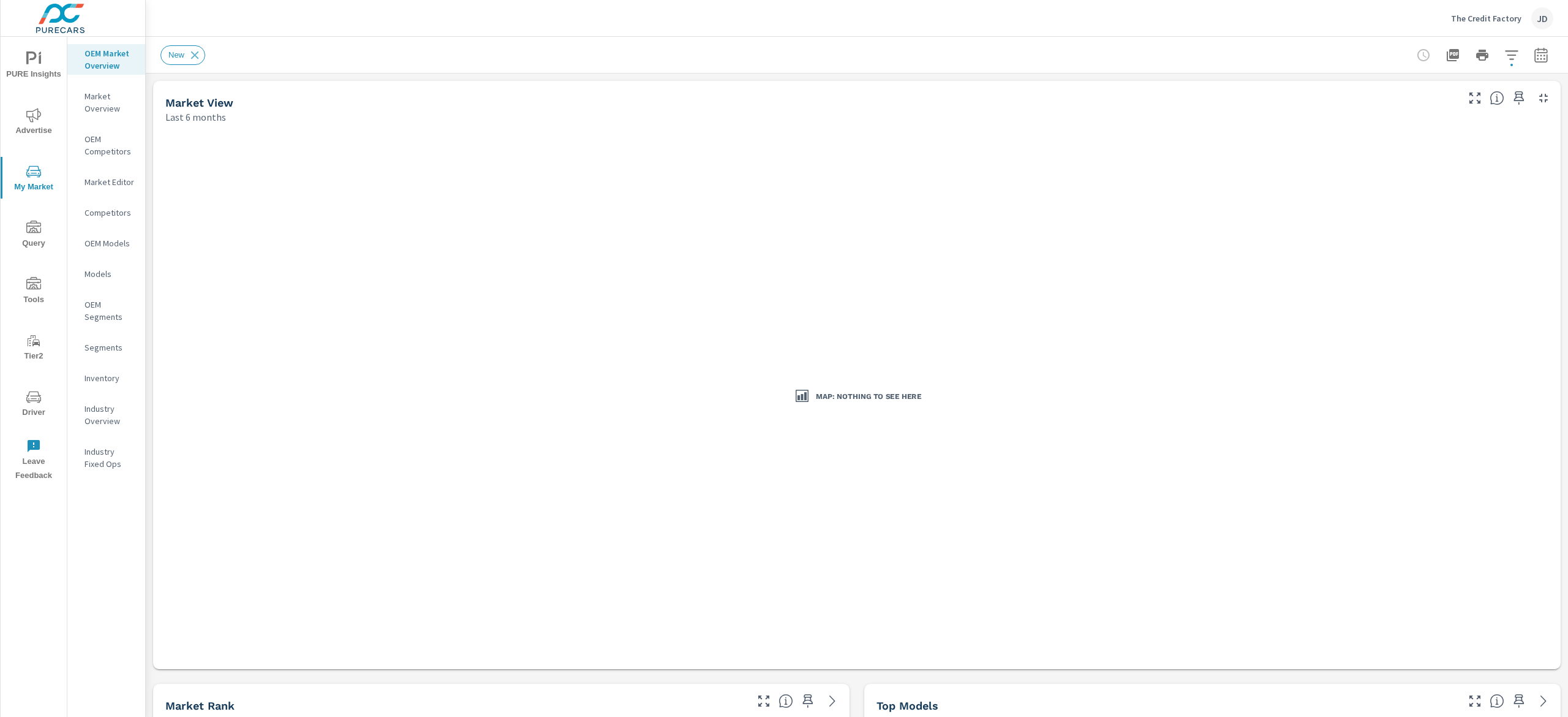
click at [40, 125] on span "Advertise" at bounding box center [34, 122] width 58 height 30
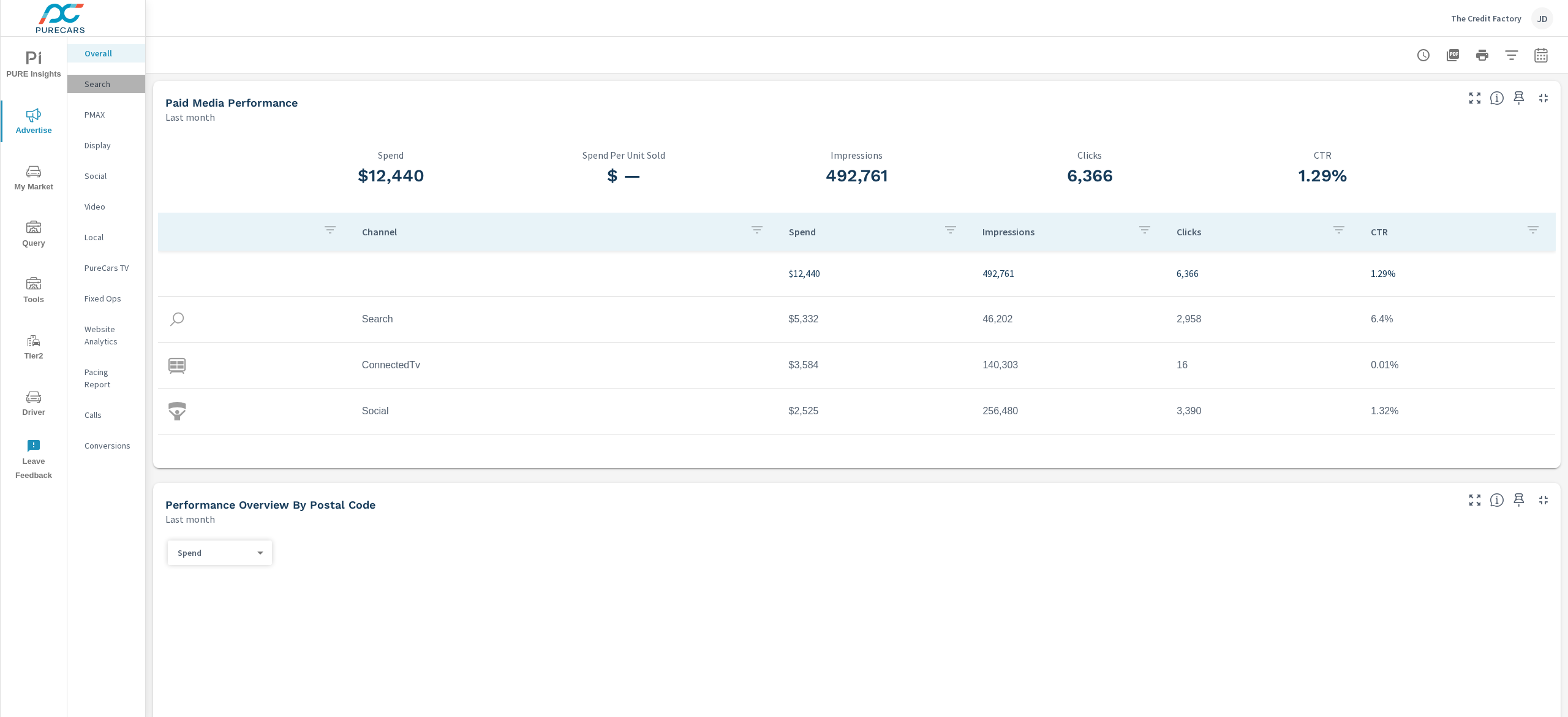
click at [97, 90] on p "Search" at bounding box center [110, 83] width 51 height 12
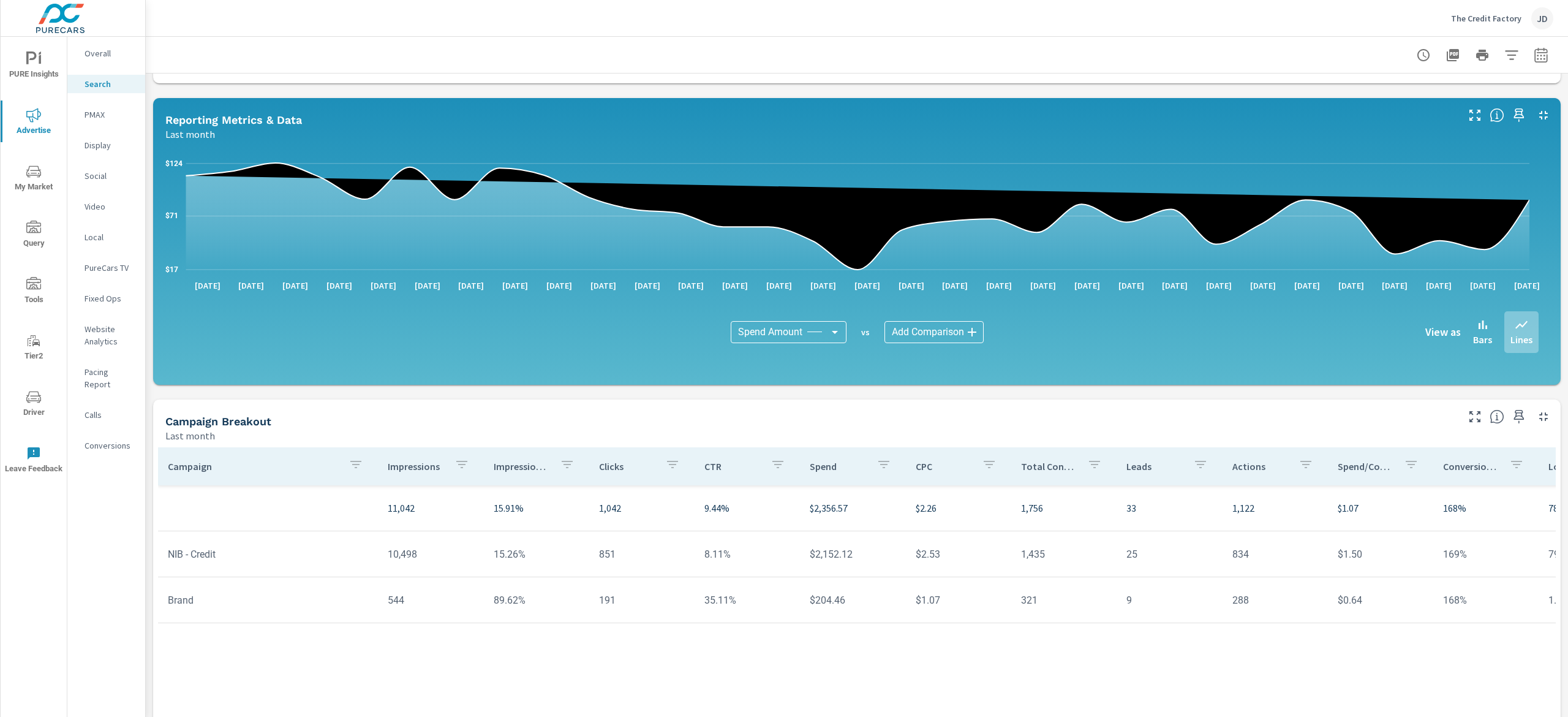
scroll to position [662, 0]
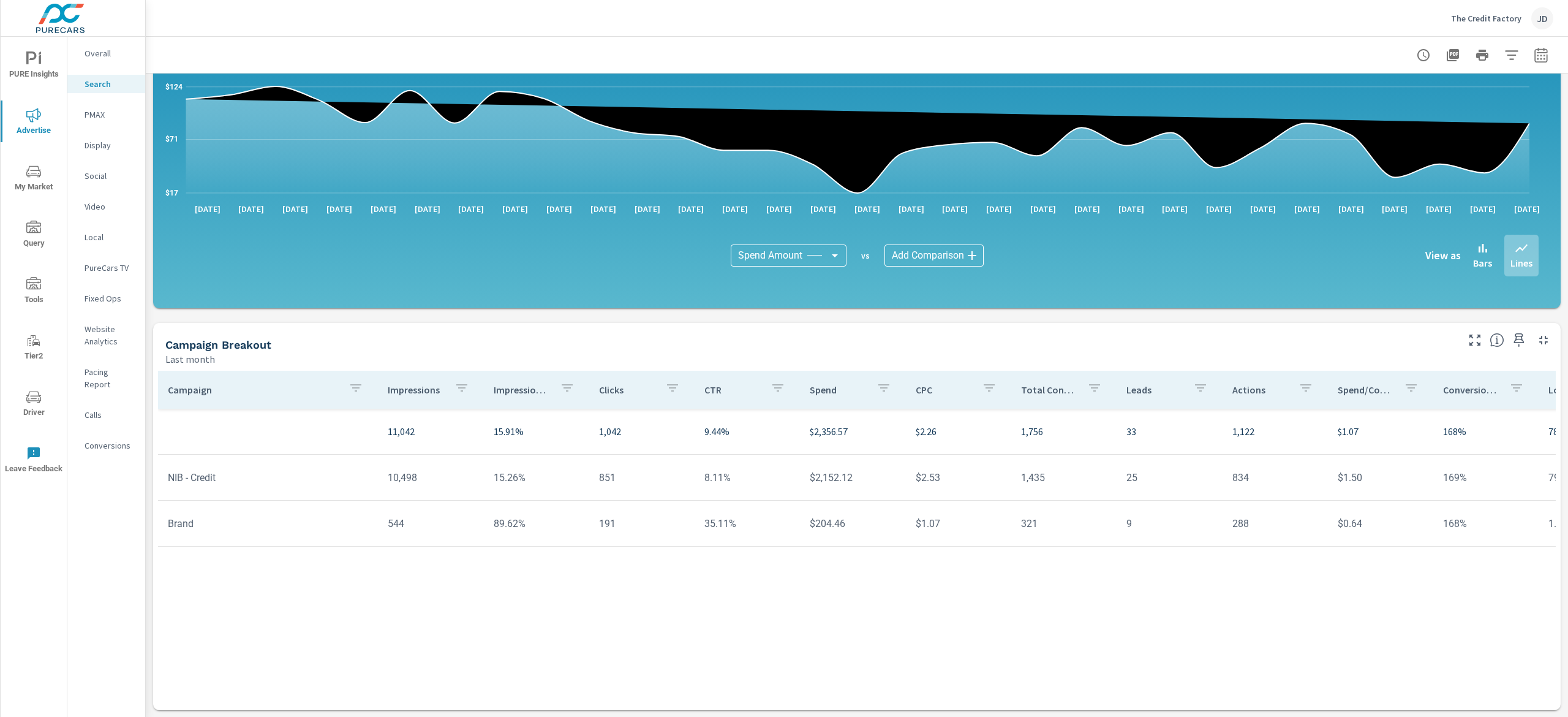
click at [660, 616] on div "Campaign Impressions Impression Share Clicks CTR Spend CPC Total Conversions Le…" at bounding box center [857, 529] width 1398 height 316
click at [104, 168] on div "Social" at bounding box center [106, 175] width 78 height 18
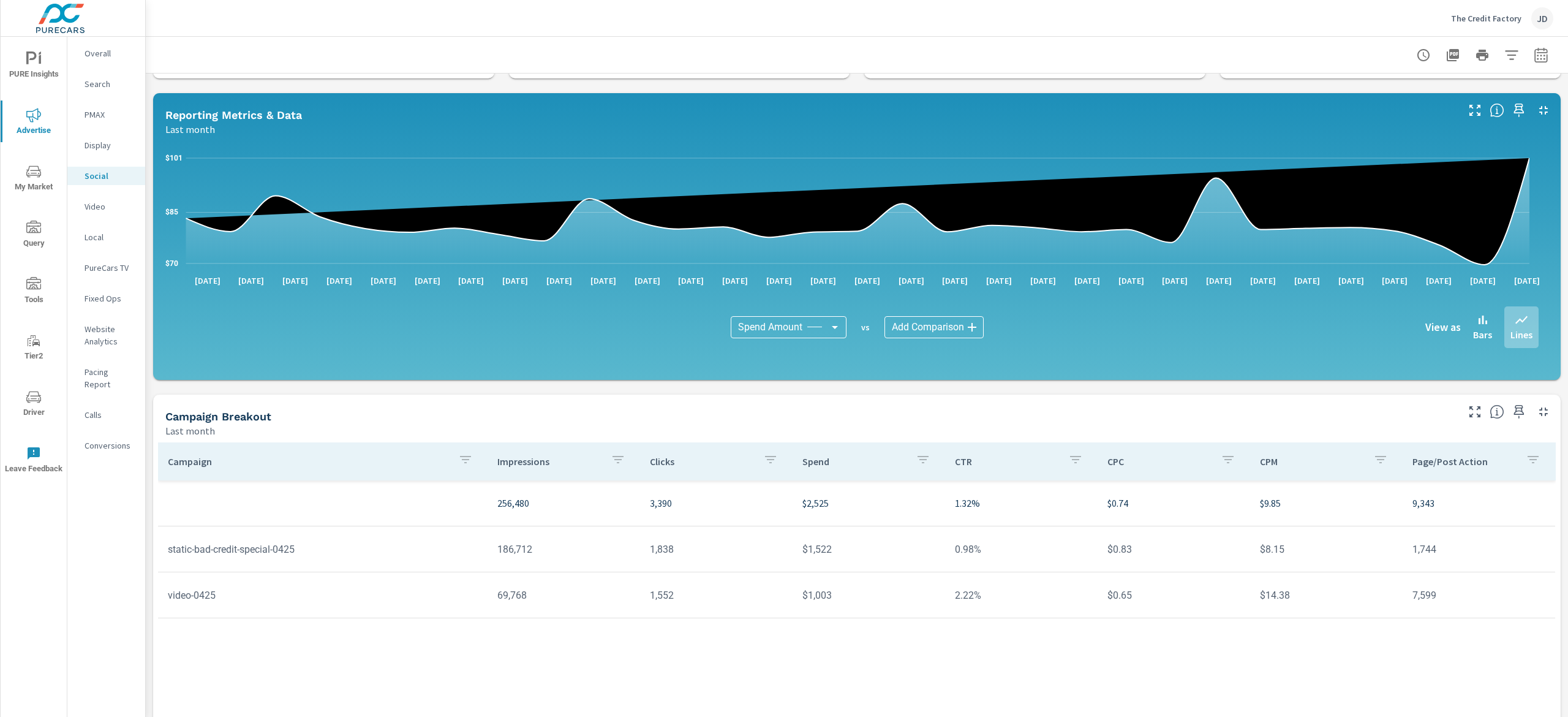
scroll to position [122, 0]
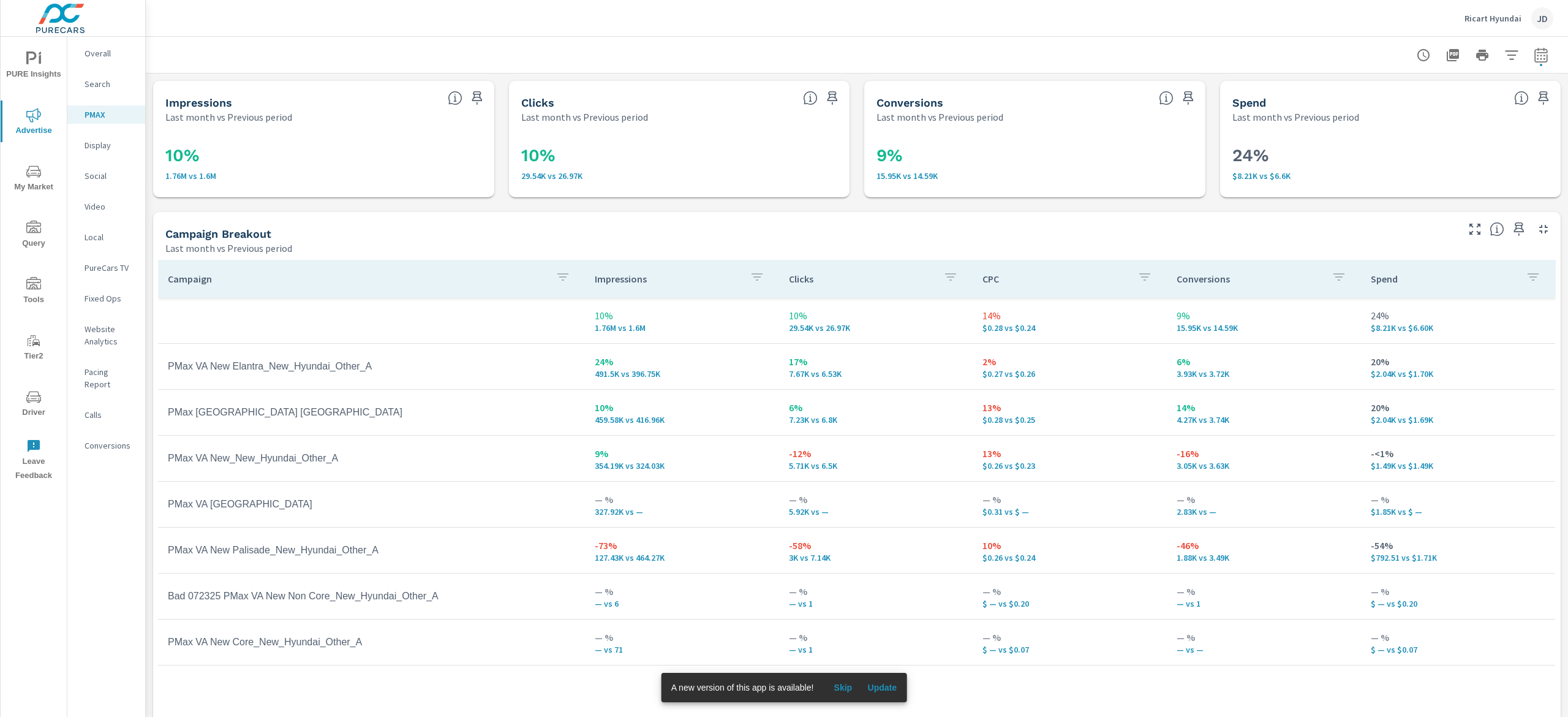
click at [107, 437] on div "Conversions" at bounding box center [106, 446] width 78 height 18
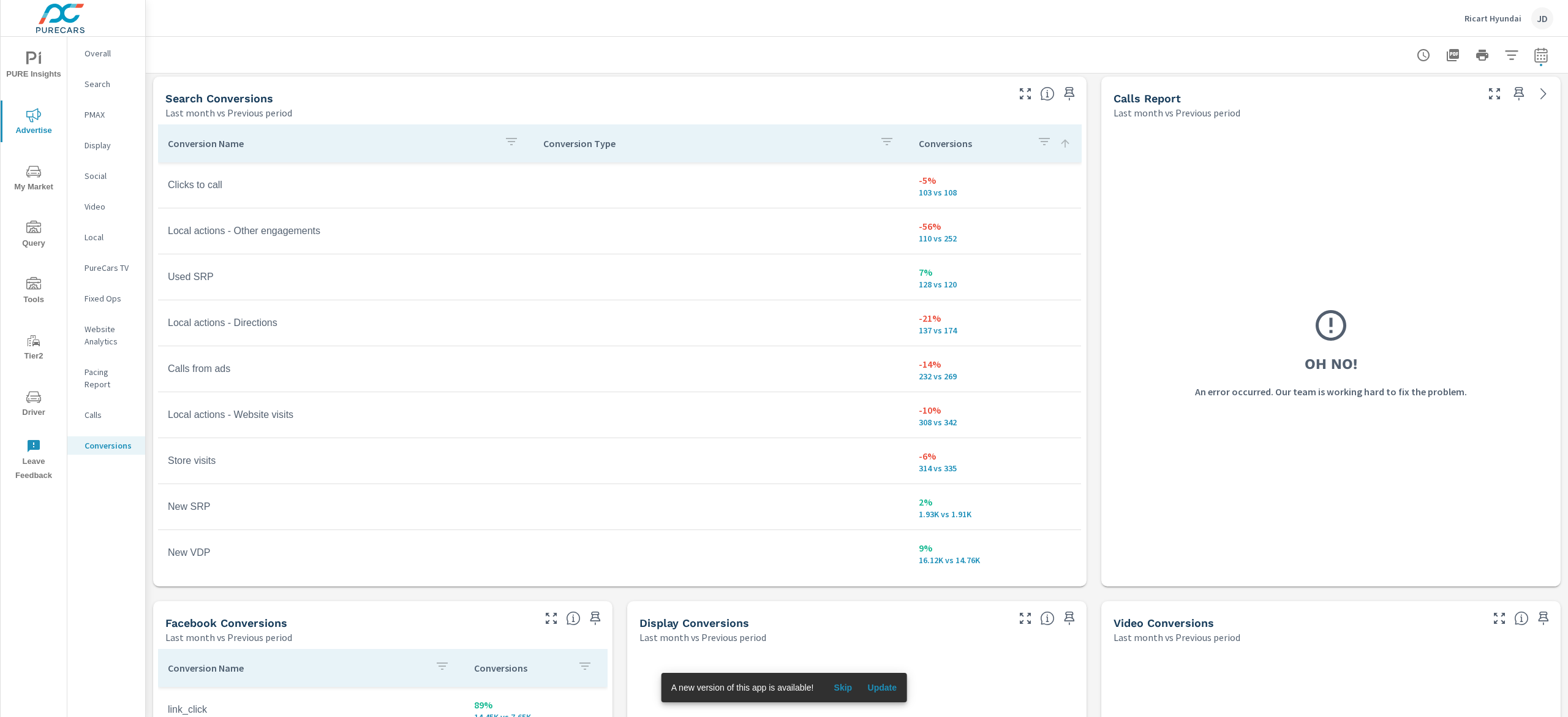
scroll to position [627, 0]
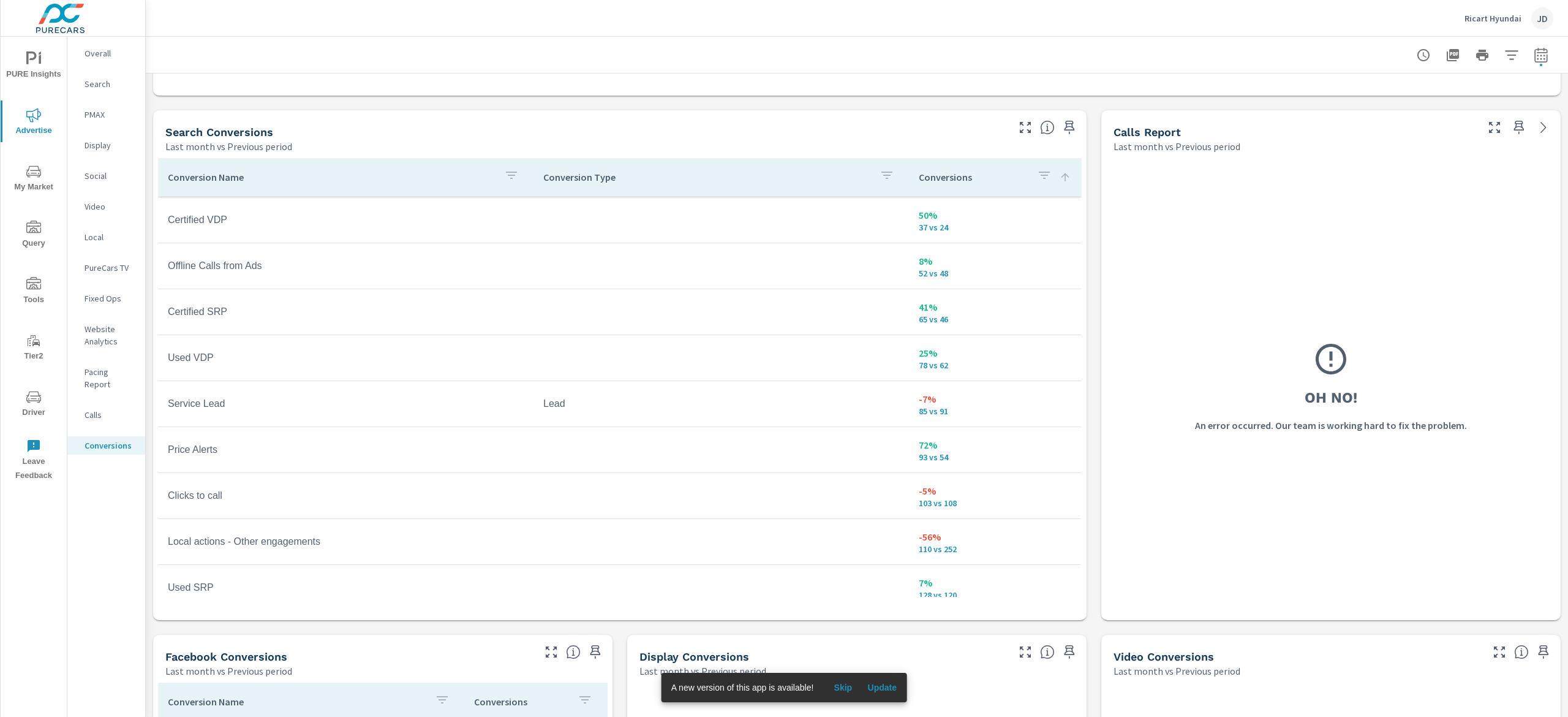
scroll to position [96, 0]
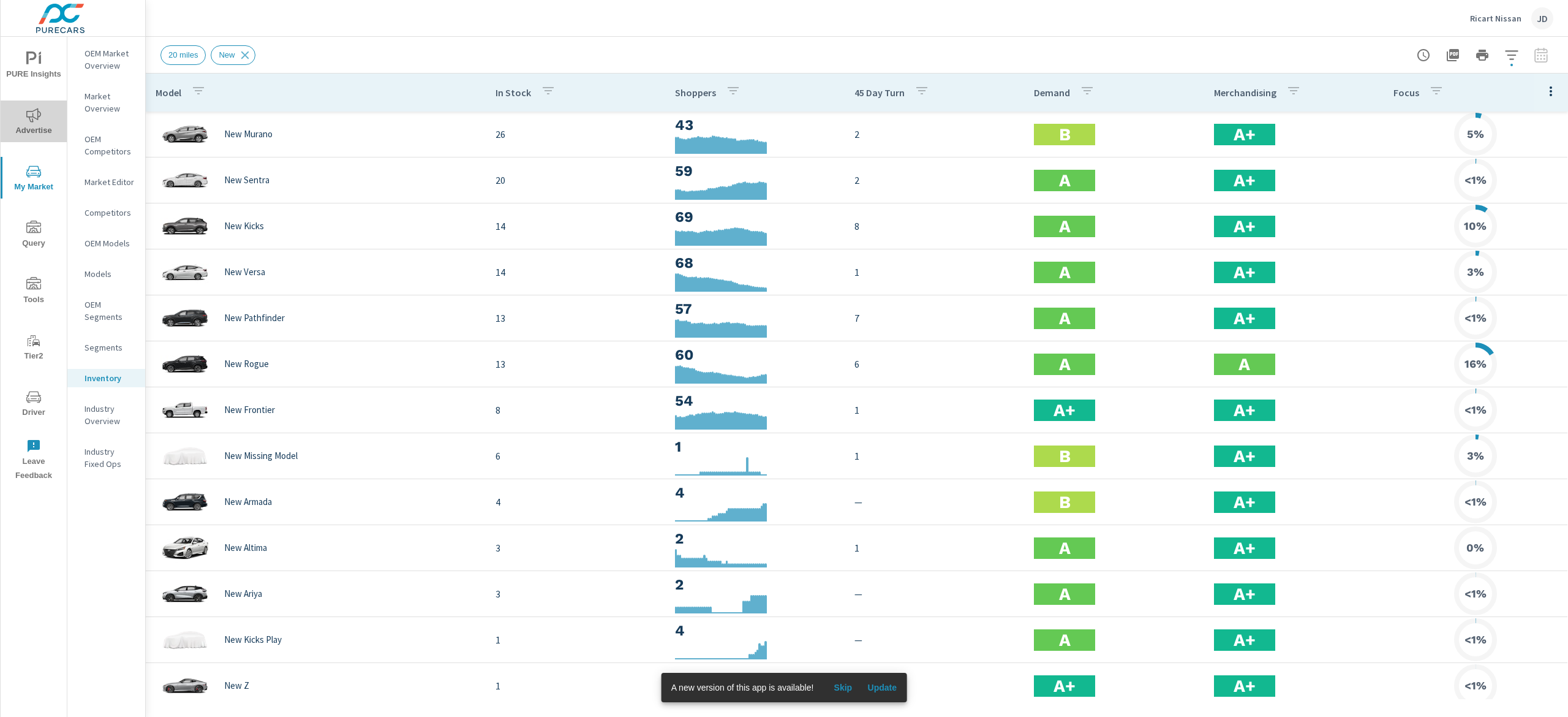
click at [38, 127] on span "Advertise" at bounding box center [34, 122] width 58 height 30
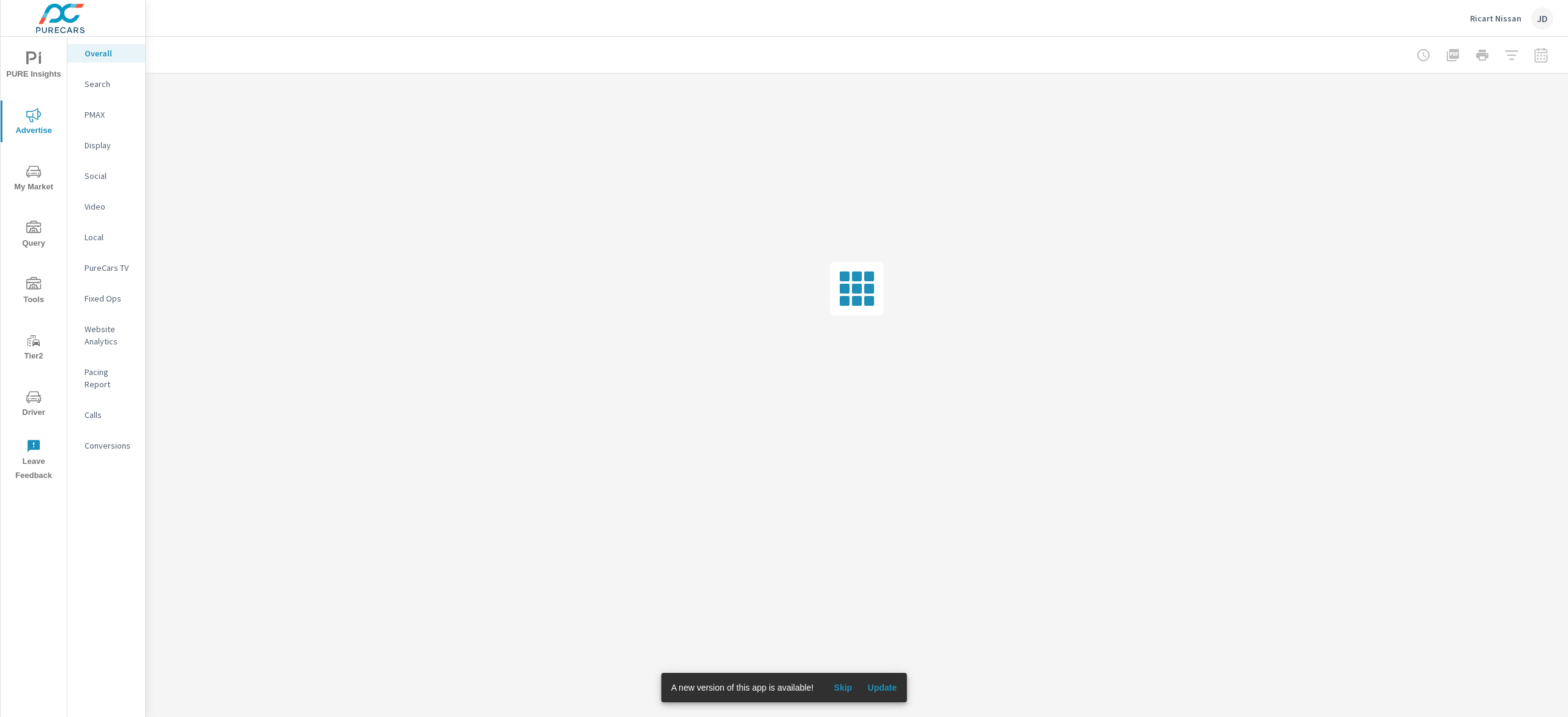
click at [111, 439] on p "Conversions" at bounding box center [110, 445] width 51 height 12
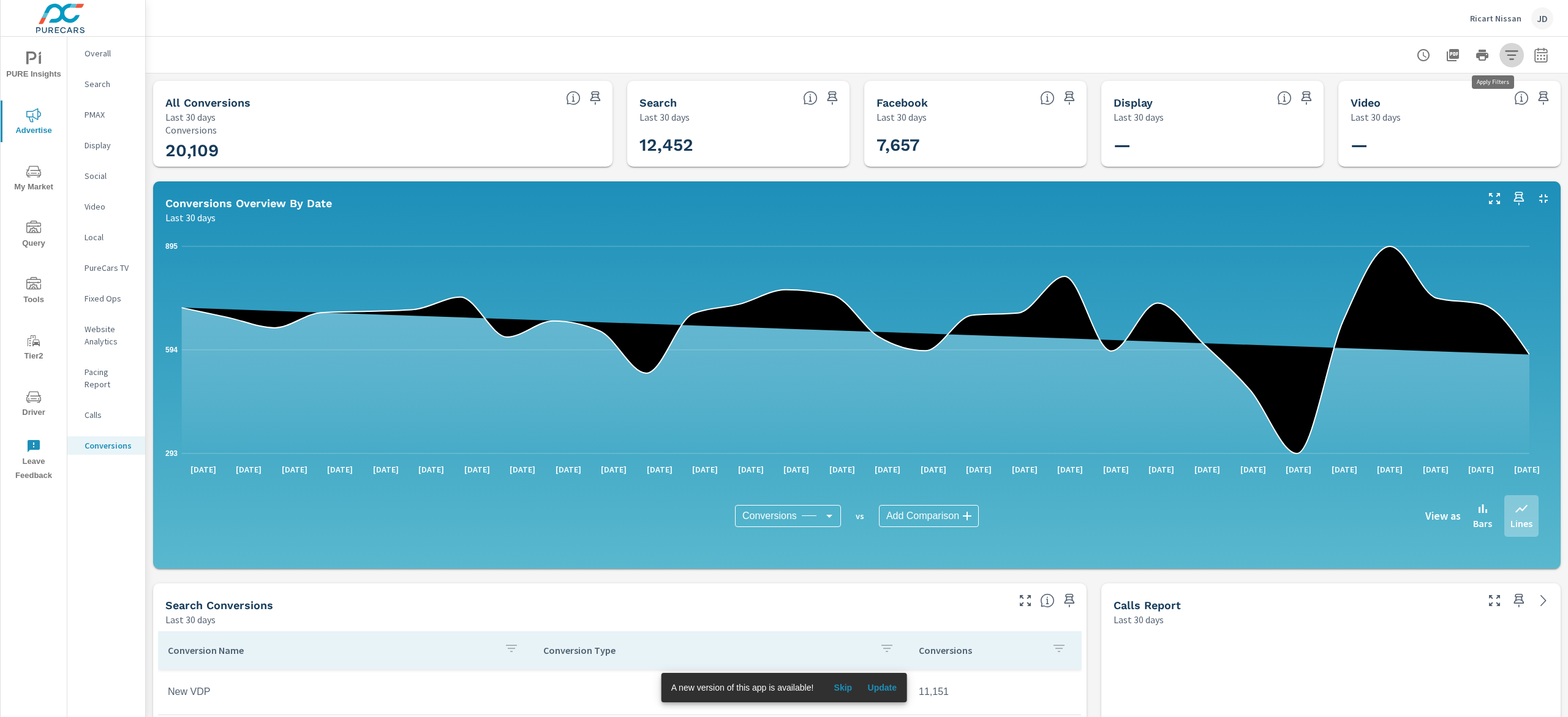
click at [1505, 47] on icon "button" at bounding box center [1512, 55] width 15 height 15
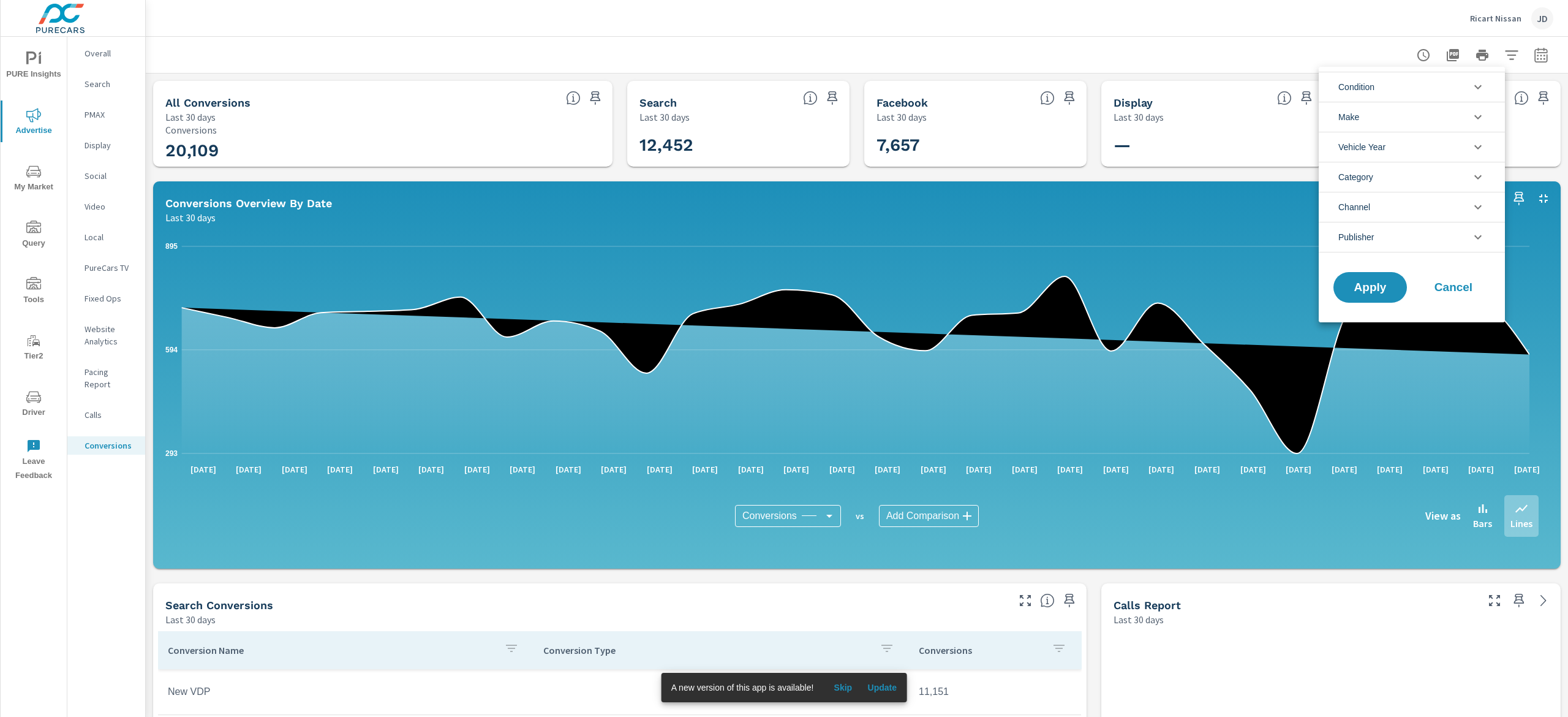
click at [1527, 55] on div at bounding box center [784, 358] width 1568 height 717
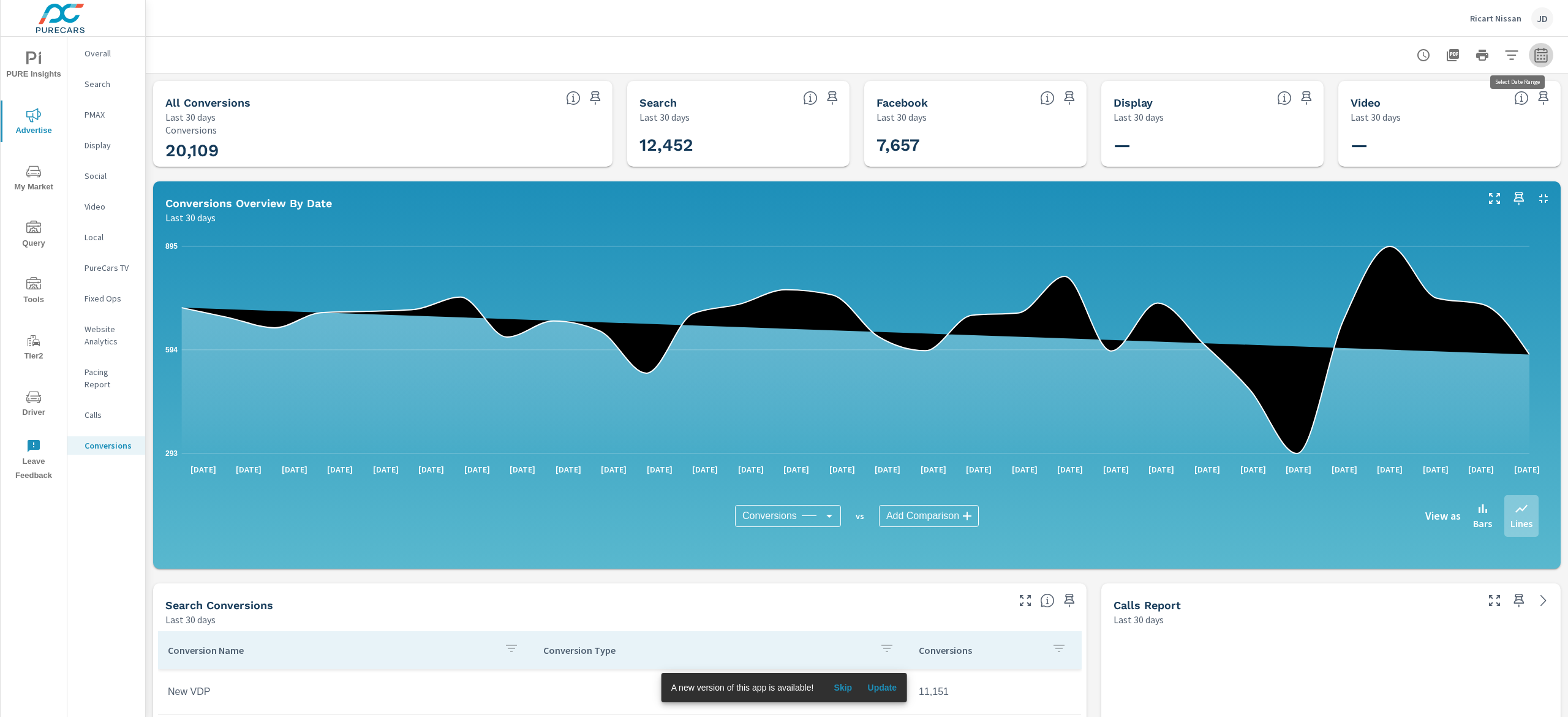
click at [1529, 46] on button "button" at bounding box center [1541, 55] width 25 height 25
select select "Last 30 days"
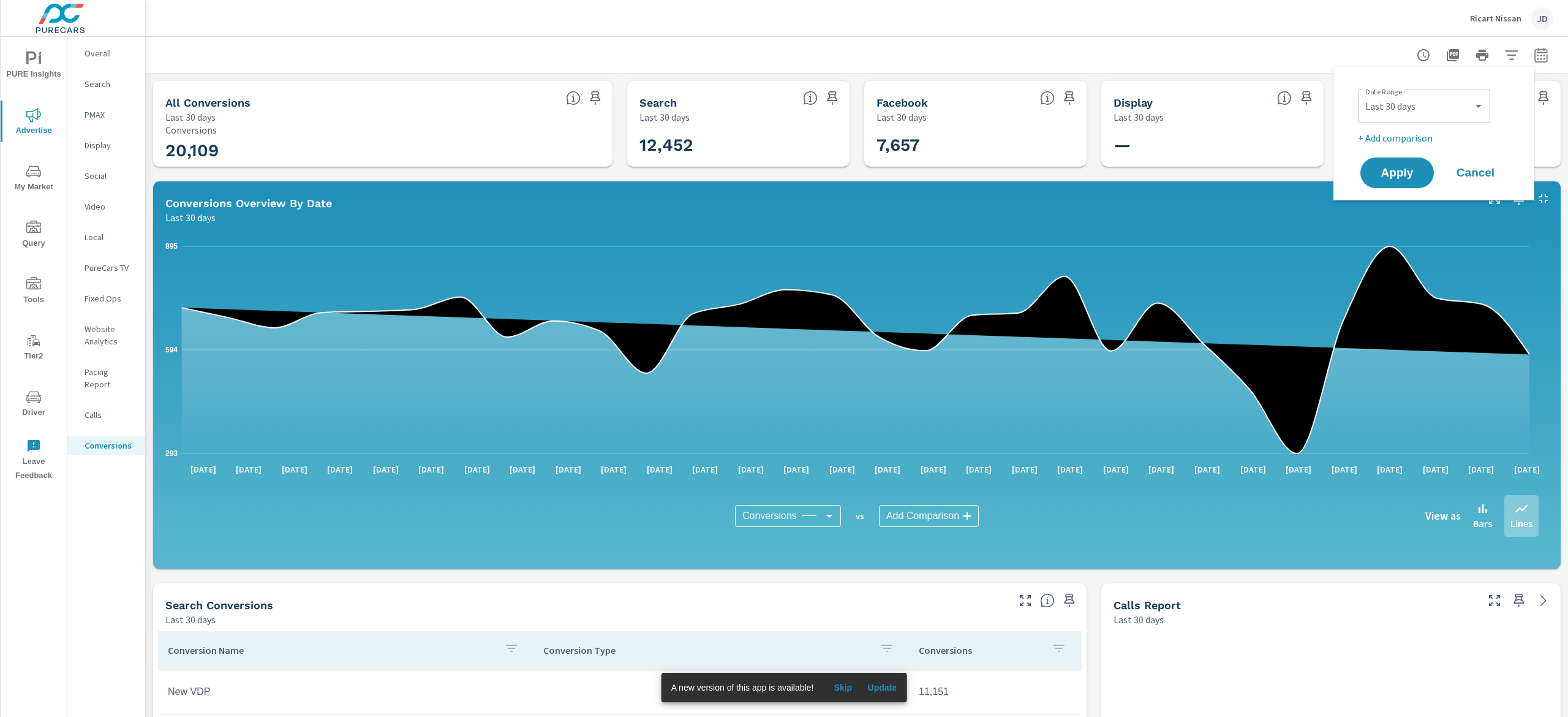
click at [1416, 137] on p "+ Add comparison" at bounding box center [1436, 138] width 157 height 15
select select "Previous period"
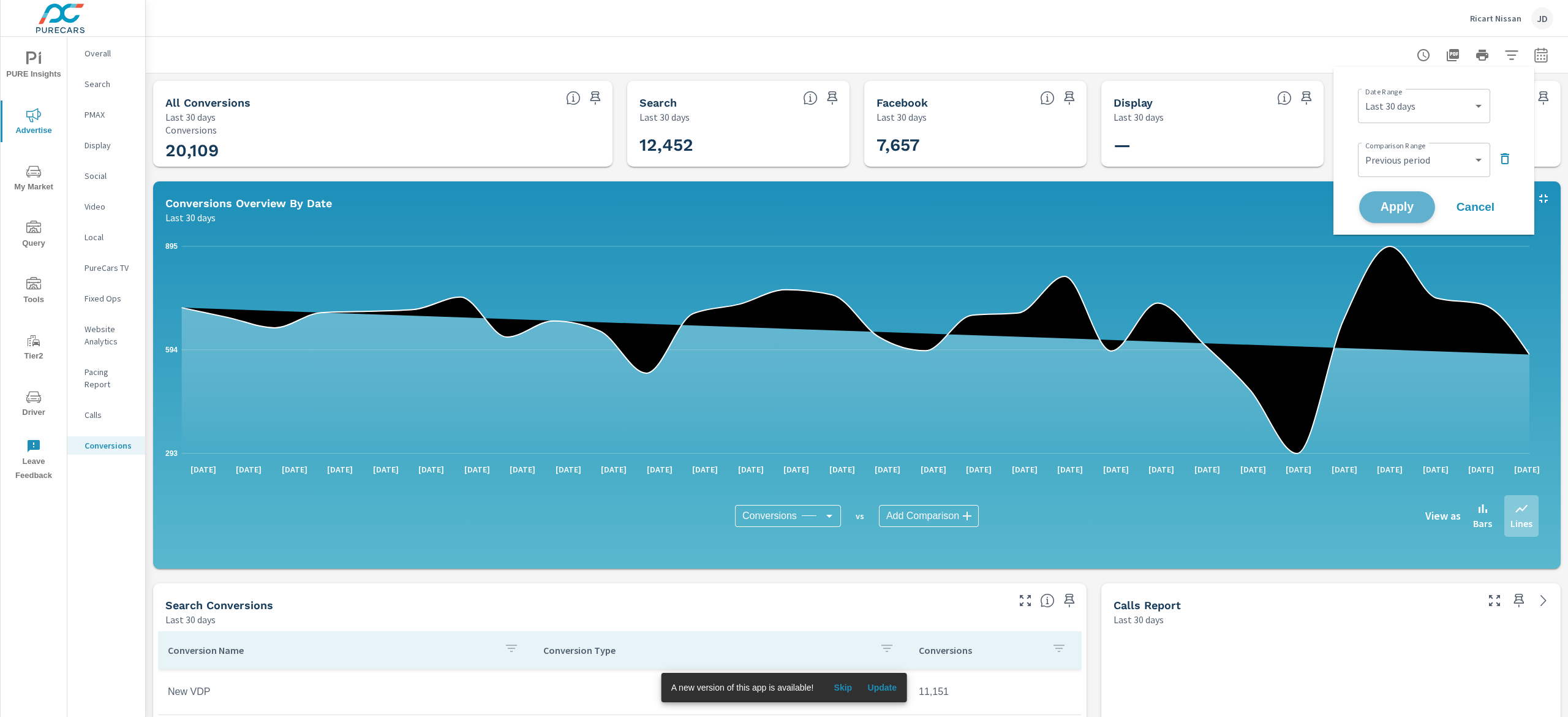
click at [1403, 202] on span "Apply" at bounding box center [1397, 207] width 50 height 12
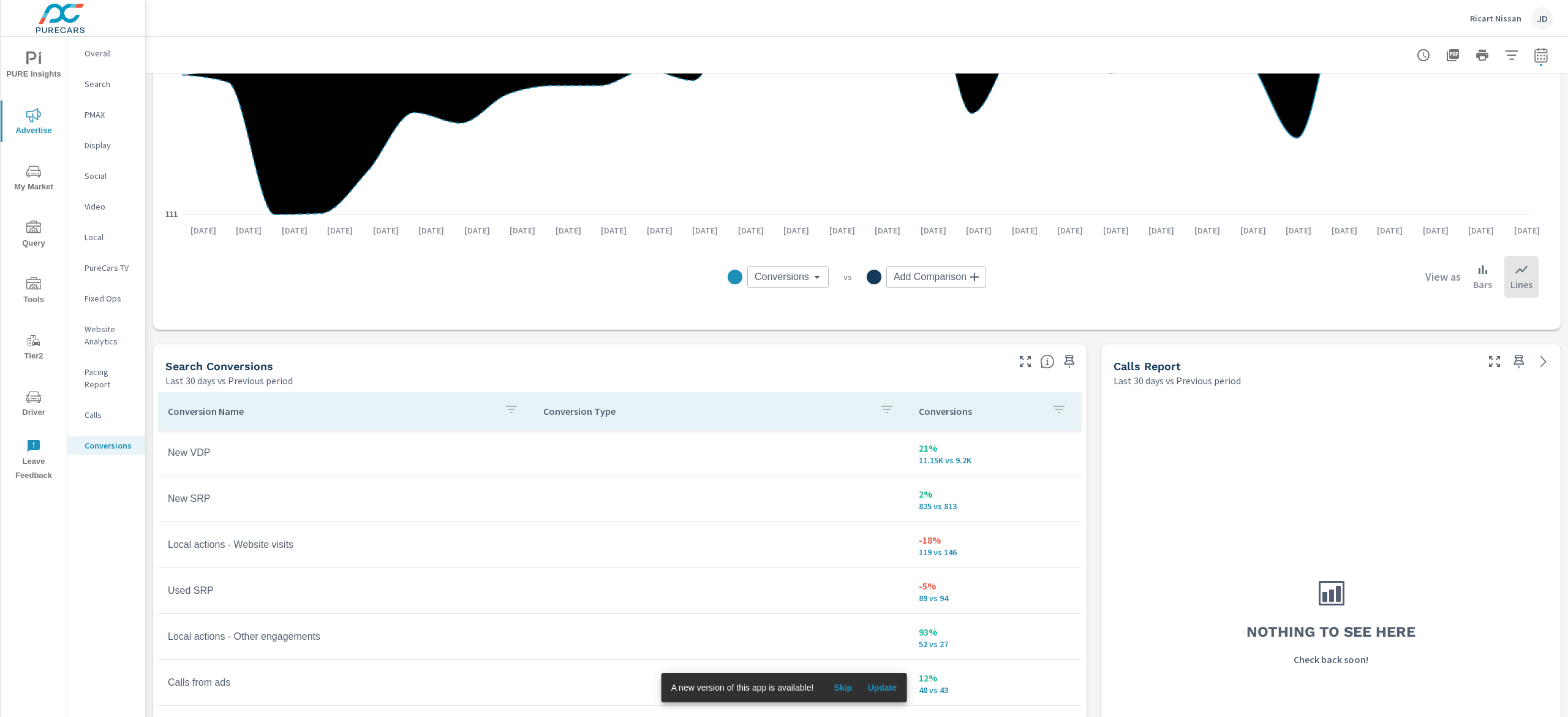
scroll to position [593, 0]
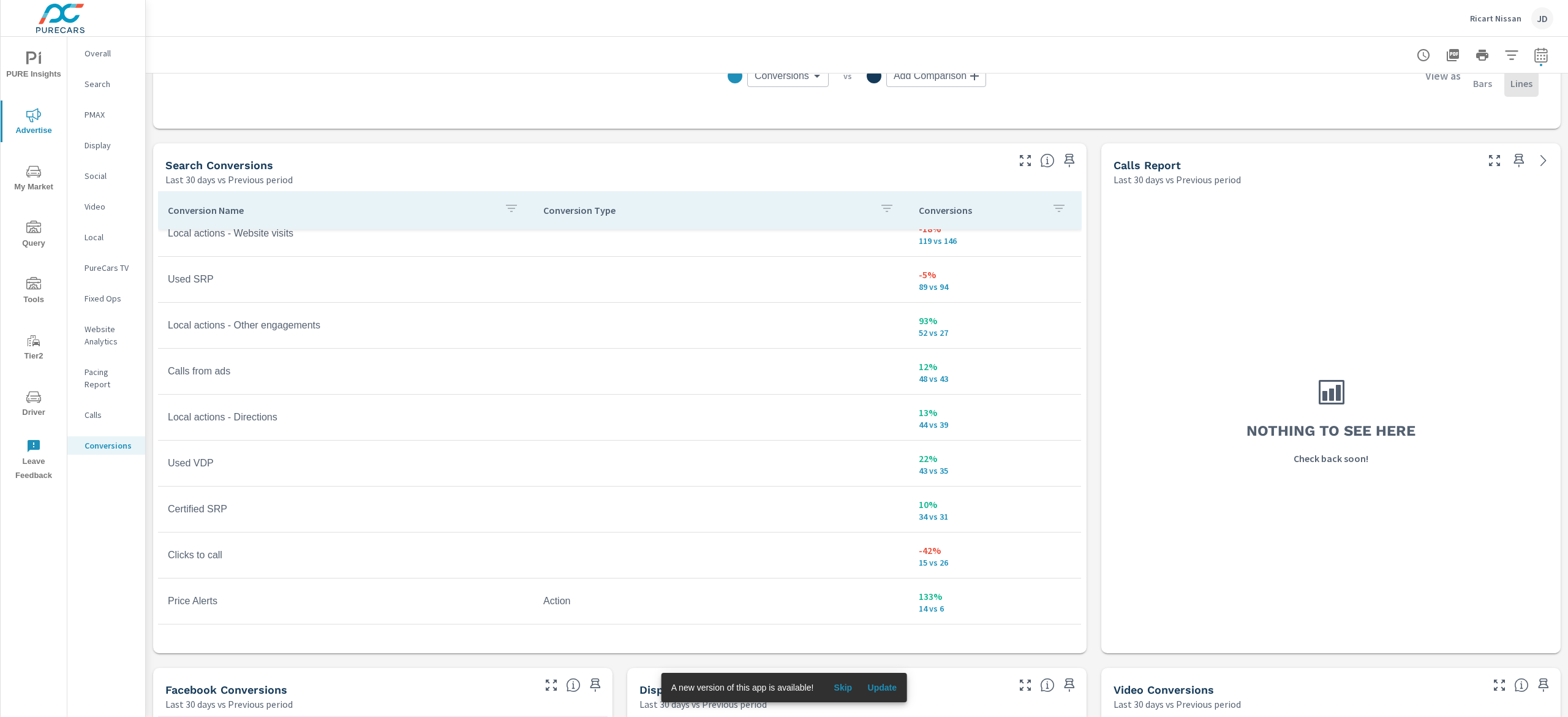
scroll to position [142, 0]
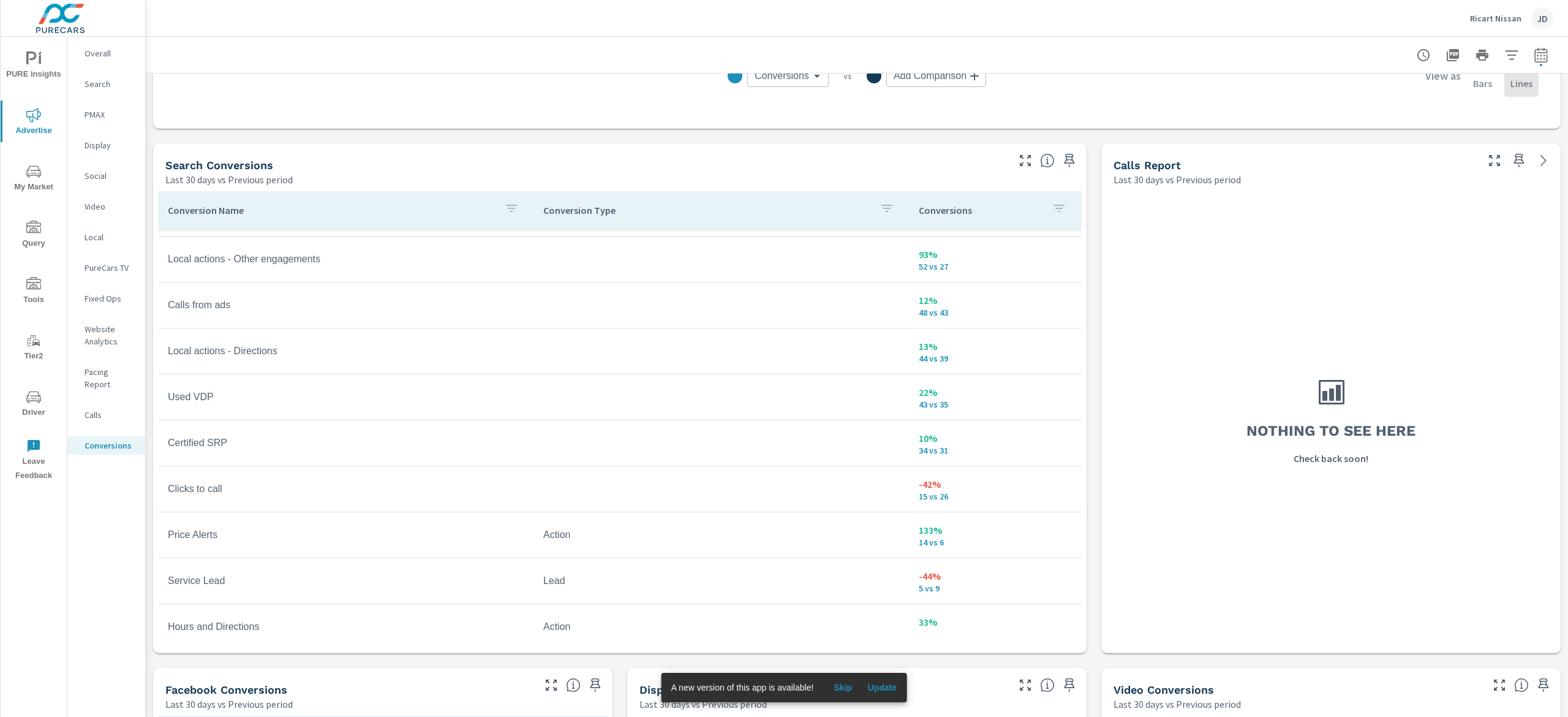
scroll to position [190, 0]
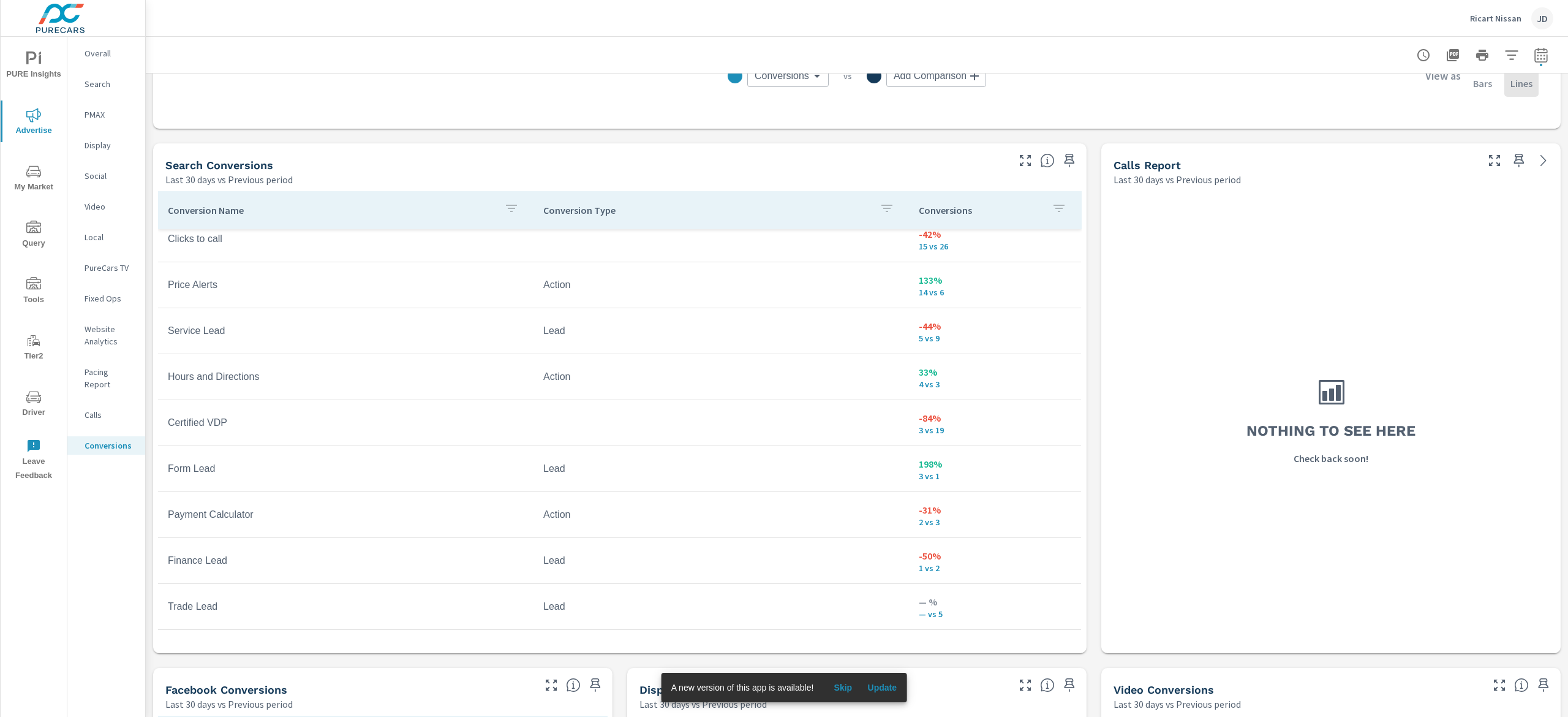
scroll to position [427, 0]
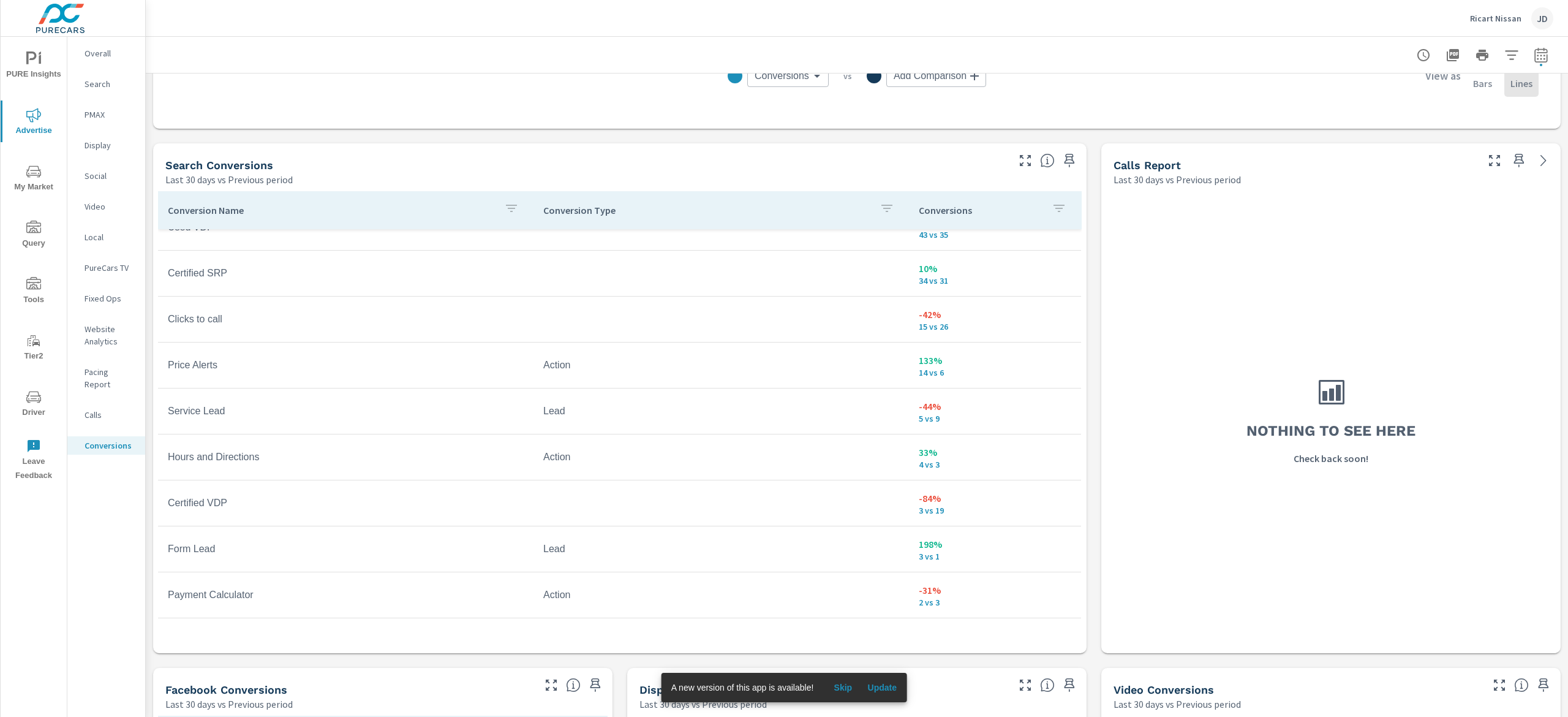
scroll to position [331, 0]
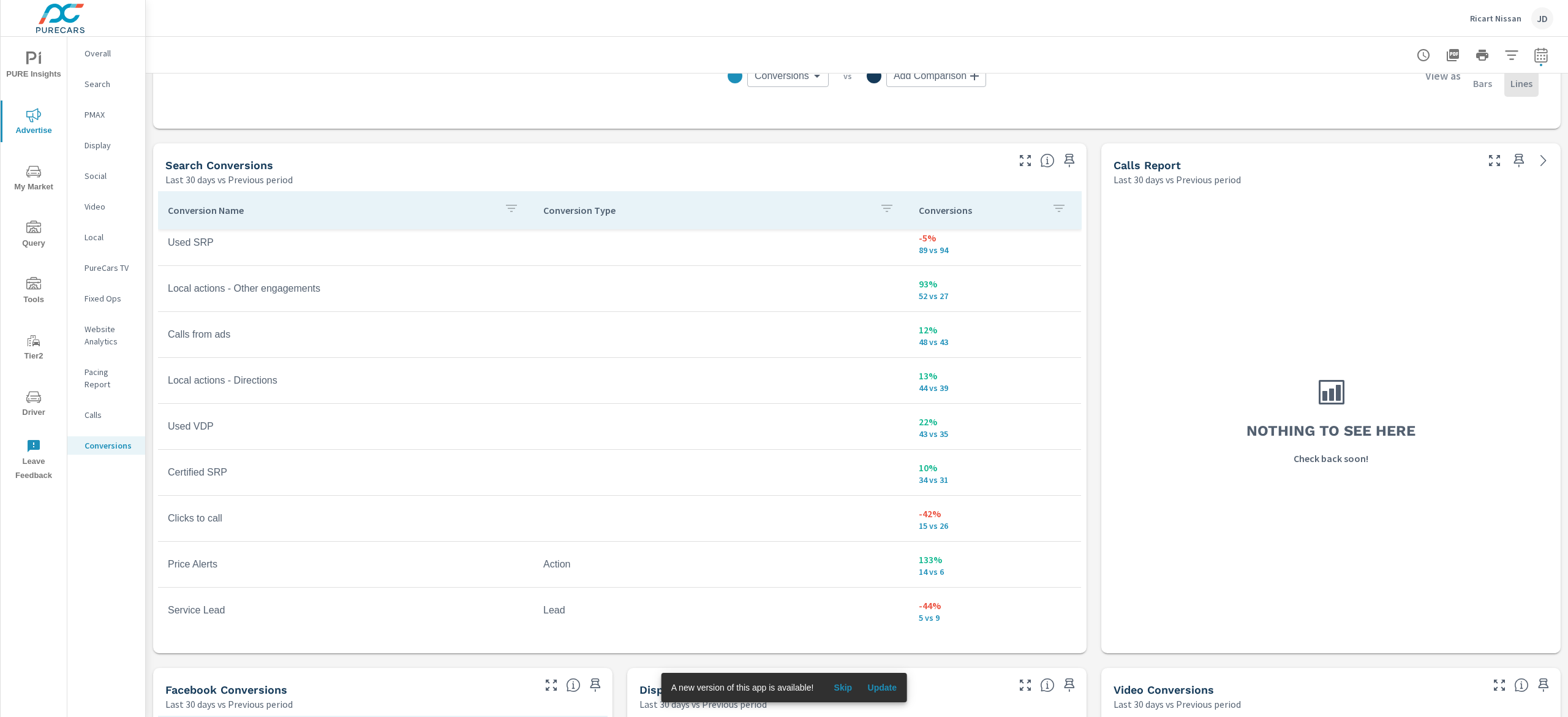
scroll to position [105, 0]
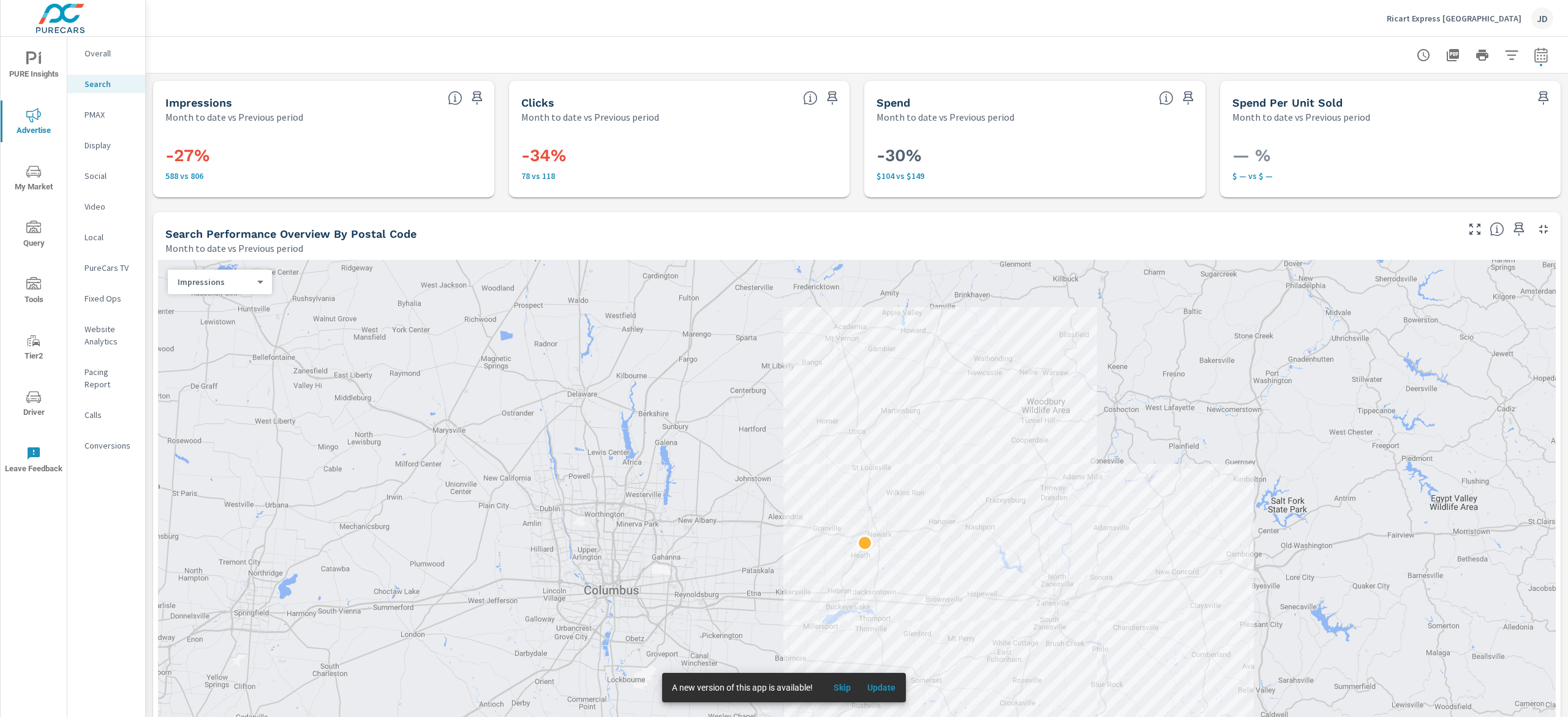
click at [29, 53] on icon "nav menu" at bounding box center [34, 58] width 15 height 15
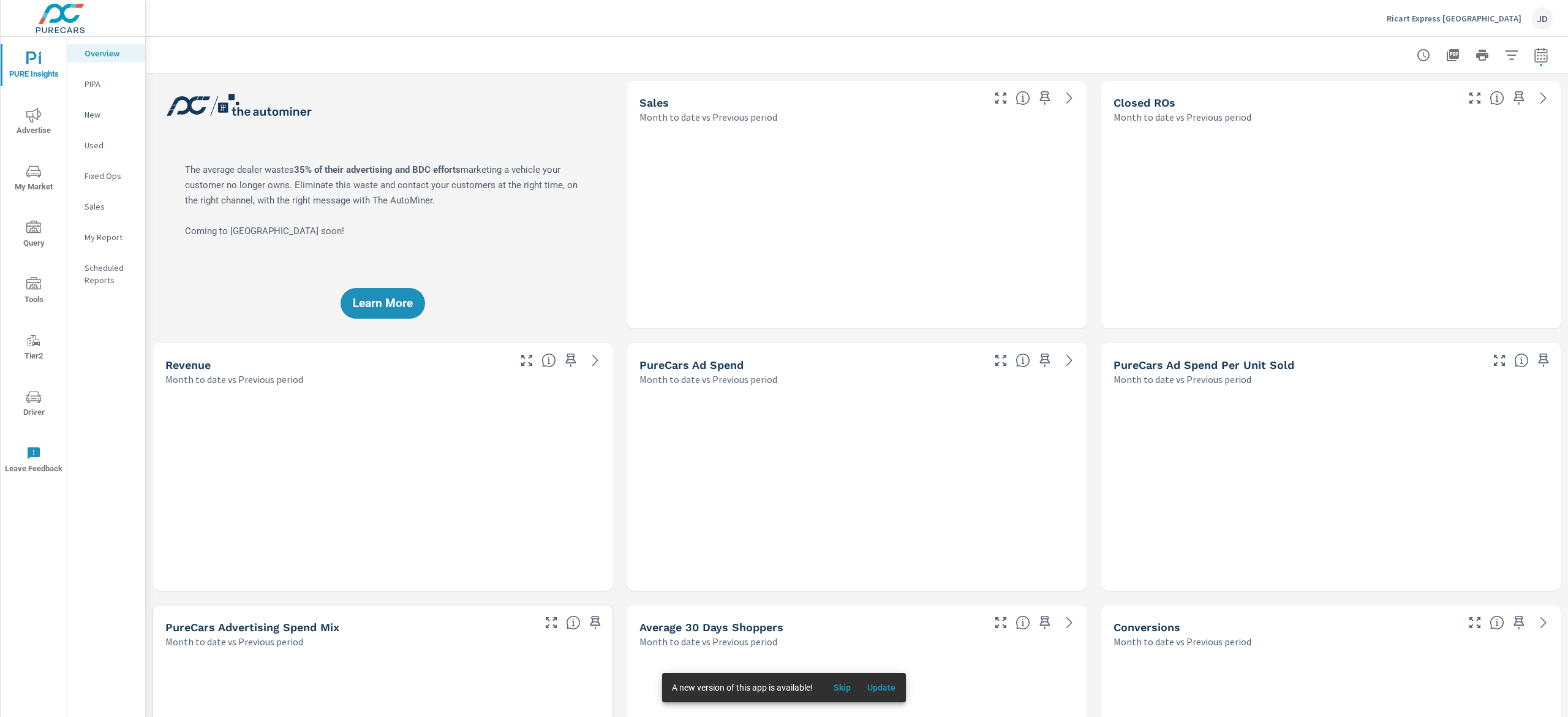
click at [89, 151] on p "Used" at bounding box center [110, 144] width 51 height 12
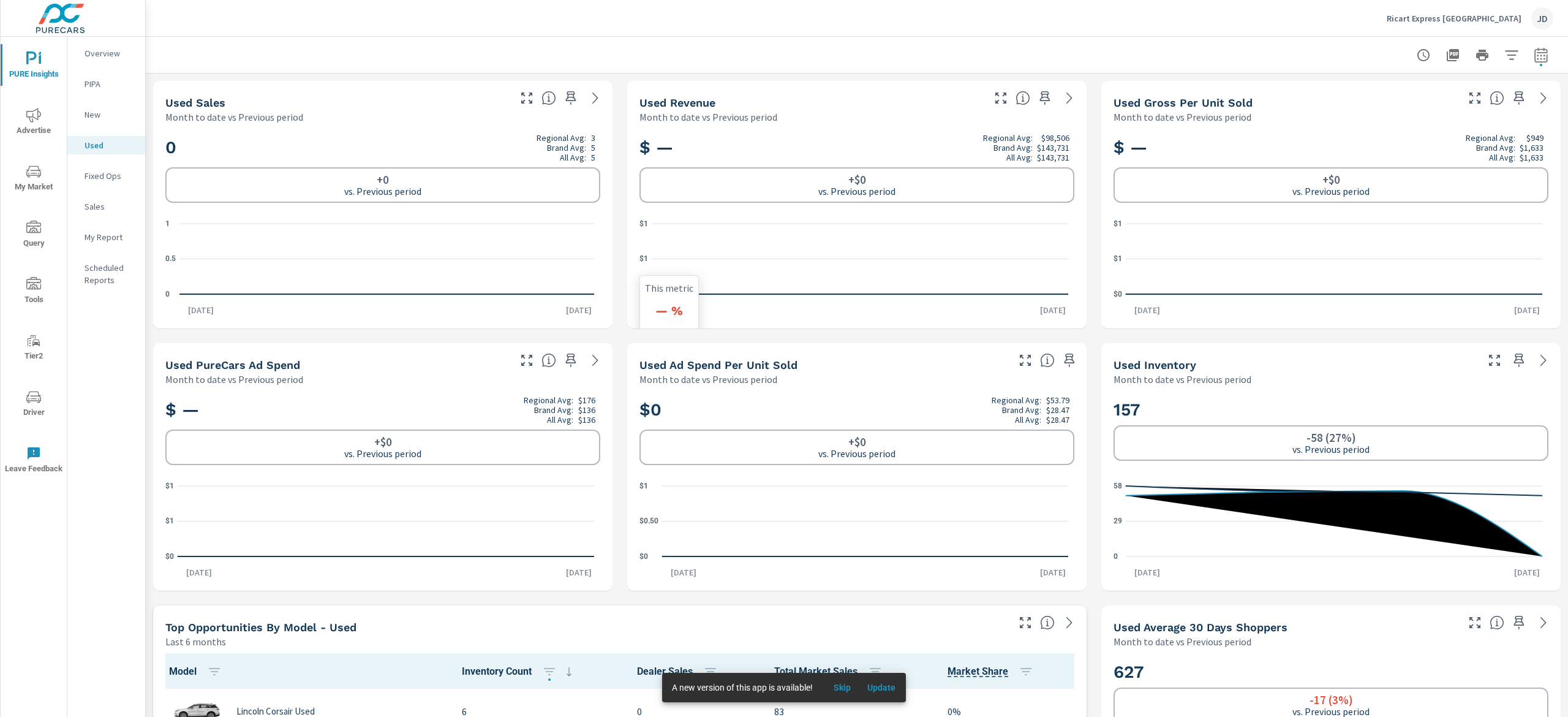
scroll to position [245, 0]
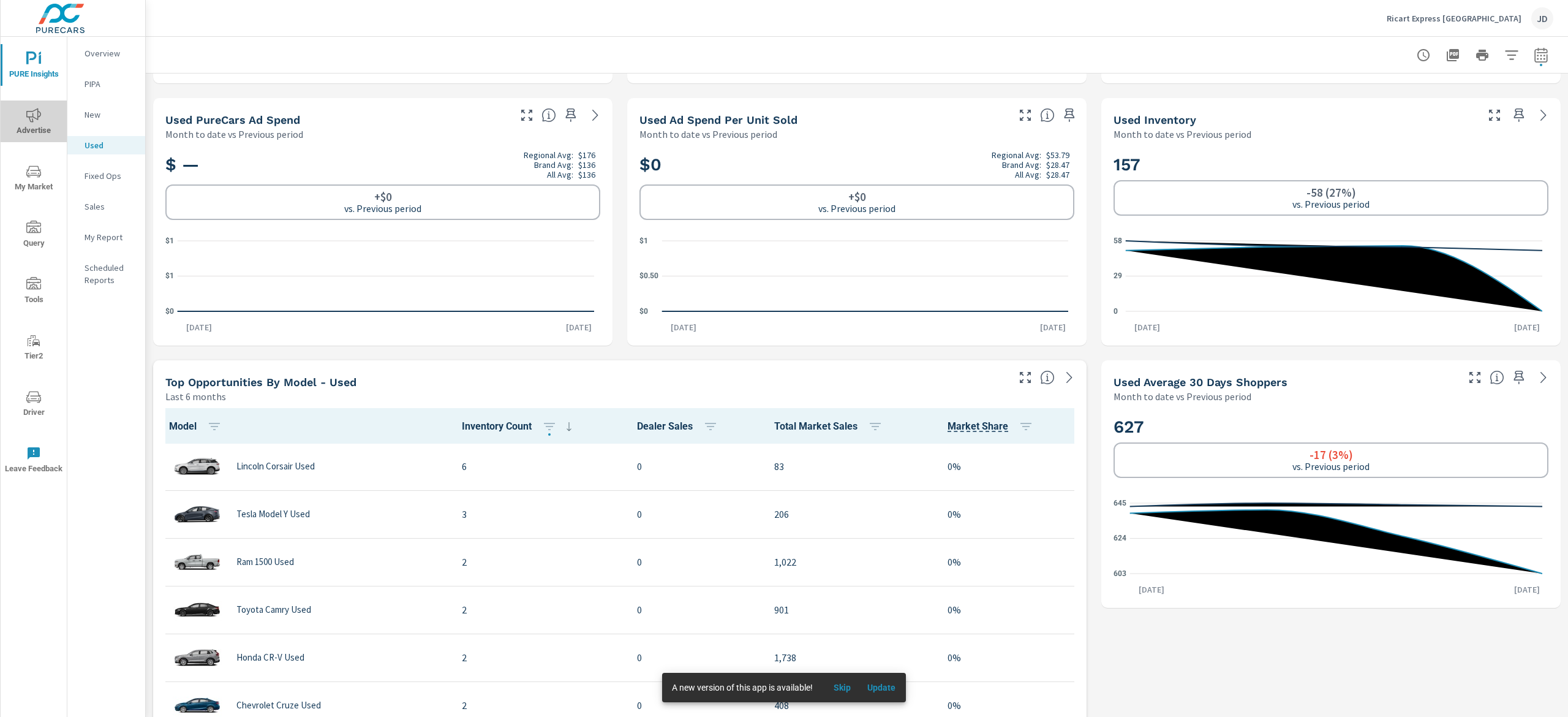
click at [42, 128] on span "Advertise" at bounding box center [34, 122] width 58 height 30
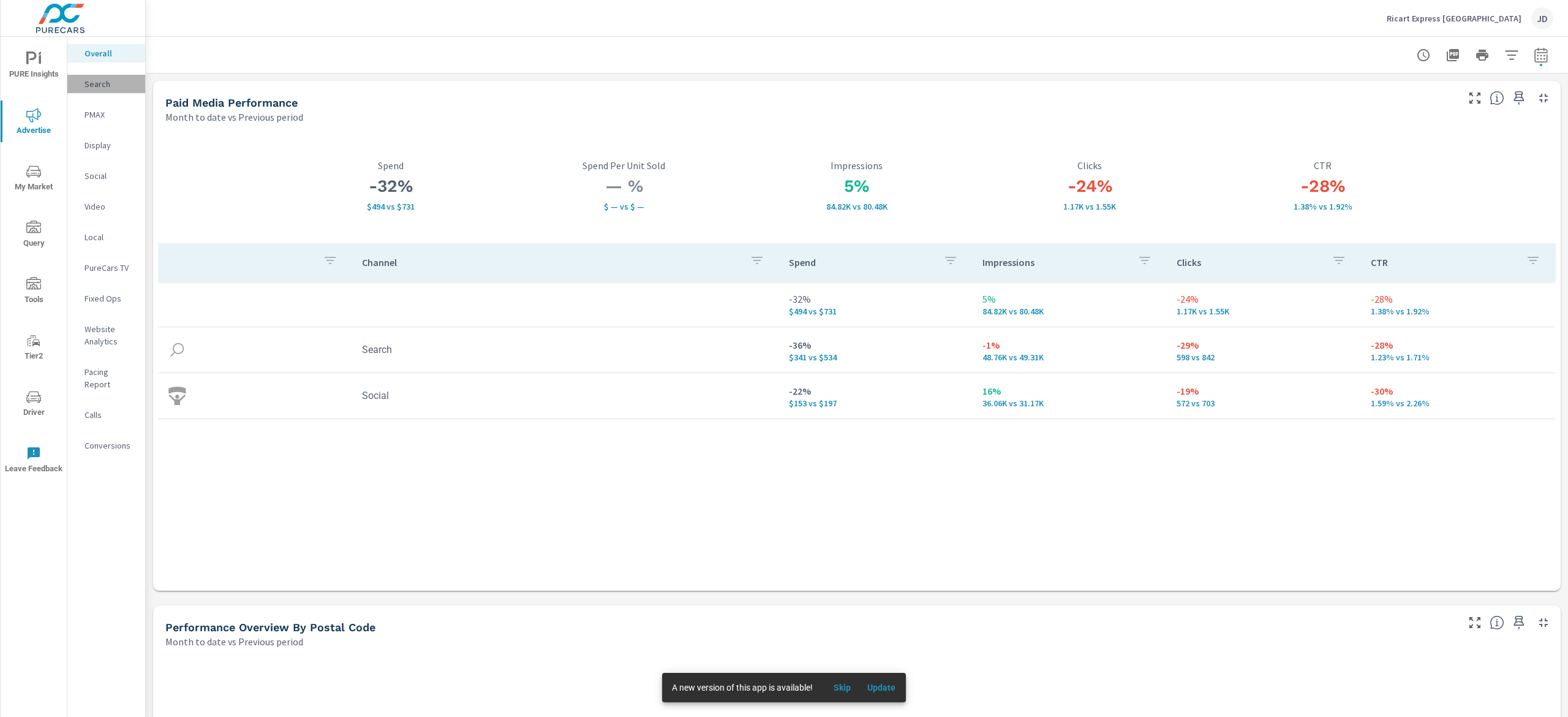
click at [113, 88] on p "Search" at bounding box center [110, 83] width 51 height 12
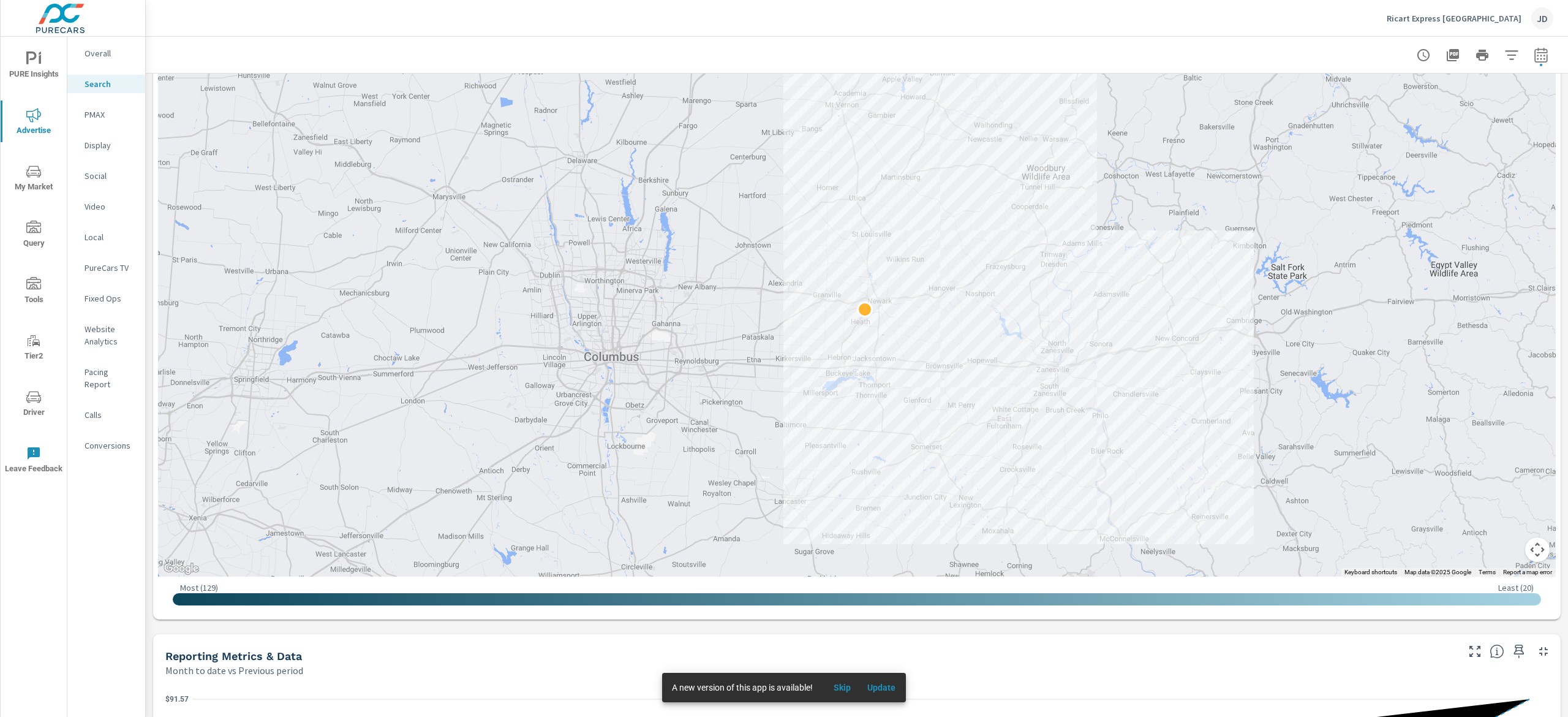
scroll to position [168, 0]
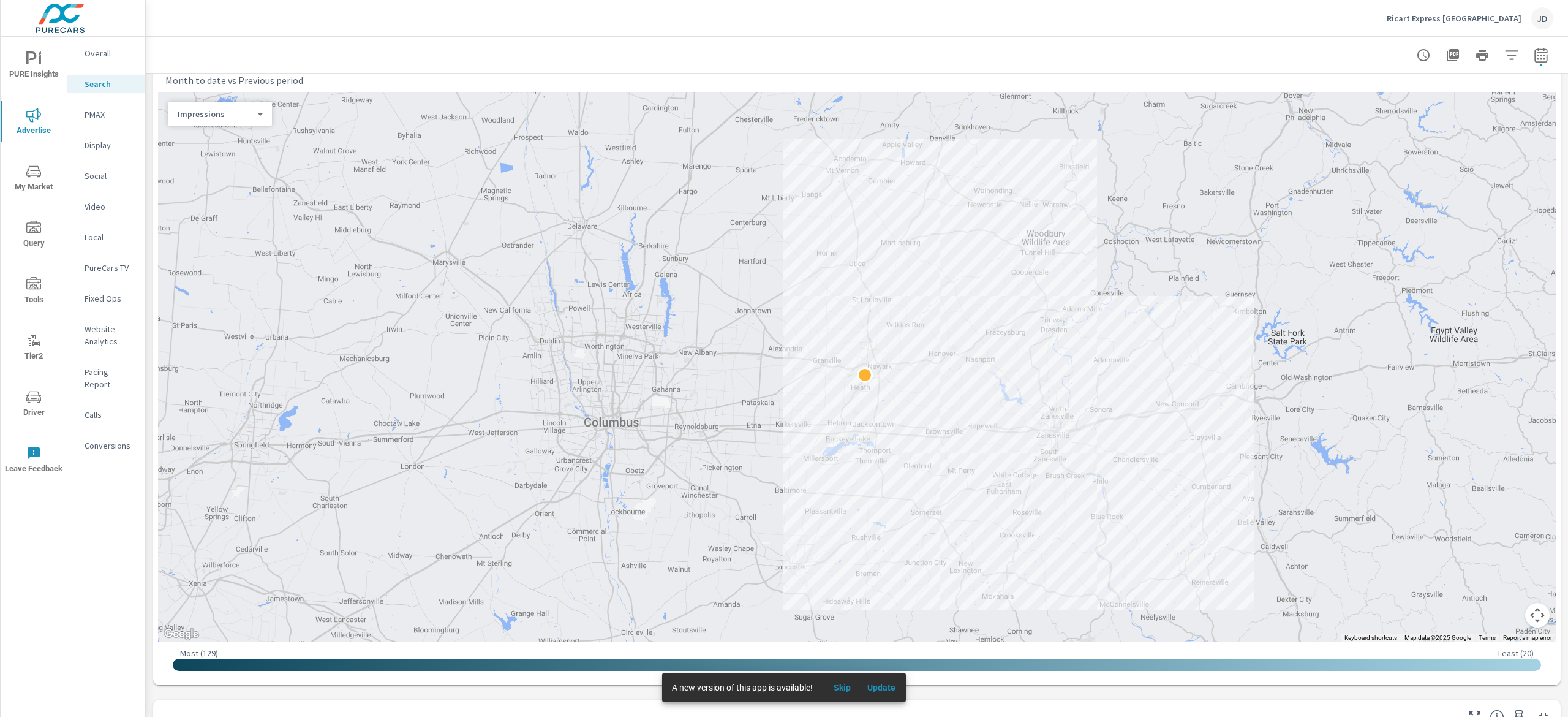
click at [104, 178] on p "Social" at bounding box center [110, 175] width 51 height 12
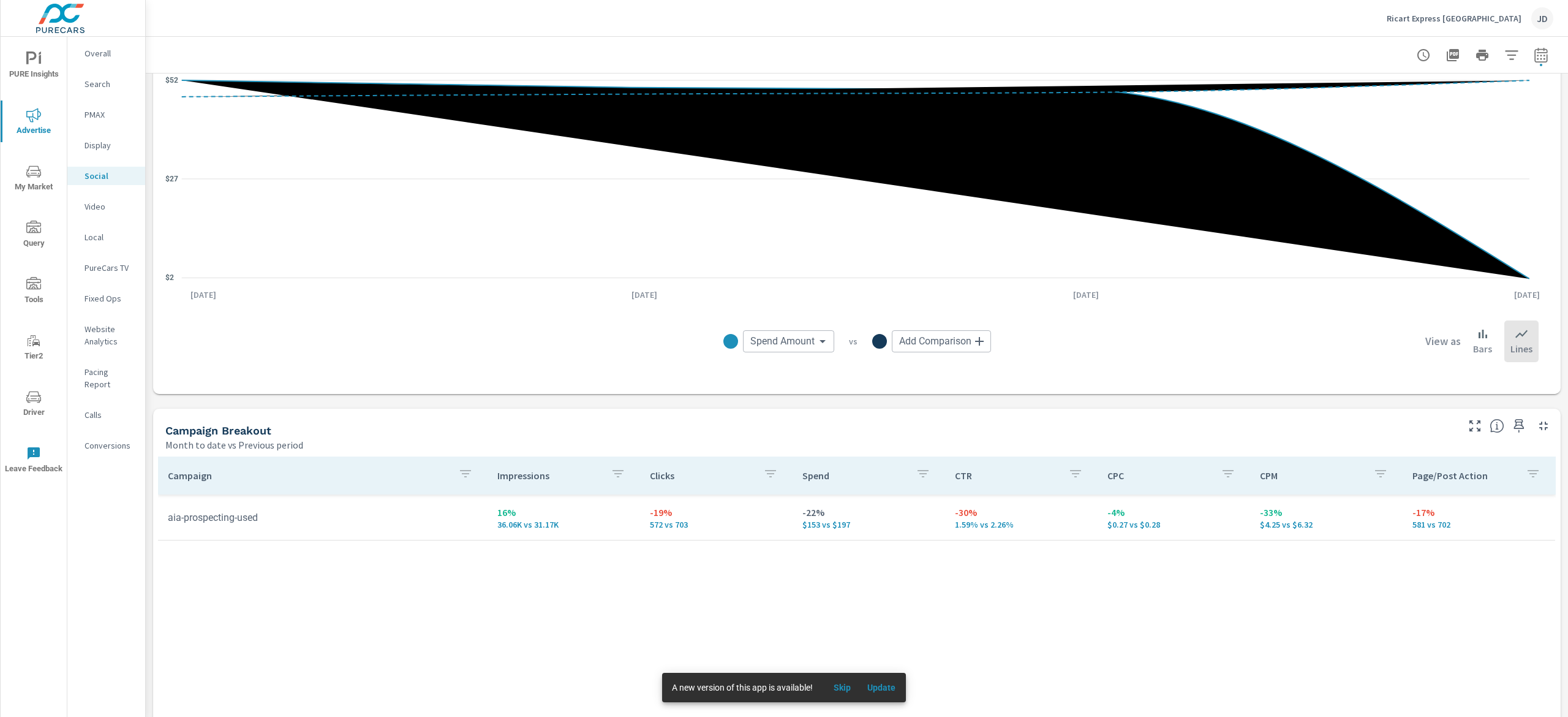
scroll to position [405, 0]
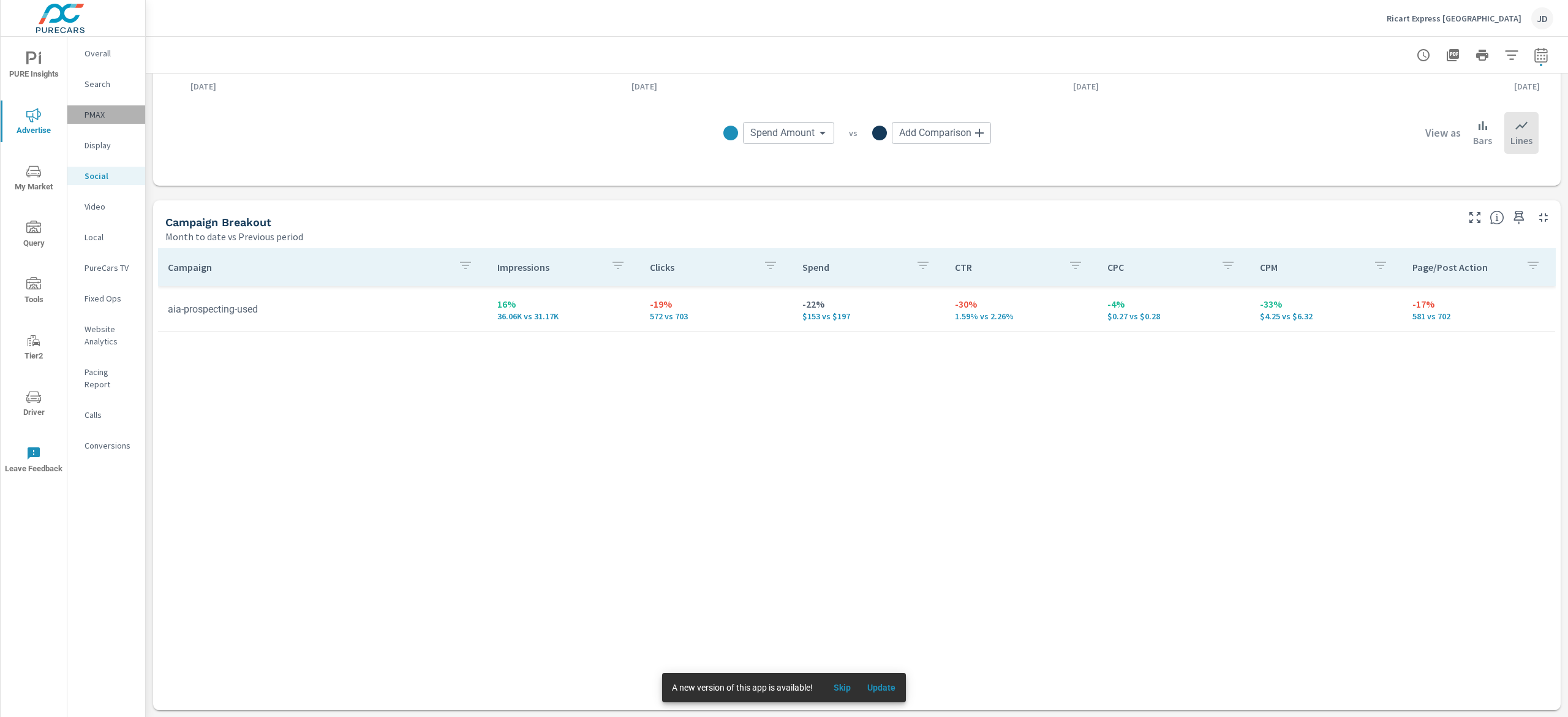
click at [93, 121] on div "PMAX" at bounding box center [106, 114] width 78 height 18
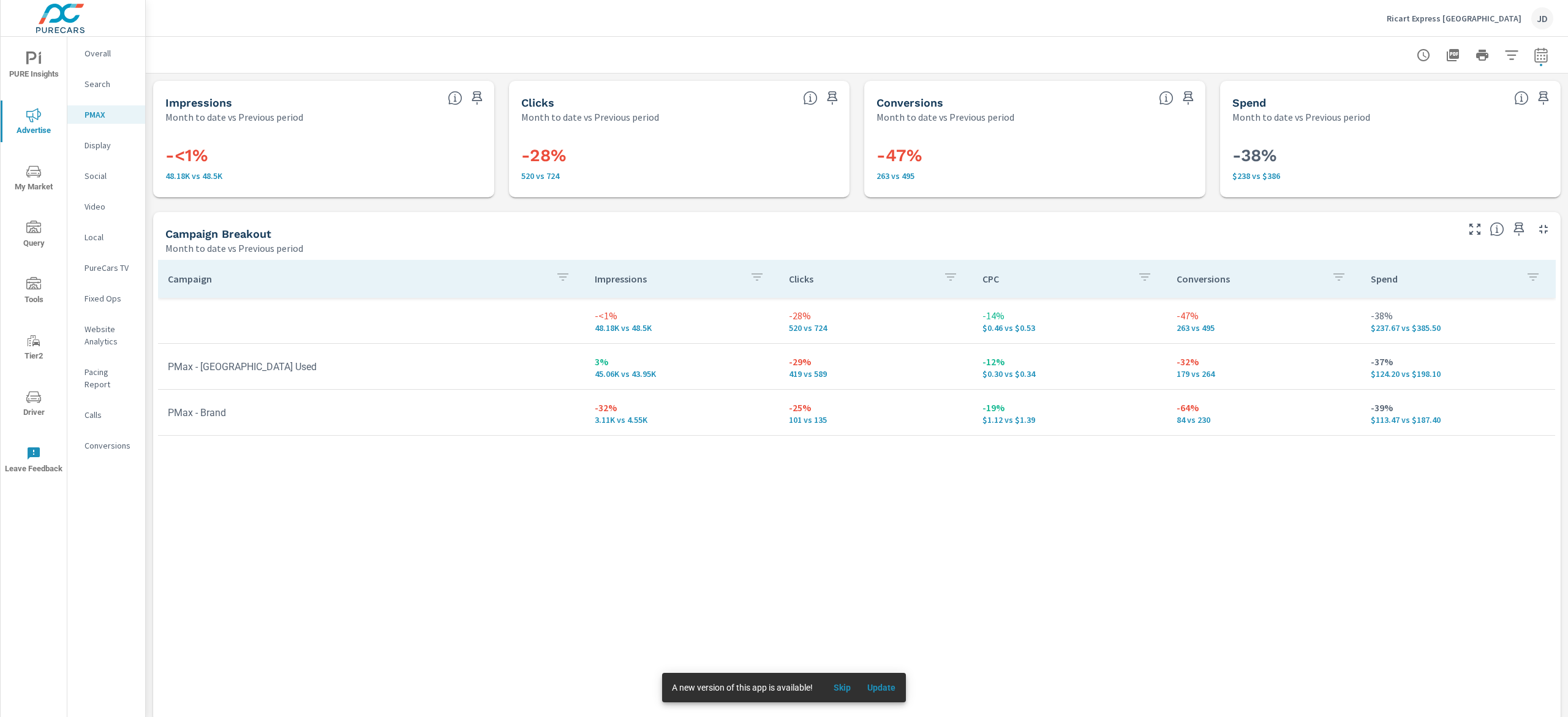
scroll to position [12, 0]
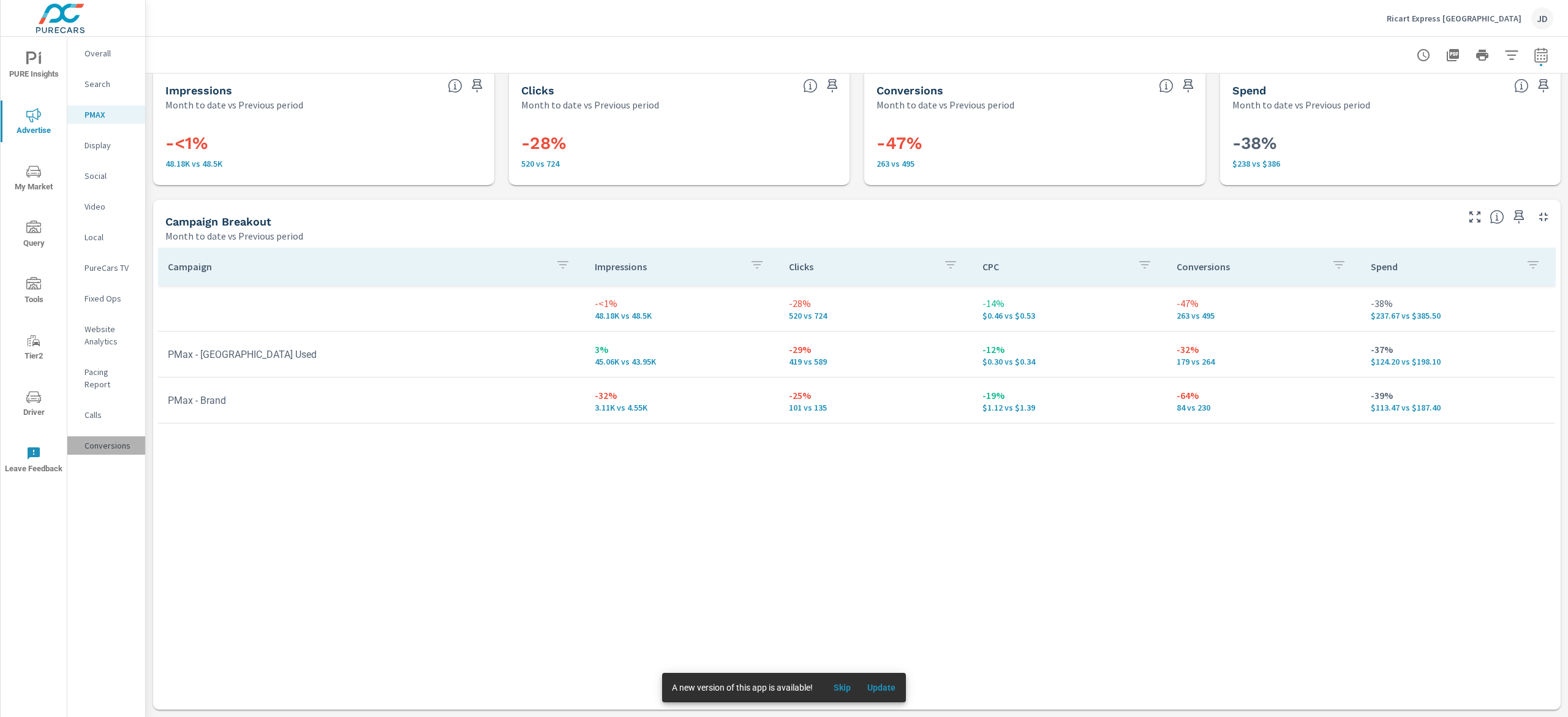
click at [114, 439] on p "Conversions" at bounding box center [110, 445] width 51 height 12
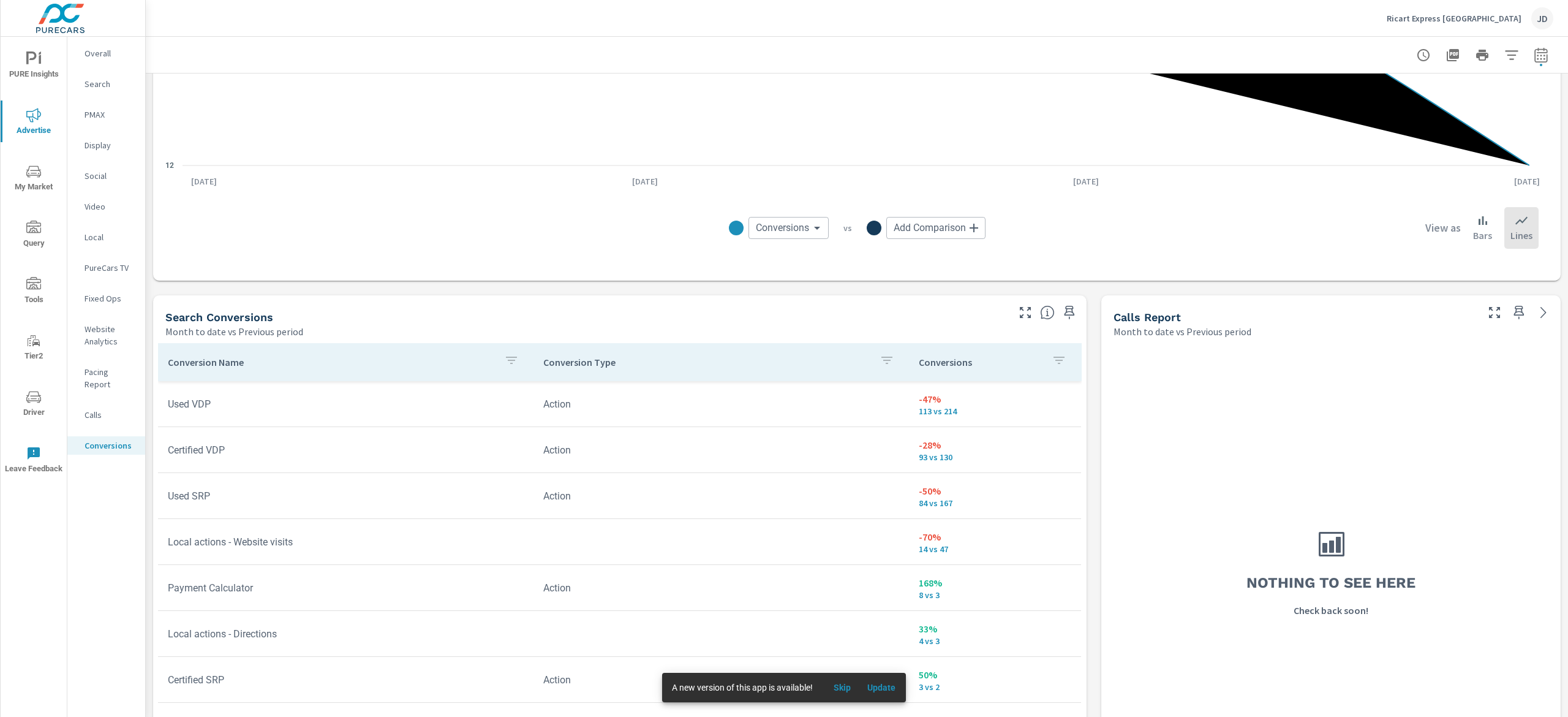
scroll to position [642, 0]
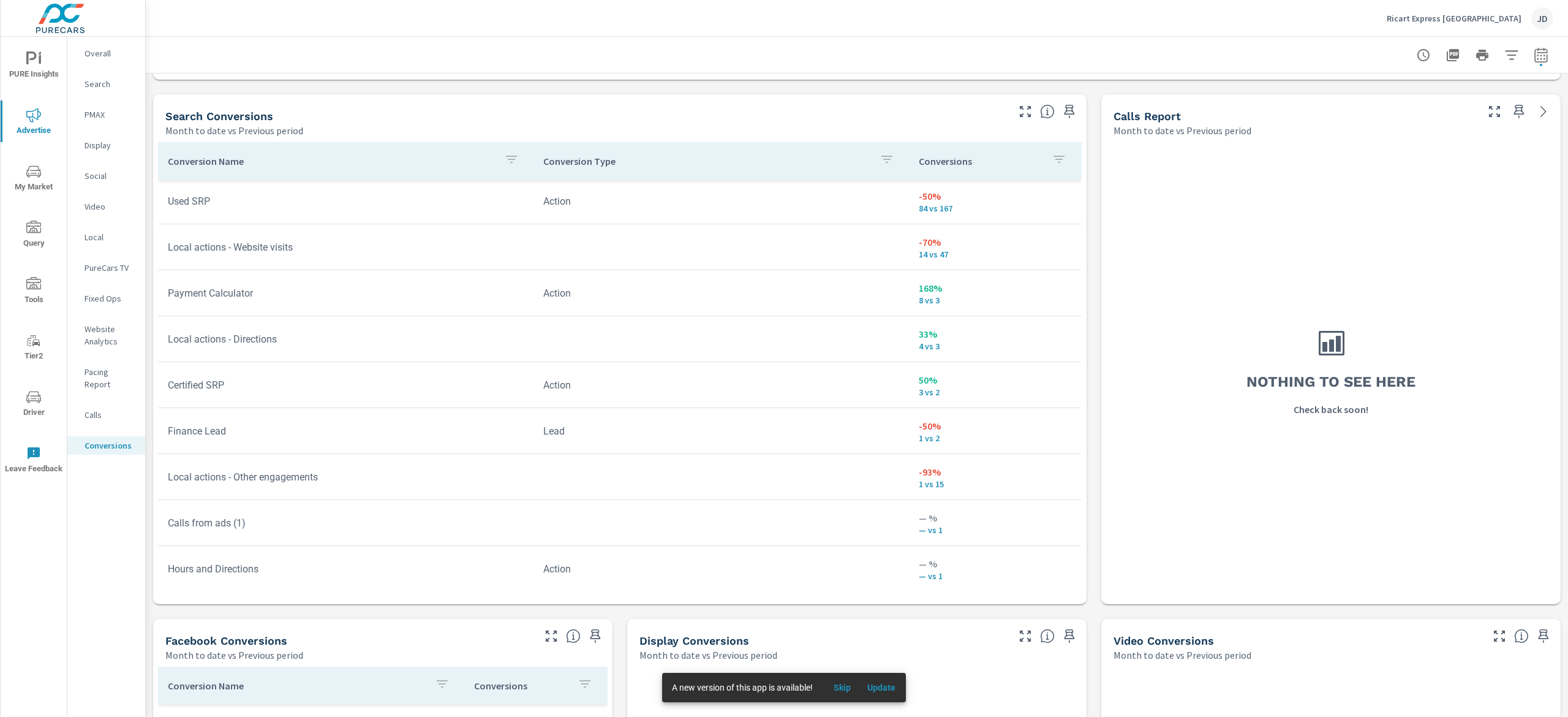
scroll to position [106, 0]
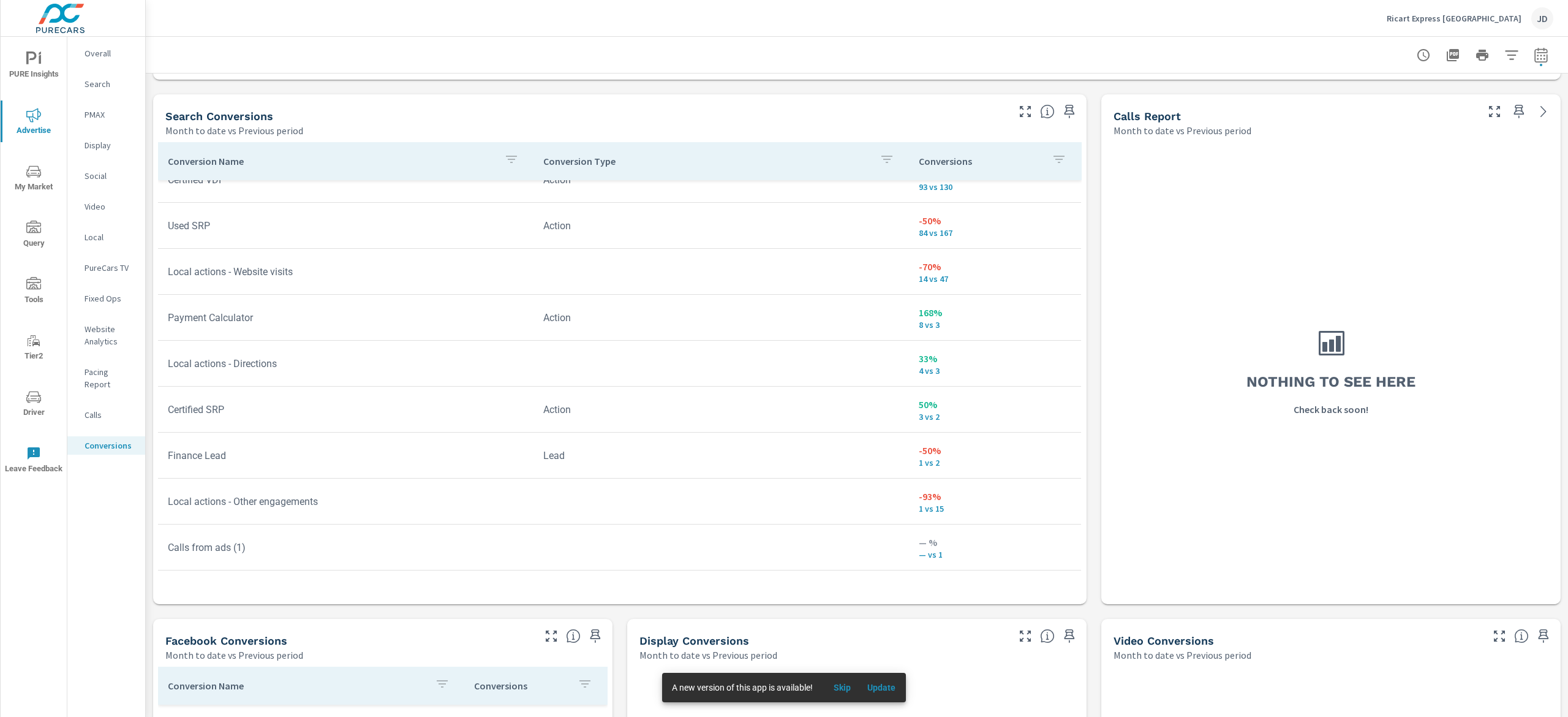
scroll to position [106, 0]
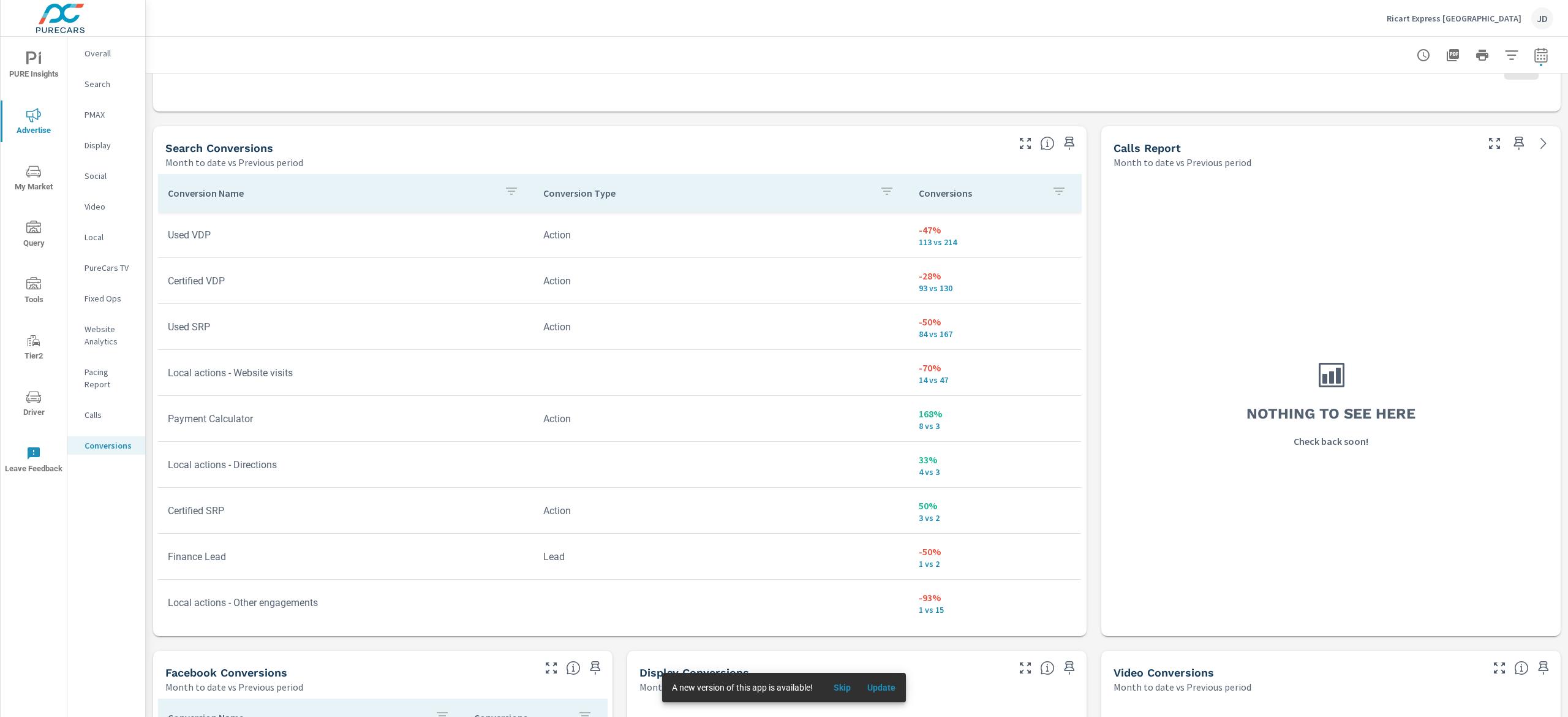
scroll to position [729, 0]
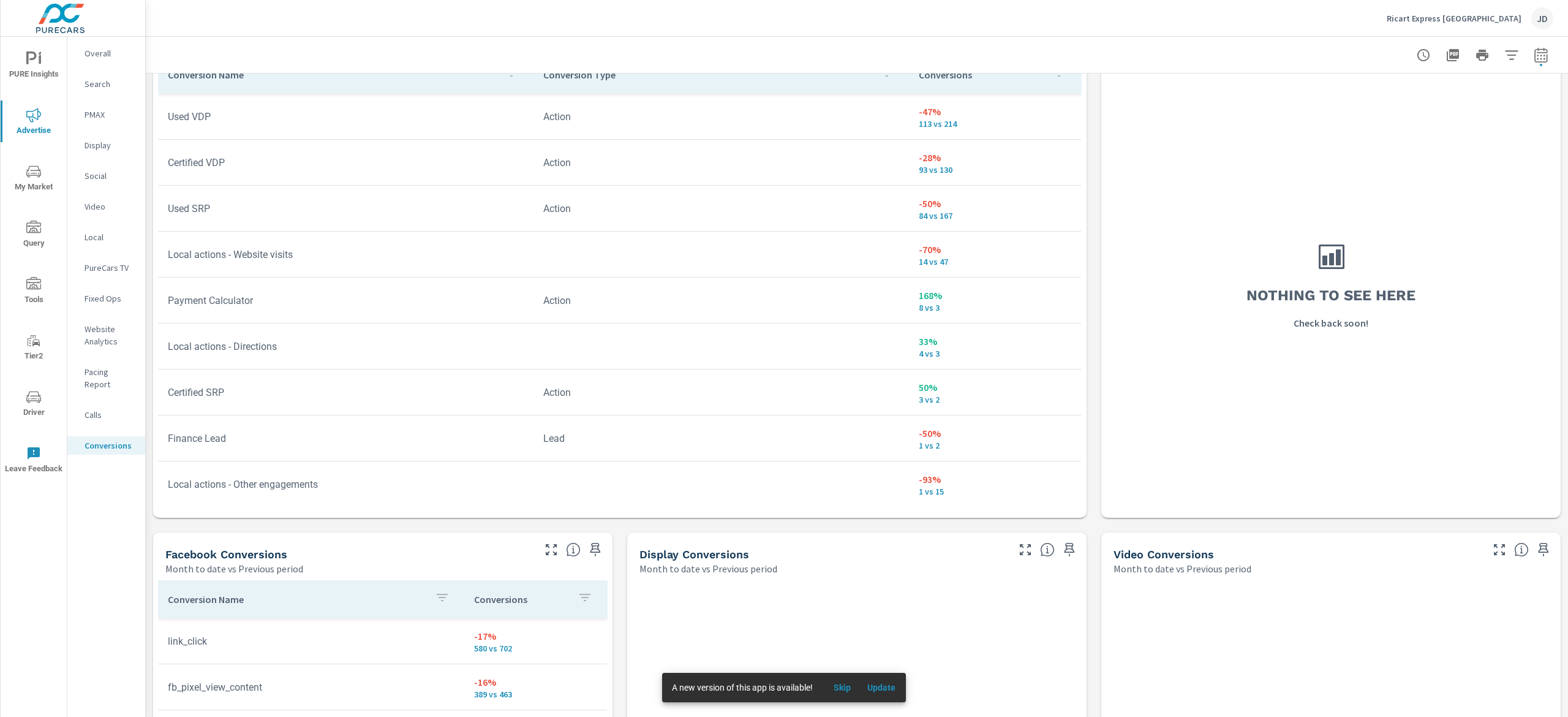
scroll to position [106, 0]
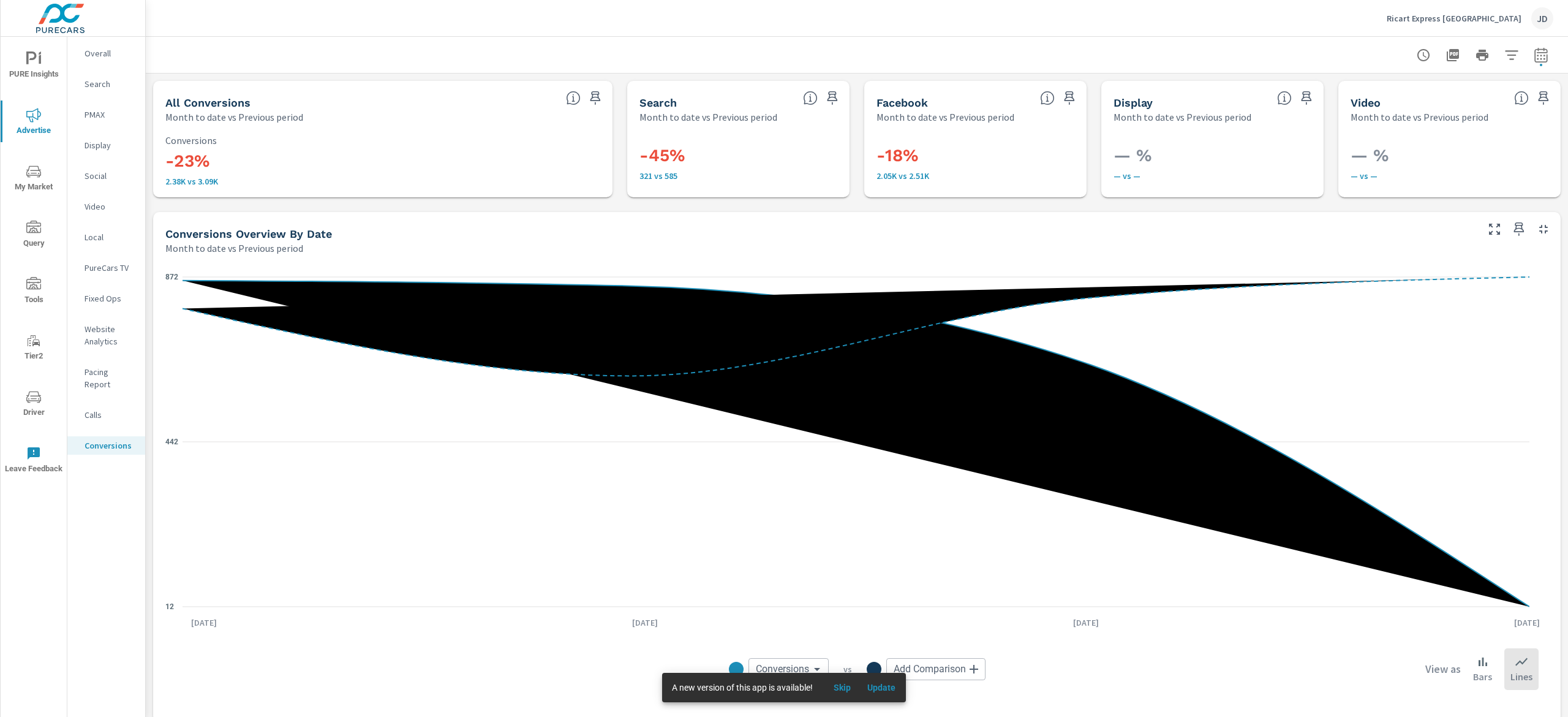
click at [103, 111] on p "PMAX" at bounding box center [110, 114] width 51 height 12
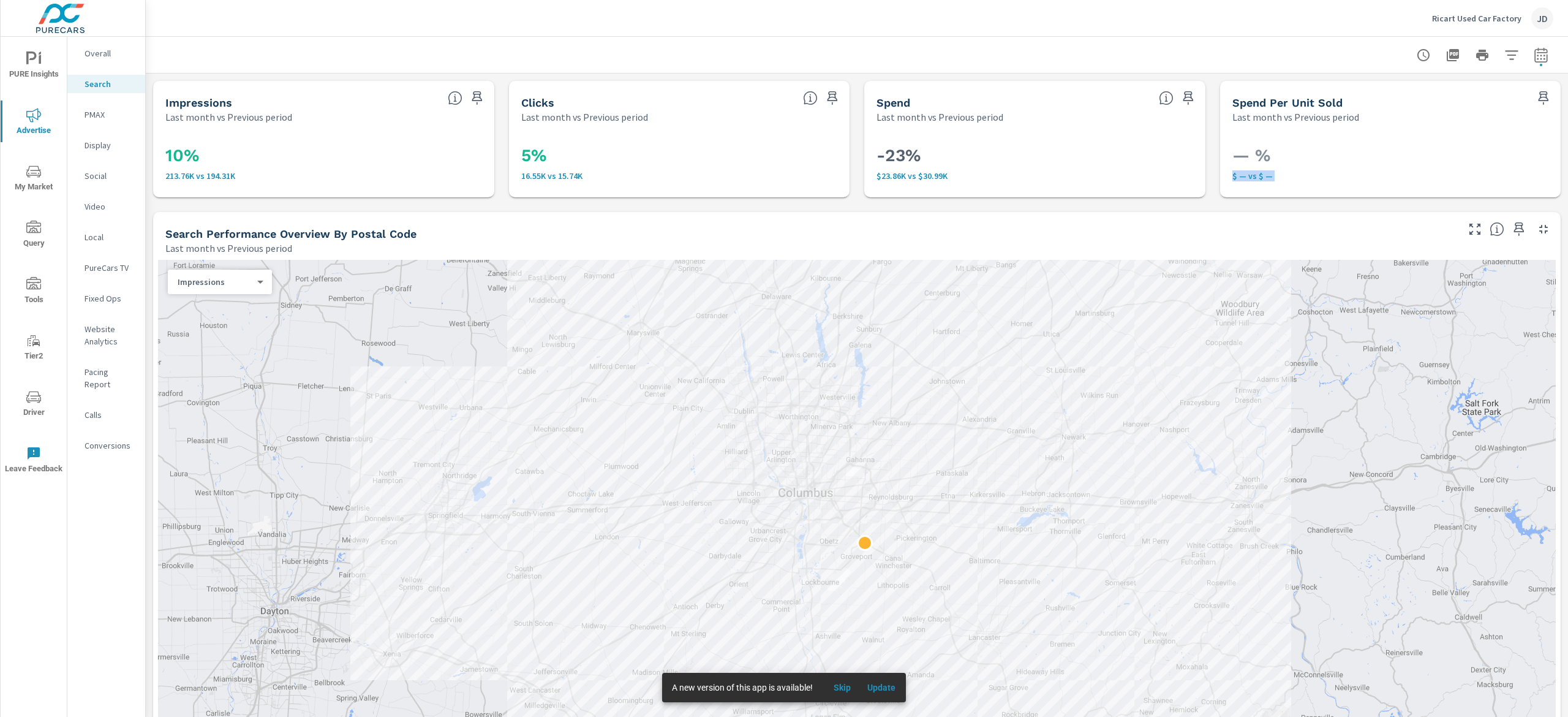
drag, startPoint x: 1546, startPoint y: 155, endPoint x: 1523, endPoint y: 396, distance: 242.1
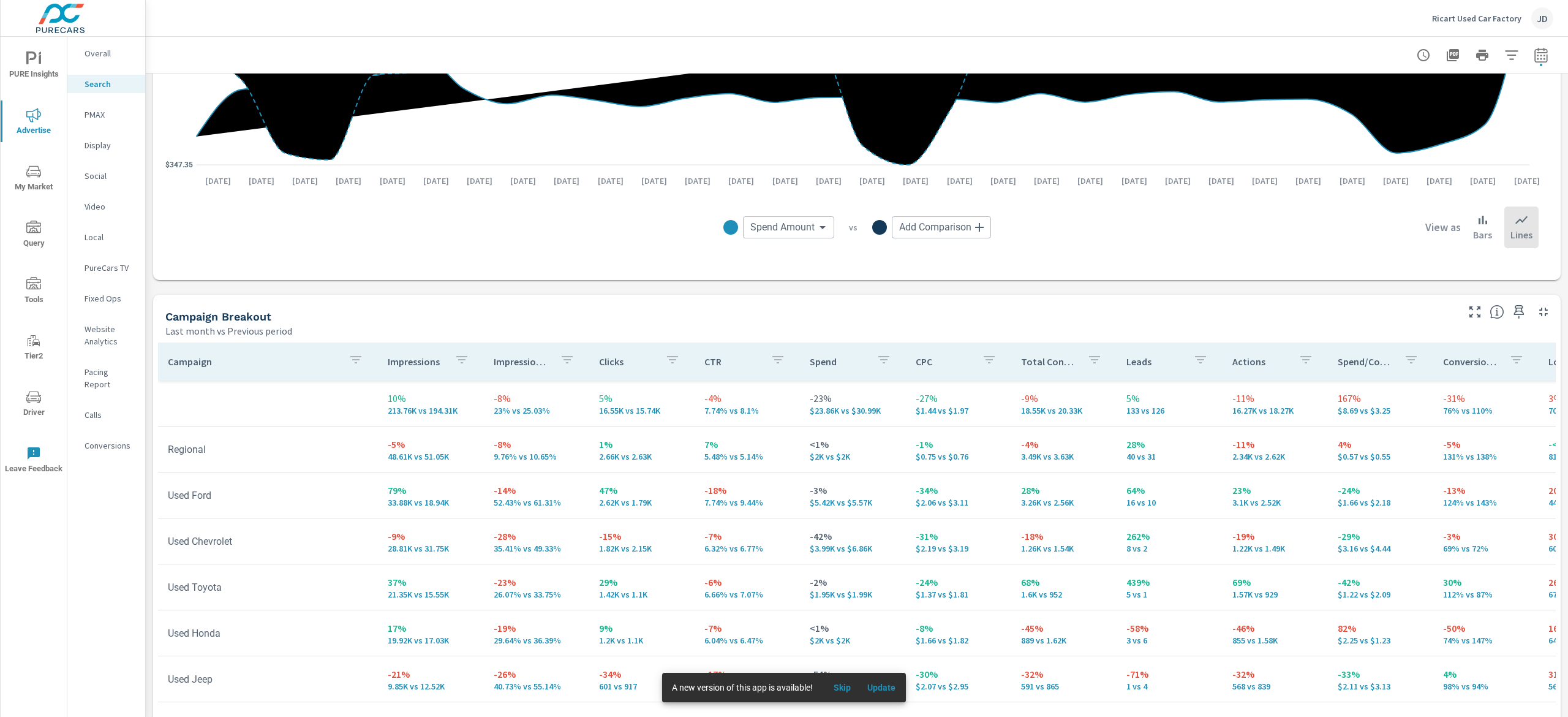
scroll to position [1061, 0]
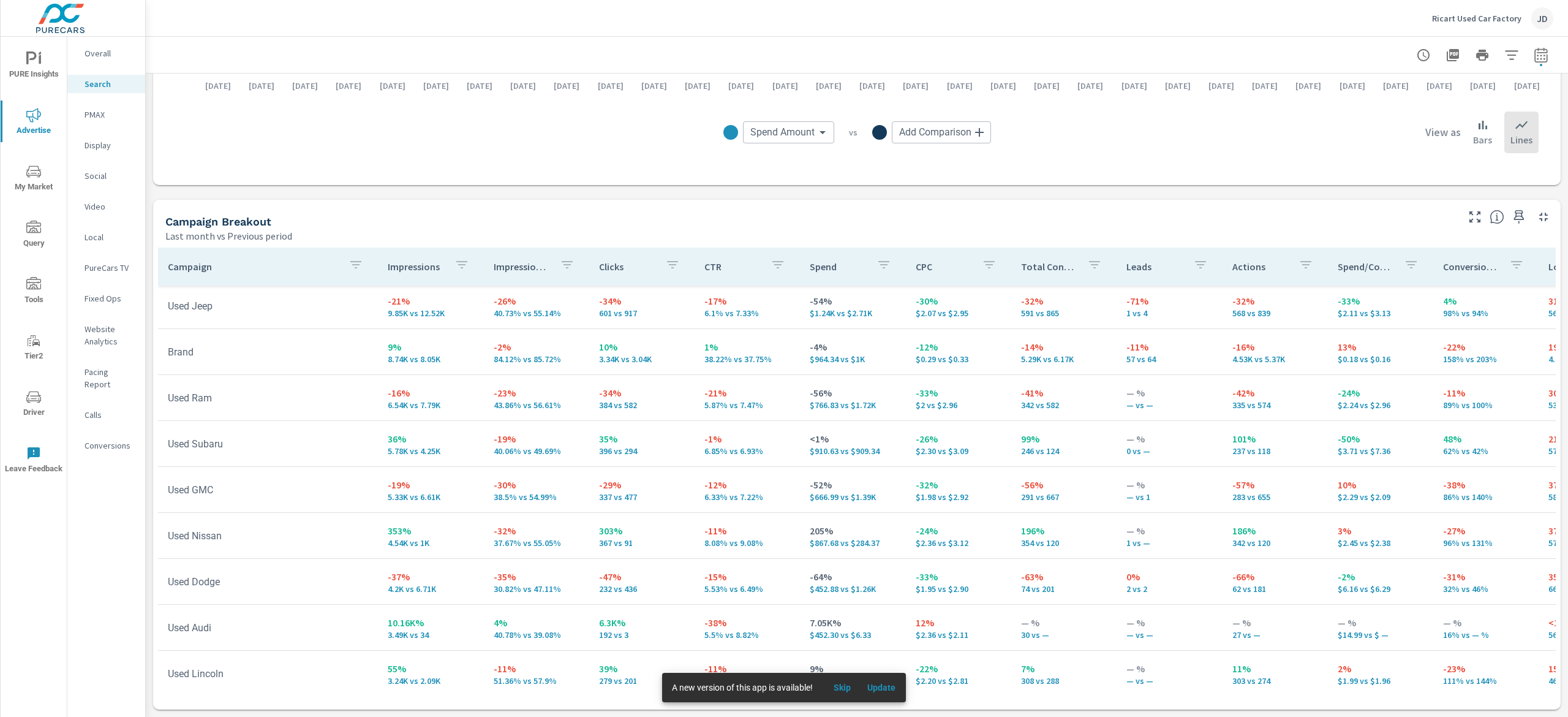
scroll to position [282, 0]
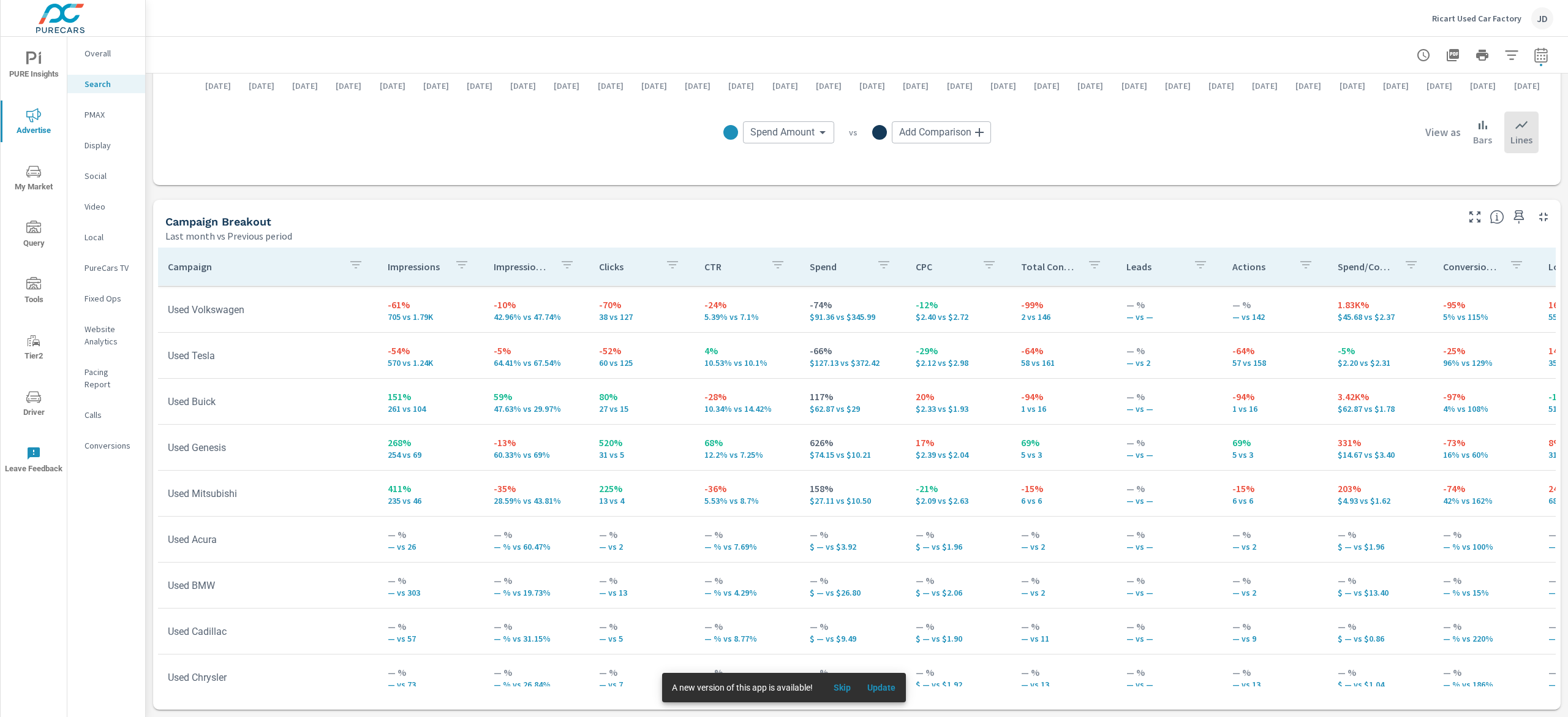
scroll to position [850, 0]
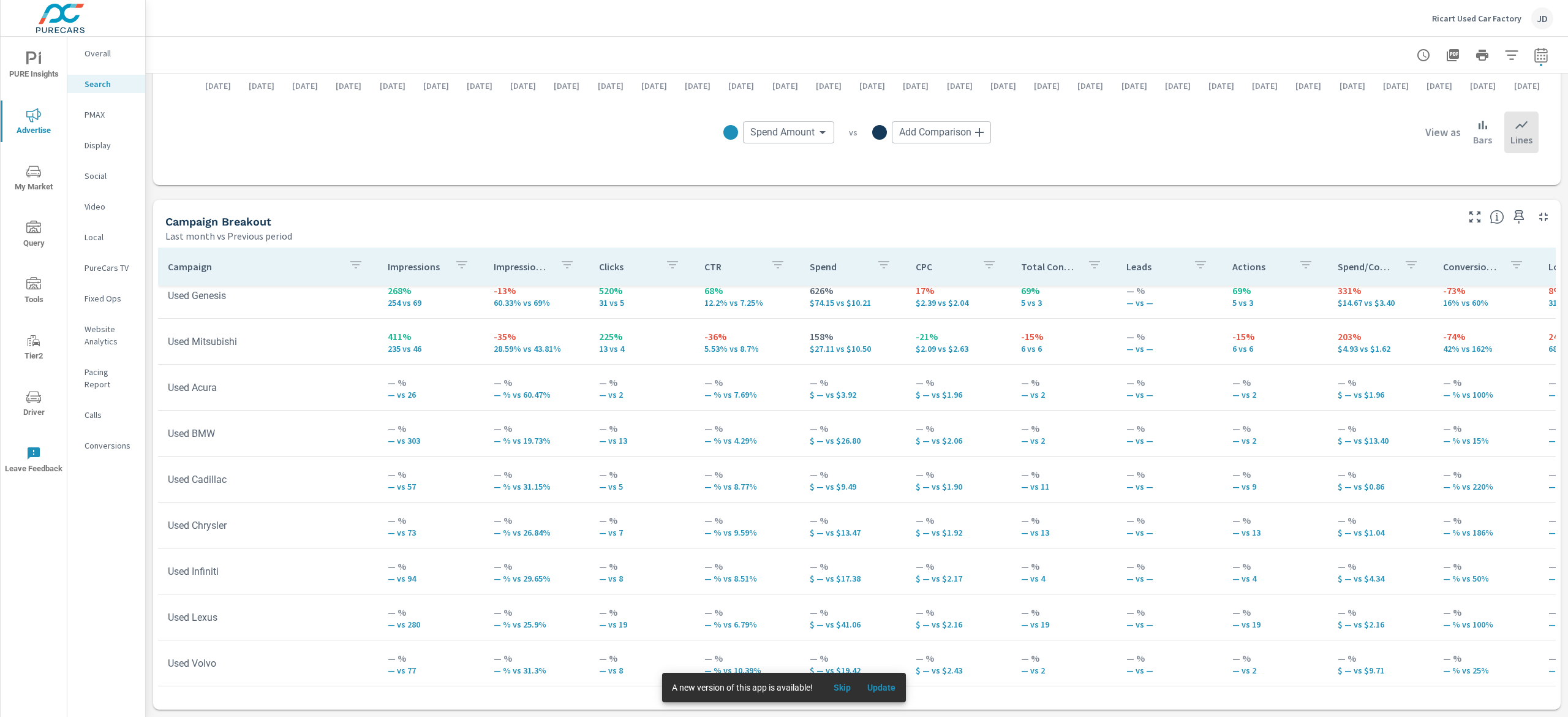
scroll to position [998, 0]
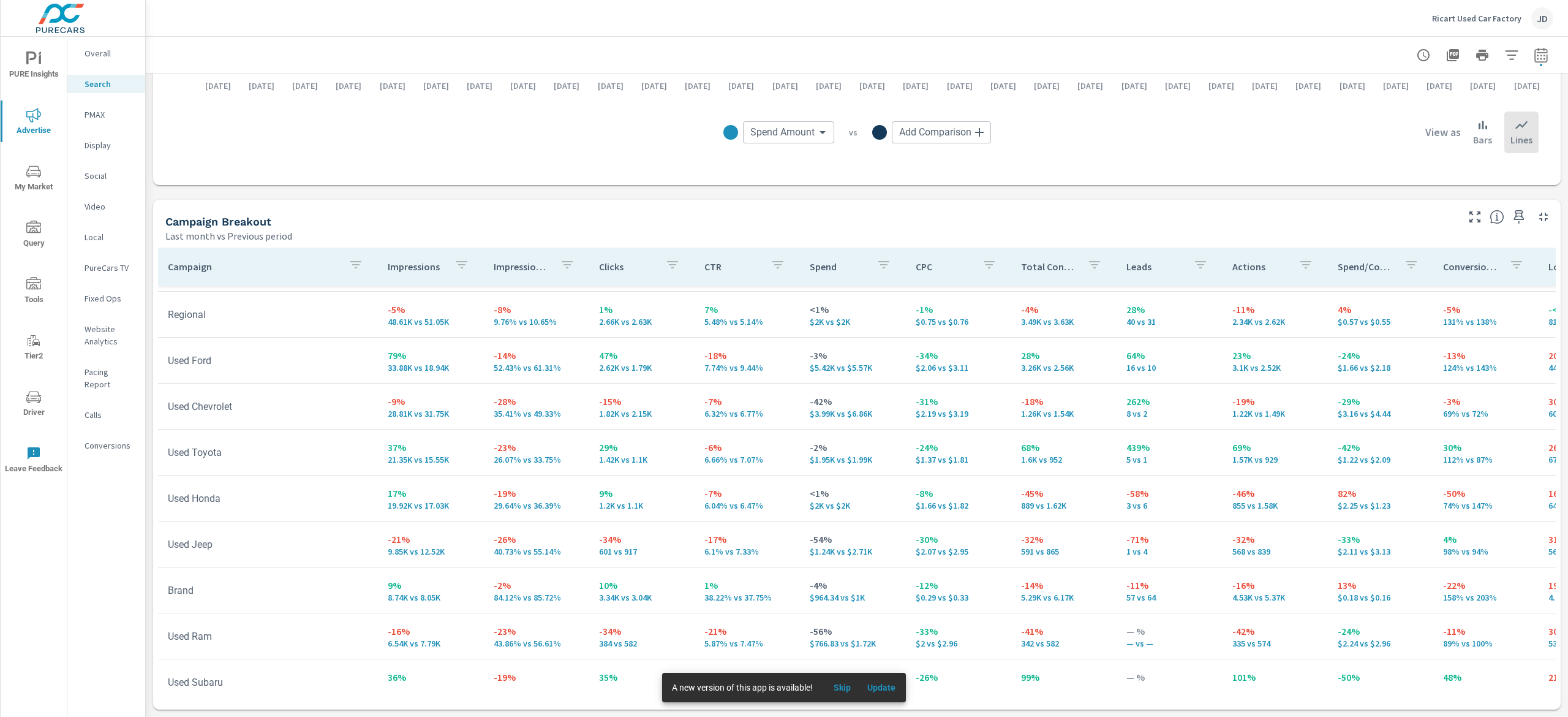
scroll to position [21, 0]
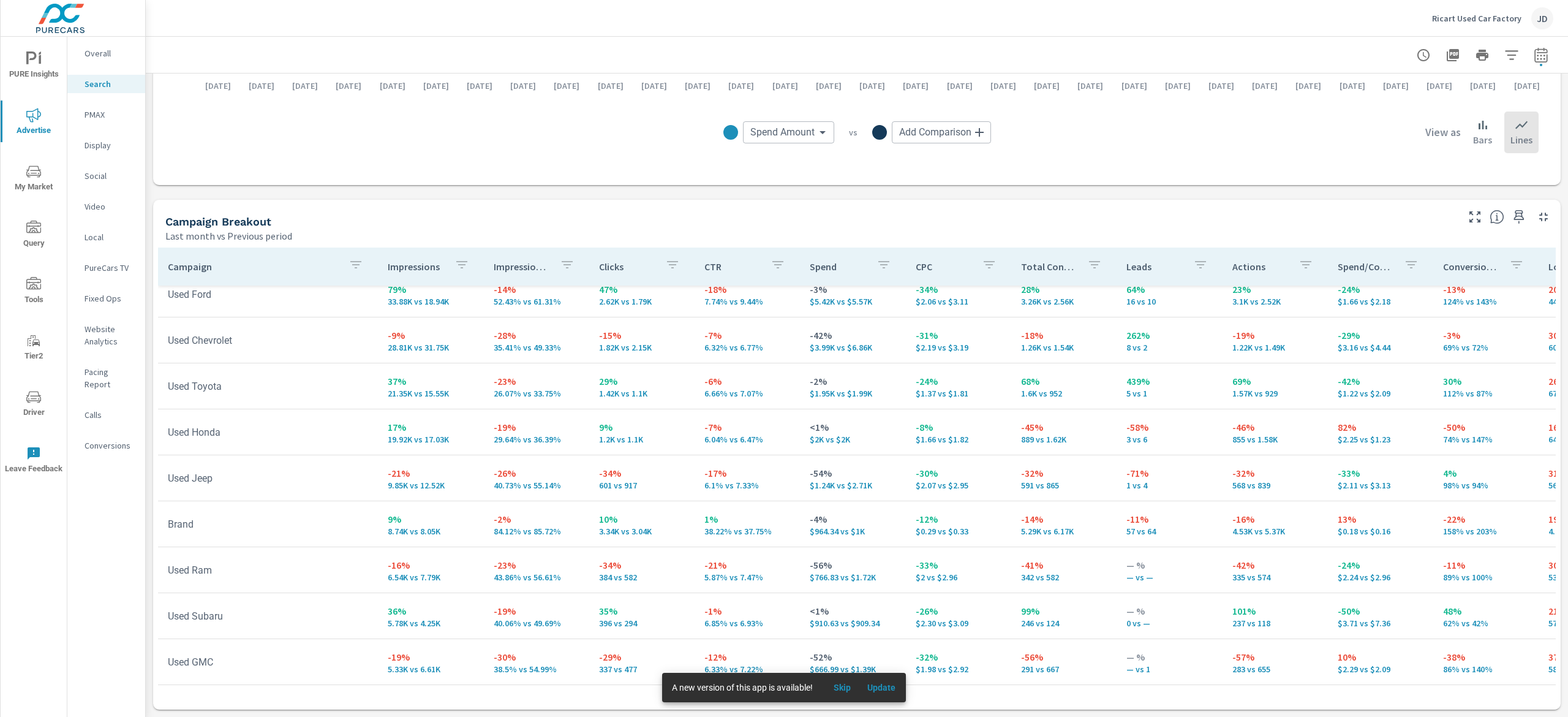
scroll to position [260, 0]
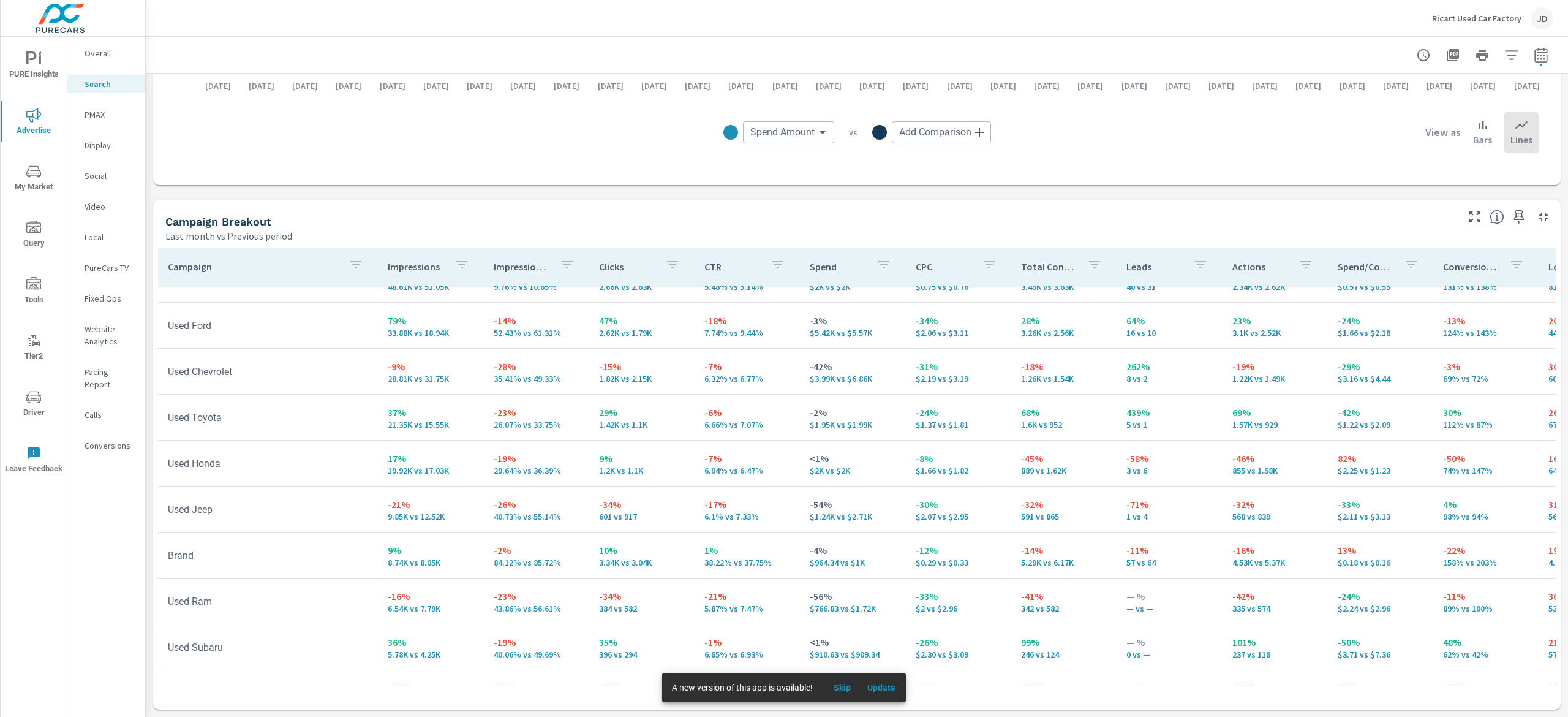
scroll to position [5, 0]
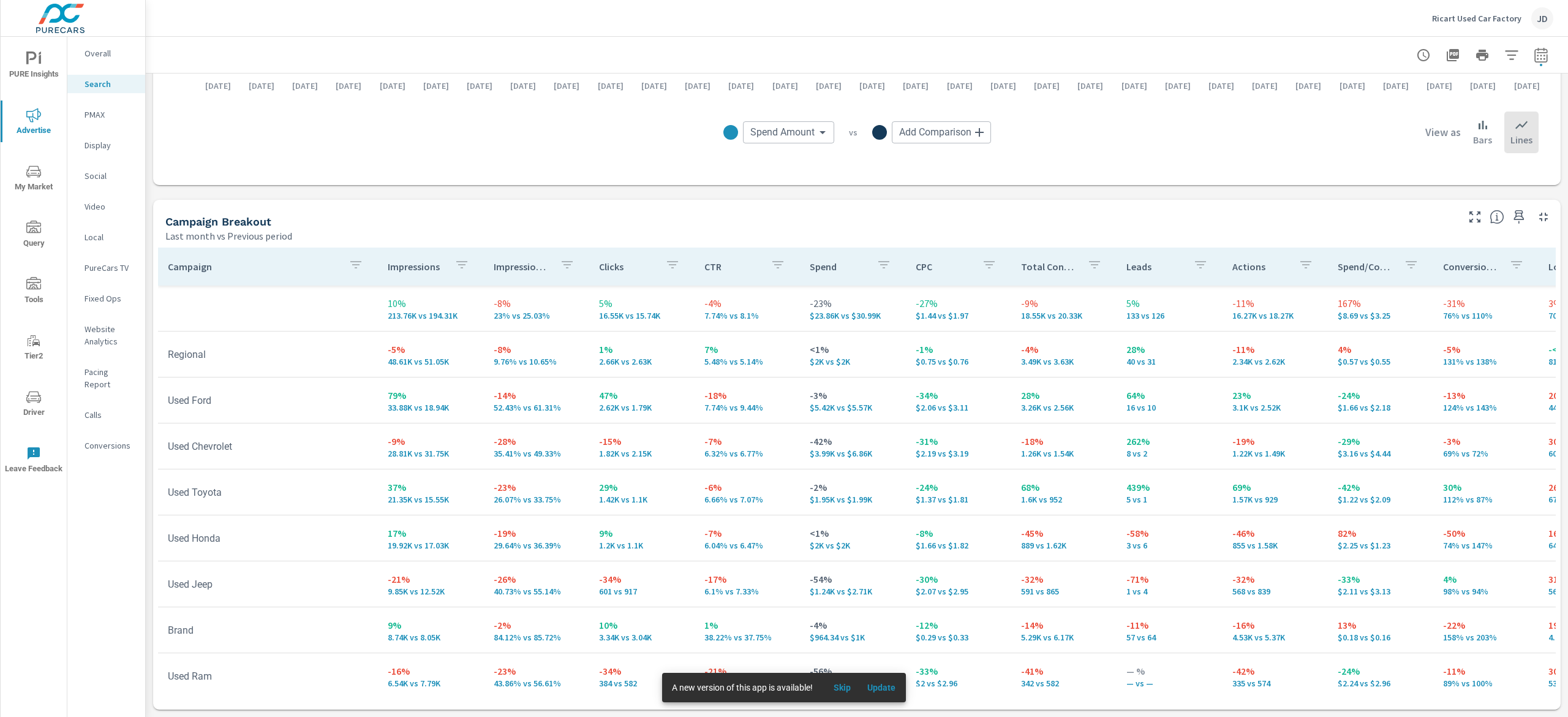
click at [100, 105] on div "PMAX" at bounding box center [106, 114] width 78 height 18
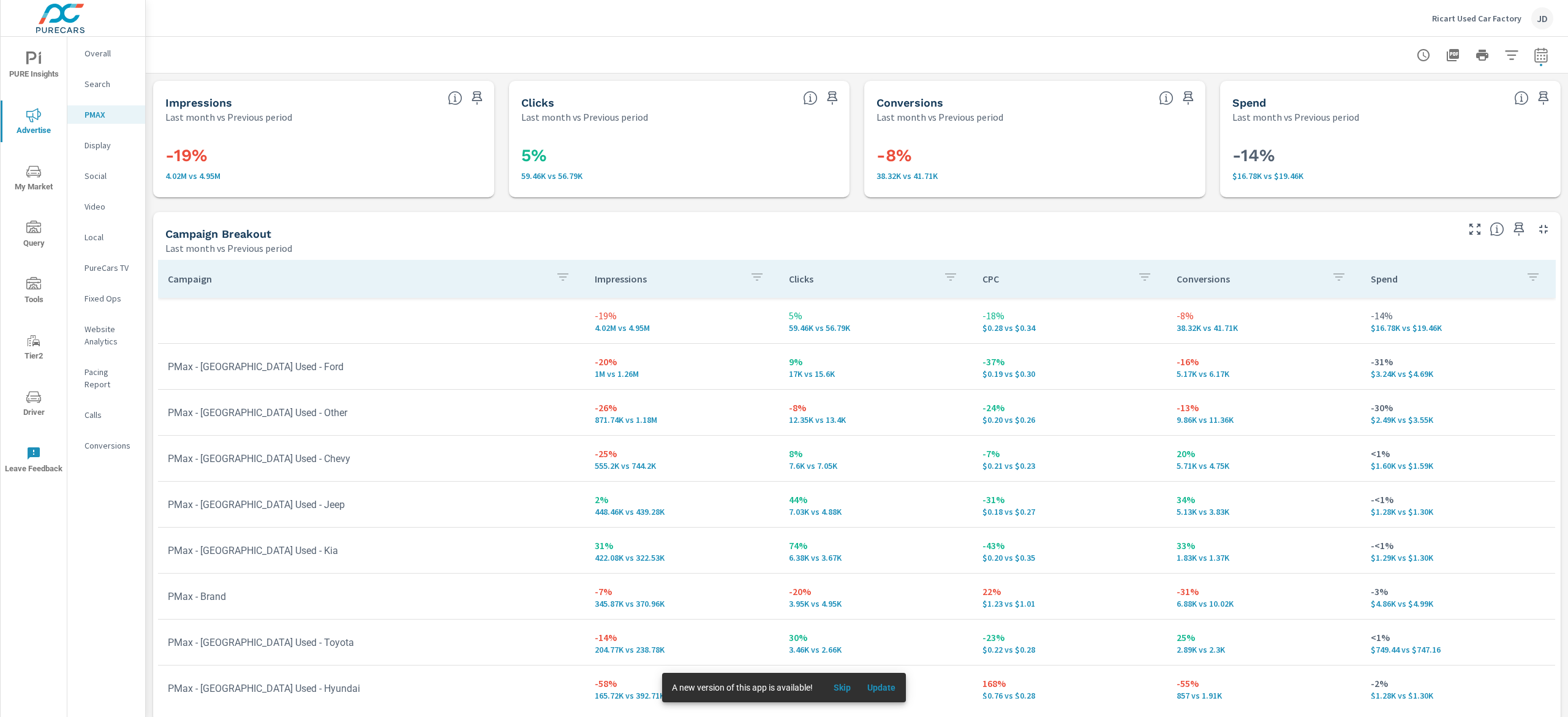
scroll to position [12, 0]
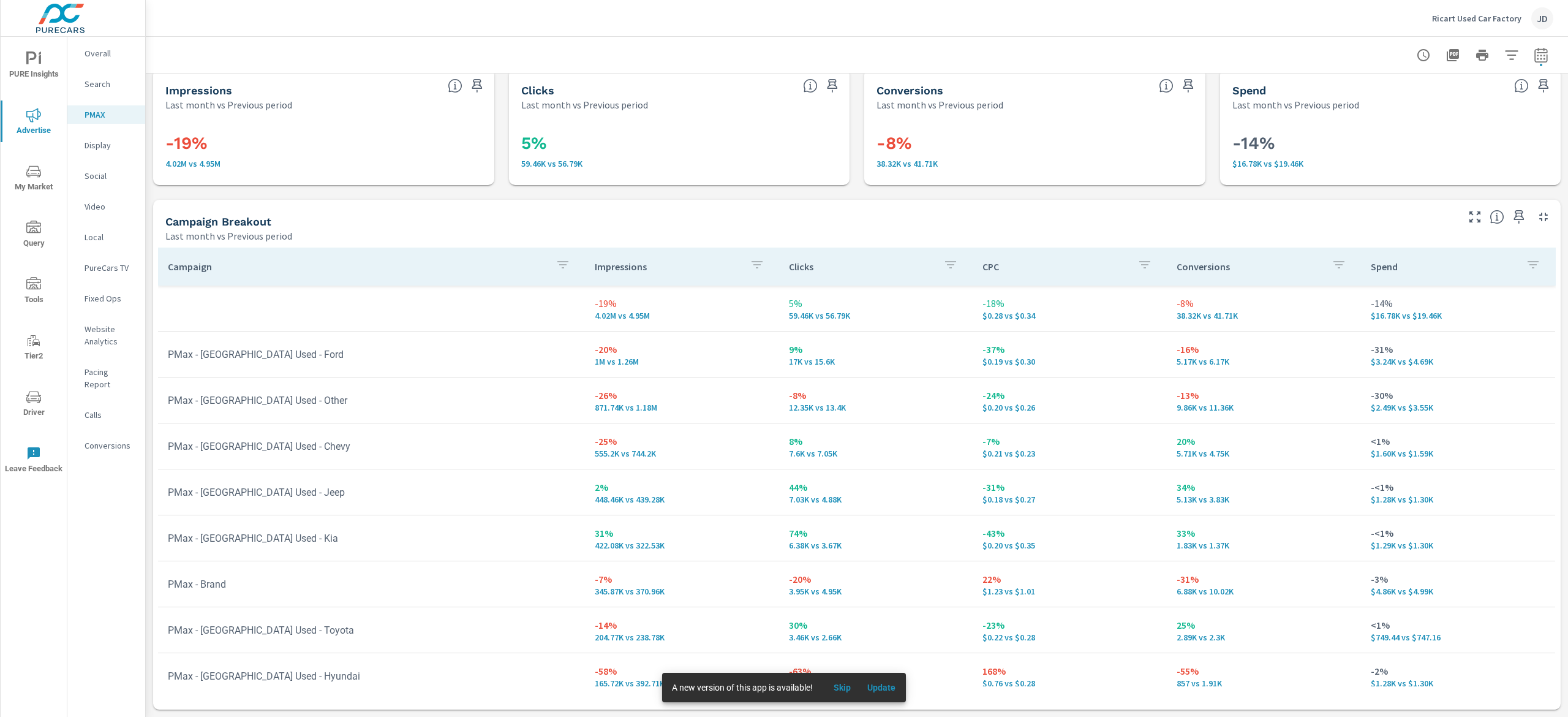
click at [107, 174] on p "Social" at bounding box center [110, 175] width 51 height 12
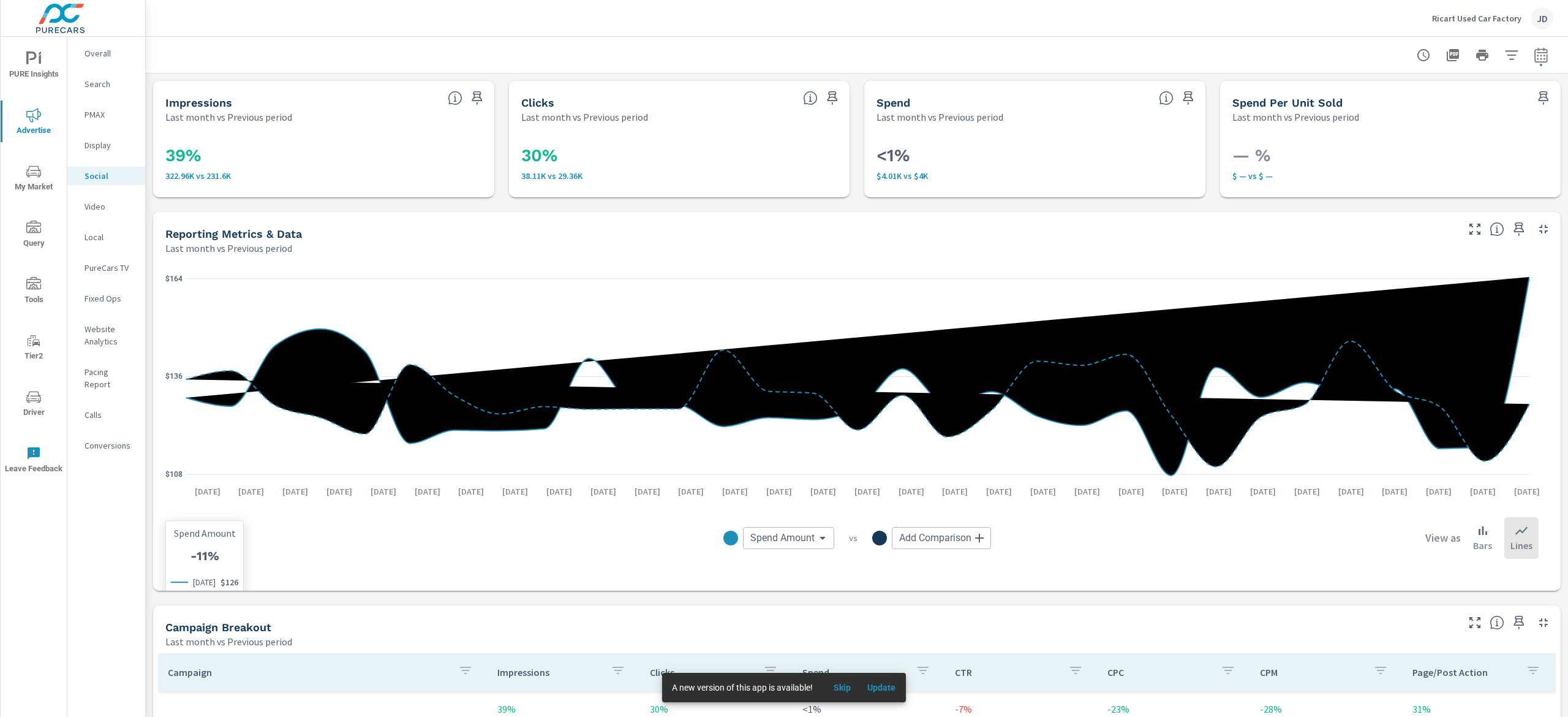
scroll to position [245, 0]
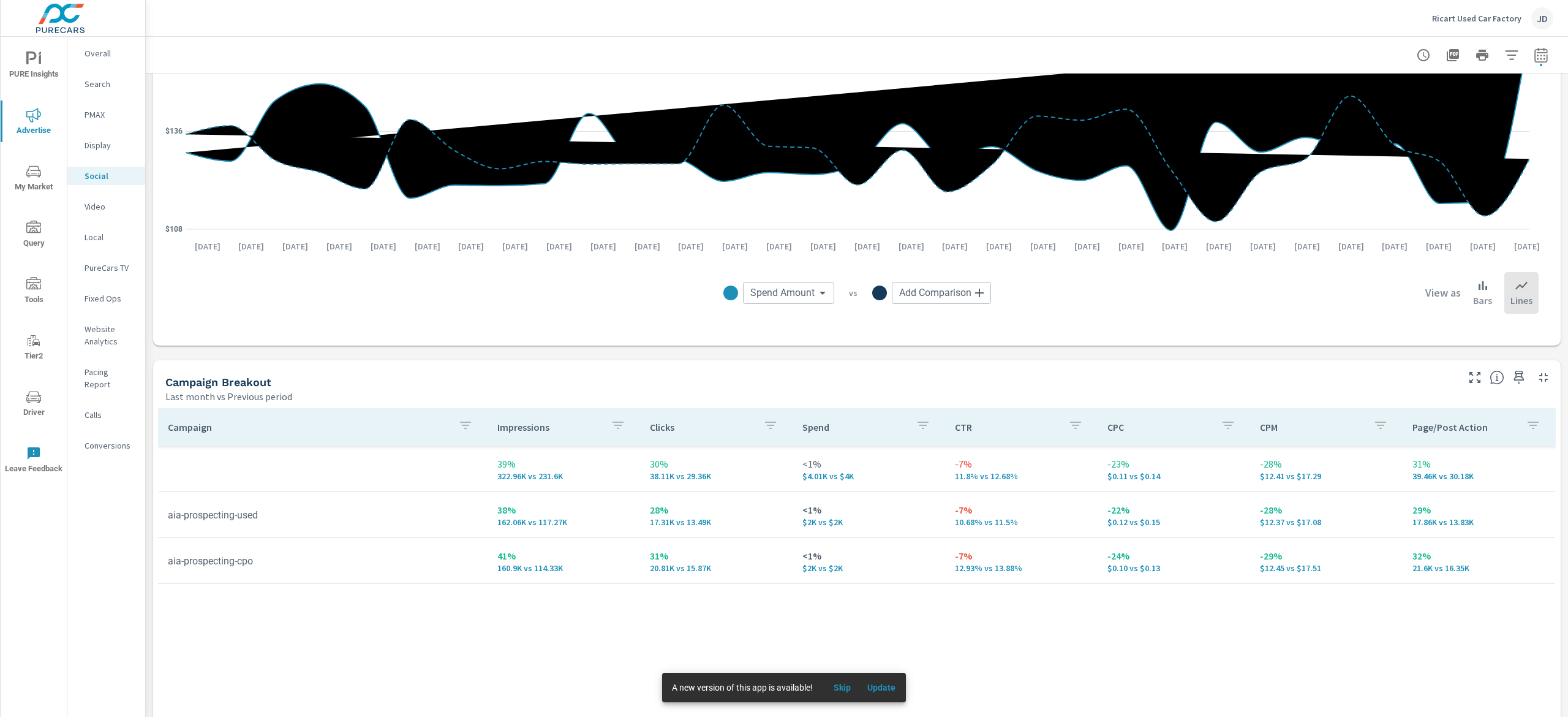
click at [103, 111] on p "PMAX" at bounding box center [110, 114] width 51 height 12
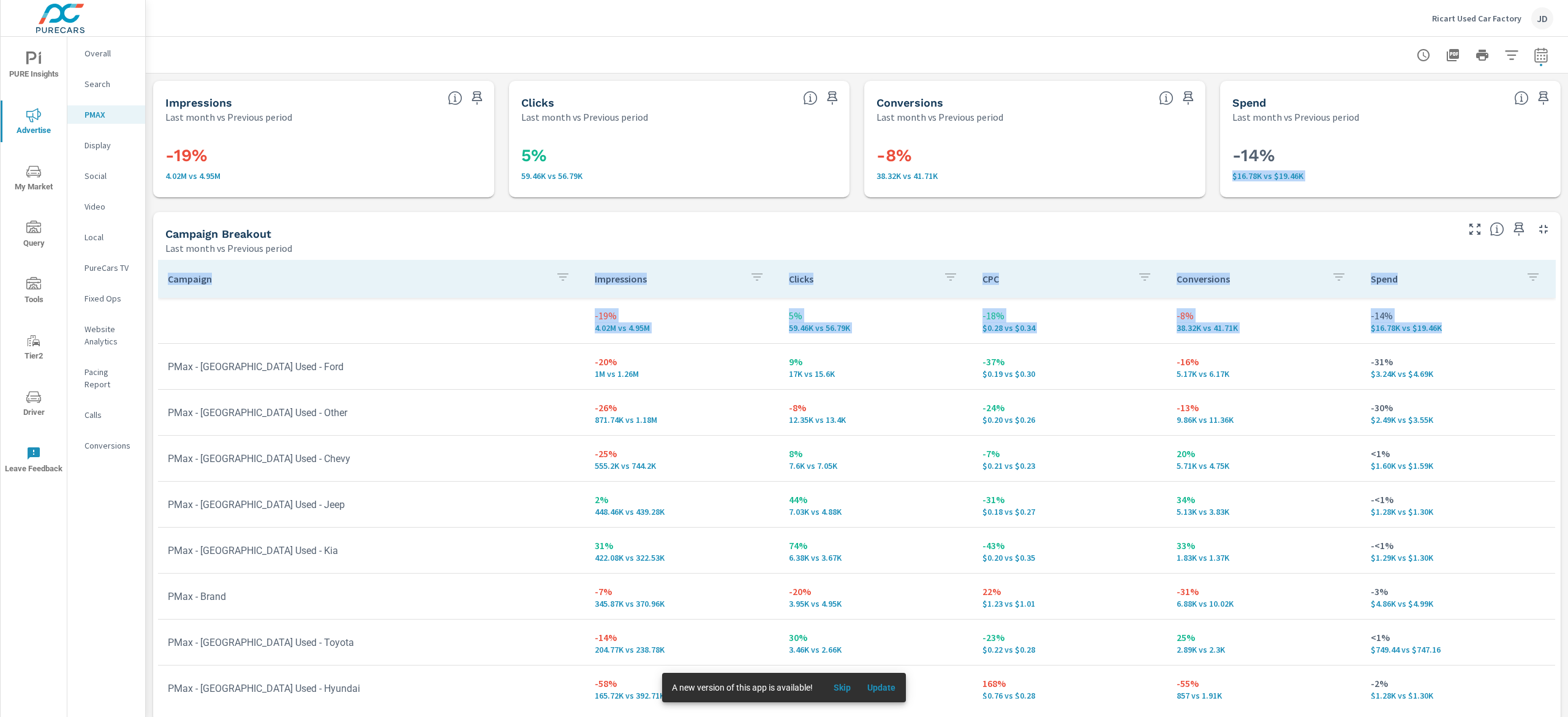
drag, startPoint x: 1545, startPoint y: 159, endPoint x: 1542, endPoint y: 333, distance: 174.0
click at [1542, 333] on div "Impressions Last month vs Previous period -19% 4.02M vs 4.95M Clicks Last month…" at bounding box center [858, 401] width 1423 height 656
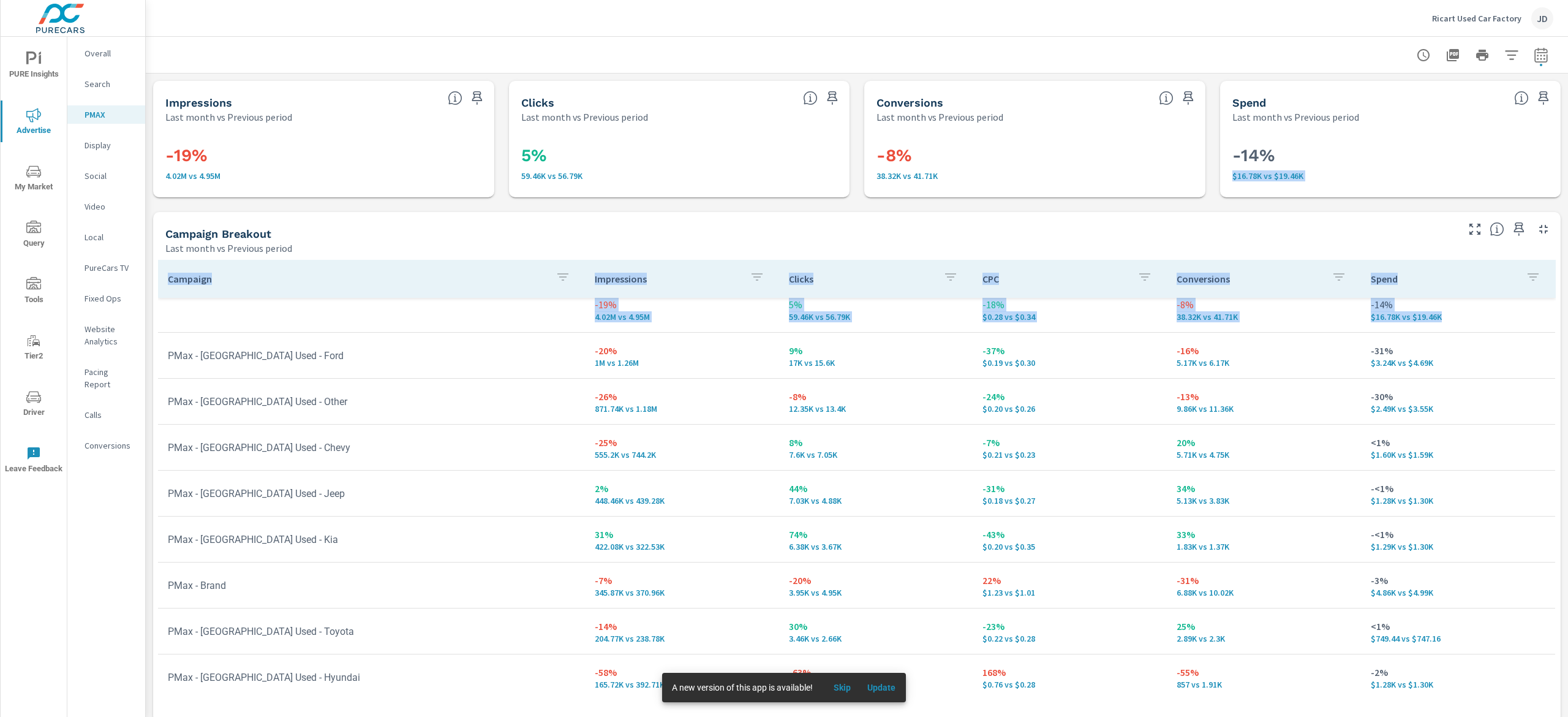
scroll to position [14, 0]
click at [402, 347] on td "PMax - [GEOGRAPHIC_DATA] Used - Ford" at bounding box center [372, 353] width 427 height 31
click at [386, 446] on td "PMax - [GEOGRAPHIC_DATA] Used - Chevy" at bounding box center [372, 446] width 427 height 31
click at [395, 501] on td "PMax - [GEOGRAPHIC_DATA] Used - Jeep" at bounding box center [372, 491] width 427 height 31
click at [397, 539] on td "PMax - [GEOGRAPHIC_DATA] Used - Kia" at bounding box center [372, 538] width 427 height 31
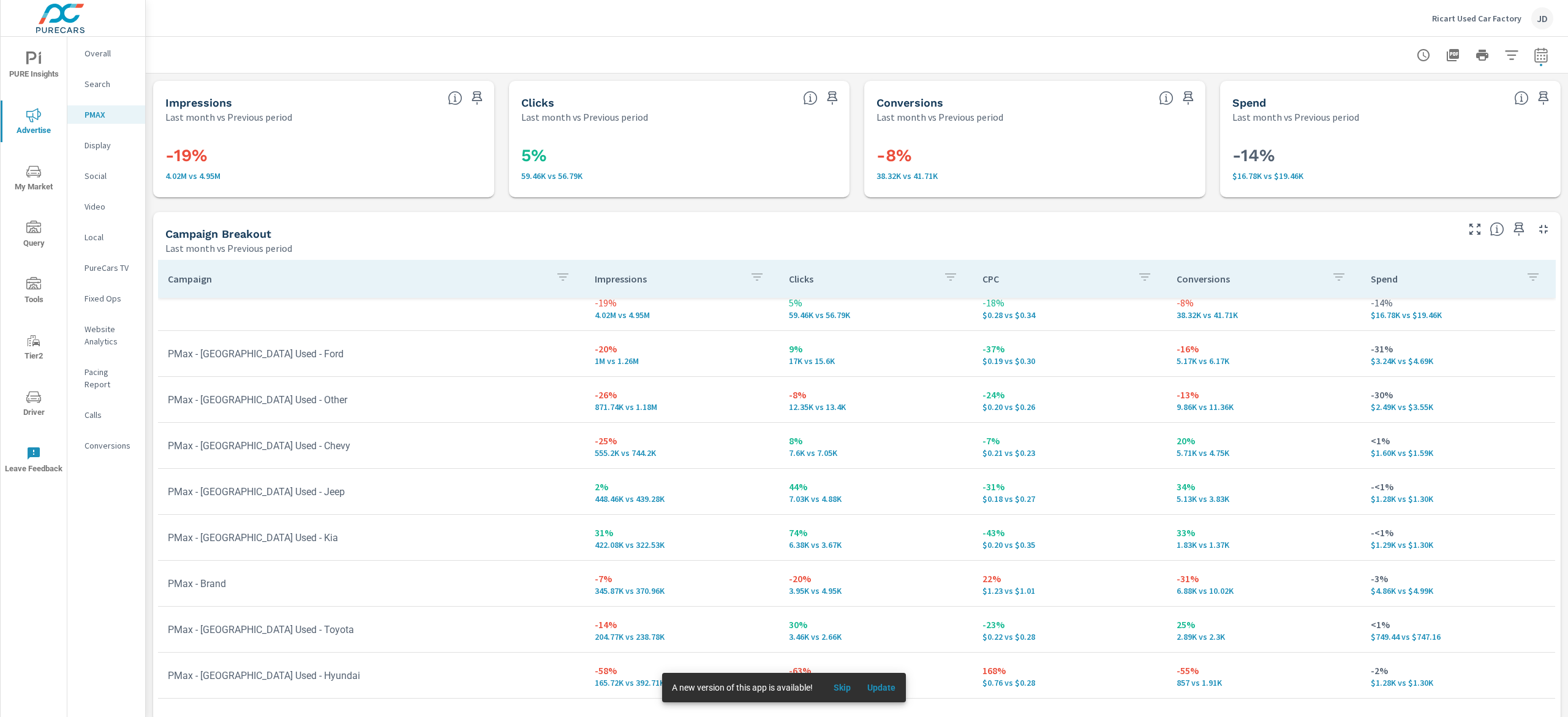
scroll to position [12, 0]
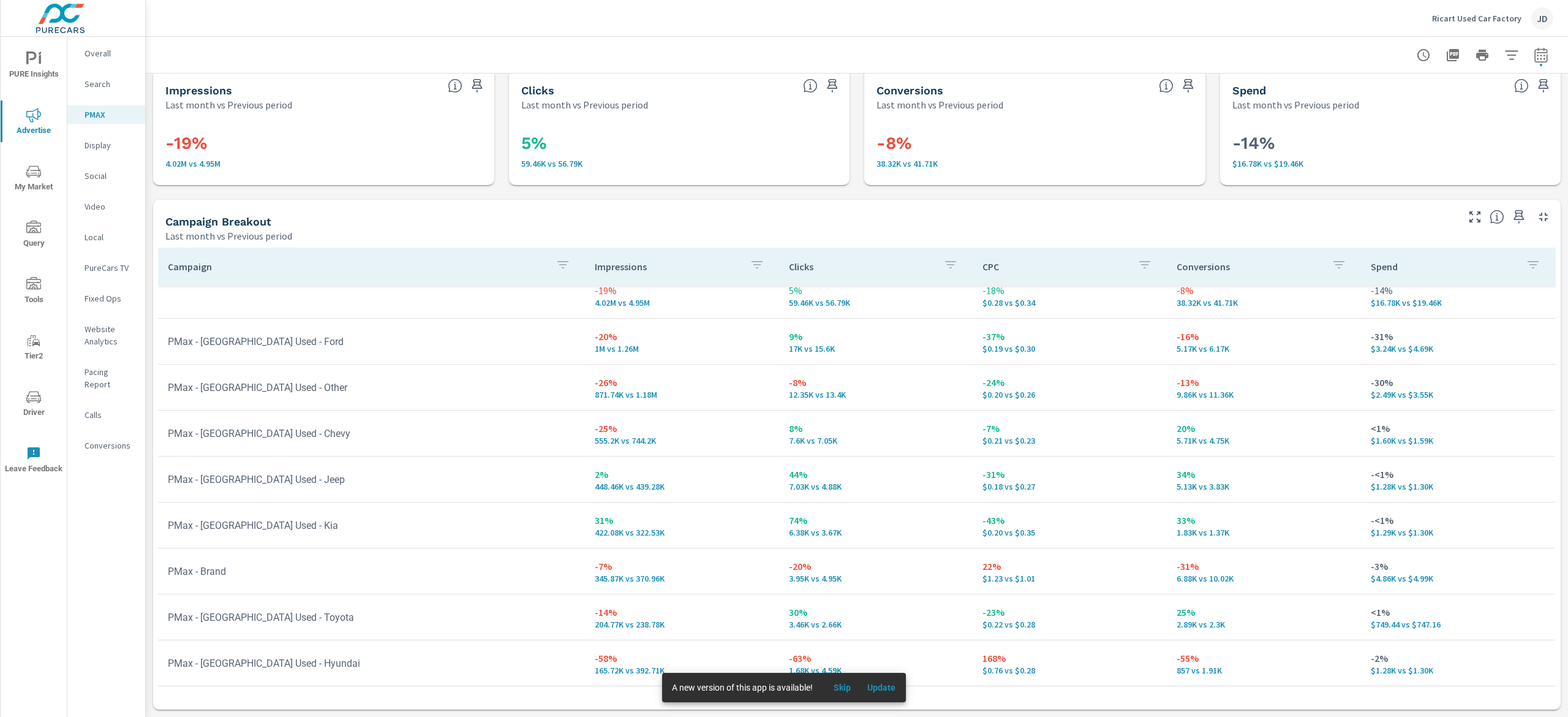
click at [367, 588] on tr "PMax - Brand -7% 345.87K vs 370.96K -20% 3.95K vs 4.95K 22% $1.23 vs $1.01 -31%…" at bounding box center [857, 571] width 1397 height 46
click at [366, 645] on tr "PMax - [GEOGRAPHIC_DATA] Used - Hyundai -58% 165.72K vs 392.71K -63% 1.68K vs 4…" at bounding box center [857, 663] width 1397 height 46
click at [101, 178] on p "Social" at bounding box center [110, 175] width 51 height 12
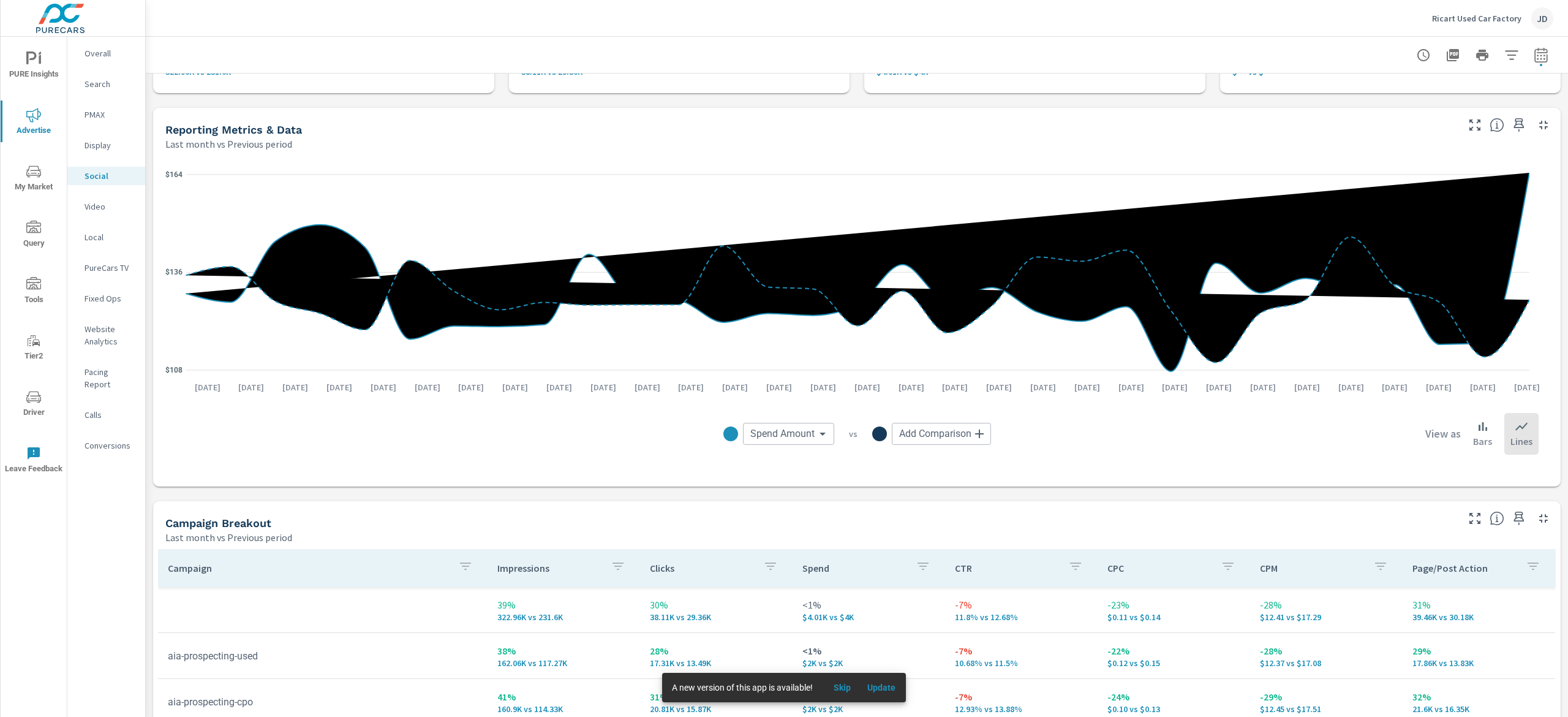
scroll to position [19, 0]
